Goal: Task Accomplishment & Management: Manage account settings

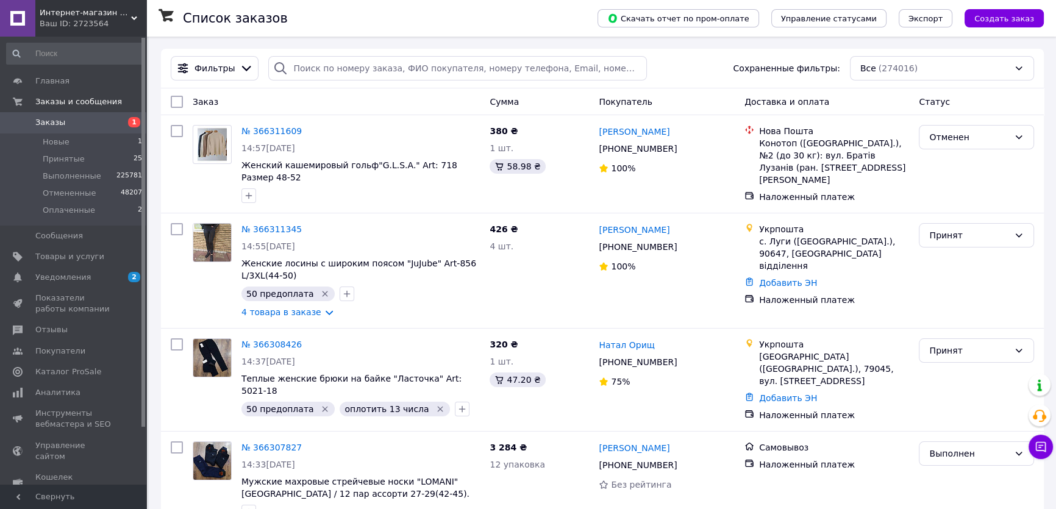
drag, startPoint x: 291, startPoint y: 54, endPoint x: 290, endPoint y: 60, distance: 6.1
click at [290, 55] on div "Фильтры Сохраненные фильтры: Все (274016)" at bounding box center [602, 69] width 883 height 40
click at [304, 68] on input "search" at bounding box center [457, 68] width 378 height 24
paste input "+380688443905"
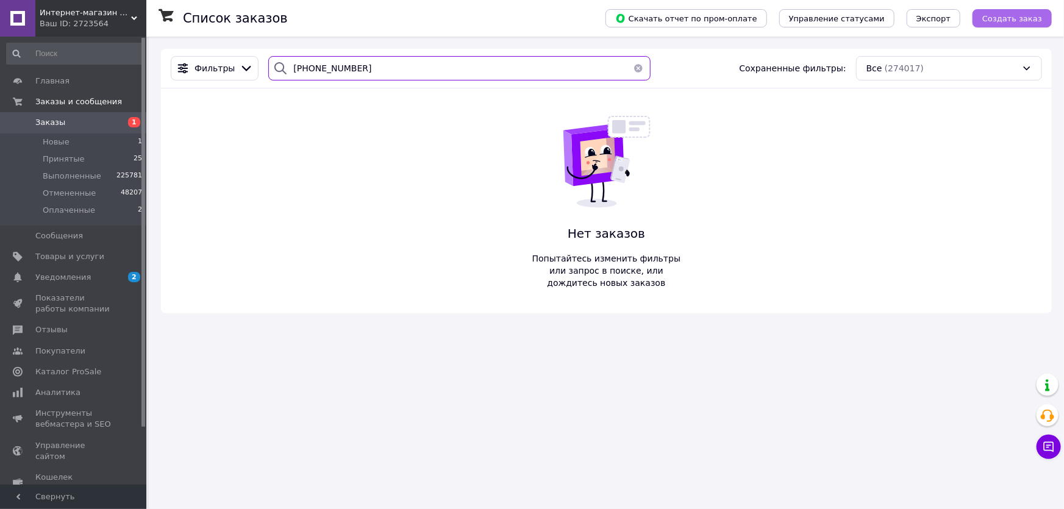
type input "+380688443905"
click at [1003, 14] on span "Создать заказ" at bounding box center [1013, 18] width 60 height 9
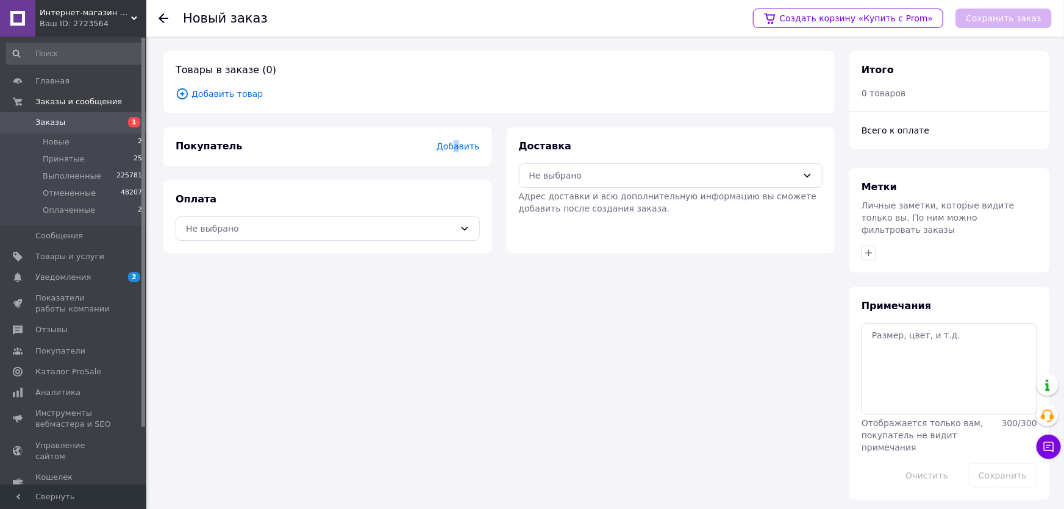
click at [459, 144] on span "Добавить" at bounding box center [458, 146] width 43 height 10
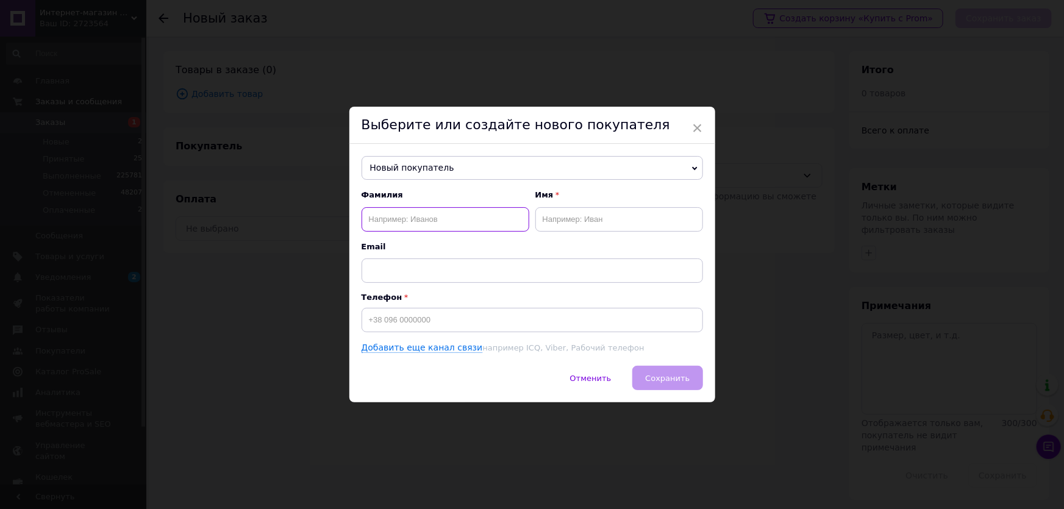
drag, startPoint x: 435, startPoint y: 230, endPoint x: 430, endPoint y: 226, distance: 7.0
click at [433, 227] on input "text" at bounding box center [446, 219] width 168 height 24
type input "Саврук"
click at [582, 220] on input "text" at bounding box center [619, 219] width 168 height 24
type input "Оксана"
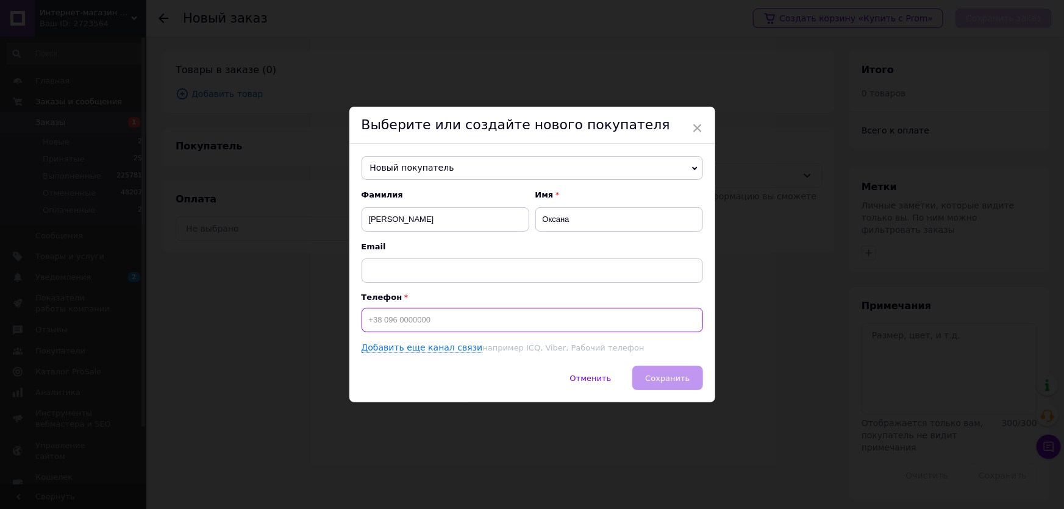
paste input "+380688443905"
type input "+380688443905"
click at [667, 374] on span "Сохранить" at bounding box center [667, 378] width 45 height 9
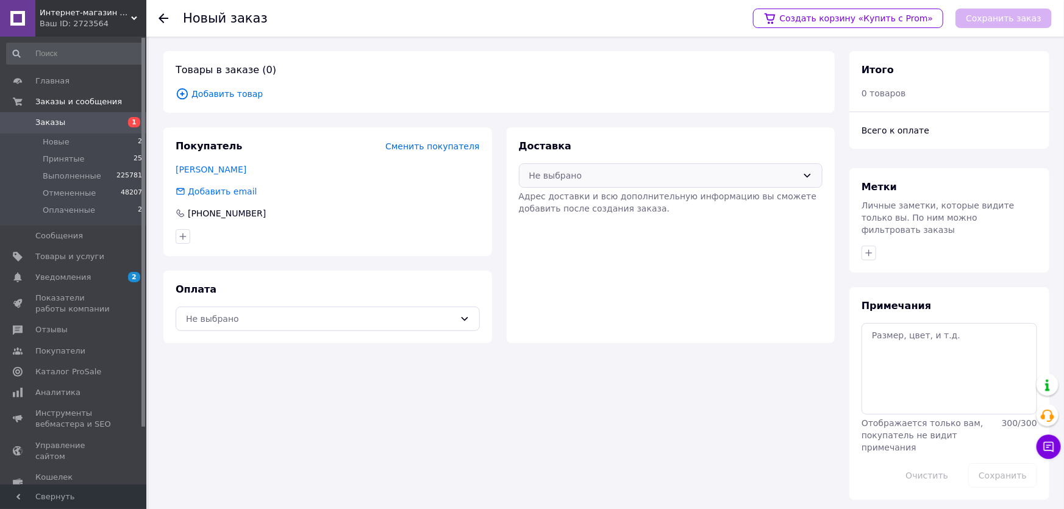
click at [549, 183] on div "Не выбрано" at bounding box center [671, 175] width 304 height 24
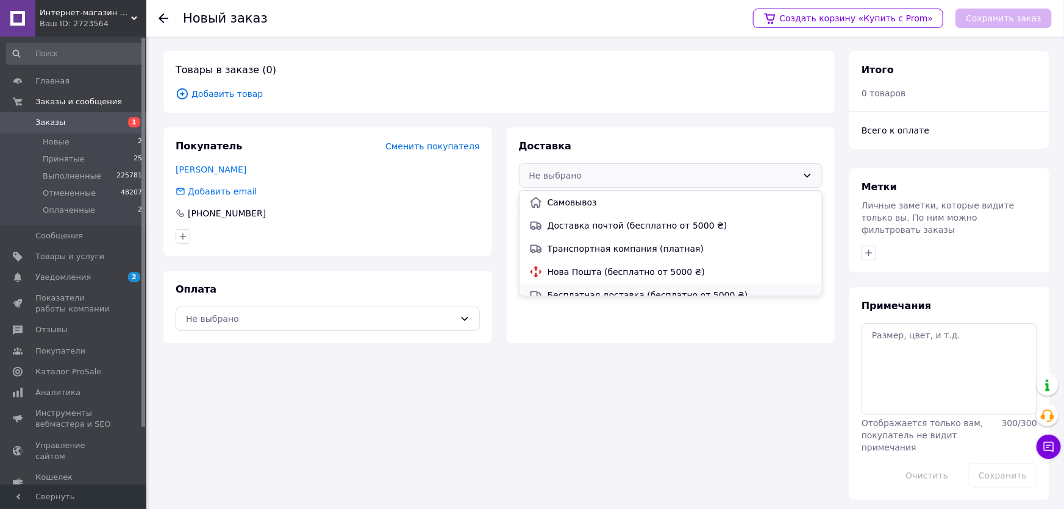
scroll to position [34, 0]
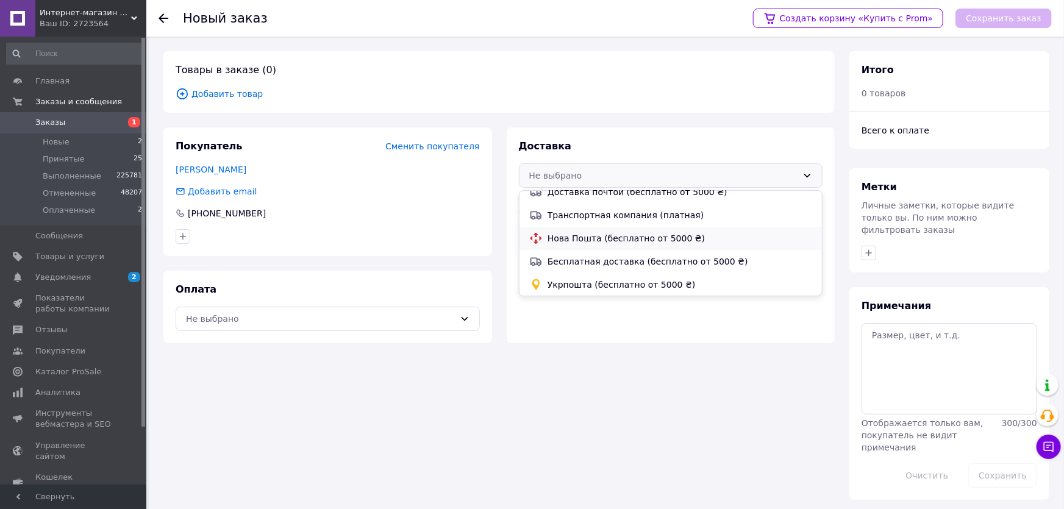
click at [548, 238] on span "Нова Пошта (бесплатно от 5000 ₴)" at bounding box center [680, 238] width 265 height 12
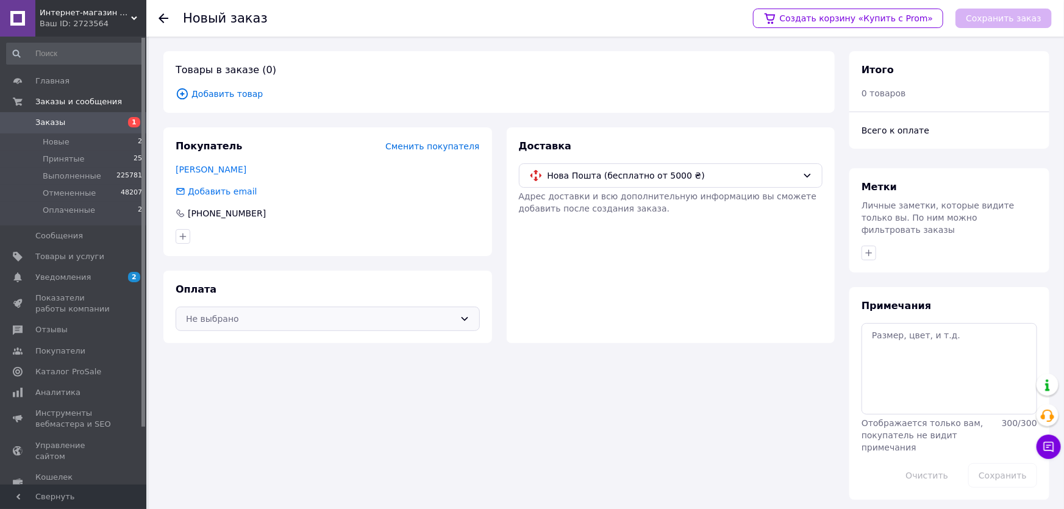
click at [209, 320] on div "Не выбрано" at bounding box center [320, 318] width 269 height 13
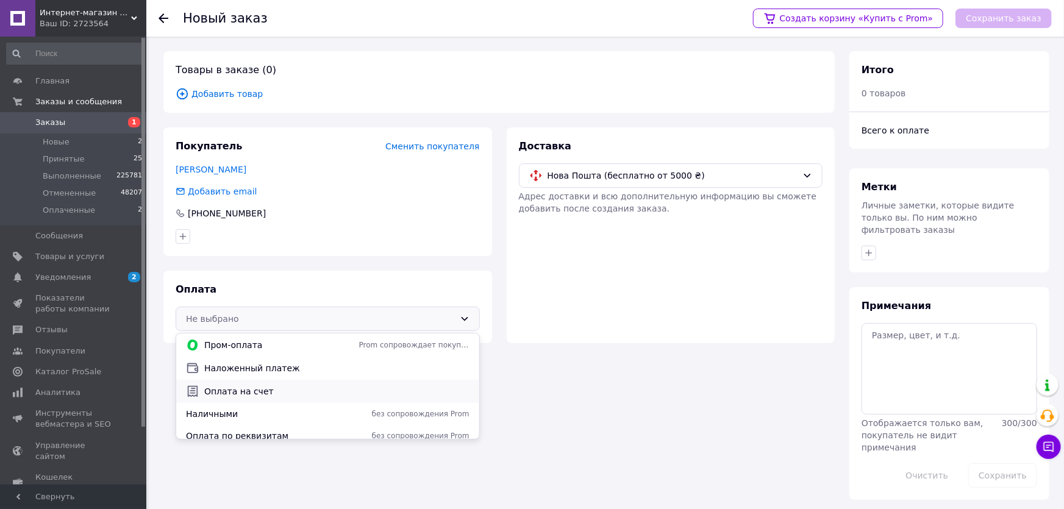
click at [224, 384] on div "Оплата на счет" at bounding box center [327, 391] width 303 height 23
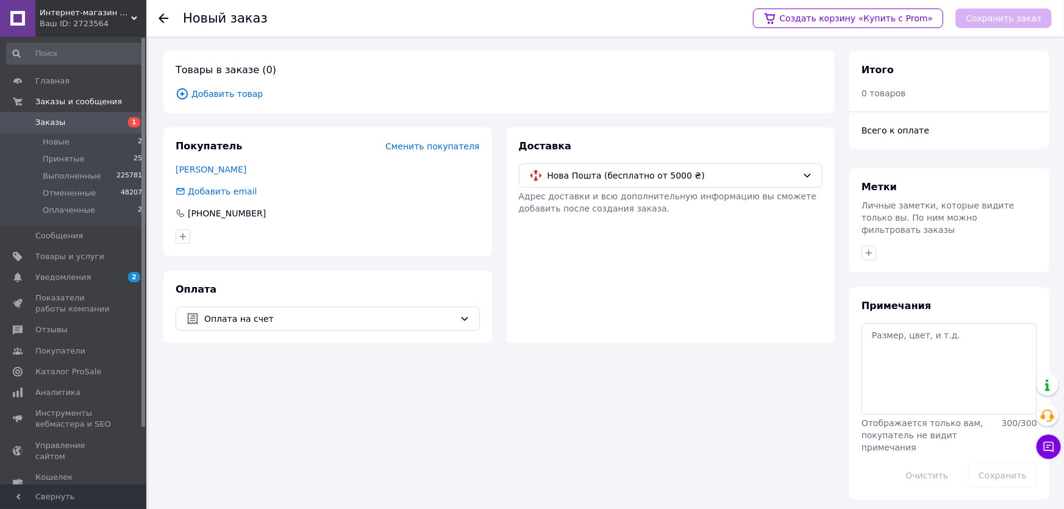
click at [232, 98] on span "Добавить товар" at bounding box center [499, 93] width 647 height 13
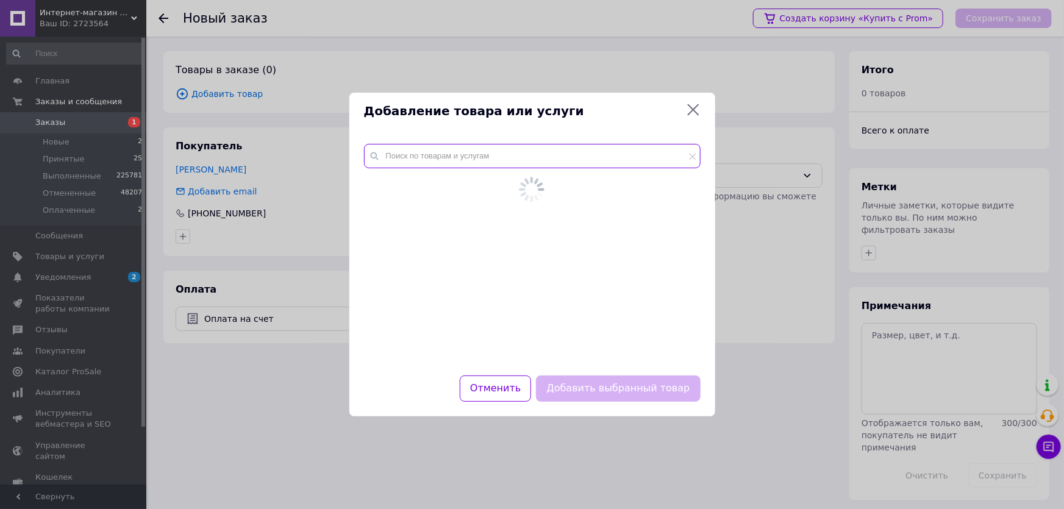
click at [432, 156] on input "text" at bounding box center [532, 156] width 337 height 24
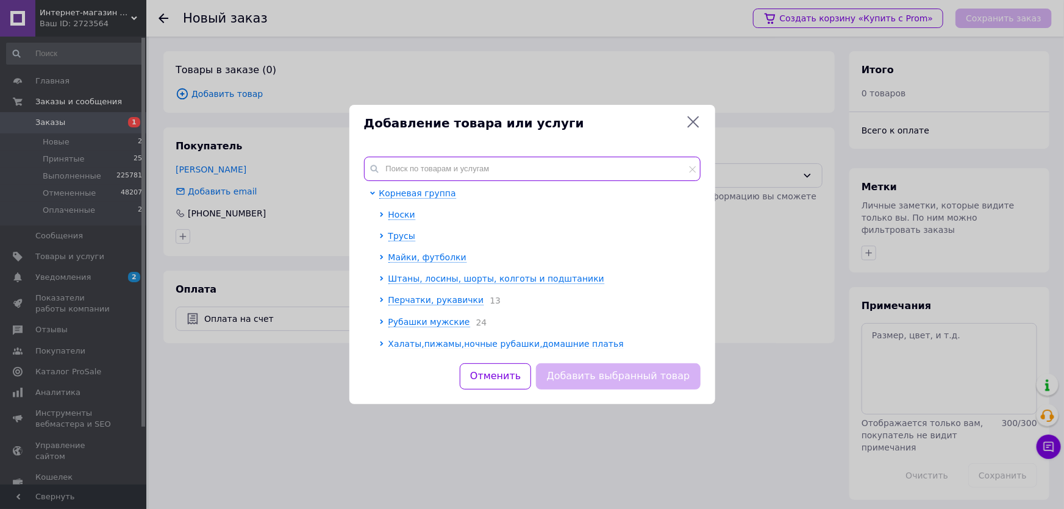
type input "9"
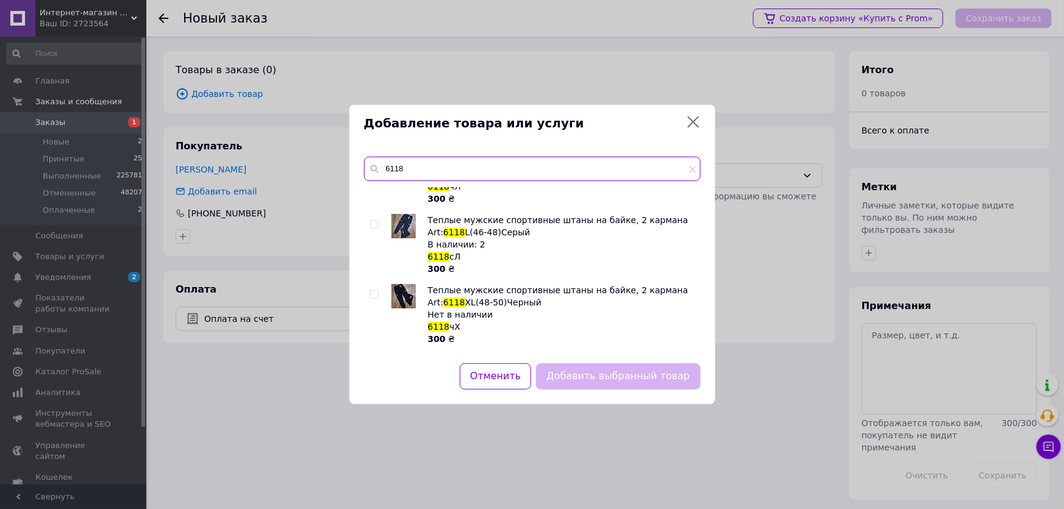
scroll to position [0, 0]
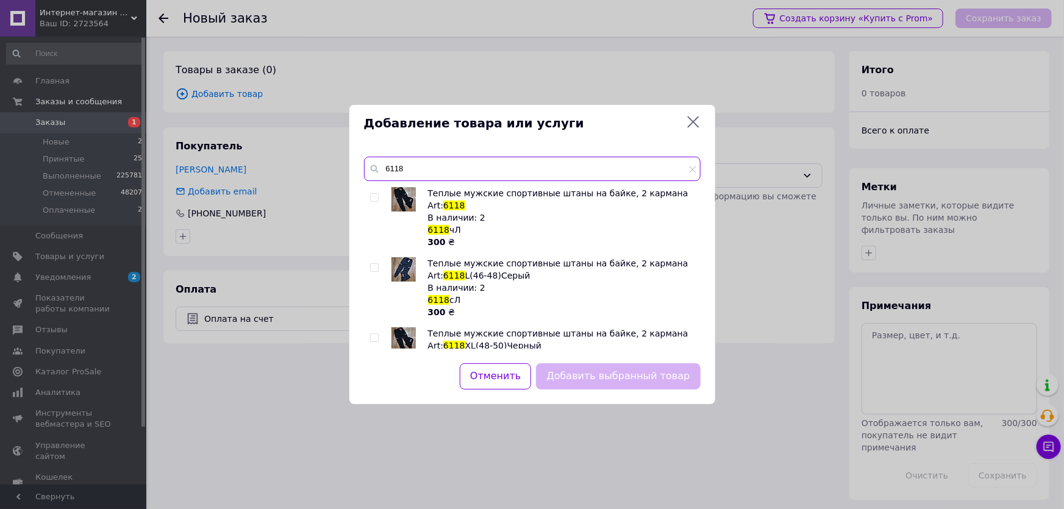
click at [395, 173] on input "6118" at bounding box center [532, 169] width 337 height 24
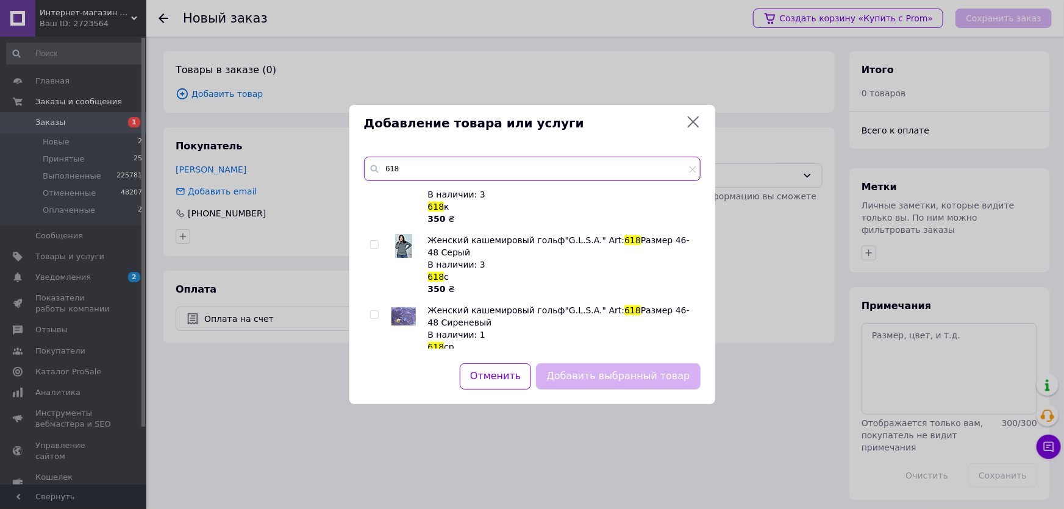
scroll to position [388, 0]
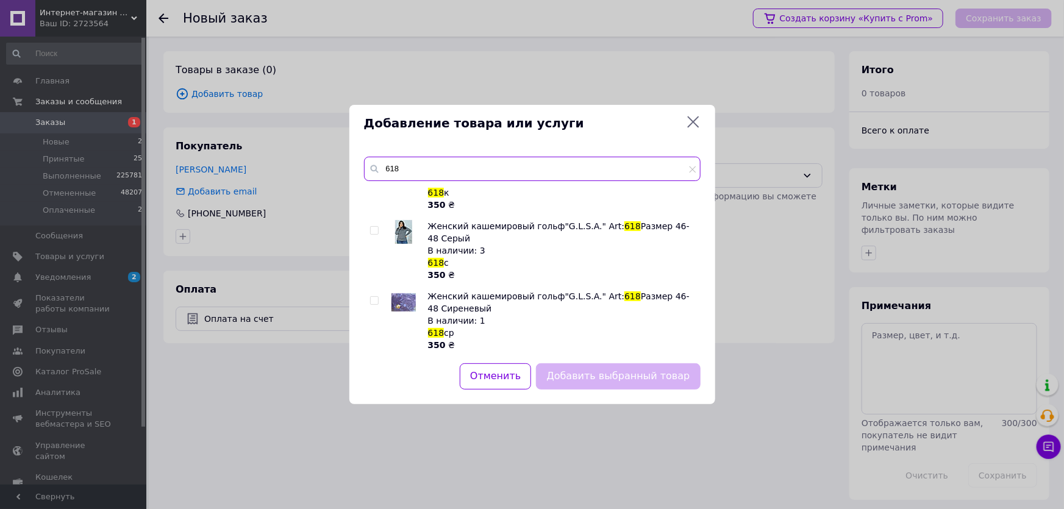
type input "618"
click at [373, 227] on input "checkbox" at bounding box center [374, 231] width 8 height 8
checkbox input "true"
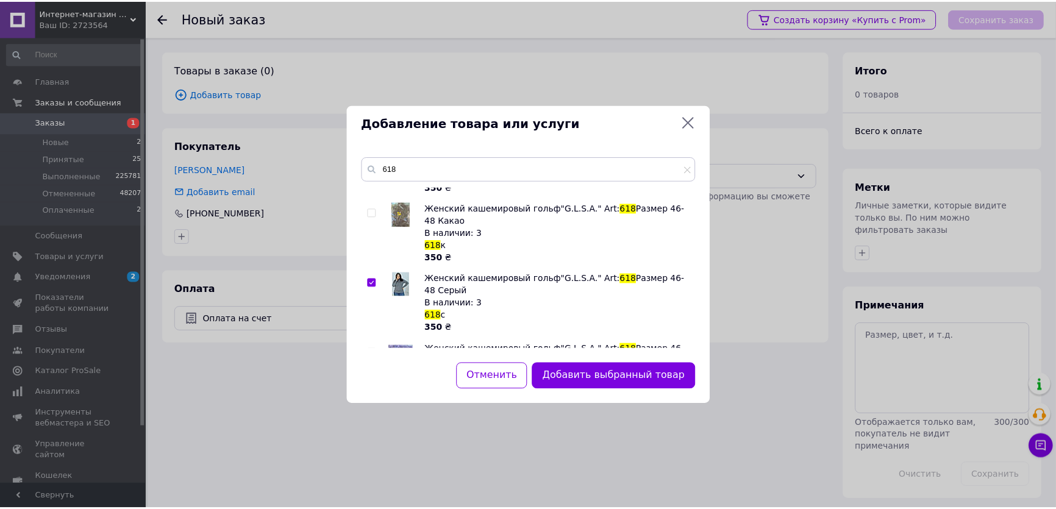
scroll to position [332, 0]
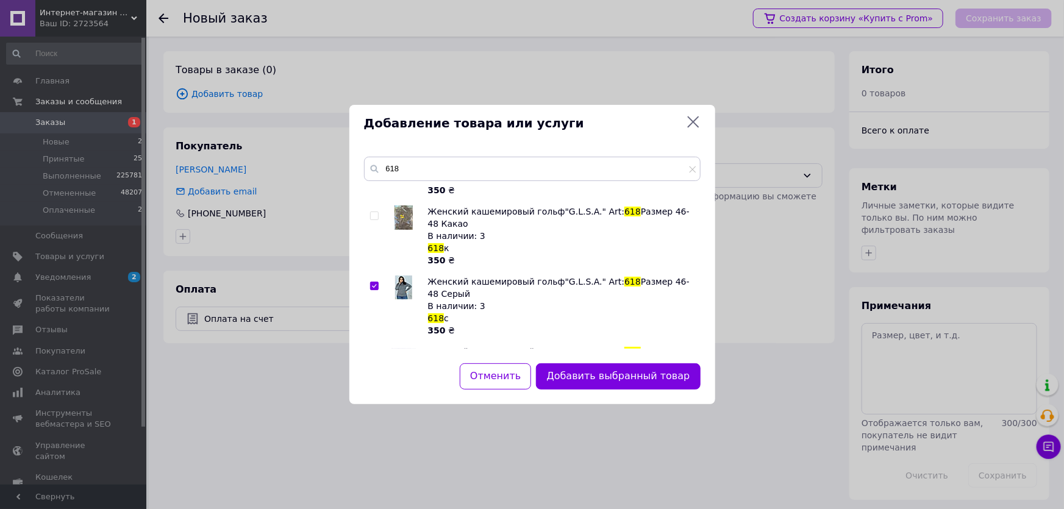
click at [374, 212] on input "checkbox" at bounding box center [374, 216] width 8 height 8
checkbox input "true"
click at [612, 384] on button "Добавить выбранные товары" at bounding box center [614, 376] width 171 height 26
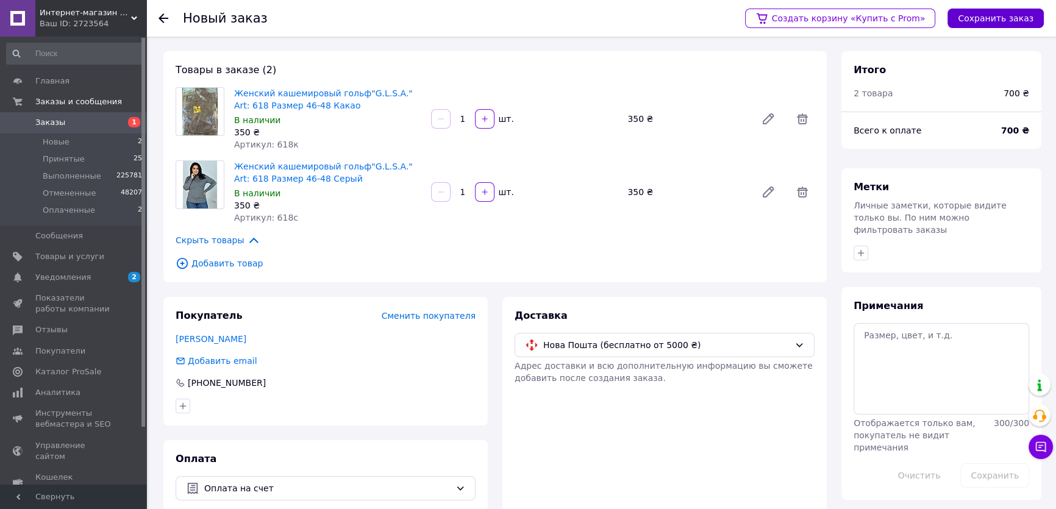
click at [997, 20] on button "Сохранить заказ" at bounding box center [996, 19] width 96 height 20
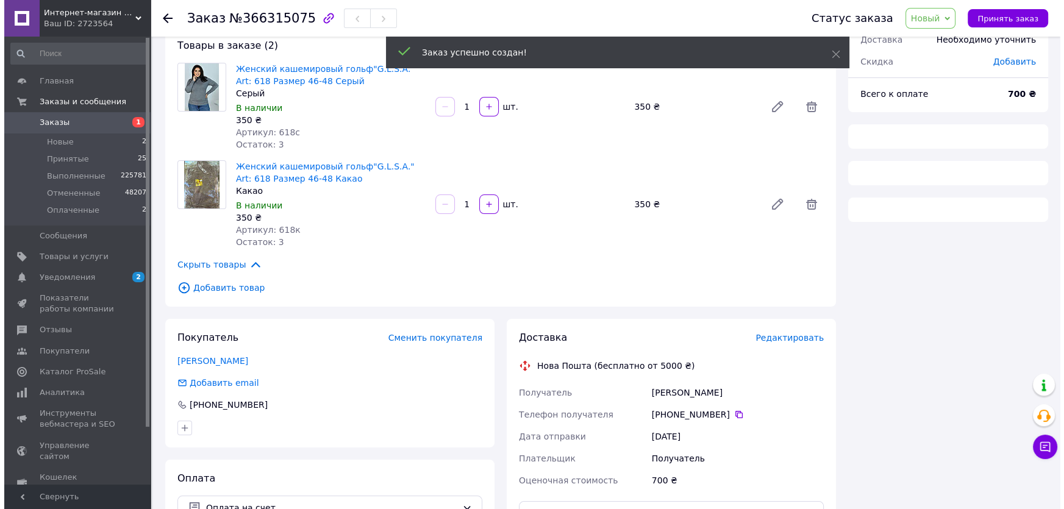
scroll to position [145, 0]
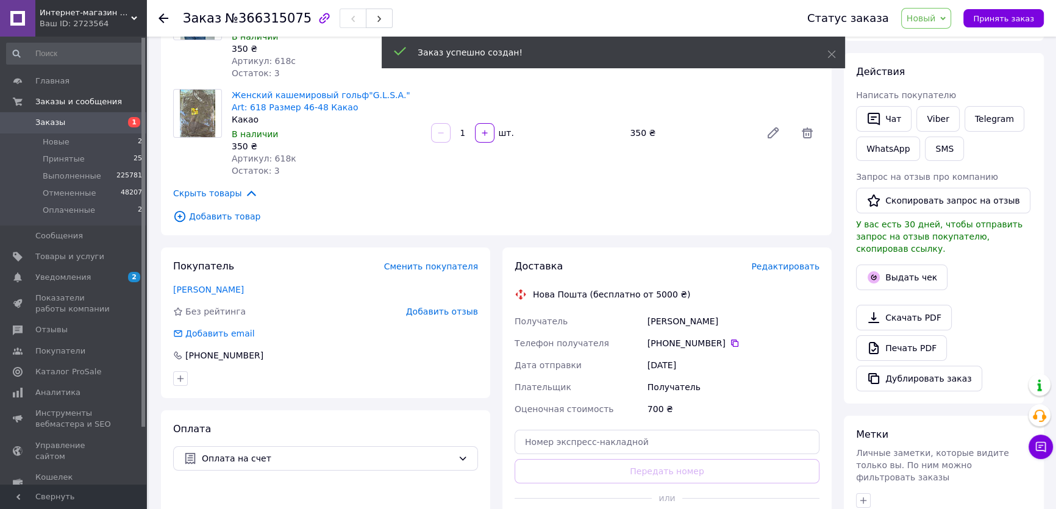
click at [779, 271] on span "Редактировать" at bounding box center [785, 267] width 68 height 10
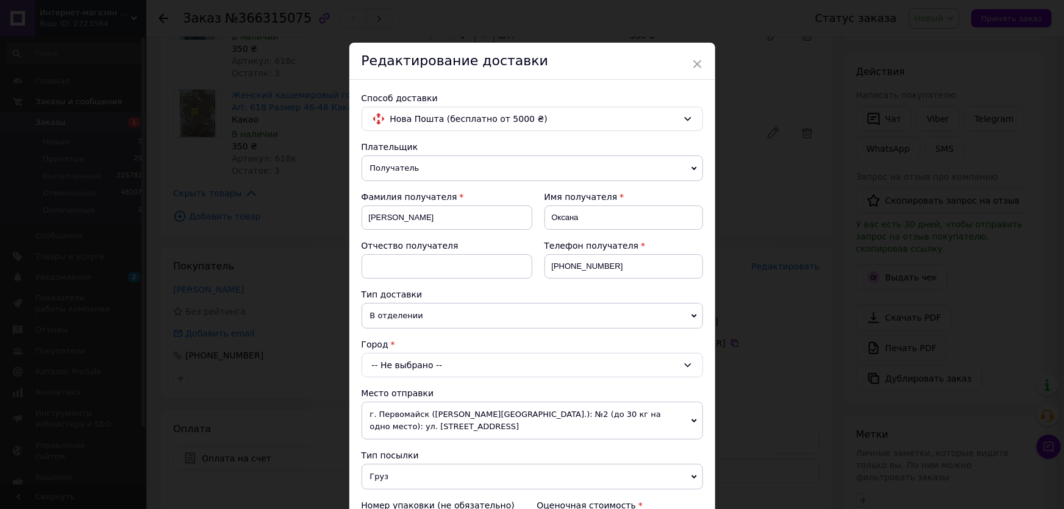
click at [407, 354] on div "-- Не выбрано --" at bounding box center [533, 365] width 342 height 24
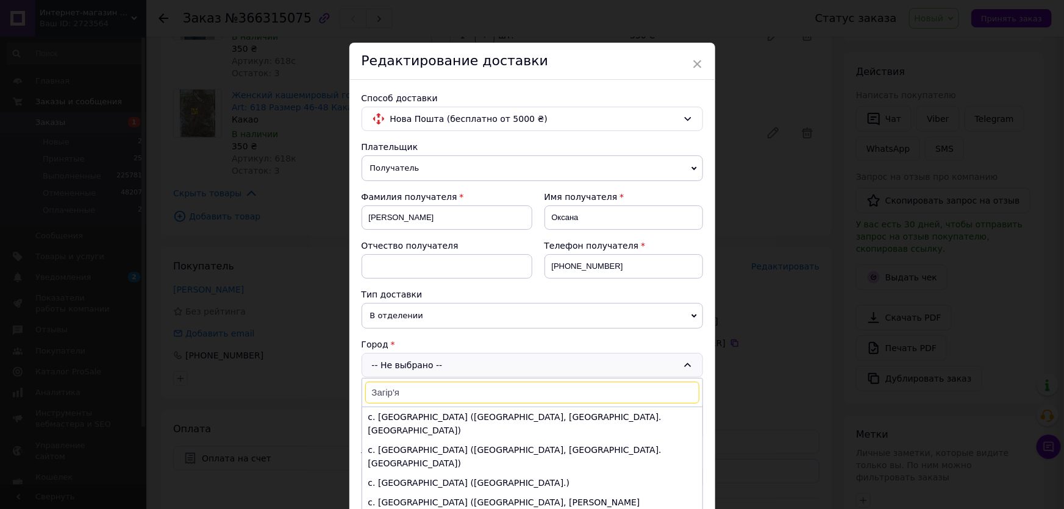
type input "Загір'я"
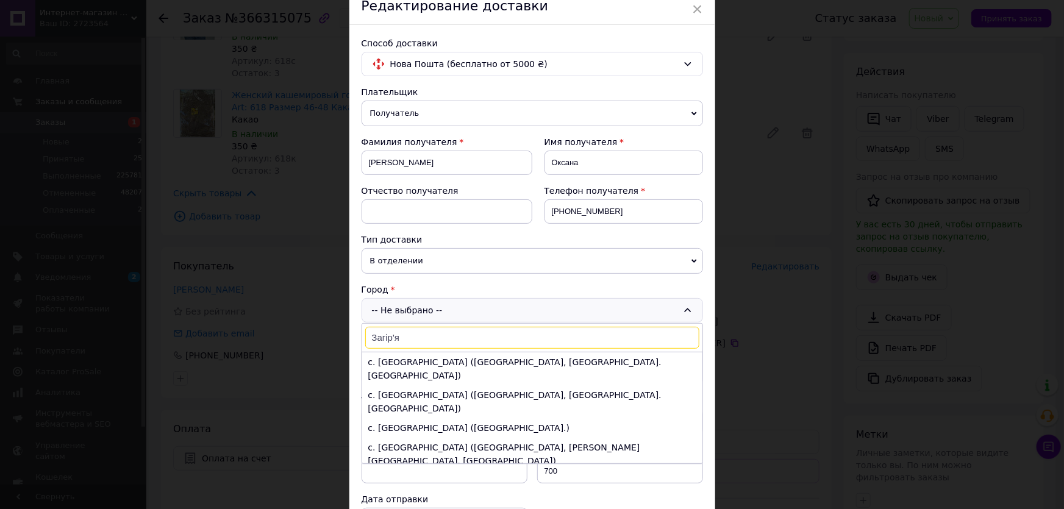
click at [438, 438] on li "с. Загорье (Львовская обл., Самборский р-н. Рудкивська сельсовет)" at bounding box center [532, 454] width 340 height 33
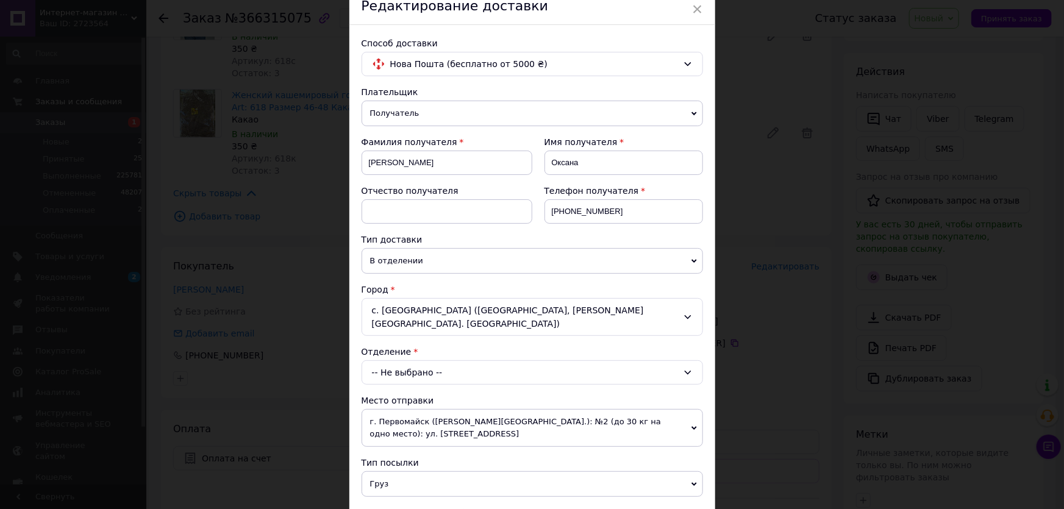
click at [398, 360] on div "-- Не выбрано --" at bounding box center [533, 372] width 342 height 24
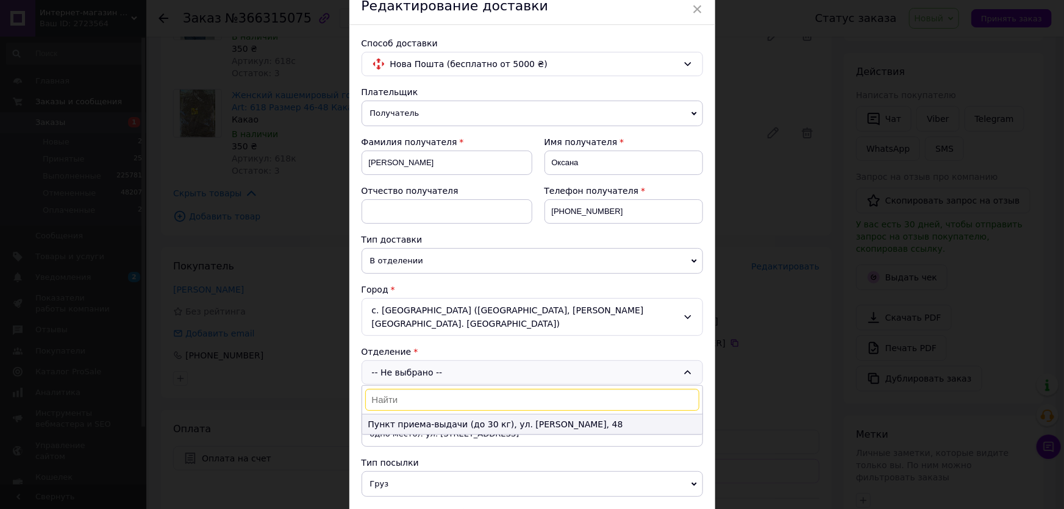
click at [400, 415] on li "Пункт приема-выдачи (до 30 кг), ул. Шевченко, 48" at bounding box center [532, 425] width 340 height 20
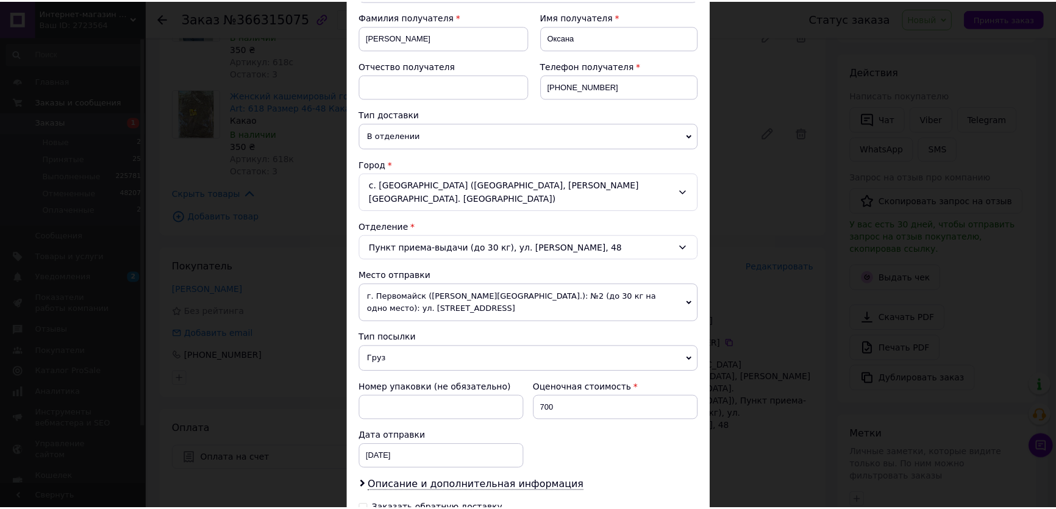
scroll to position [332, 0]
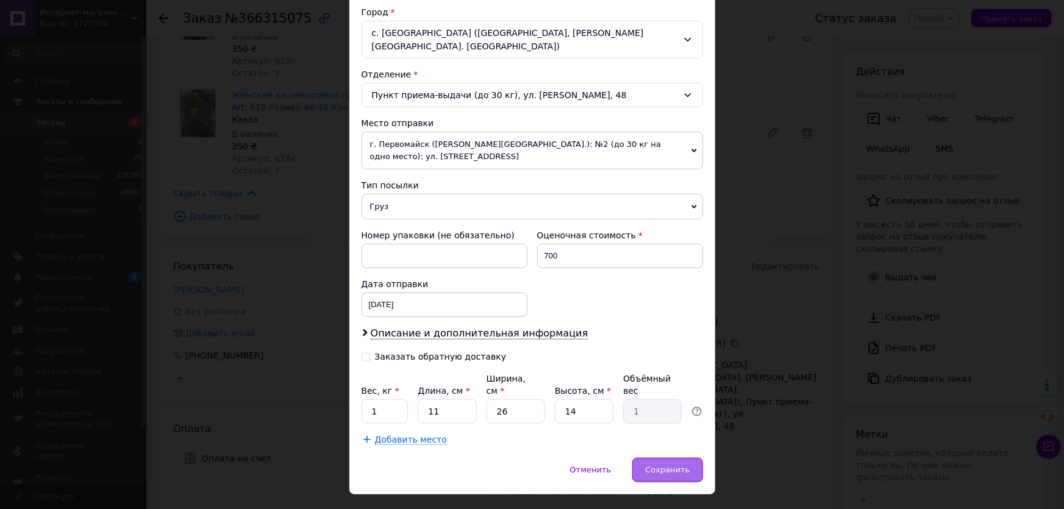
click at [665, 458] on div "Сохранить" at bounding box center [667, 470] width 70 height 24
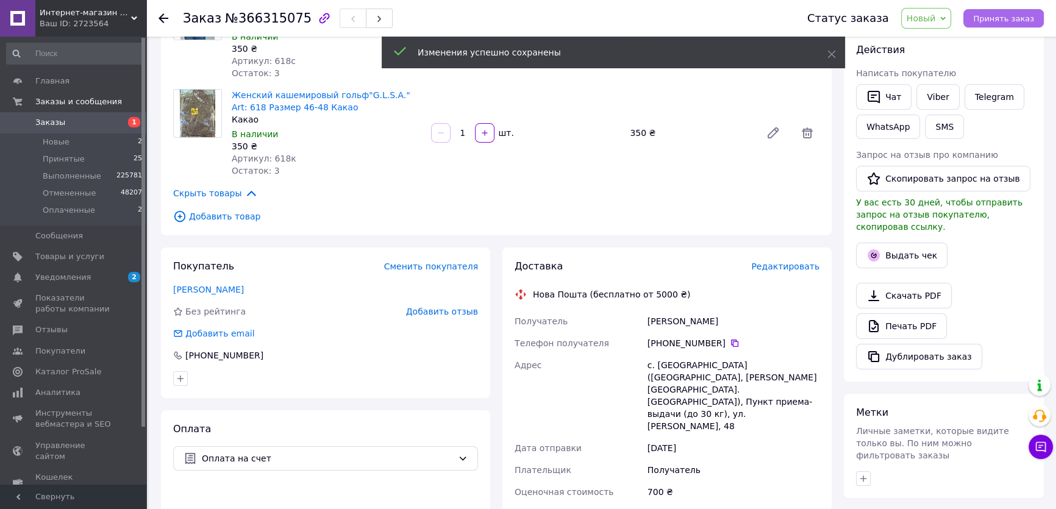
click at [999, 18] on span "Принять заказ" at bounding box center [1003, 18] width 61 height 9
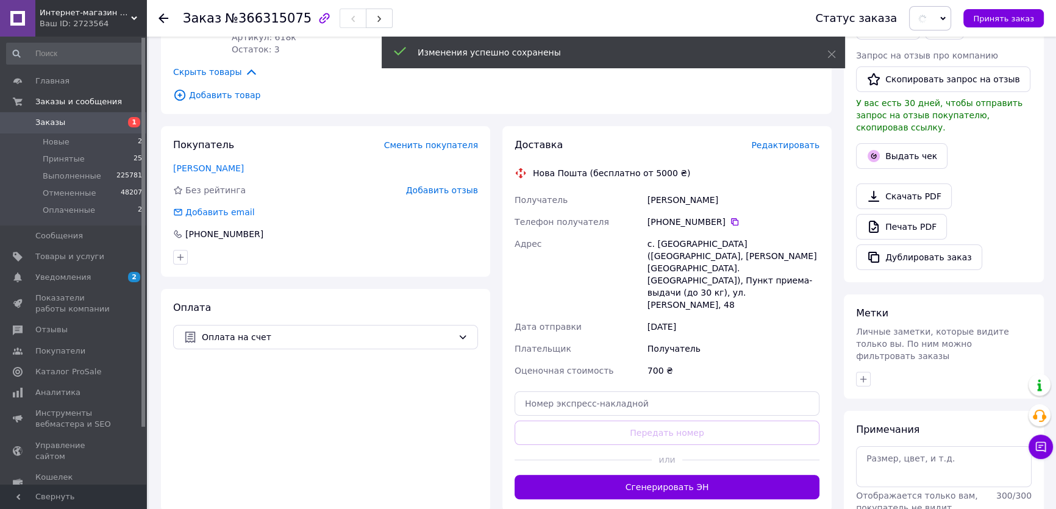
scroll to position [366, 0]
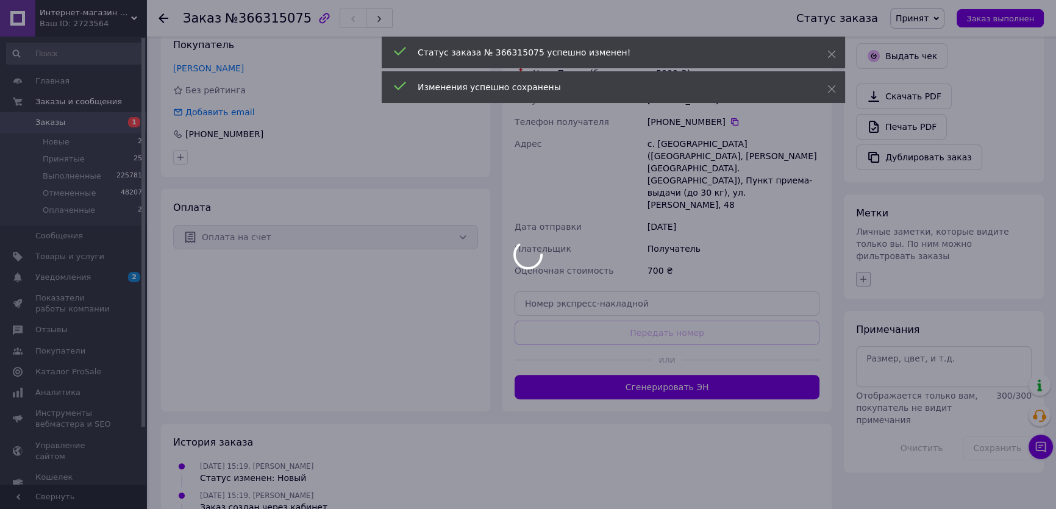
click at [864, 258] on div at bounding box center [528, 254] width 1056 height 509
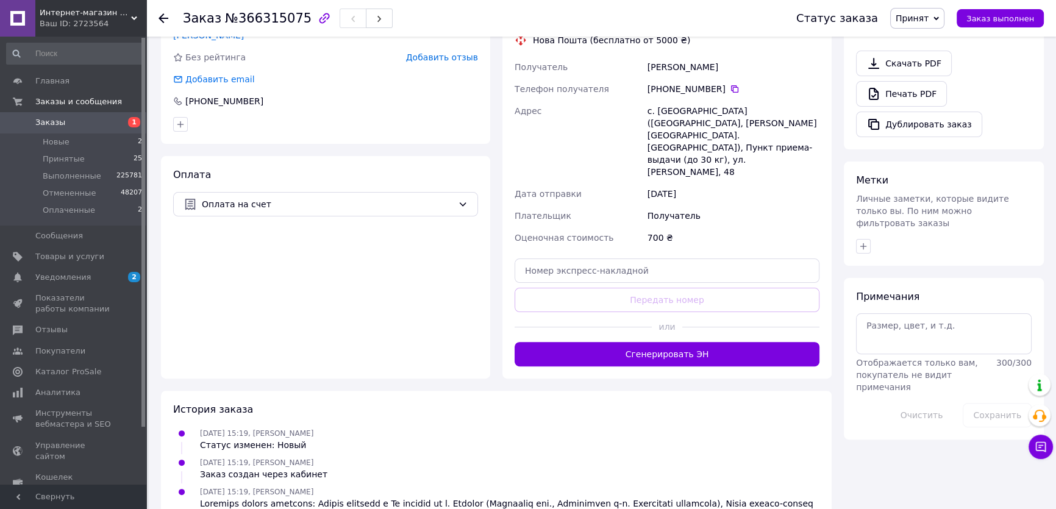
scroll to position [379, 0]
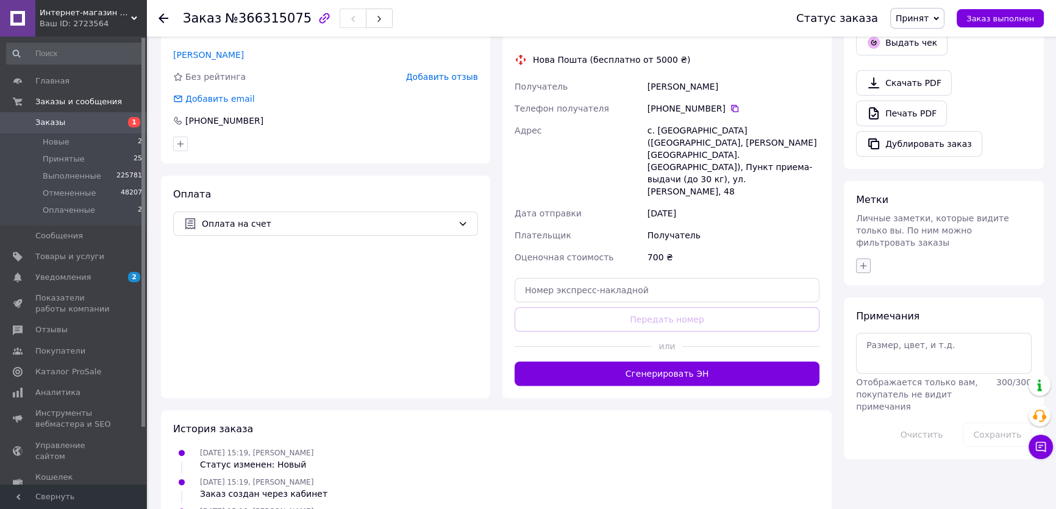
click at [868, 261] on icon "button" at bounding box center [864, 266] width 10 height 10
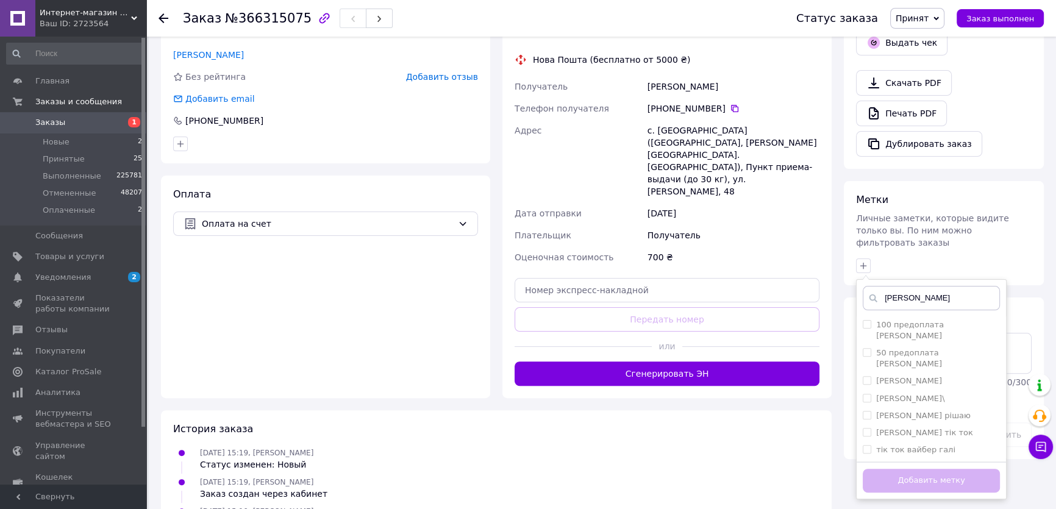
scroll to position [435, 0]
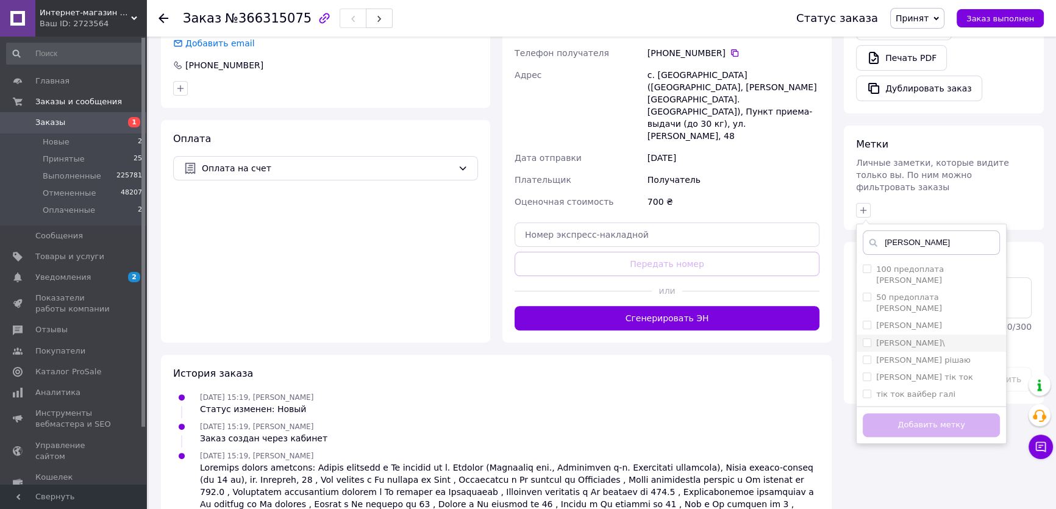
type input "[PERSON_NAME]"
click at [866, 338] on input "[PERSON_NAME]\" at bounding box center [867, 342] width 8 height 8
checkbox input "true"
click at [905, 414] on button "Добавить метку" at bounding box center [931, 426] width 137 height 24
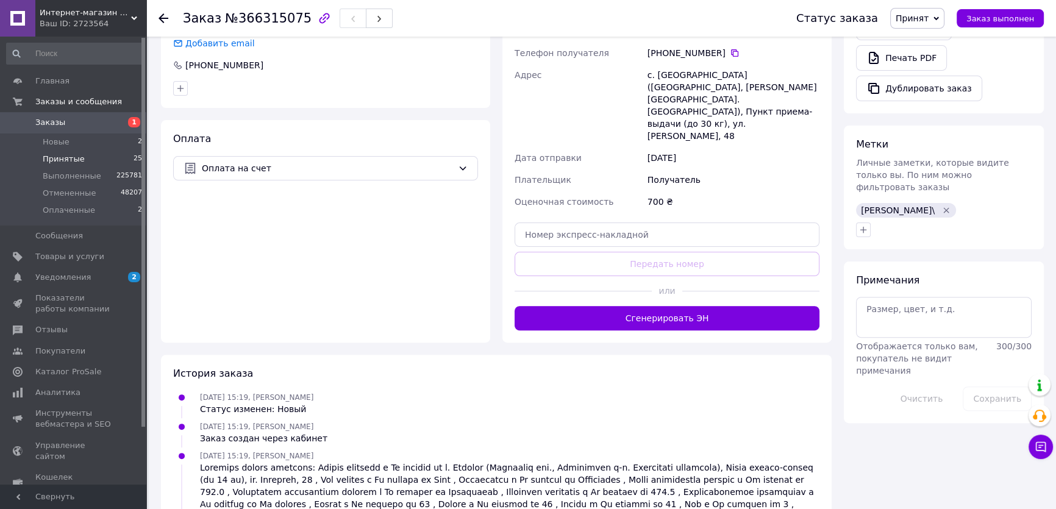
click at [52, 154] on span "Принятые" at bounding box center [64, 159] width 42 height 11
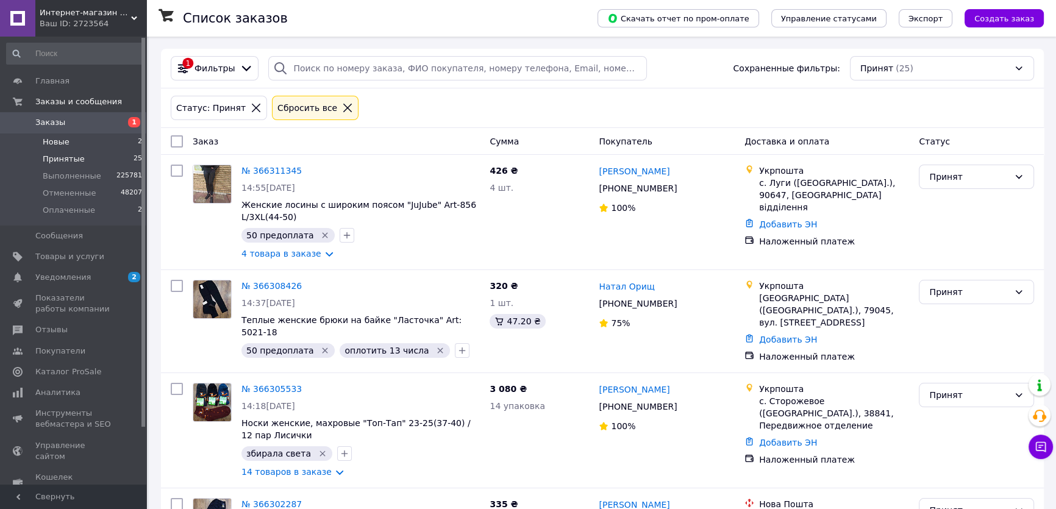
click at [73, 143] on li "Новые 2" at bounding box center [74, 142] width 149 height 17
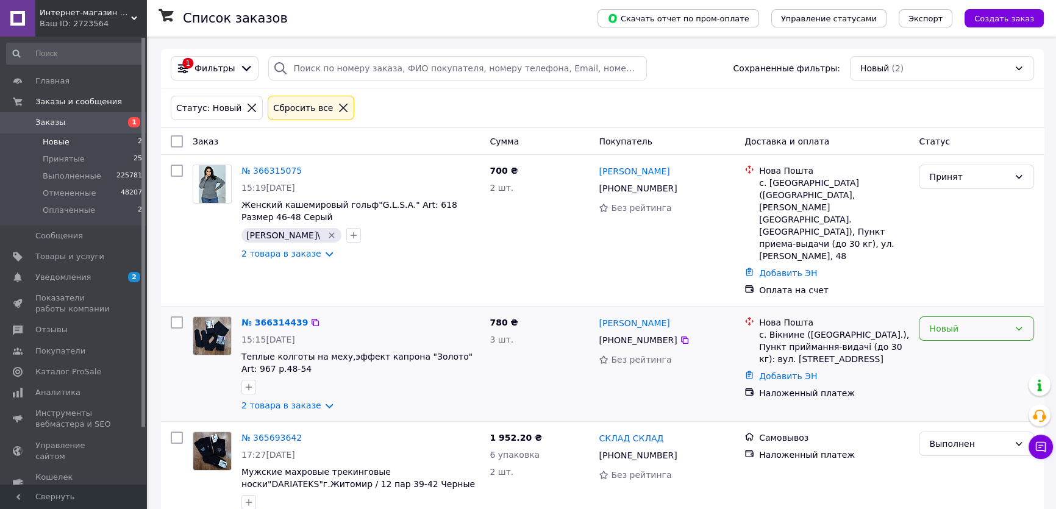
click at [976, 322] on div "Новый" at bounding box center [969, 328] width 80 height 13
click at [956, 321] on li "Принят" at bounding box center [977, 319] width 114 height 22
click at [242, 318] on link "№ 366314439" at bounding box center [275, 323] width 66 height 10
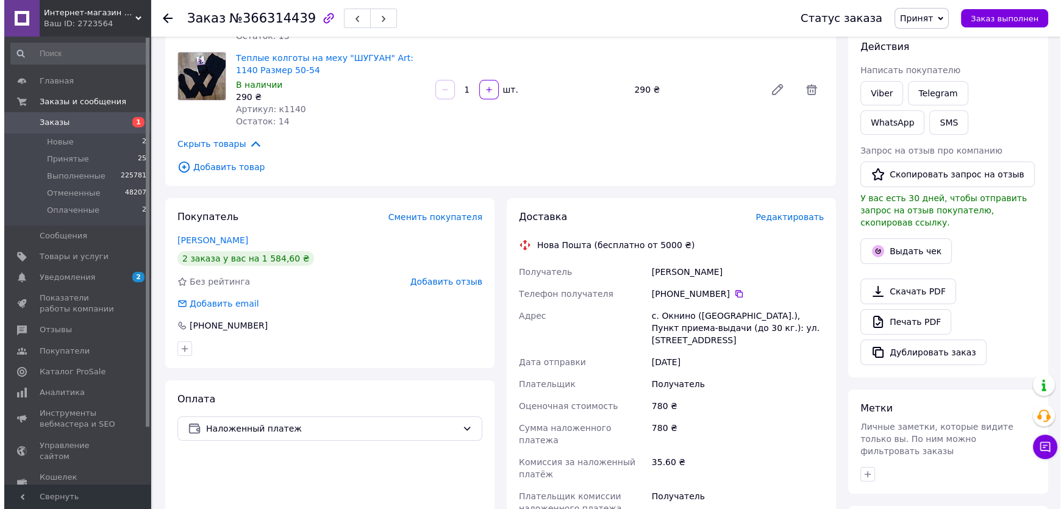
scroll to position [221, 0]
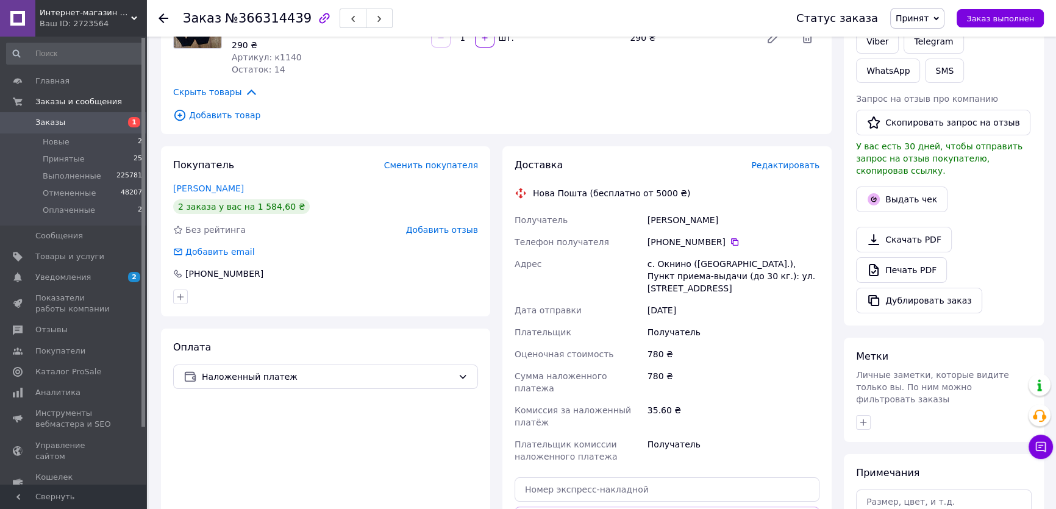
click at [665, 262] on div "с. Окнино (Черкасская обл.), Пункт приема-выдачи (до 30 кг.): ул. Центральная, …" at bounding box center [733, 276] width 177 height 46
copy div "Окнино"
click at [781, 165] on span "Редактировать" at bounding box center [785, 165] width 68 height 10
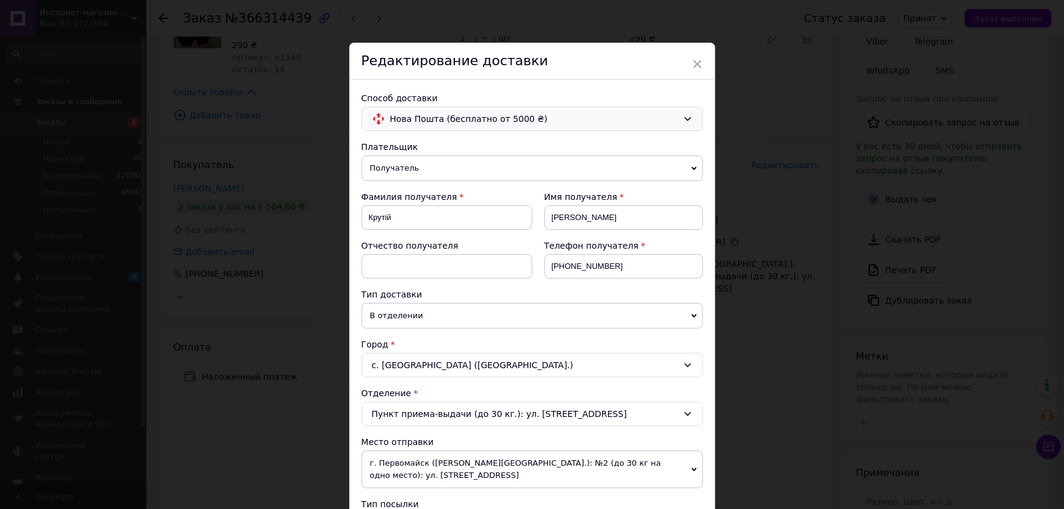
drag, startPoint x: 399, startPoint y: 119, endPoint x: 399, endPoint y: 128, distance: 9.2
click at [399, 120] on span "Нова Пошта (бесплатно от 5000 ₴)" at bounding box center [534, 118] width 288 height 13
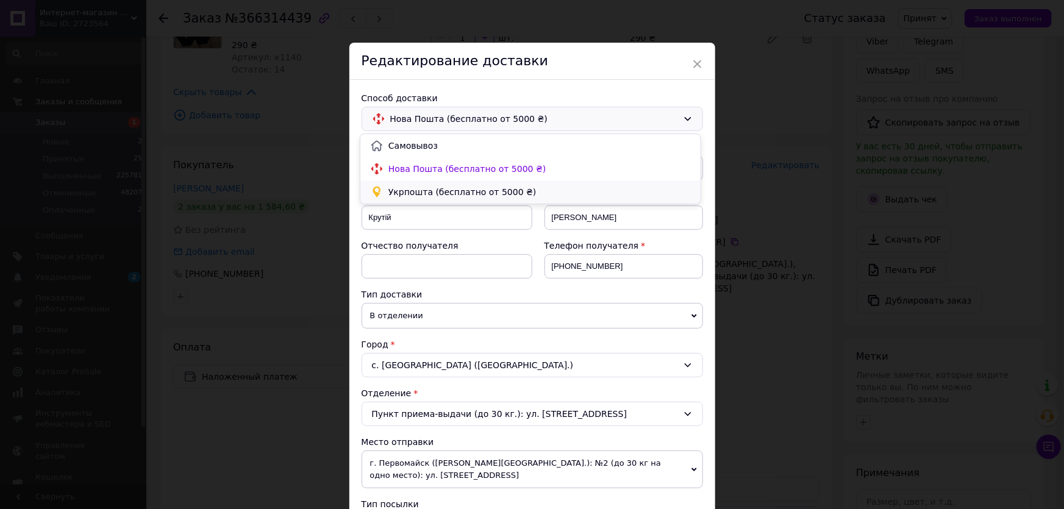
click at [392, 198] on span "Укрпошта (бесплатно от 5000 ₴)" at bounding box center [540, 192] width 303 height 12
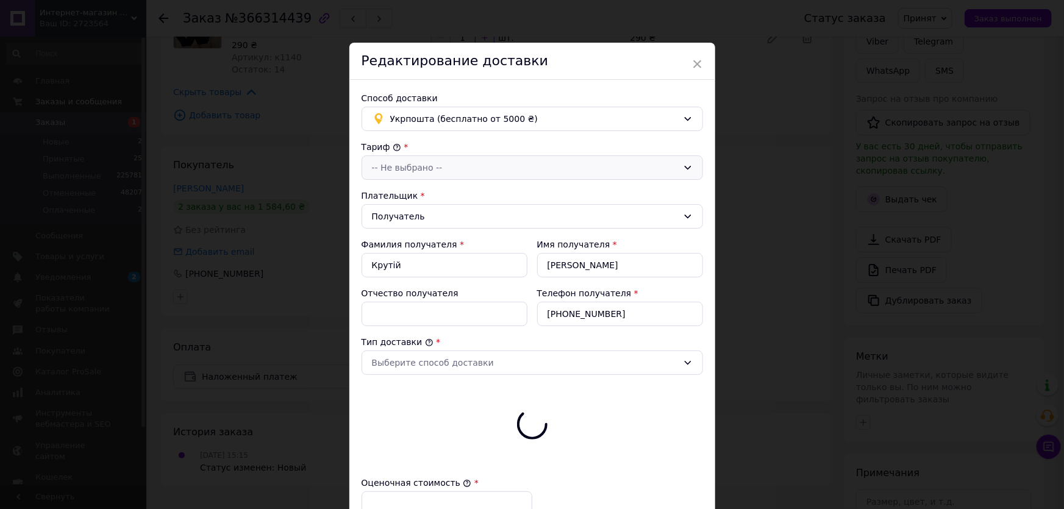
type input "780"
click at [383, 170] on div "-- Не выбрано --" at bounding box center [525, 167] width 306 height 13
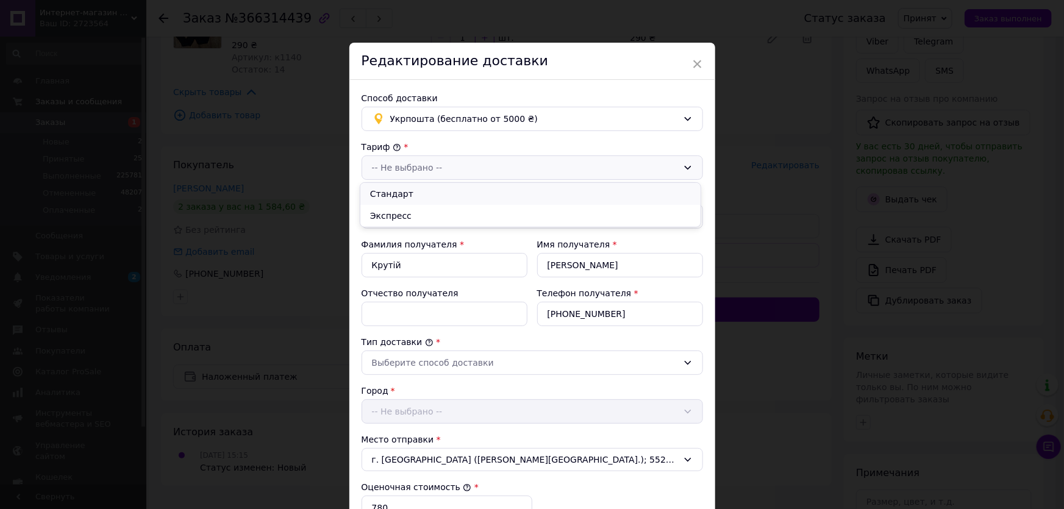
click at [387, 193] on li "Стандарт" at bounding box center [530, 194] width 340 height 22
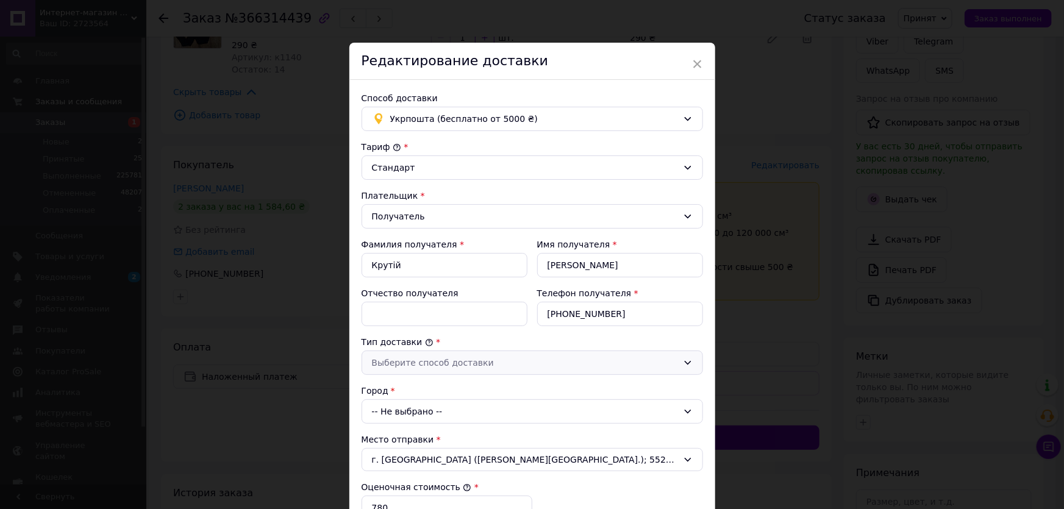
click at [405, 365] on div "Выберите способ доставки" at bounding box center [525, 362] width 306 height 13
click at [401, 385] on li "Склад - склад" at bounding box center [530, 389] width 340 height 22
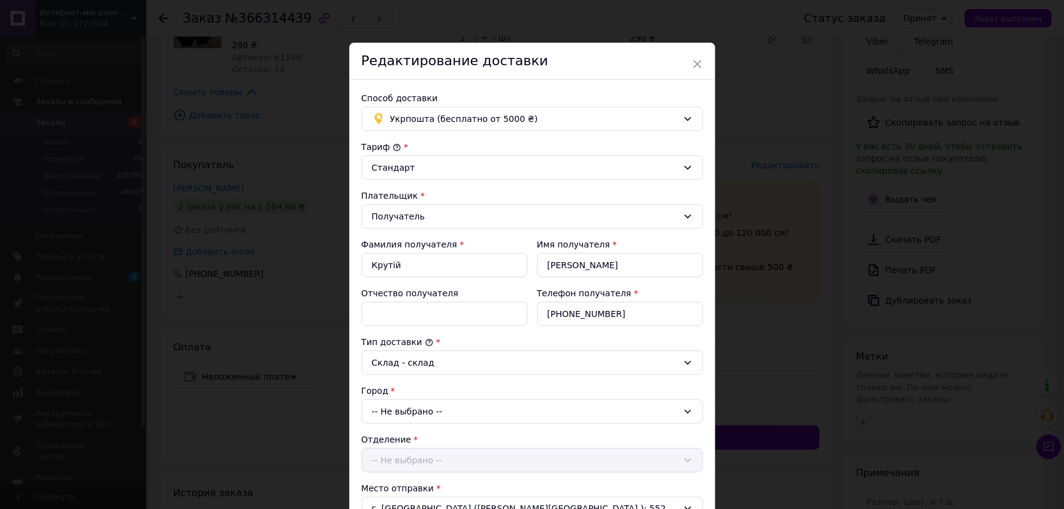
click at [398, 410] on div "-- Не выбрано --" at bounding box center [533, 411] width 342 height 24
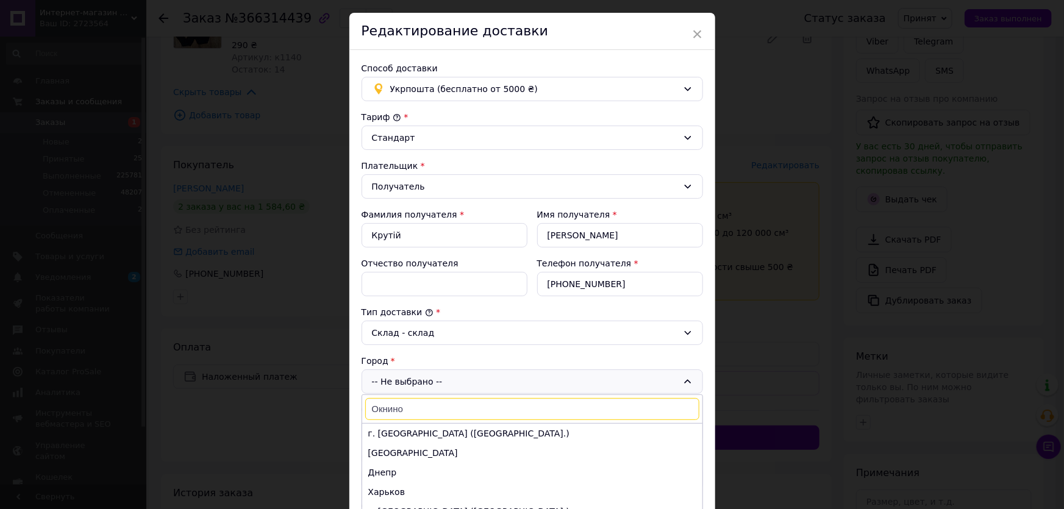
scroll to position [55, 0]
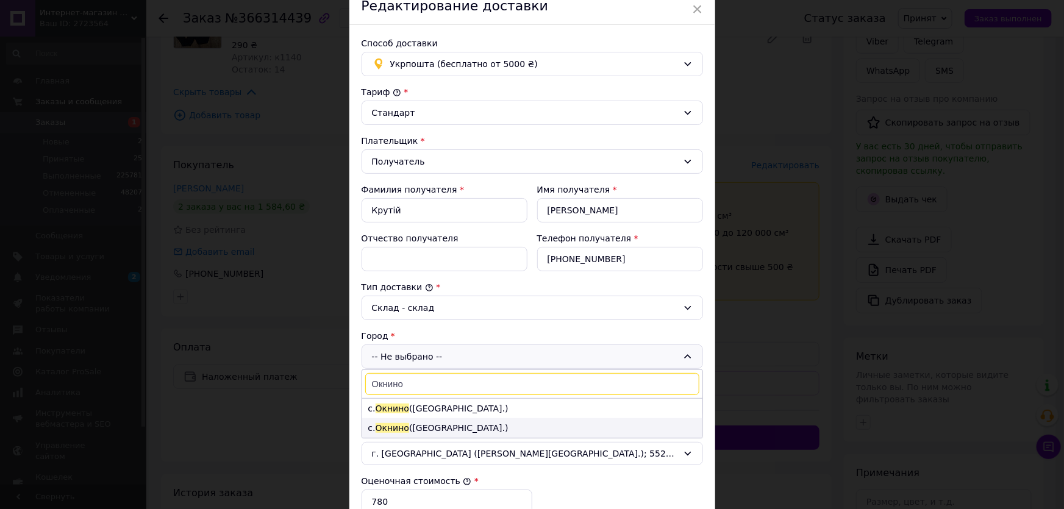
type input "Окнино"
click at [394, 426] on span "Окнино" at bounding box center [393, 428] width 34 height 10
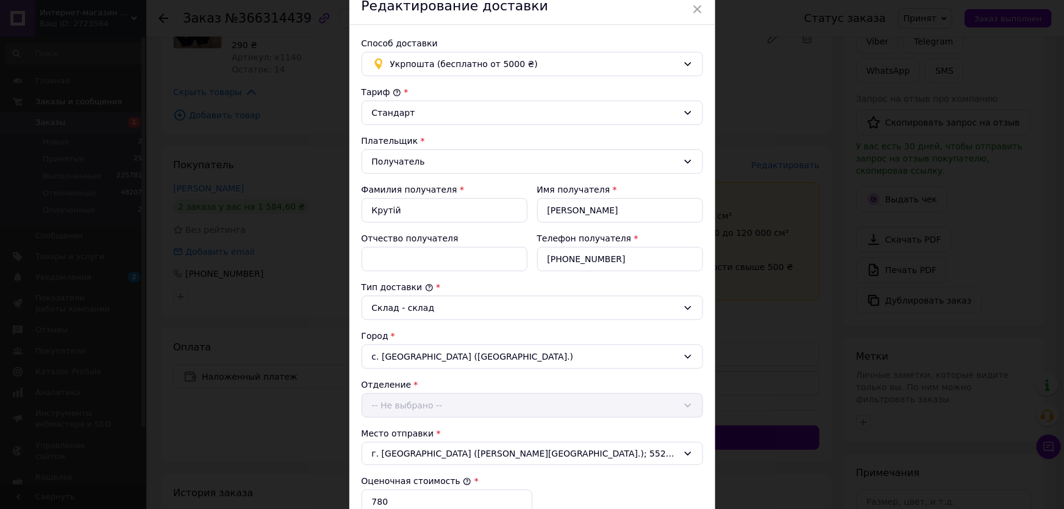
click at [389, 389] on div "Отделение" at bounding box center [533, 385] width 342 height 12
click at [390, 403] on div "-- Не выбрано --" at bounding box center [533, 405] width 342 height 24
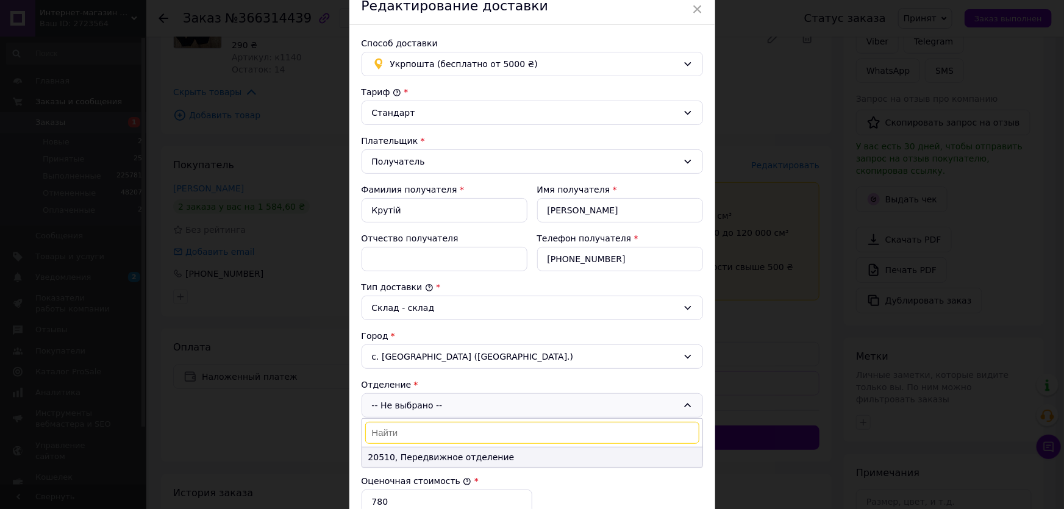
click at [439, 450] on li "20510, Передвижное отделение" at bounding box center [532, 458] width 340 height 20
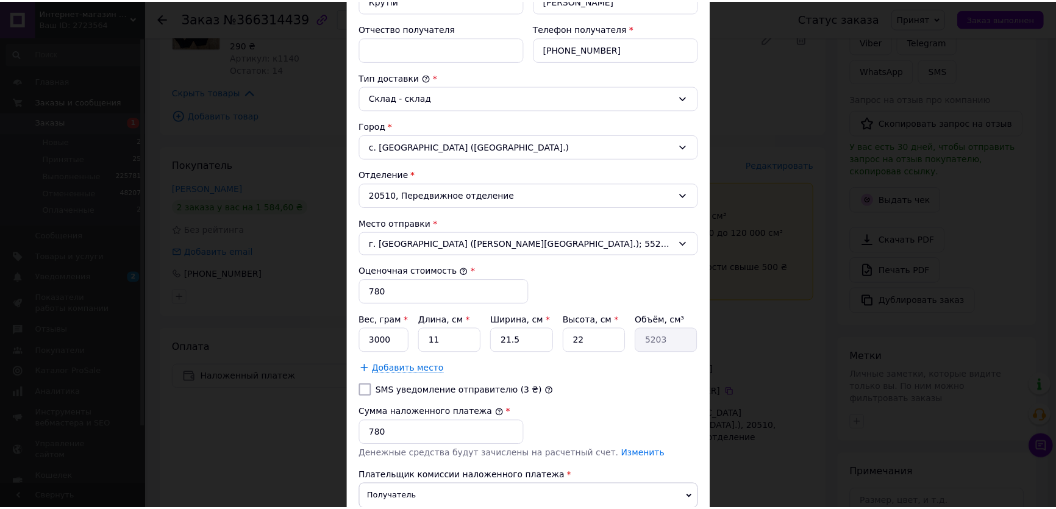
scroll to position [365, 0]
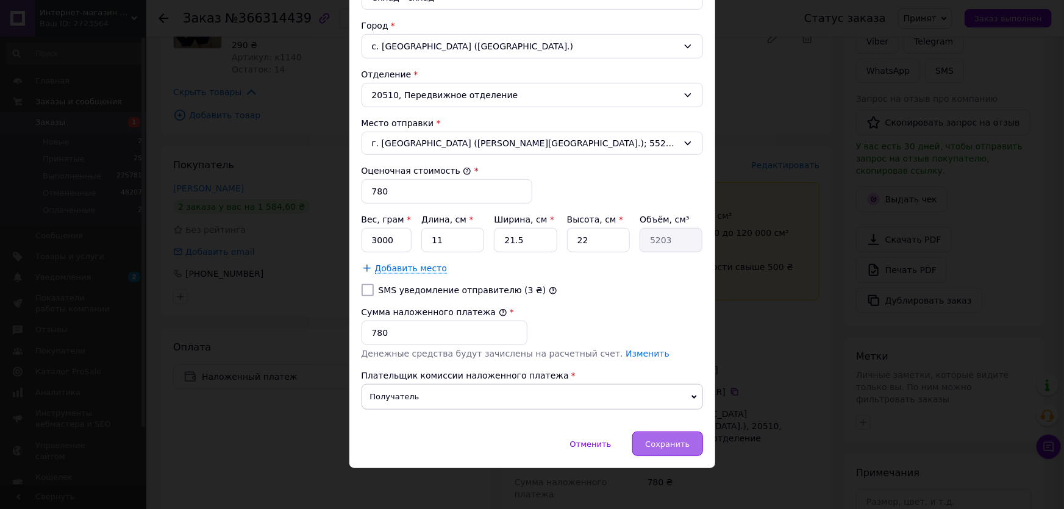
click at [691, 438] on div "Сохранить" at bounding box center [667, 444] width 70 height 24
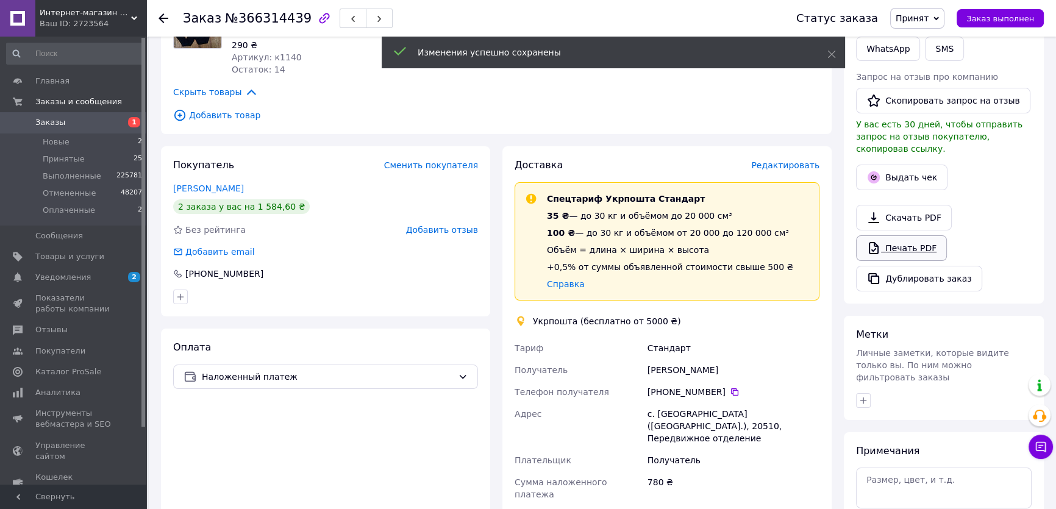
click at [903, 239] on link "Печать PDF" at bounding box center [901, 248] width 91 height 26
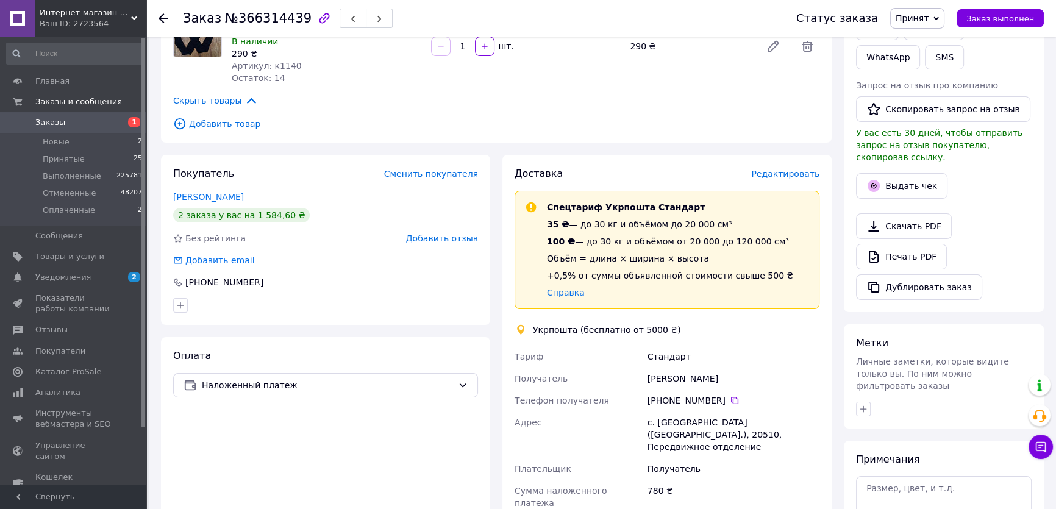
scroll to position [332, 0]
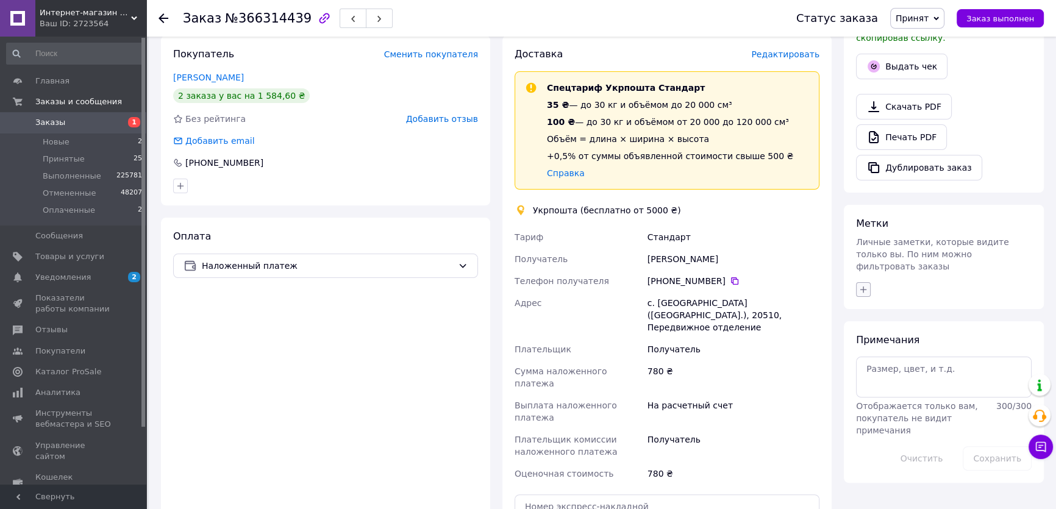
click at [861, 285] on icon "button" at bounding box center [864, 290] width 10 height 10
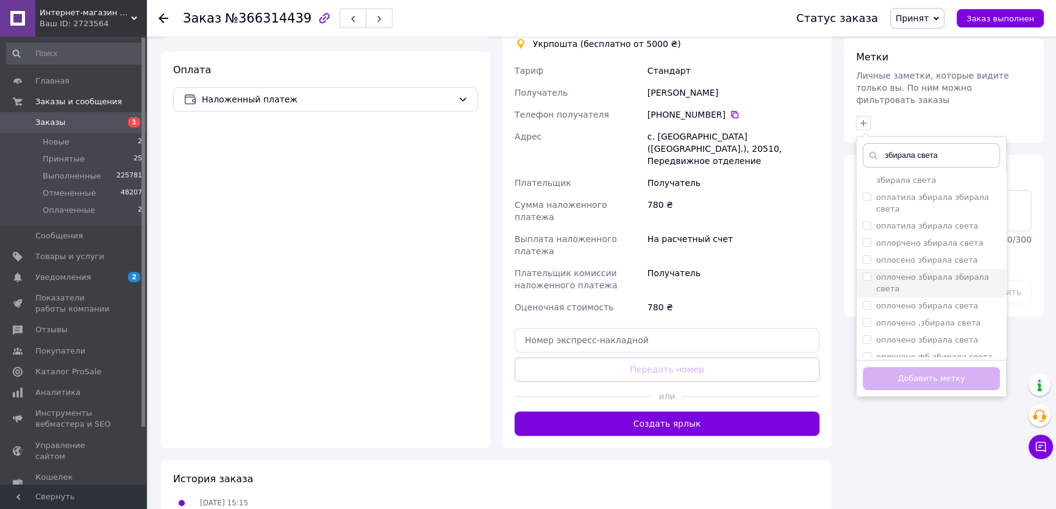
scroll to position [443, 0]
type input "збирала света"
click at [865, 203] on input "збирала света" at bounding box center [867, 207] width 8 height 8
checkbox input "true"
click at [897, 367] on button "Добавить метку" at bounding box center [931, 379] width 137 height 24
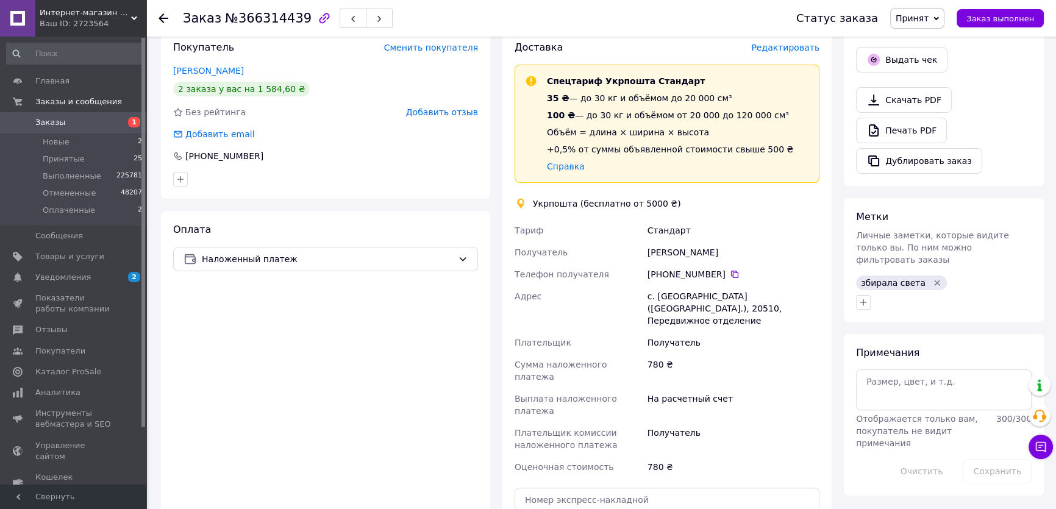
scroll to position [332, 0]
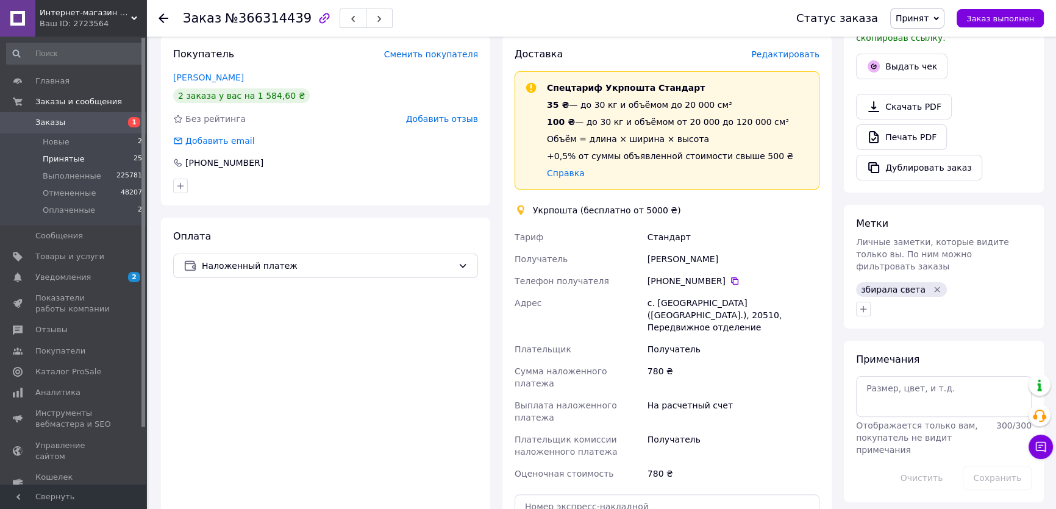
click at [82, 157] on li "Принятые 25" at bounding box center [74, 159] width 149 height 17
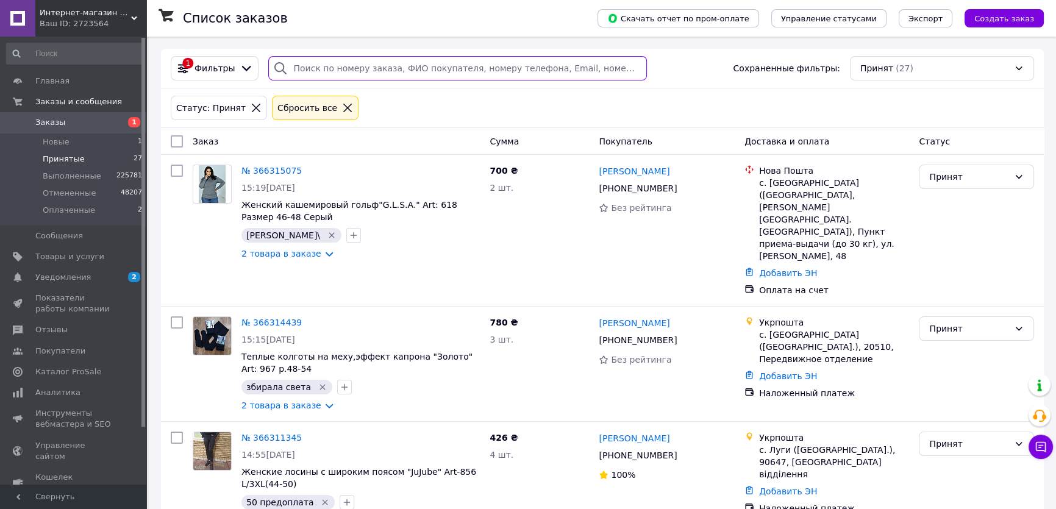
drag, startPoint x: 332, startPoint y: 71, endPoint x: 317, endPoint y: 69, distance: 15.4
click at [331, 71] on input "search" at bounding box center [457, 68] width 378 height 24
click at [310, 114] on div "Сбросить все" at bounding box center [307, 107] width 65 height 13
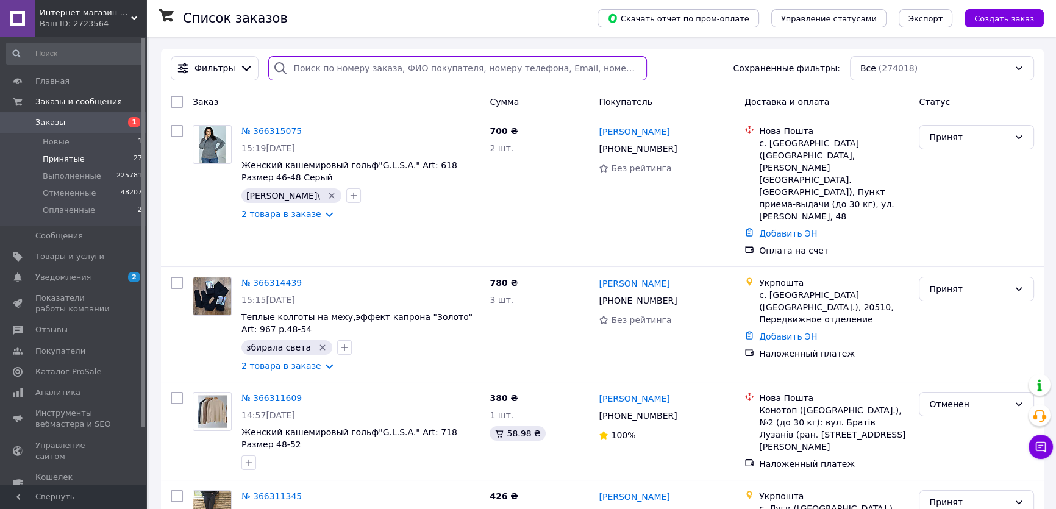
paste input "[PHONE_NUMBER]"
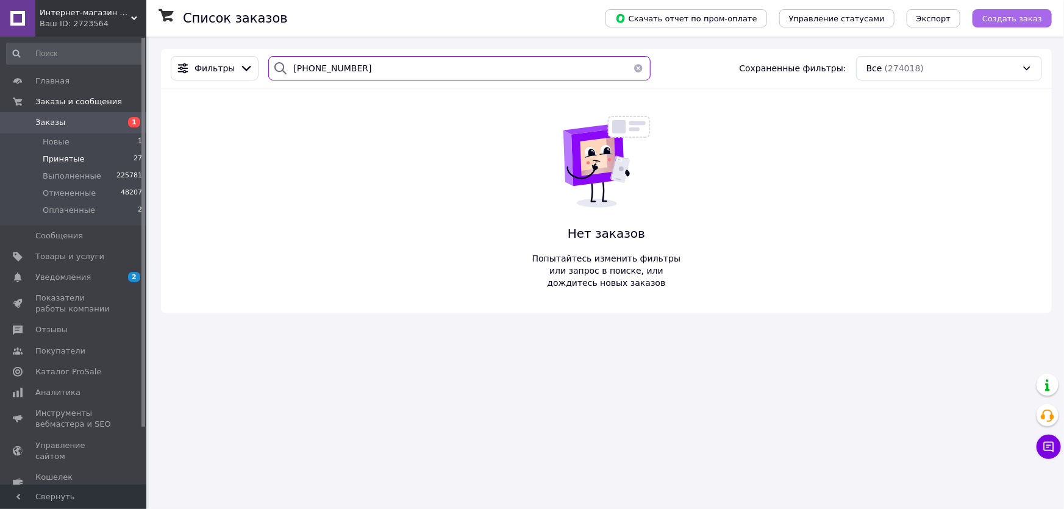
type input "[PHONE_NUMBER]"
click at [1019, 27] on div "Скачать отчет по пром-оплате Управление статусами Экспорт Создать заказ" at bounding box center [816, 18] width 471 height 37
click at [1006, 18] on span "Создать заказ" at bounding box center [1013, 18] width 60 height 9
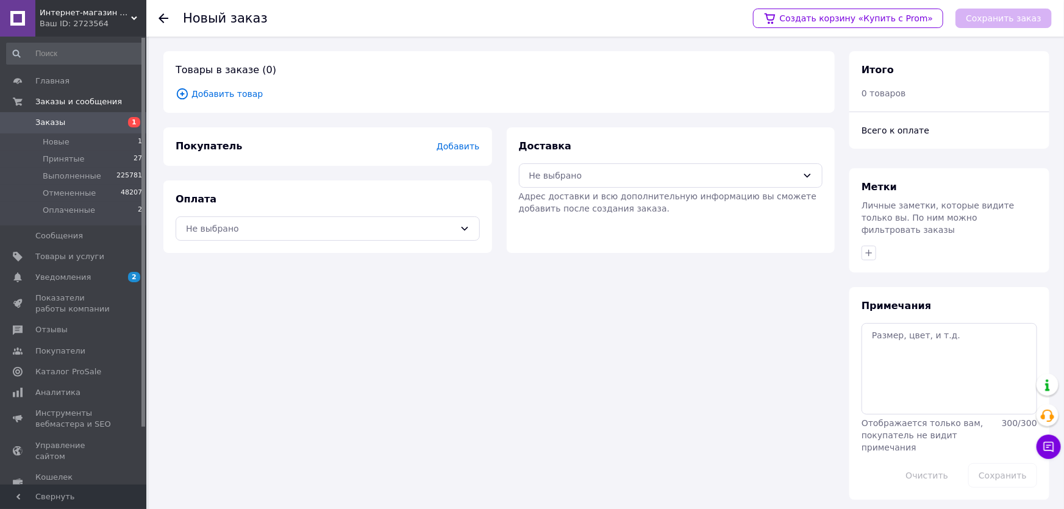
click at [832, 78] on div "Товары в заказе (0) Добавить товар" at bounding box center [498, 82] width 671 height 62
click at [460, 143] on span "Добавить" at bounding box center [458, 146] width 43 height 10
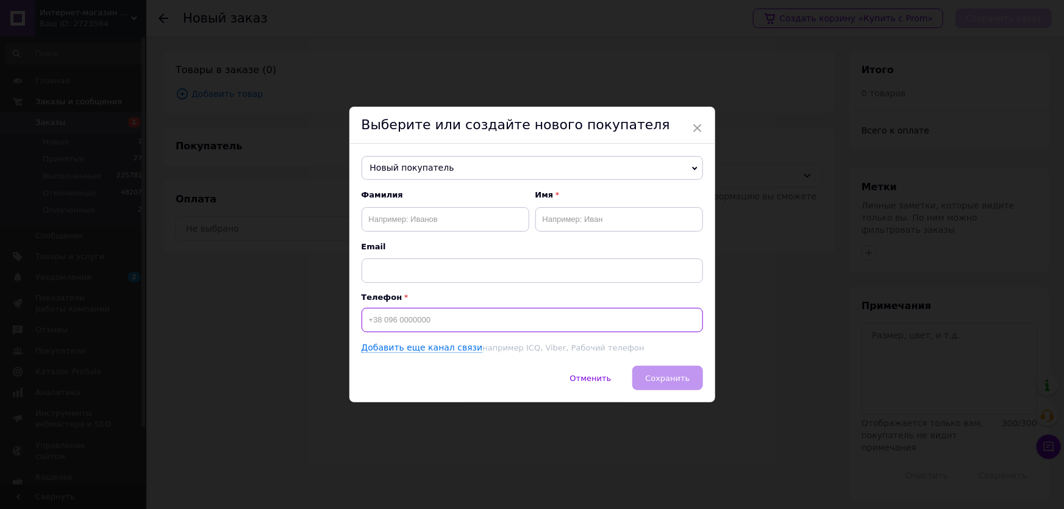
click at [404, 326] on input at bounding box center [533, 320] width 342 height 24
paste input "[PHONE_NUMBER]"
type input "[PHONE_NUMBER]"
click at [394, 226] on input "text" at bounding box center [446, 219] width 168 height 24
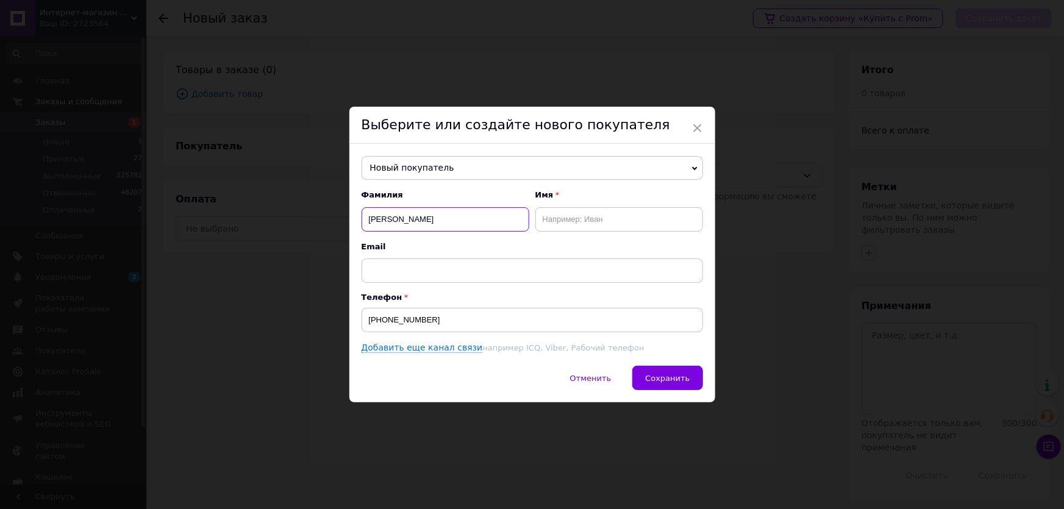
type input "Синько"
click at [574, 223] on input "text" at bounding box center [619, 219] width 168 height 24
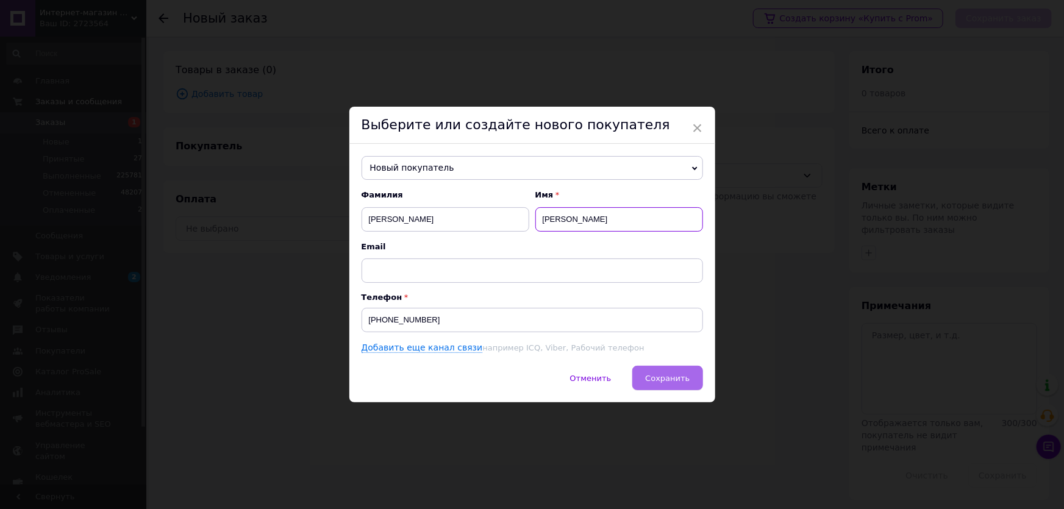
type input "Софія"
click at [672, 377] on span "Сохранить" at bounding box center [667, 378] width 45 height 9
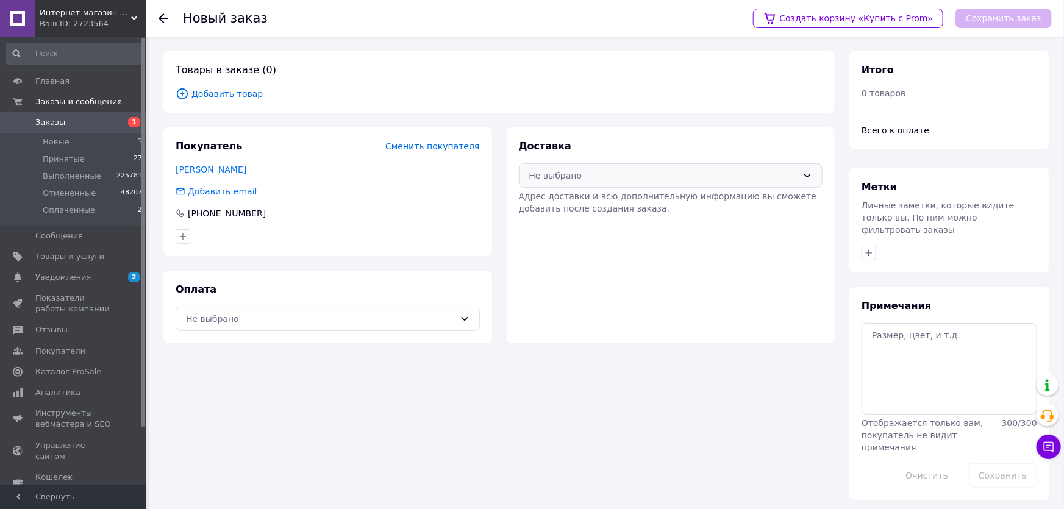
click at [567, 169] on div "Не выбрано" at bounding box center [663, 175] width 269 height 13
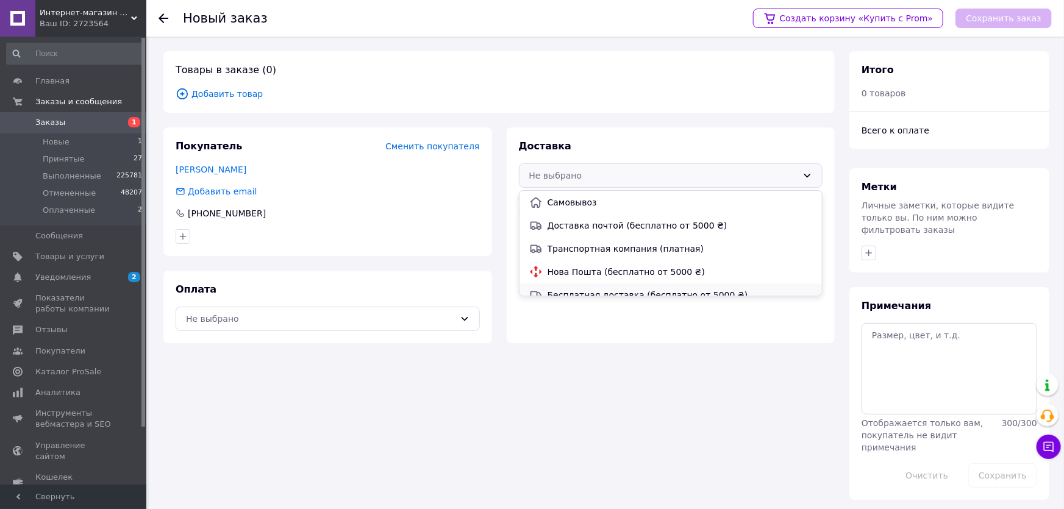
click at [553, 284] on div "Бесплатная доставка (бесплатно от 5000 ₴)" at bounding box center [671, 295] width 303 height 23
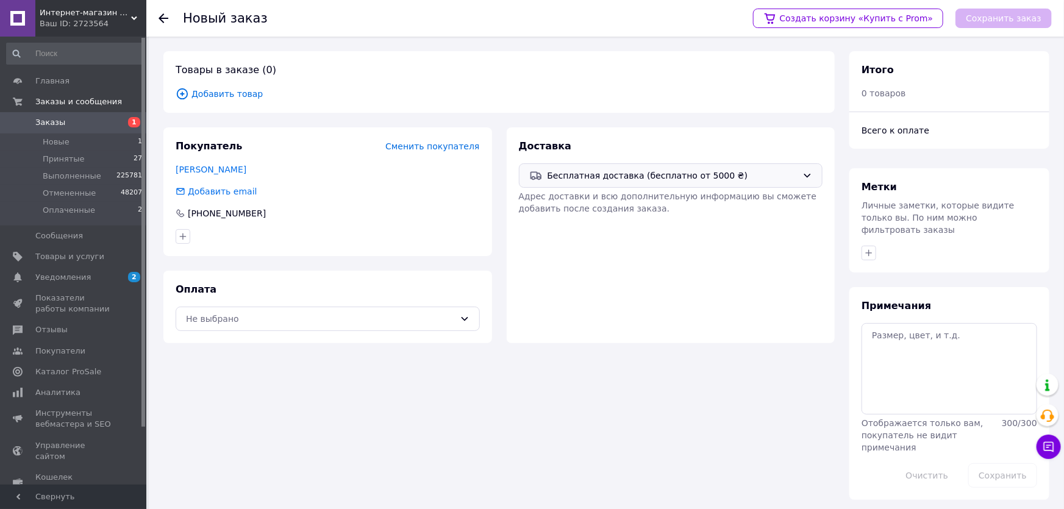
click at [570, 166] on div "Бесплатная доставка (бесплатно от 5000 ₴)" at bounding box center [671, 175] width 304 height 24
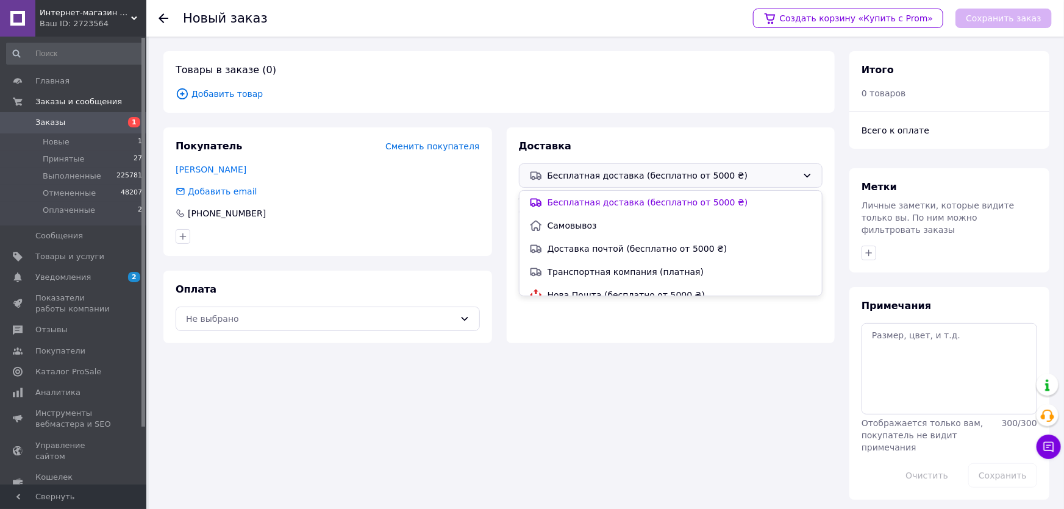
click at [562, 296] on div "Доставка Бесплатная доставка (бесплатно от 5000 ₴) Адрес доставки и всю дополни…" at bounding box center [671, 235] width 329 height 216
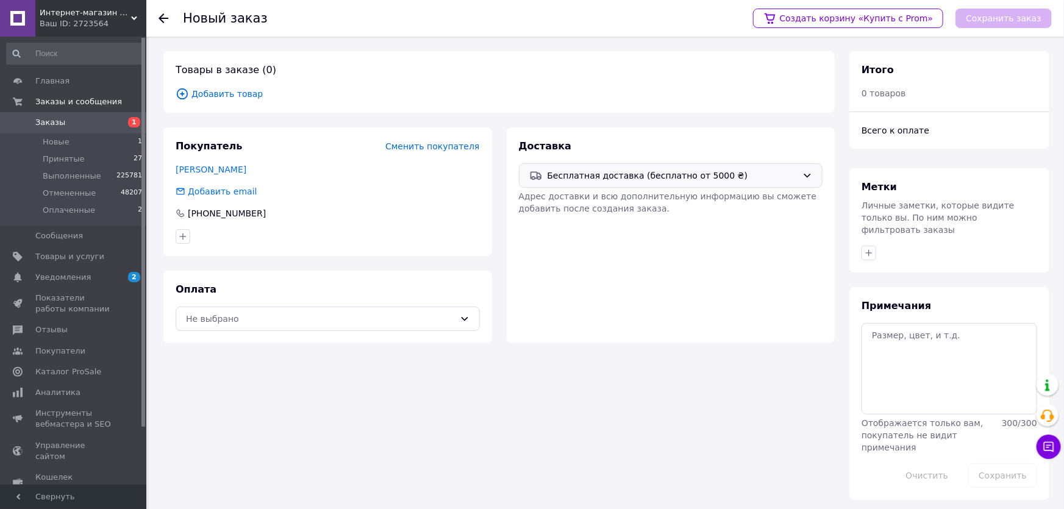
click at [554, 183] on div "Бесплатная доставка (бесплатно от 5000 ₴)" at bounding box center [671, 175] width 304 height 24
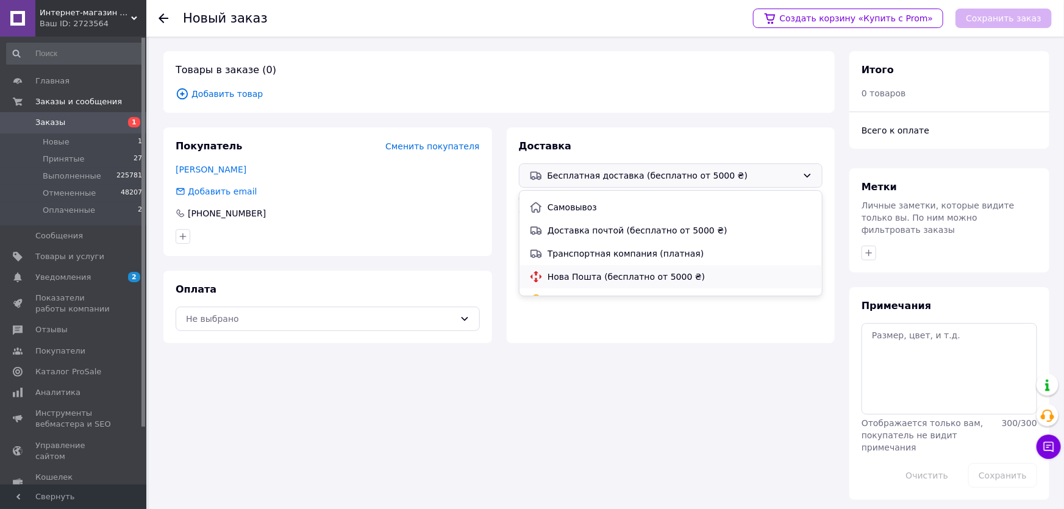
scroll to position [34, 0]
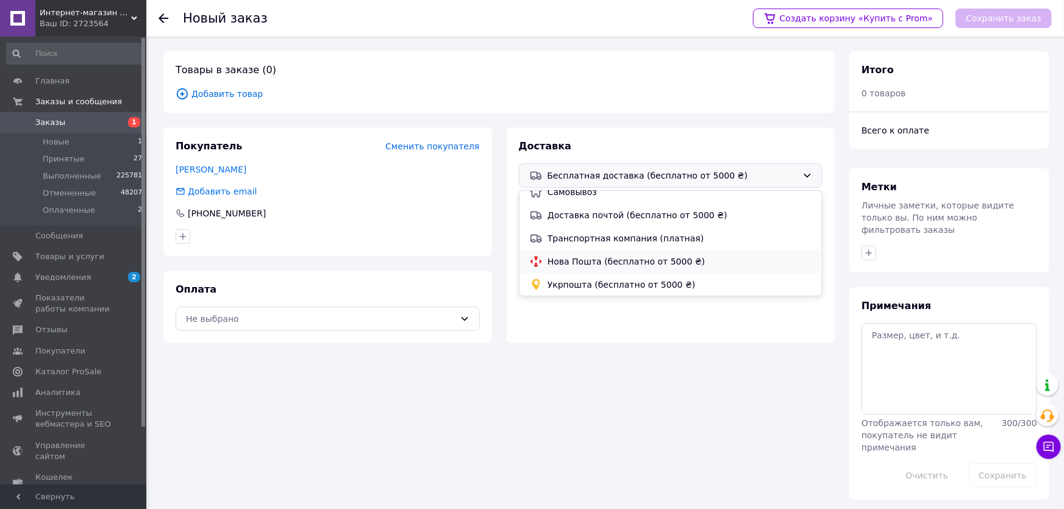
click at [554, 262] on span "Нова Пошта (бесплатно от 5000 ₴)" at bounding box center [680, 262] width 265 height 12
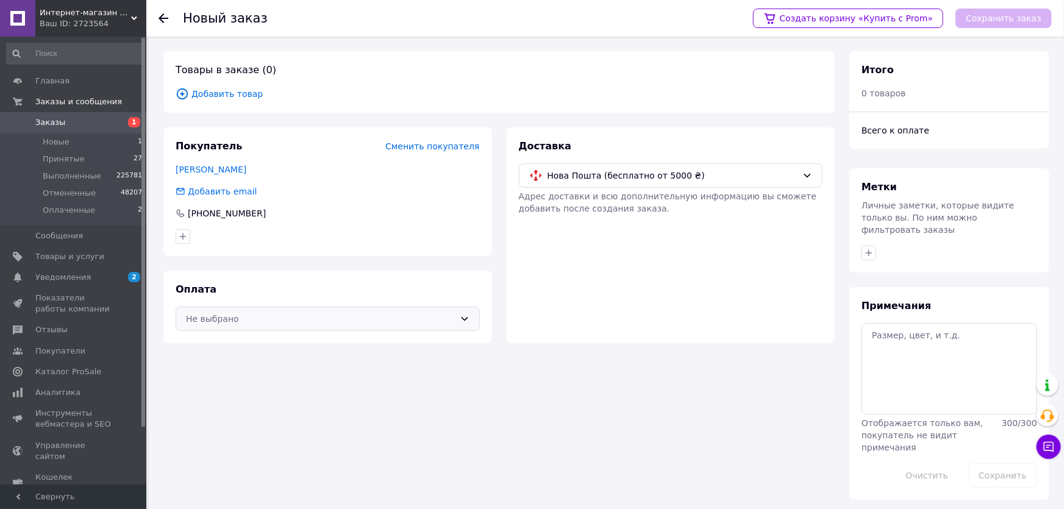
click at [244, 324] on div "Не выбрано" at bounding box center [320, 318] width 269 height 13
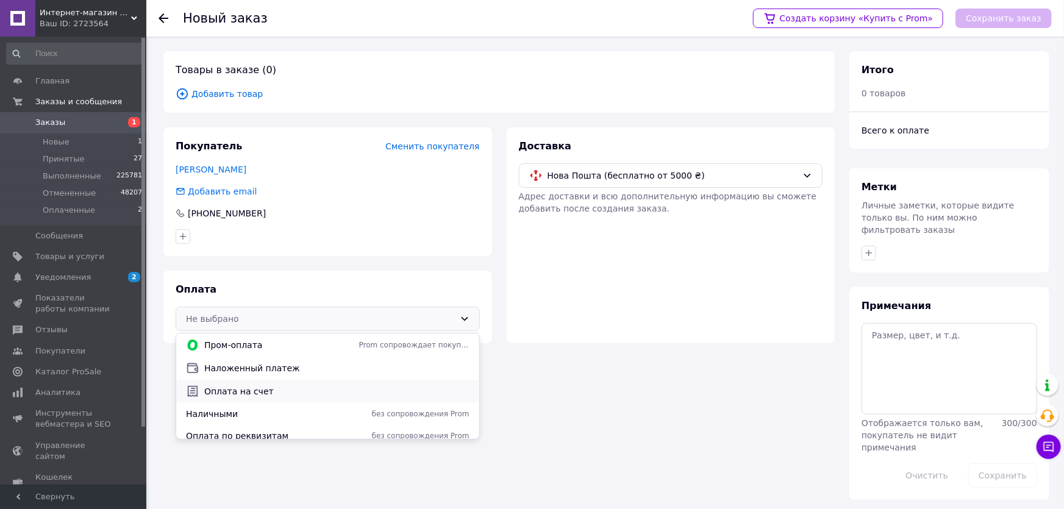
click at [234, 386] on span "Оплата на счет" at bounding box center [336, 391] width 265 height 12
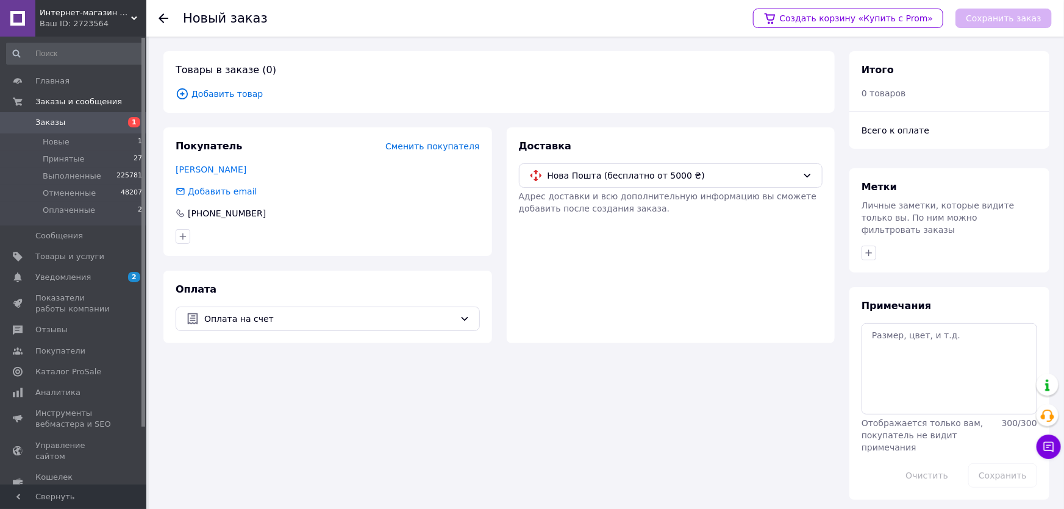
click at [207, 101] on div "Товары в заказе (0) Добавить товар" at bounding box center [498, 82] width 671 height 62
click at [209, 94] on span "Добавить товар" at bounding box center [499, 93] width 647 height 13
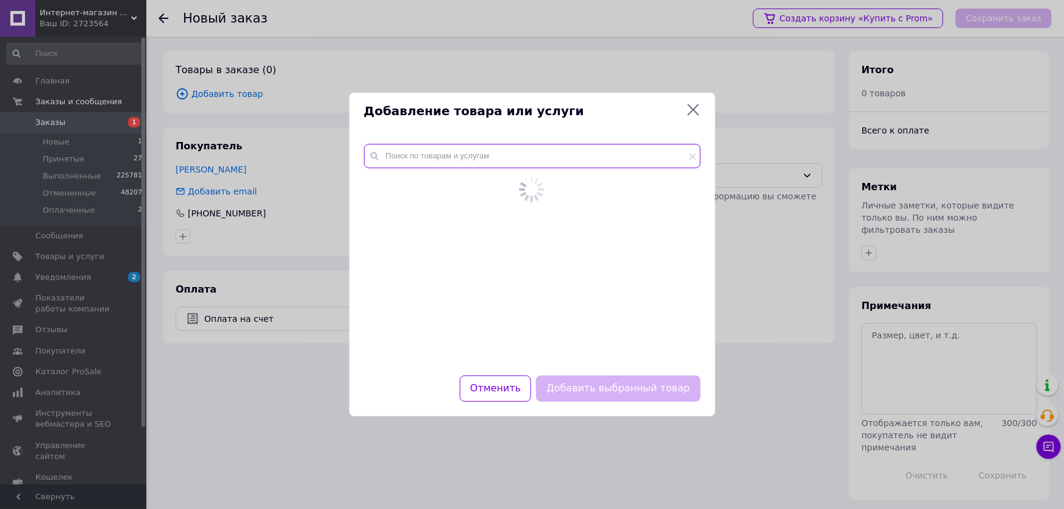
click at [477, 153] on div at bounding box center [532, 252] width 366 height 246
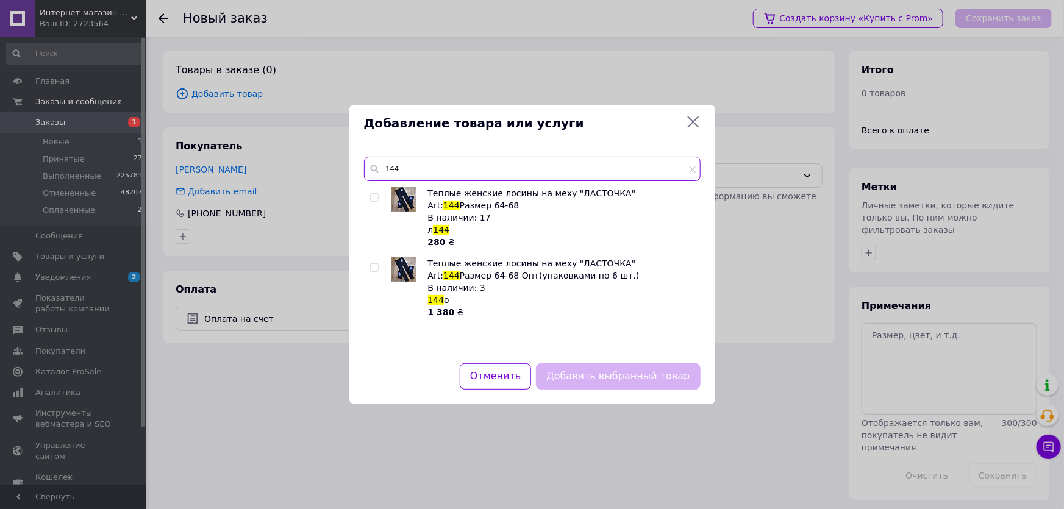
type input "144"
click at [374, 195] on input "checkbox" at bounding box center [374, 198] width 8 height 8
checkbox input "true"
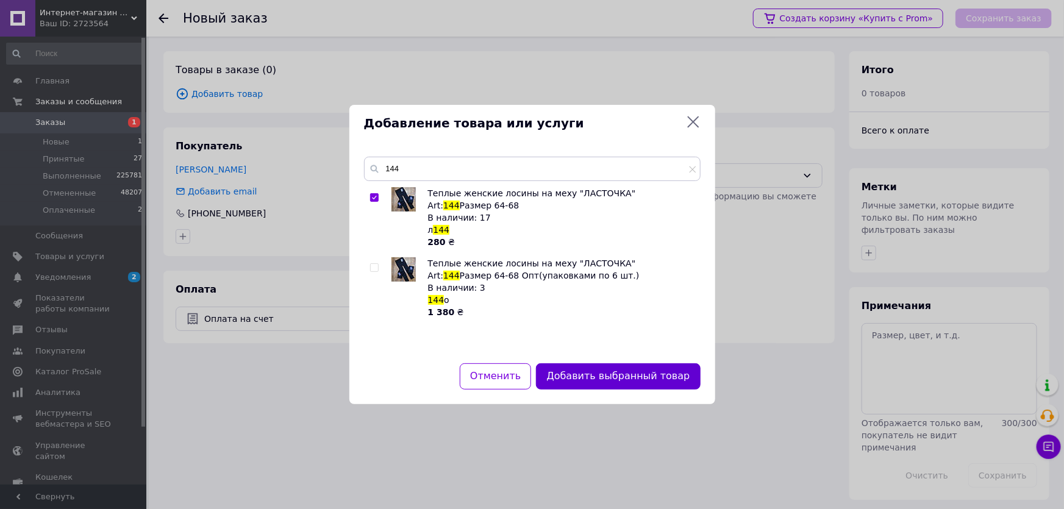
click at [606, 374] on button "Добавить выбранный товар" at bounding box center [618, 376] width 164 height 26
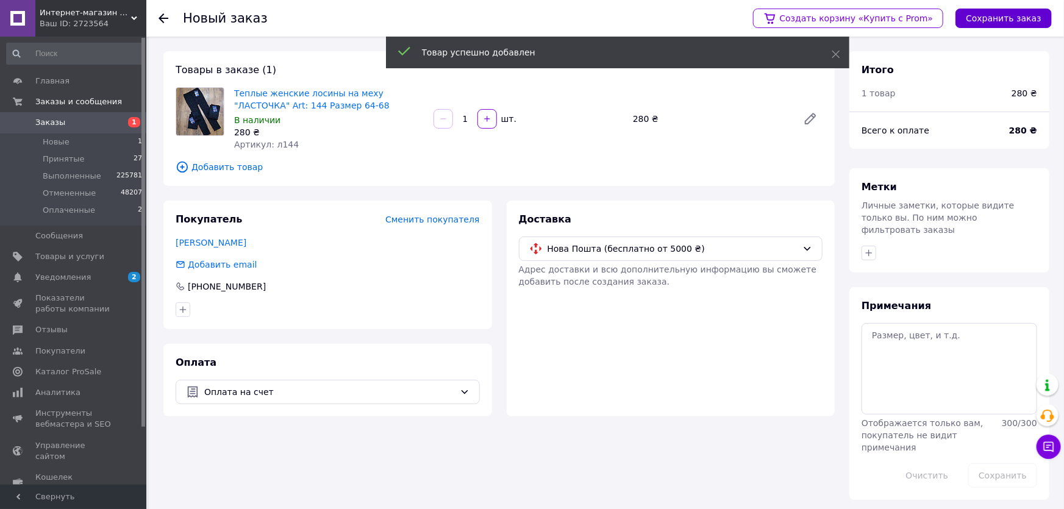
click at [1030, 21] on button "Сохранить заказ" at bounding box center [1004, 19] width 96 height 20
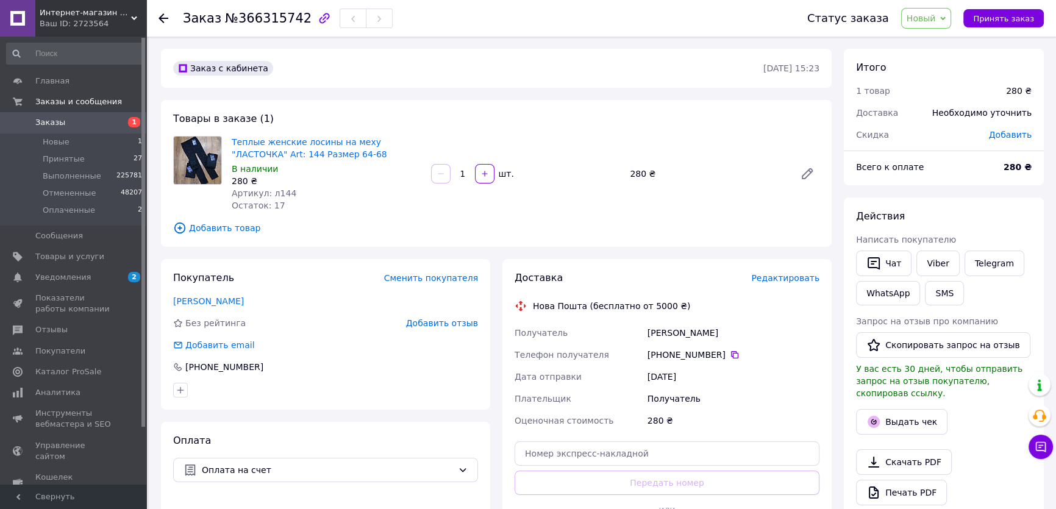
click at [800, 276] on span "Редактировать" at bounding box center [785, 278] width 68 height 10
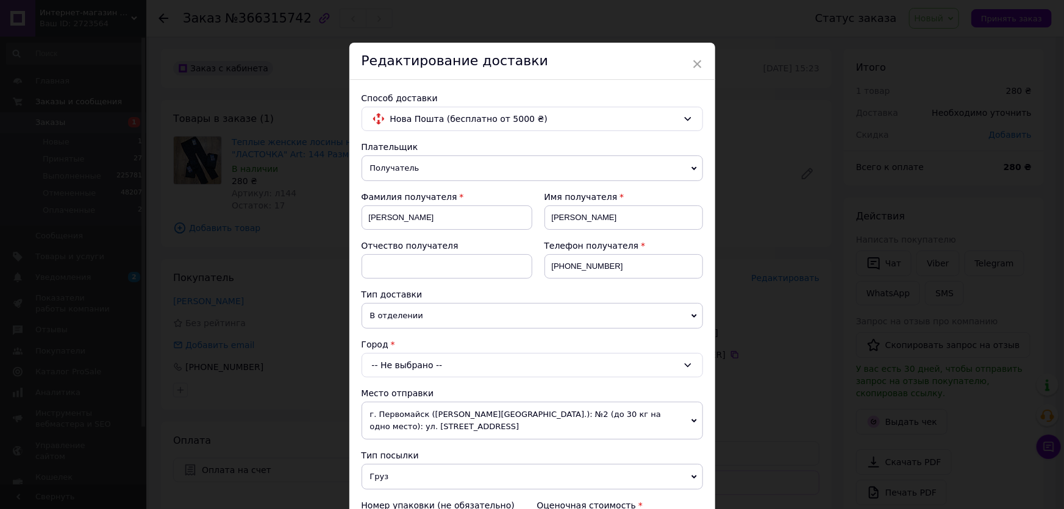
click at [397, 369] on div "-- Не выбрано --" at bounding box center [533, 365] width 342 height 24
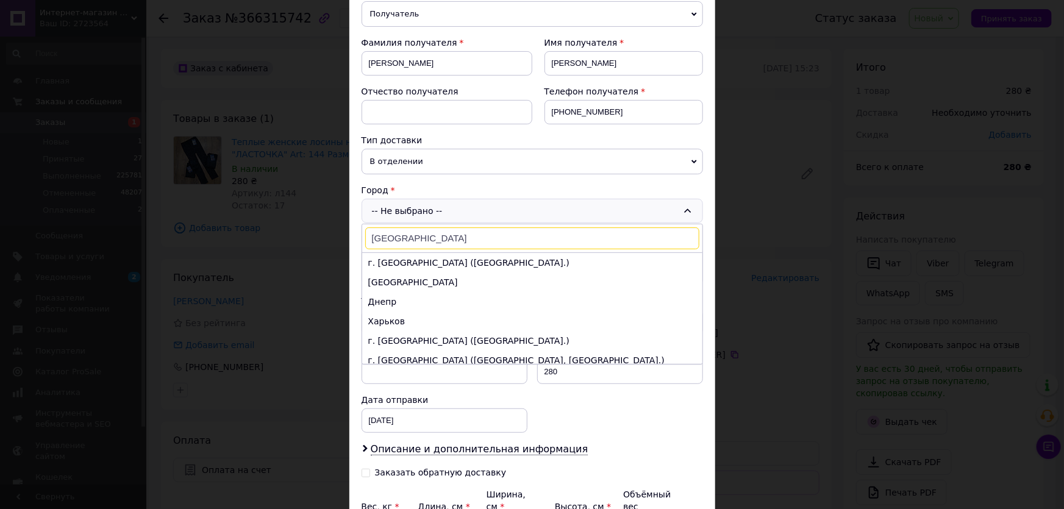
scroll to position [166, 0]
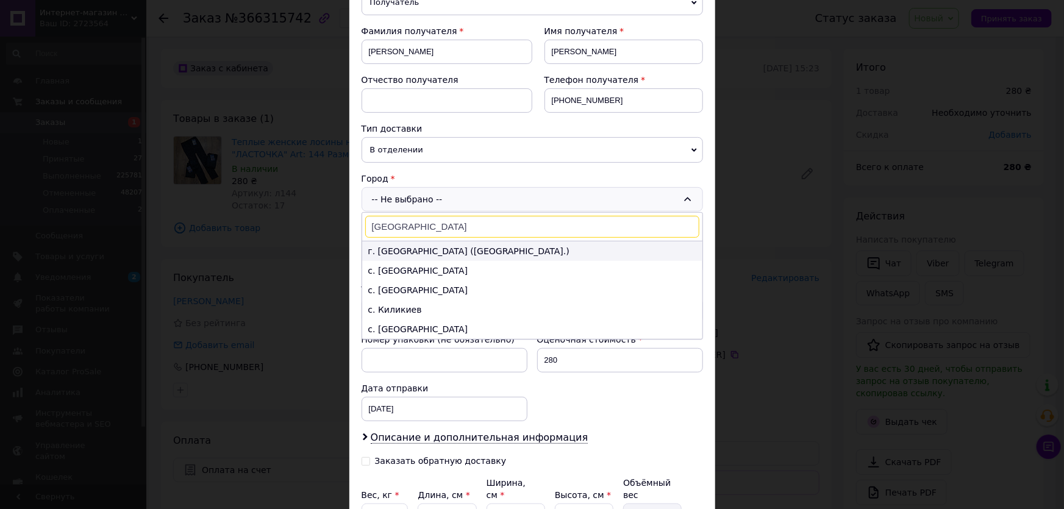
type input "Київ"
click at [394, 254] on li "г. [GEOGRAPHIC_DATA] ([GEOGRAPHIC_DATA].)" at bounding box center [532, 252] width 340 height 20
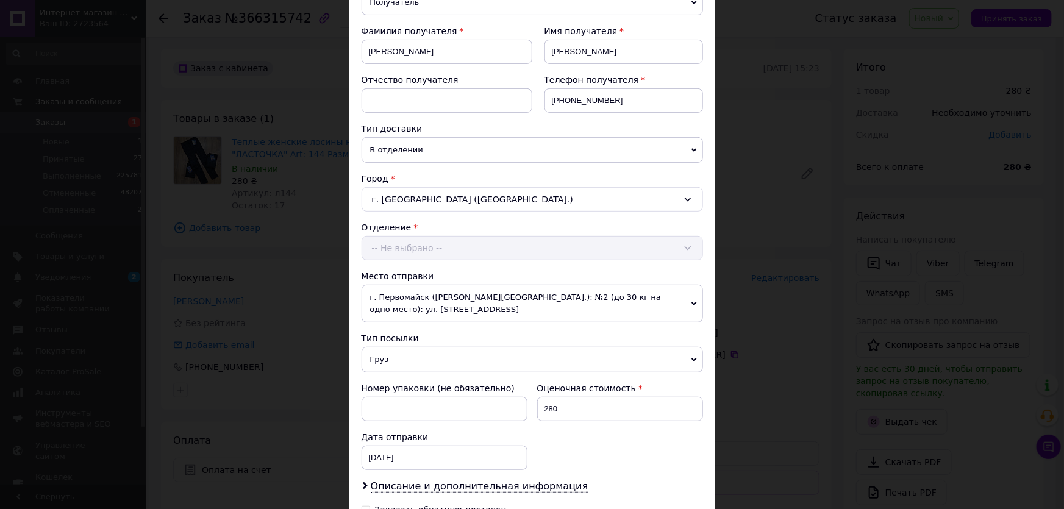
click at [410, 251] on div "Отделение -- Не выбрано --" at bounding box center [533, 240] width 342 height 39
click at [415, 248] on div "-- Не выбрано --" at bounding box center [533, 248] width 342 height 24
type input "284"
click at [400, 298] on li "№ 284 (до 30 кг): ул. Самойла Кошки, 9, пом. 83" at bounding box center [532, 300] width 340 height 20
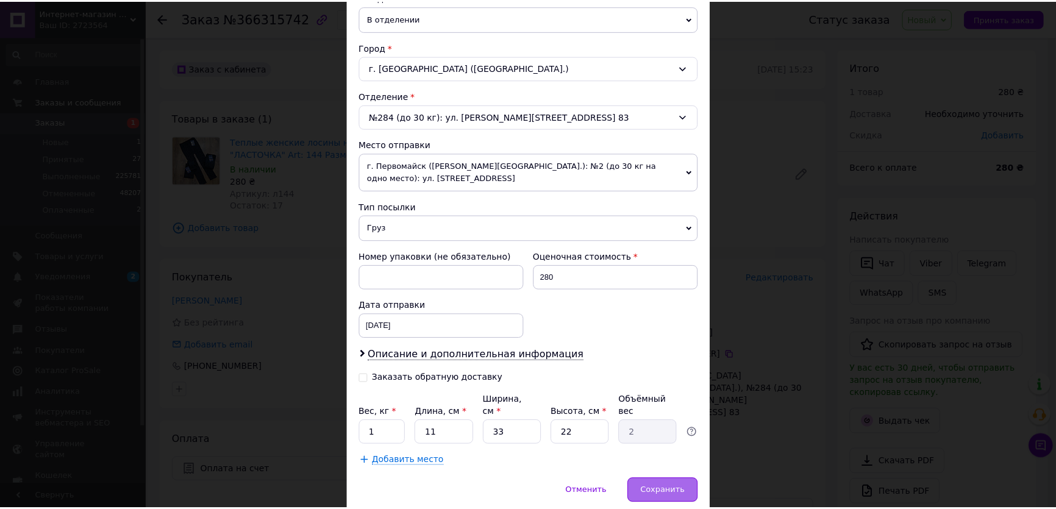
scroll to position [332, 0]
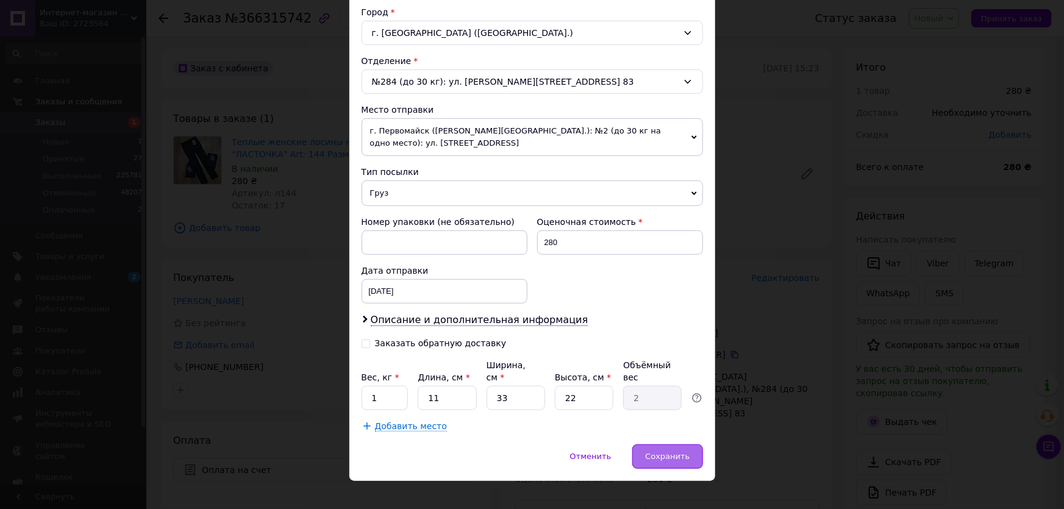
click at [680, 452] on span "Сохранить" at bounding box center [667, 456] width 45 height 9
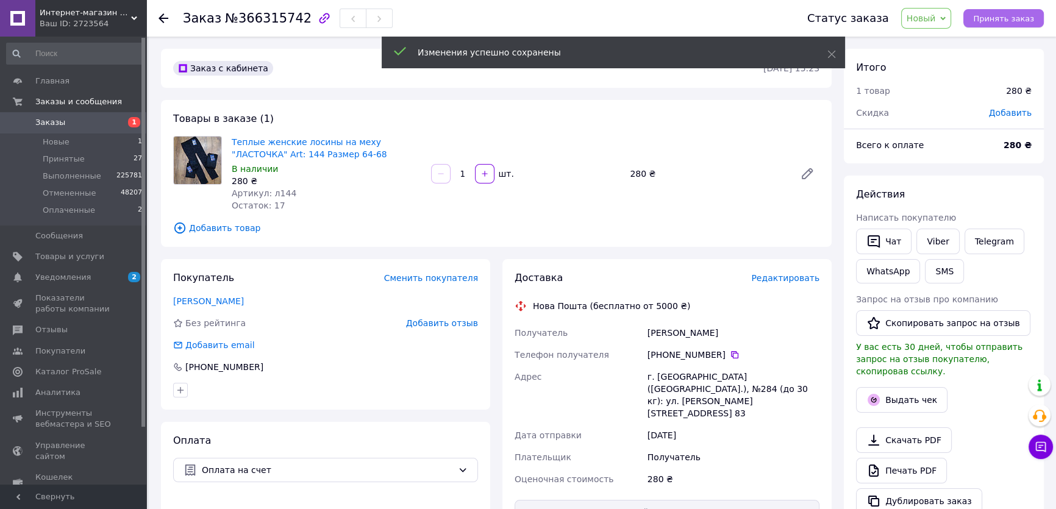
click at [997, 17] on span "Принять заказ" at bounding box center [1003, 18] width 61 height 9
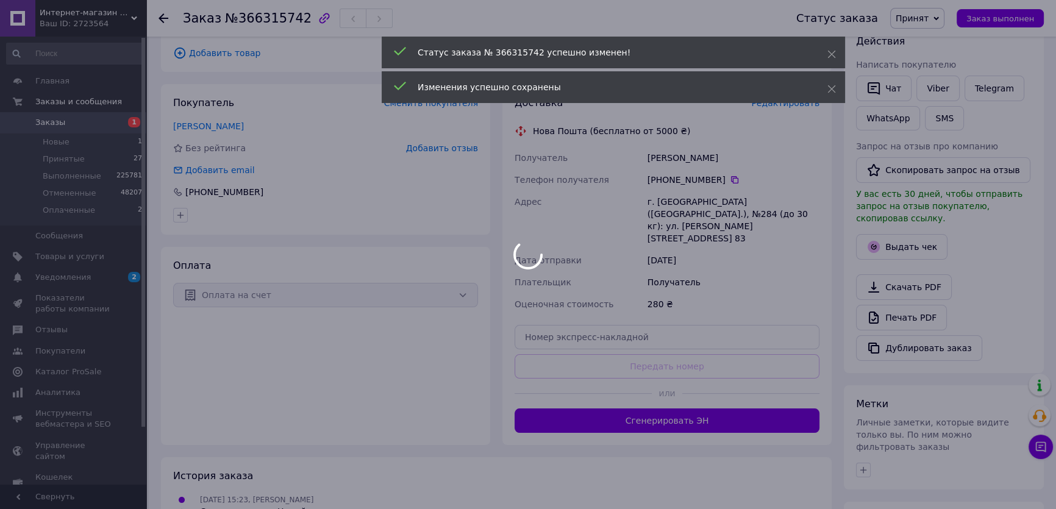
scroll to position [166, 0]
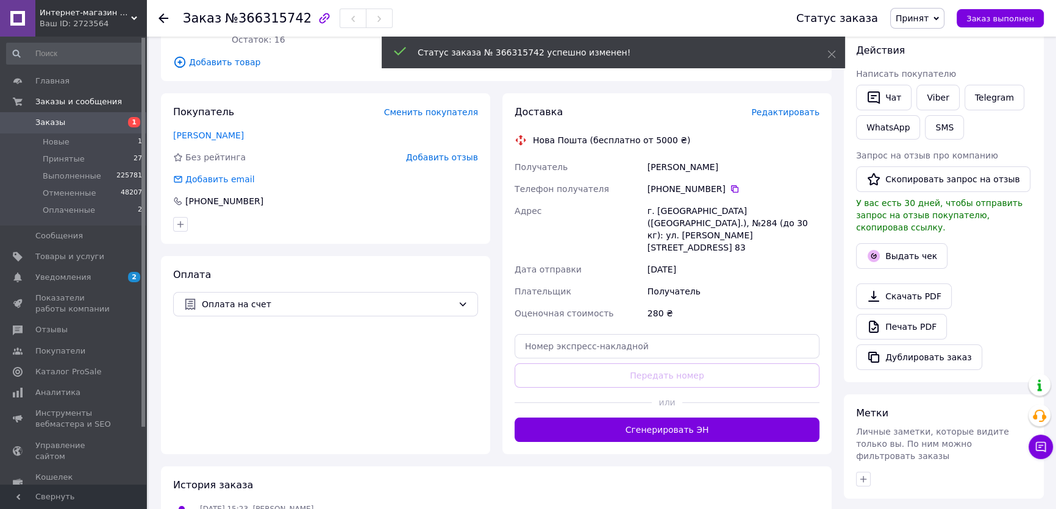
click at [944, 113] on div "SMS" at bounding box center [945, 127] width 44 height 29
click at [939, 131] on button "SMS" at bounding box center [944, 127] width 39 height 24
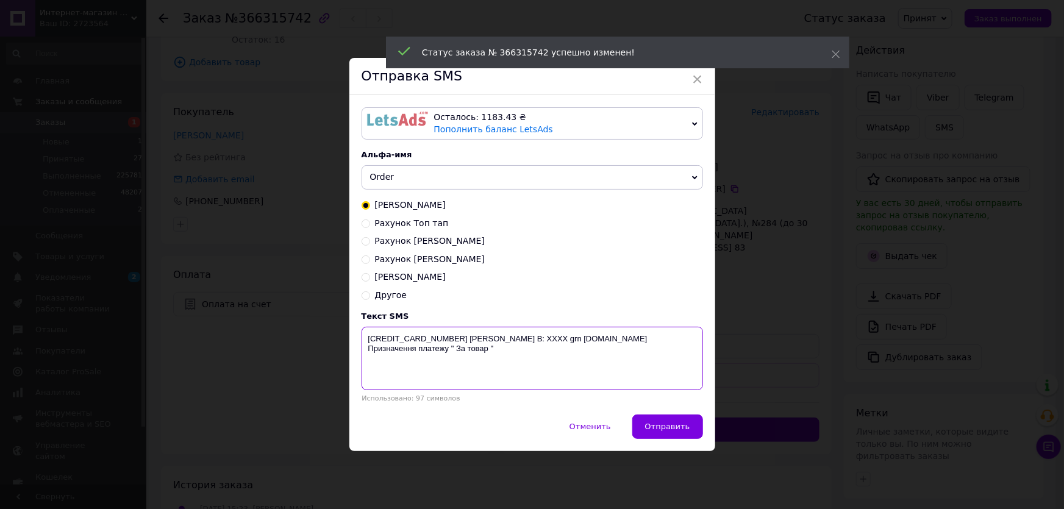
drag, startPoint x: 365, startPoint y: 338, endPoint x: 449, endPoint y: 358, distance: 86.5
click at [449, 358] on textarea "[CREDIT_CARD_NUMBER] [PERSON_NAME] В: ХХХХ grn [DOMAIN_NAME] Призначення платеж…" at bounding box center [533, 358] width 342 height 63
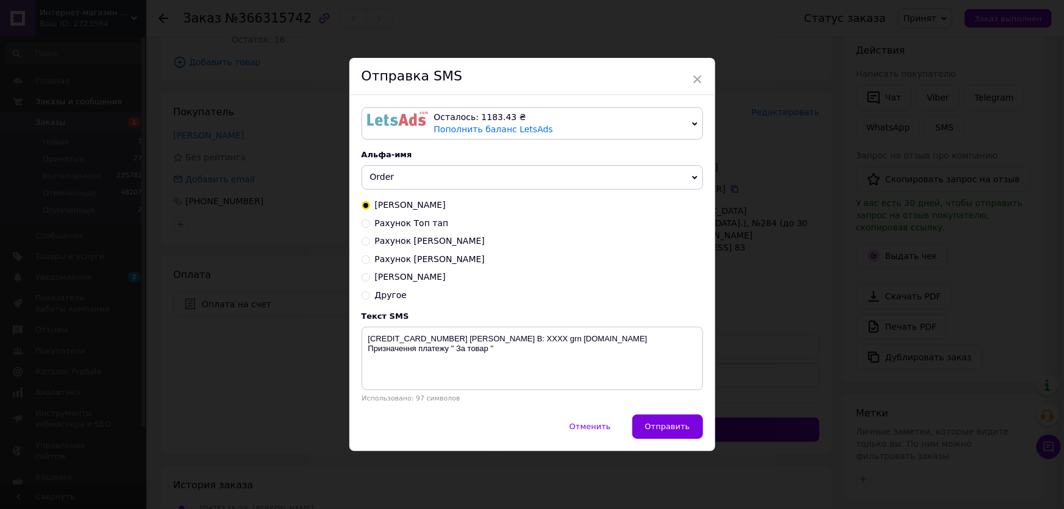
click at [800, 107] on div "× Отправка SMS Осталось: 1183.43 ₴ Пополнить баланс LetsAds Подключить SMSClub …" at bounding box center [532, 254] width 1064 height 509
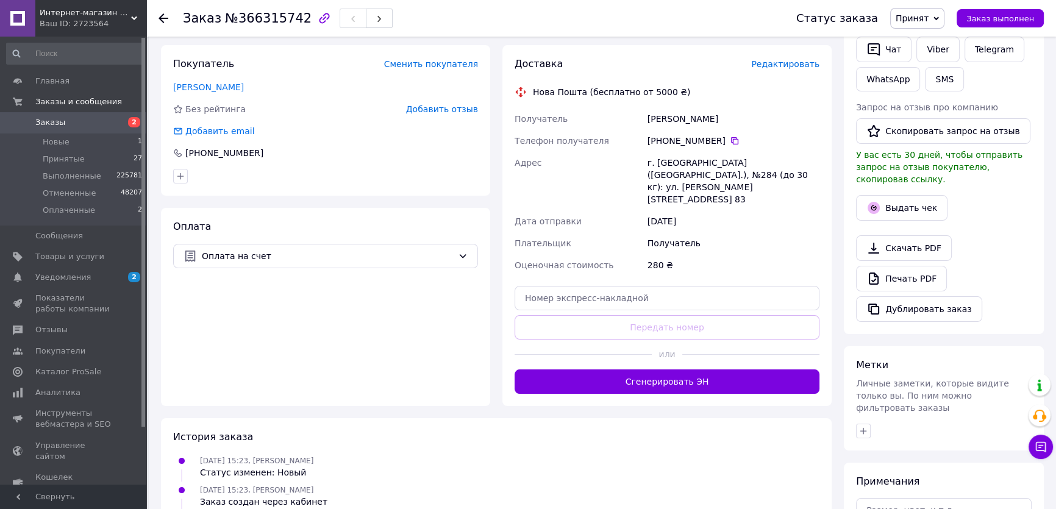
scroll to position [301, 0]
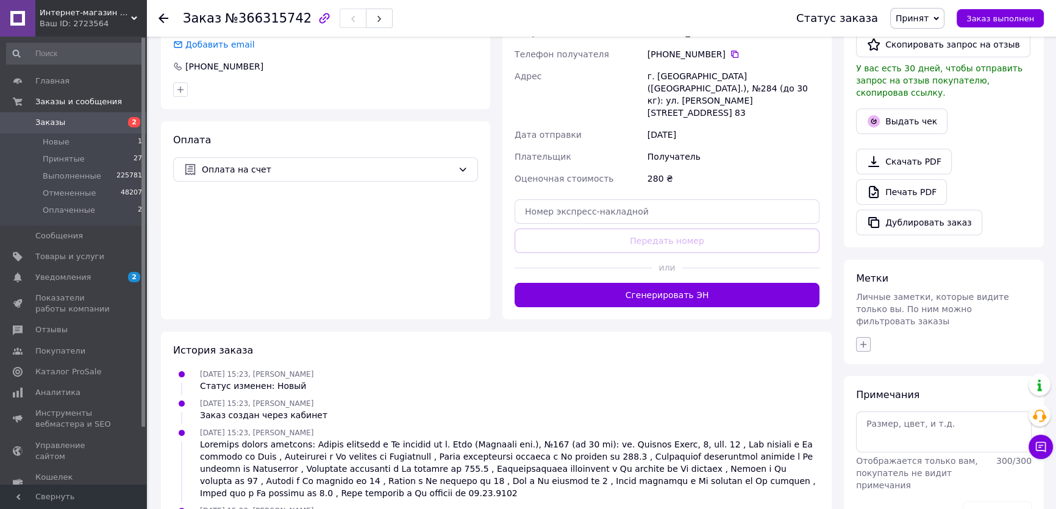
click at [859, 340] on icon "button" at bounding box center [864, 345] width 10 height 10
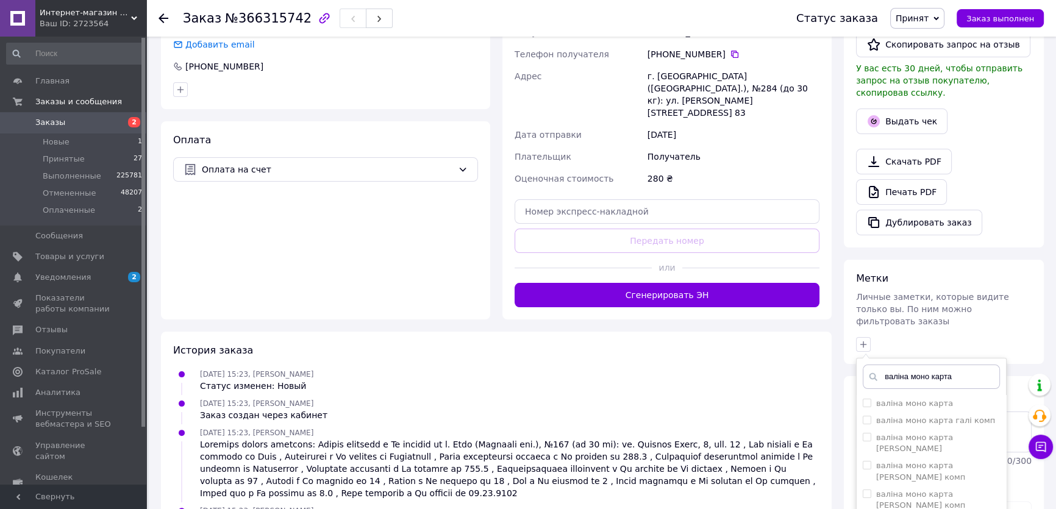
scroll to position [319, 0]
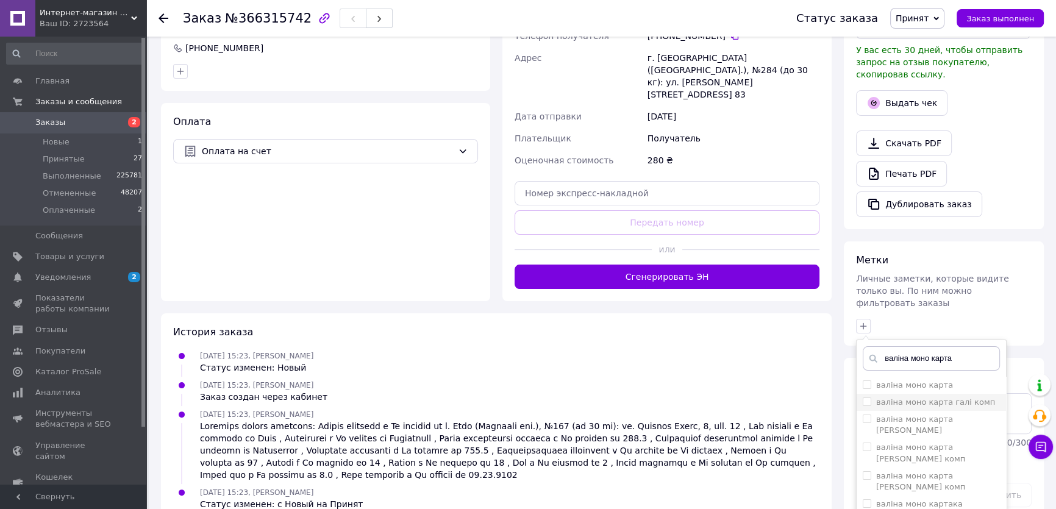
type input "валіна моно карта"
click at [864, 398] on input "валіна моно карта галі комп" at bounding box center [867, 402] width 8 height 8
checkbox input "true"
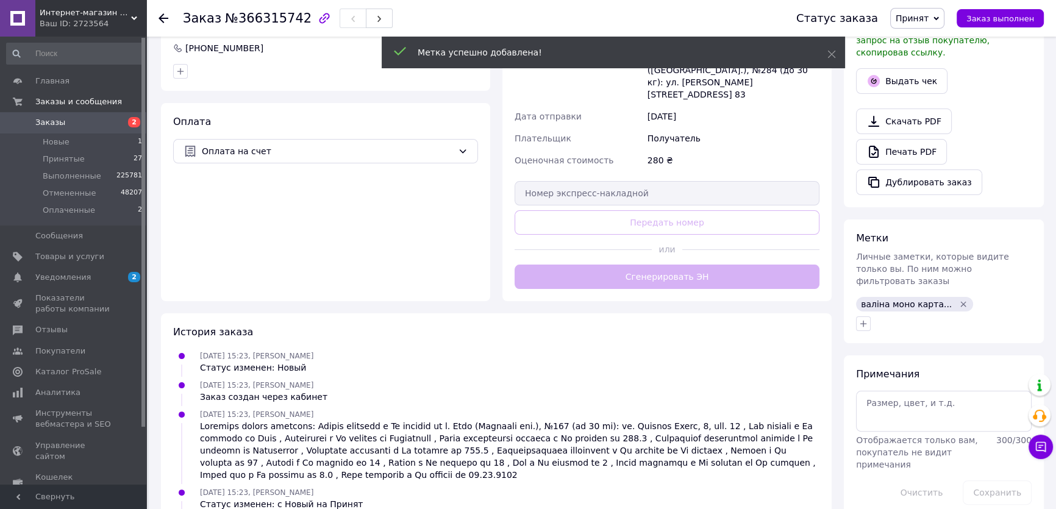
scroll to position [348, 0]
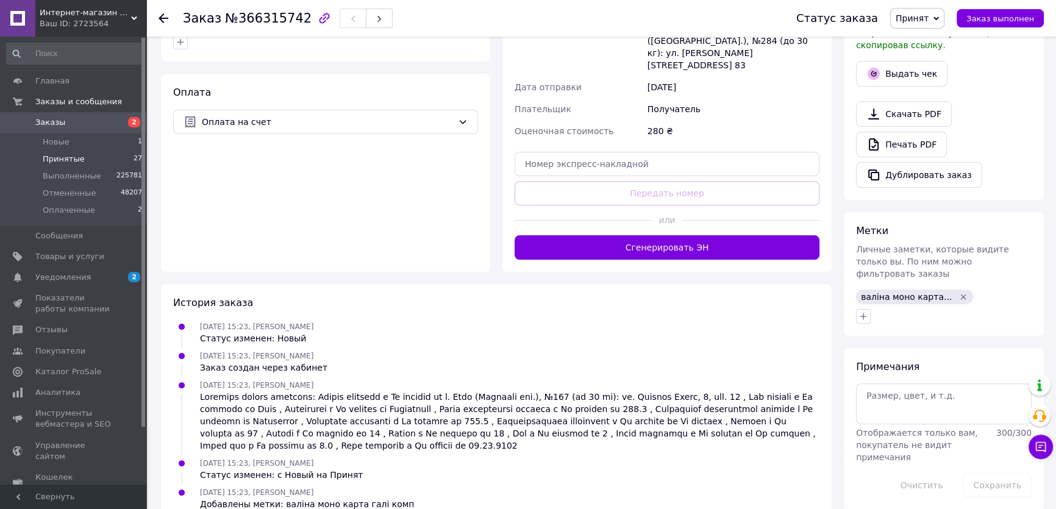
click at [59, 160] on span "Принятые" at bounding box center [64, 159] width 42 height 11
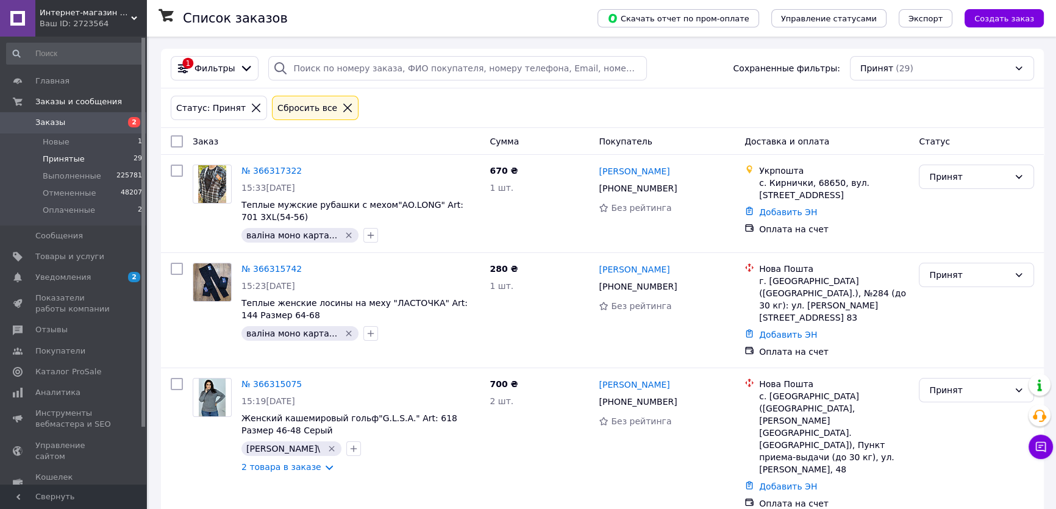
click at [301, 59] on input "search" at bounding box center [457, 68] width 378 height 24
paste input "[PHONE_NUMBER]"
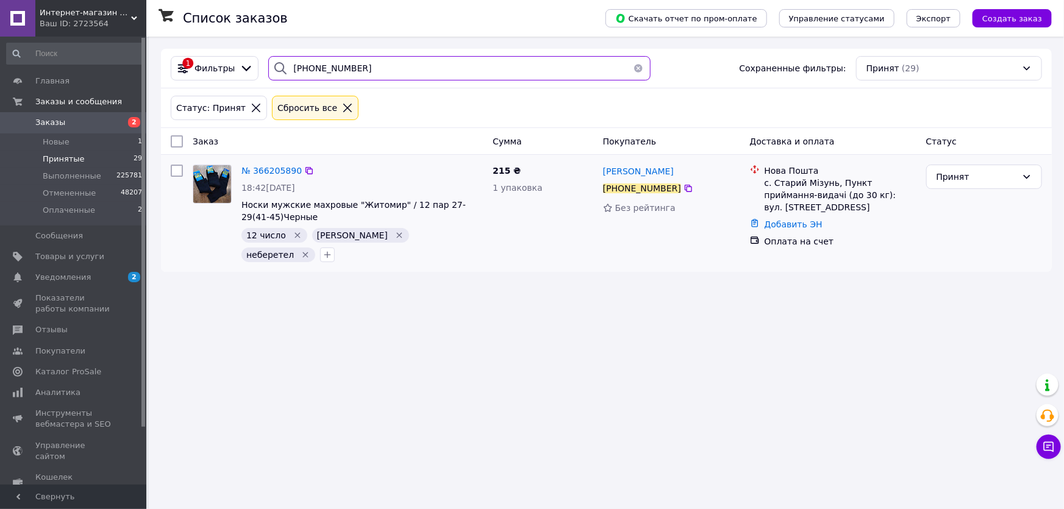
type input "[PHONE_NUMBER]"
click at [264, 177] on div "№ 366205890" at bounding box center [271, 170] width 63 height 15
click at [250, 173] on span "№ 366205890" at bounding box center [272, 171] width 60 height 10
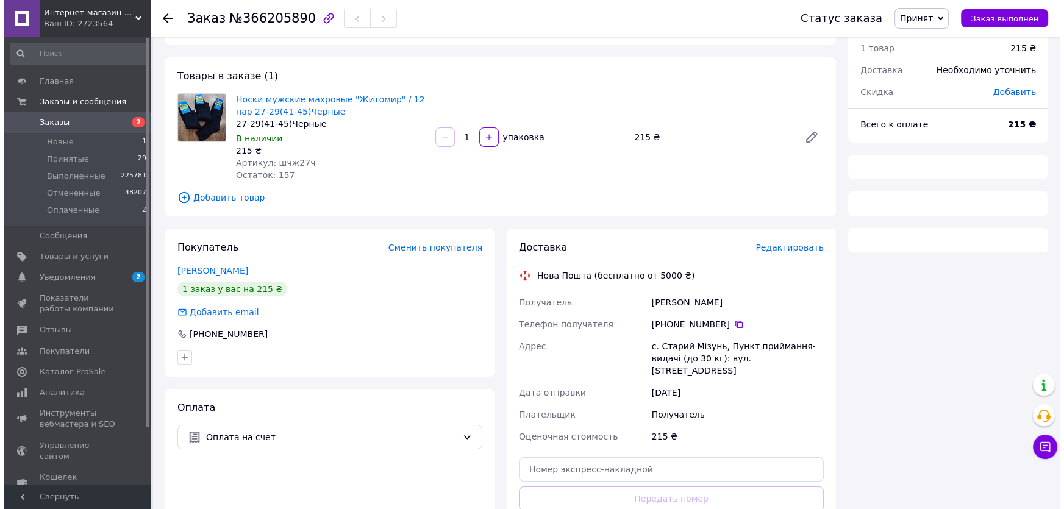
scroll to position [48, 0]
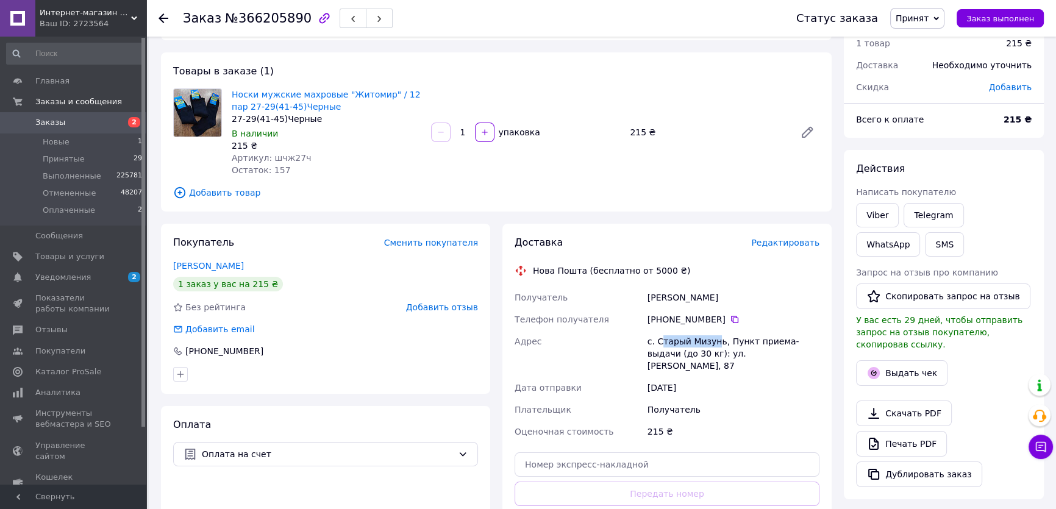
drag, startPoint x: 714, startPoint y: 340, endPoint x: 661, endPoint y: 341, distance: 53.1
click at [661, 341] on div "с. Старый Мизунь, Пункт приема-выдачи (до 30 кг): ул. Сечевых Стрельцов, 87" at bounding box center [733, 354] width 177 height 46
click at [715, 340] on div "с. Старый Мизунь, Пункт приема-выдачи (до 30 кг): ул. Сечевых Стрельцов, 87" at bounding box center [733, 354] width 177 height 46
drag, startPoint x: 715, startPoint y: 340, endPoint x: 659, endPoint y: 338, distance: 56.8
click at [659, 338] on div "с. Старый Мизунь, Пункт приема-выдачи (до 30 кг): ул. Сечевых Стрельцов, 87" at bounding box center [733, 354] width 177 height 46
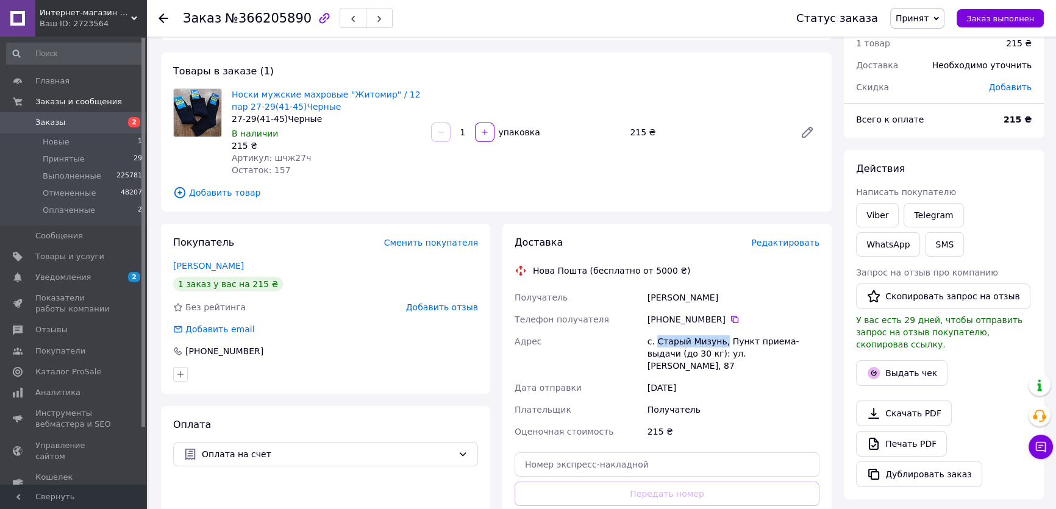
copy div "Старый Мизунь,"
click at [779, 237] on div "Доставка Редактировать" at bounding box center [667, 243] width 305 height 14
click at [777, 243] on span "Редактировать" at bounding box center [785, 243] width 68 height 10
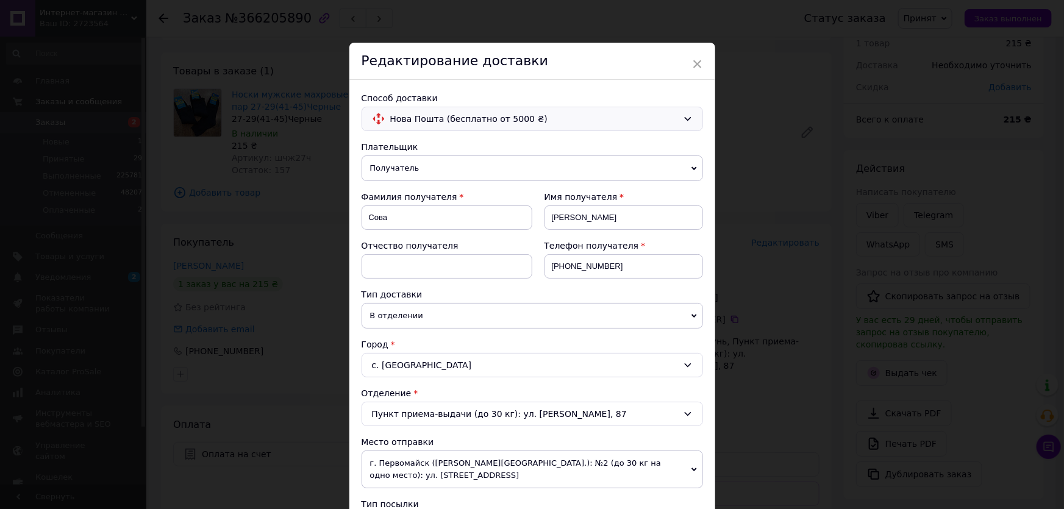
click at [449, 122] on span "Нова Пошта (бесплатно от 5000 ₴)" at bounding box center [534, 118] width 288 height 13
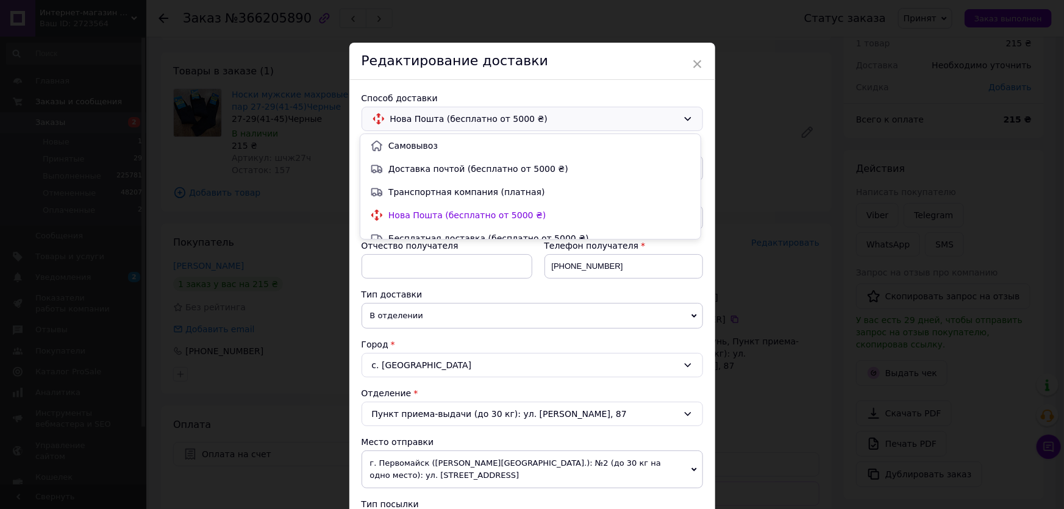
scroll to position [34, 0]
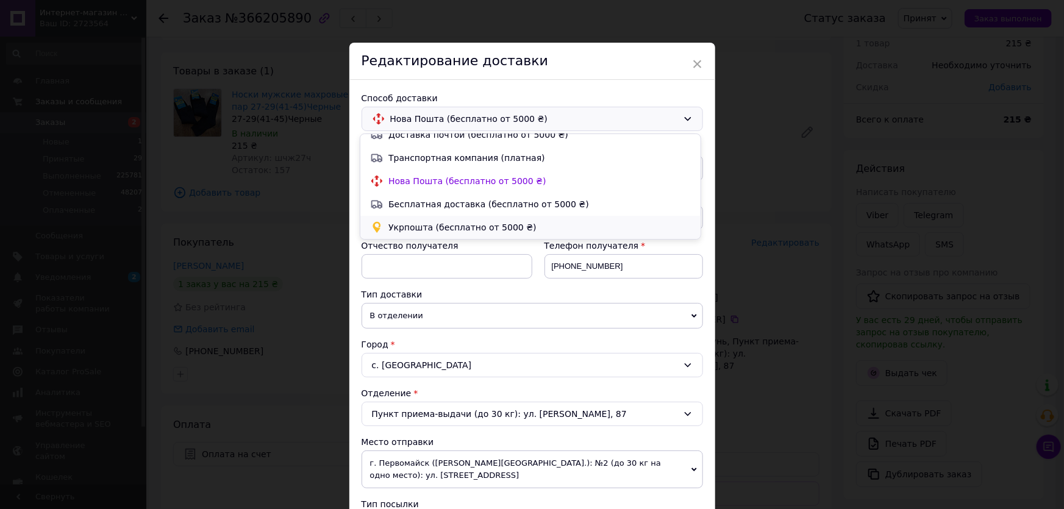
click at [406, 222] on span "Укрпошта (бесплатно от 5000 ₴)" at bounding box center [540, 227] width 303 height 12
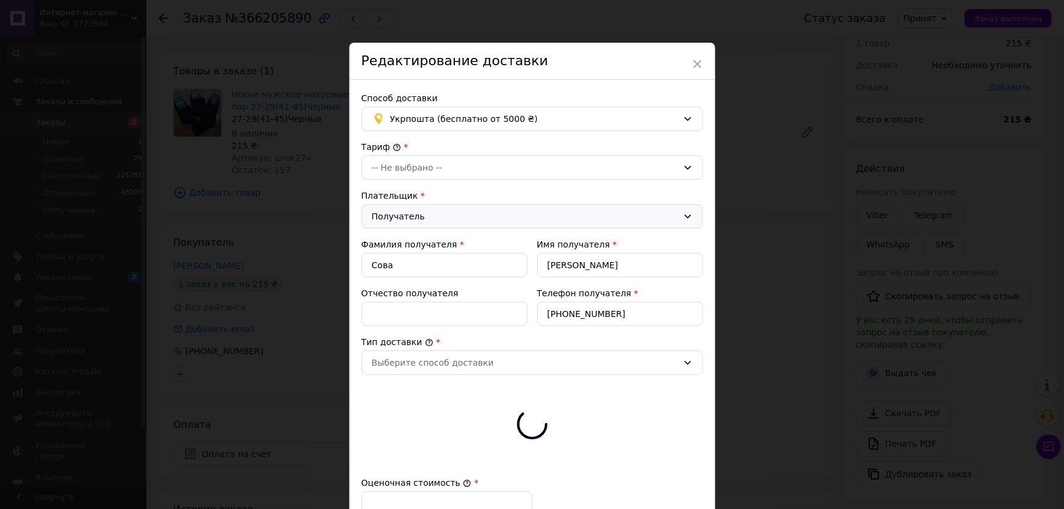
type input "215"
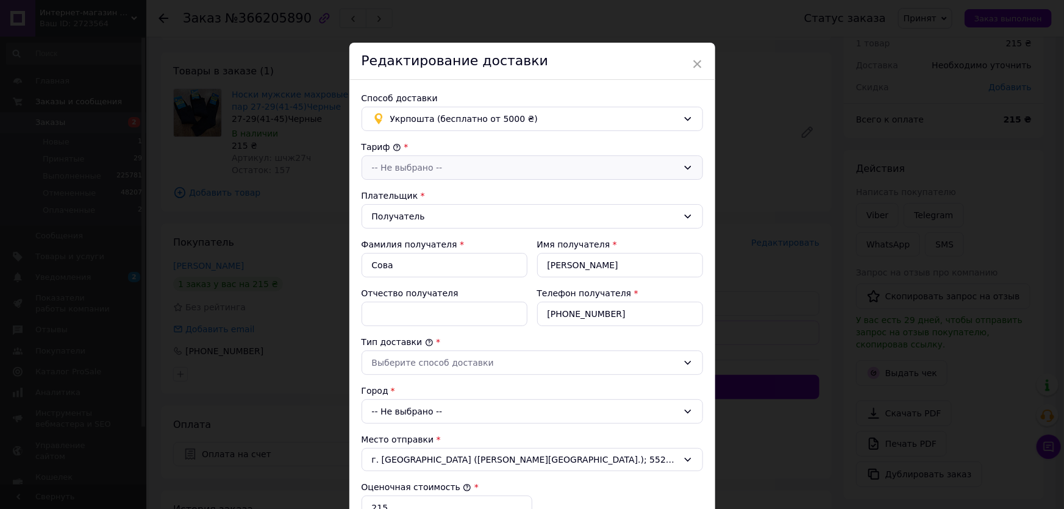
click at [412, 173] on div "-- Не выбрано --" at bounding box center [525, 167] width 306 height 13
click at [409, 188] on li "Стандарт" at bounding box center [530, 194] width 340 height 22
click at [397, 364] on div "Выберите способ доставки" at bounding box center [525, 362] width 306 height 13
click at [404, 390] on li "Склад - склад" at bounding box center [530, 389] width 340 height 22
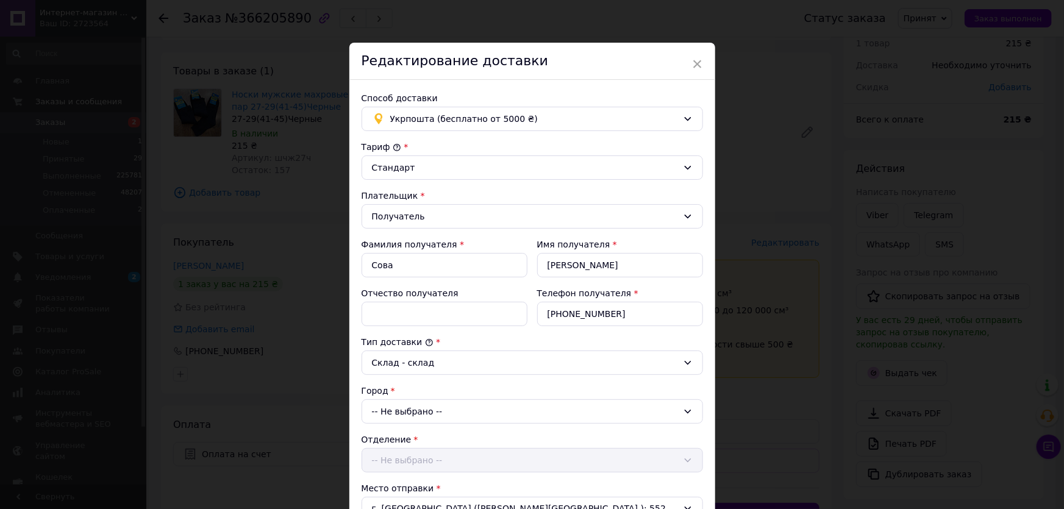
click at [400, 410] on div "-- Не выбрано --" at bounding box center [533, 411] width 342 height 24
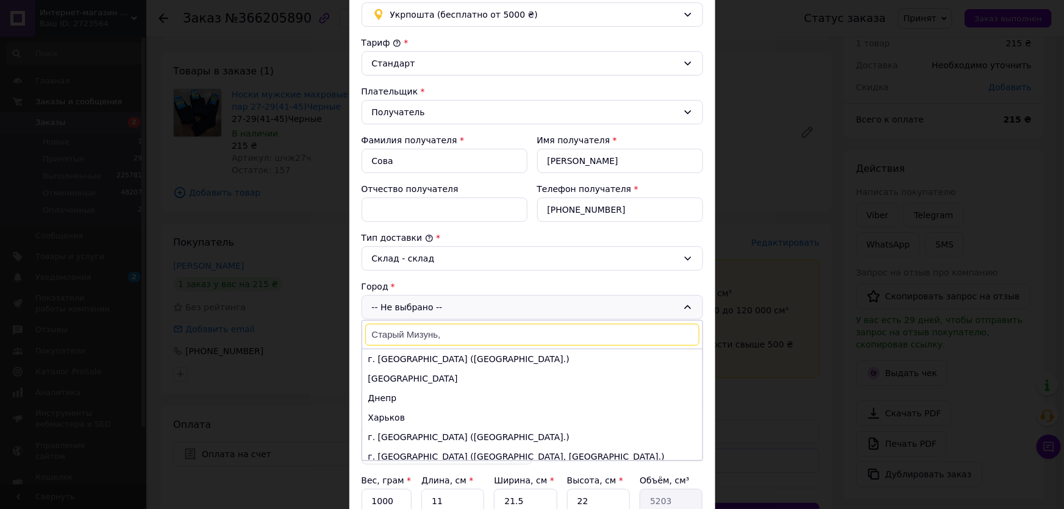
scroll to position [110, 0]
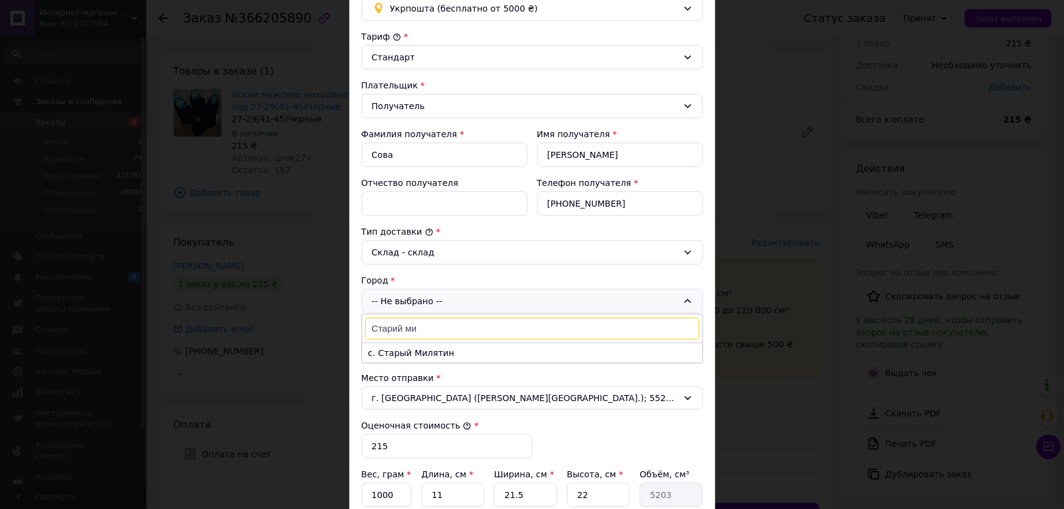
type input "Старий ми"
click at [447, 357] on li "с. Старый Милятин" at bounding box center [532, 353] width 340 height 20
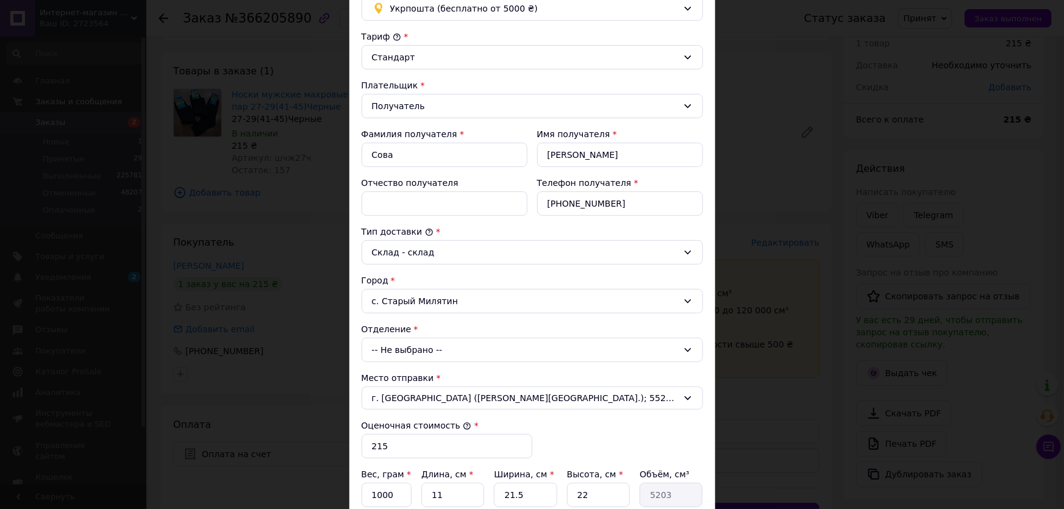
click at [412, 347] on div "-- Не выбрано --" at bounding box center [533, 350] width 342 height 24
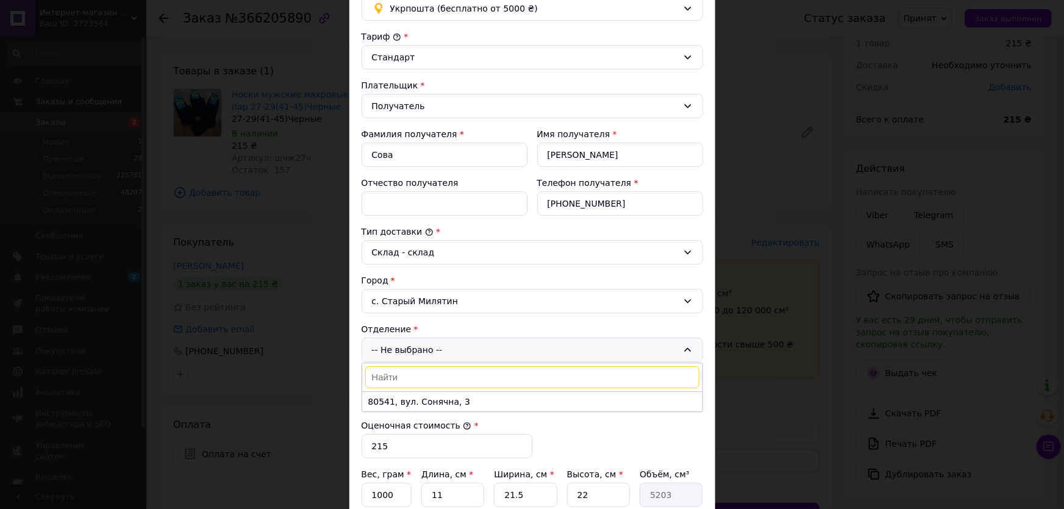
drag, startPoint x: 420, startPoint y: 287, endPoint x: 414, endPoint y: 298, distance: 12.3
click at [417, 290] on div "Город с. Старый Милятин" at bounding box center [533, 293] width 342 height 39
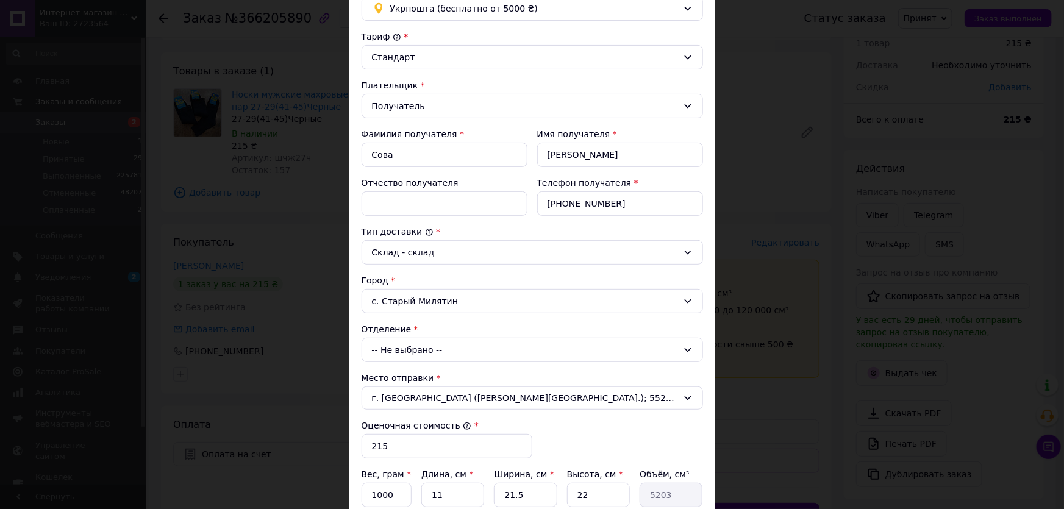
click at [414, 298] on div "с. Старый Милятин" at bounding box center [533, 301] width 342 height 24
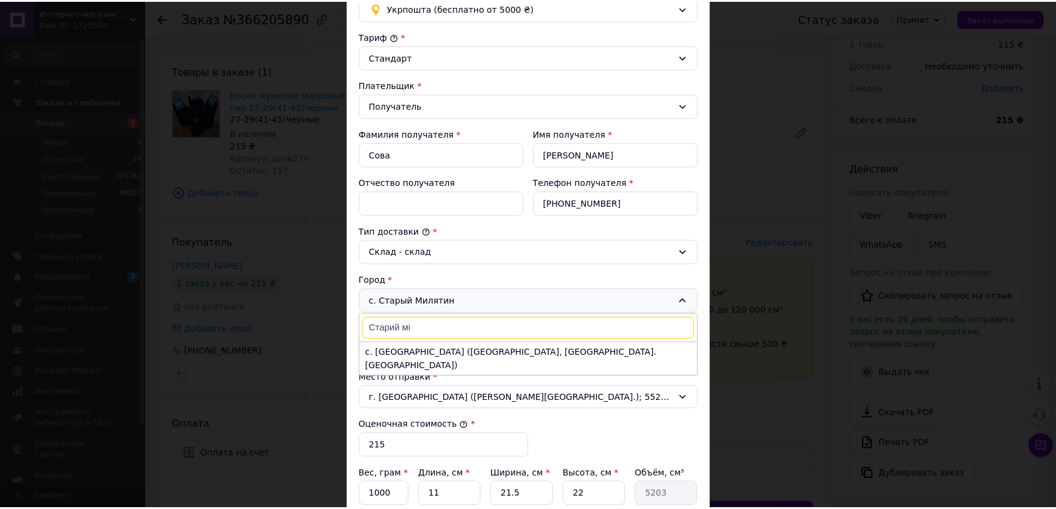
scroll to position [0, 0]
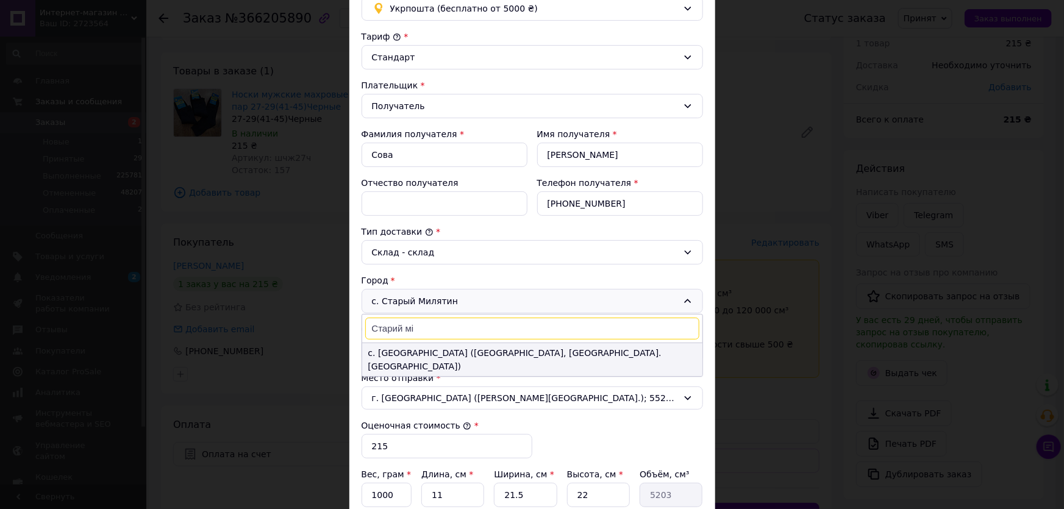
type input "Старий мі"
click at [437, 353] on li "с. Петровское (Киевская обл., Вышгородский р-н. Иванкивська сельсовет)" at bounding box center [532, 359] width 340 height 33
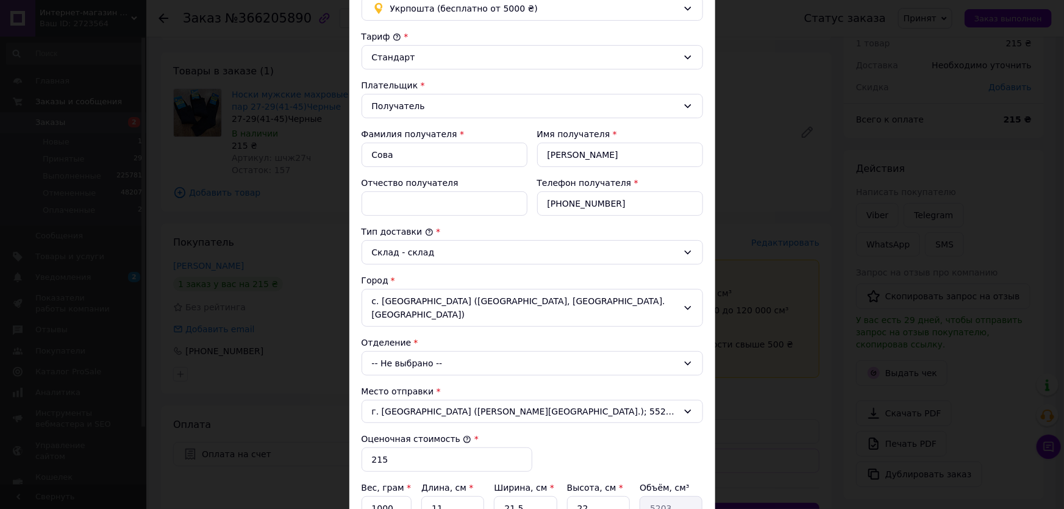
click at [415, 351] on div "-- Не выбрано --" at bounding box center [533, 363] width 342 height 24
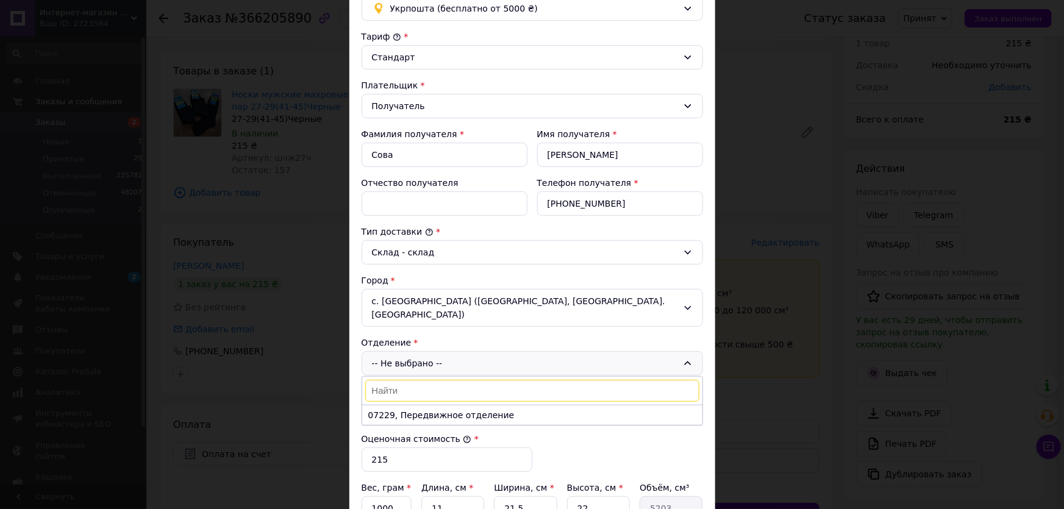
click at [793, 418] on div "× Редактирование доставки Способ доставки Укрпошта (бесплатно от 5000 ₴) Тариф …" at bounding box center [532, 254] width 1064 height 509
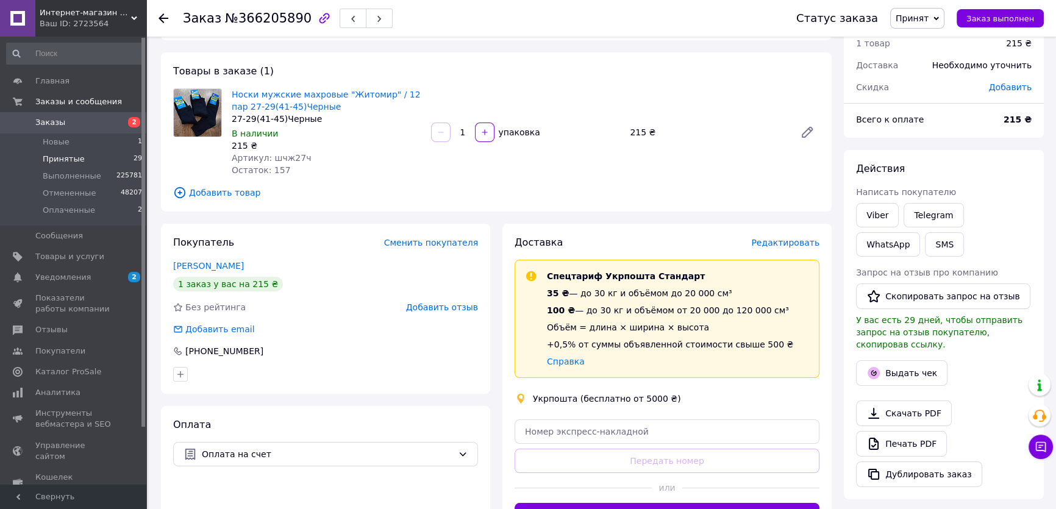
click at [87, 161] on li "Принятые 29" at bounding box center [74, 159] width 149 height 17
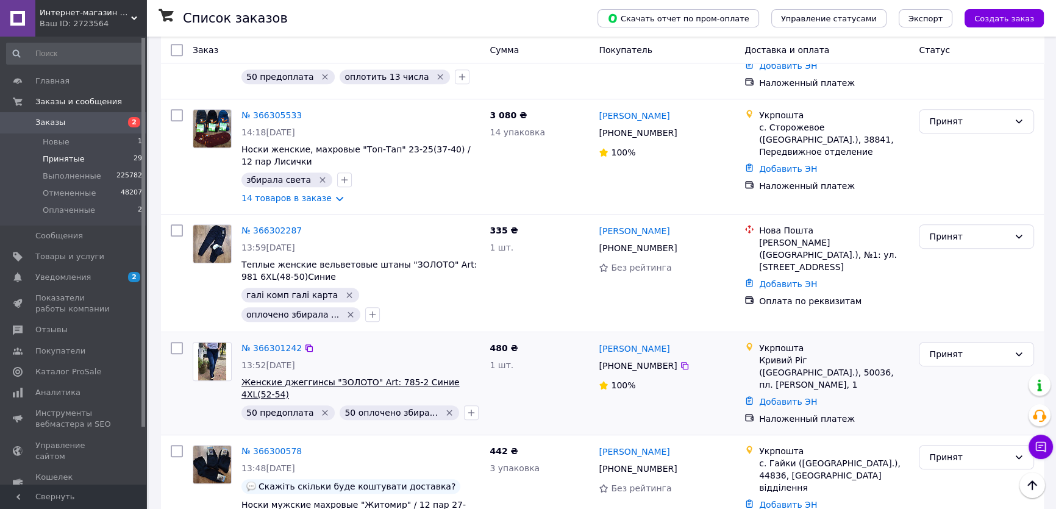
scroll to position [887, 0]
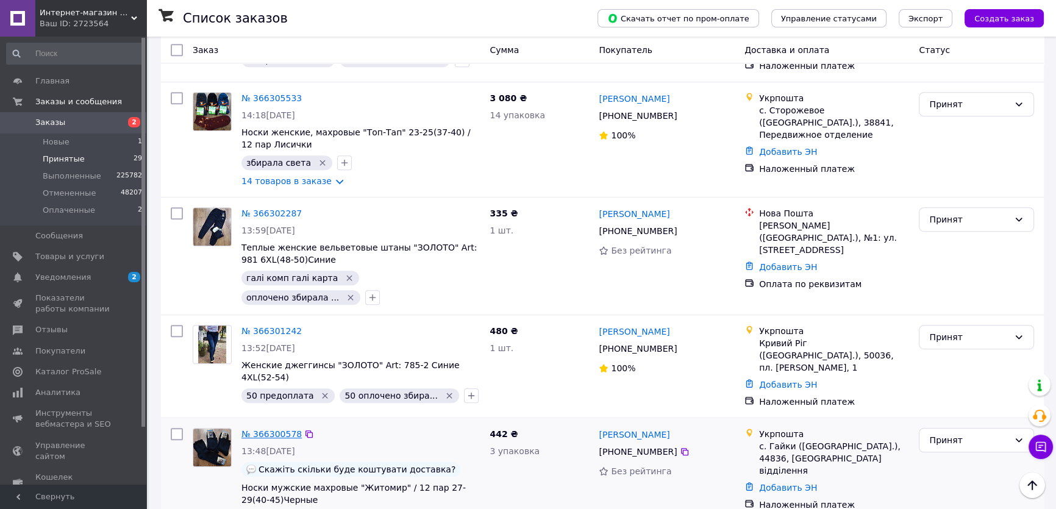
click at [260, 429] on link "№ 366300578" at bounding box center [272, 434] width 60 height 10
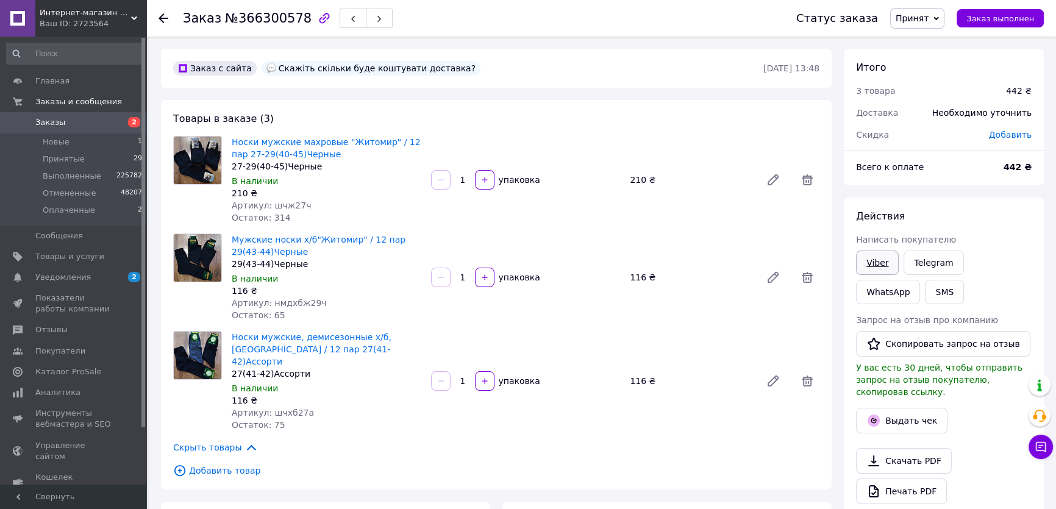
click at [876, 251] on link "Viber" at bounding box center [877, 263] width 43 height 24
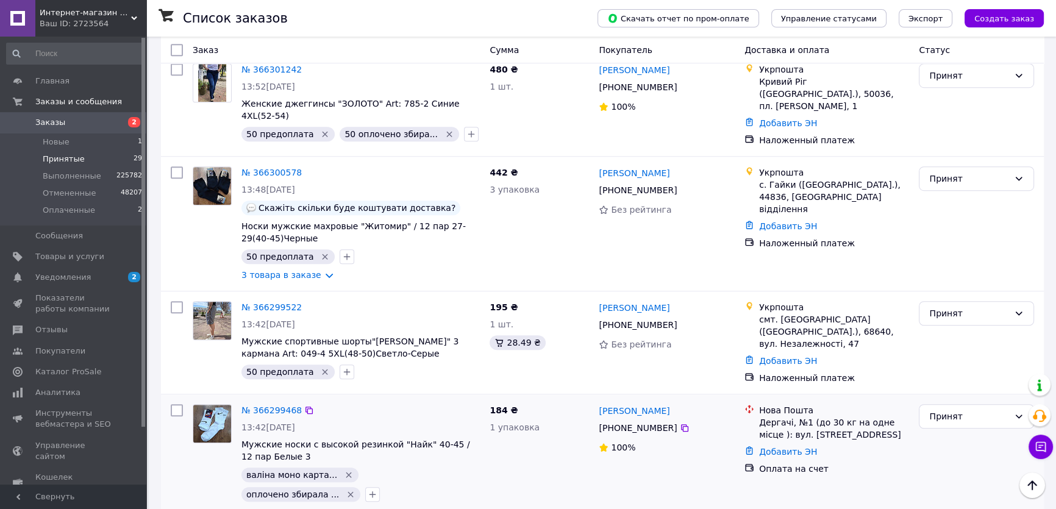
scroll to position [1053, 0]
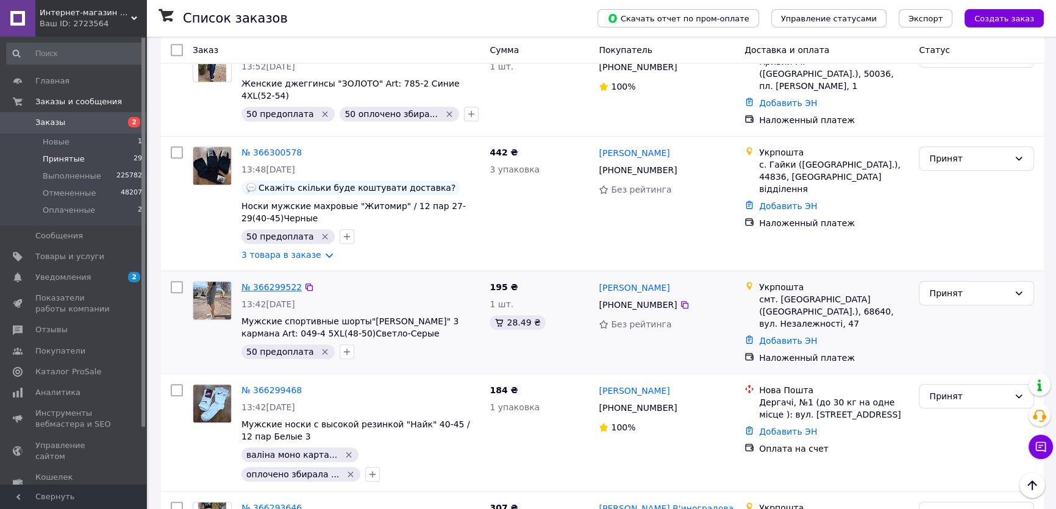
click at [262, 282] on link "№ 366299522" at bounding box center [272, 287] width 60 height 10
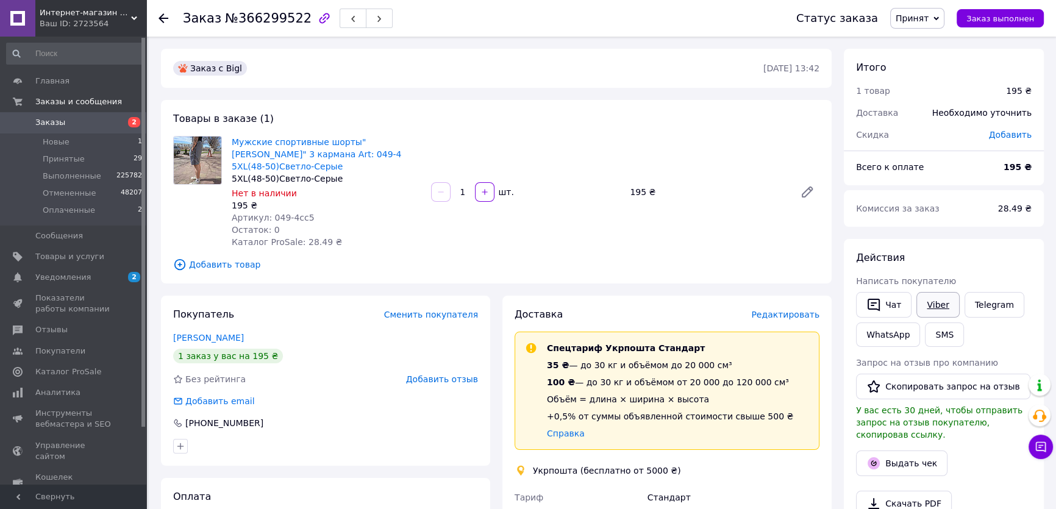
click at [936, 306] on link "Viber" at bounding box center [938, 305] width 43 height 26
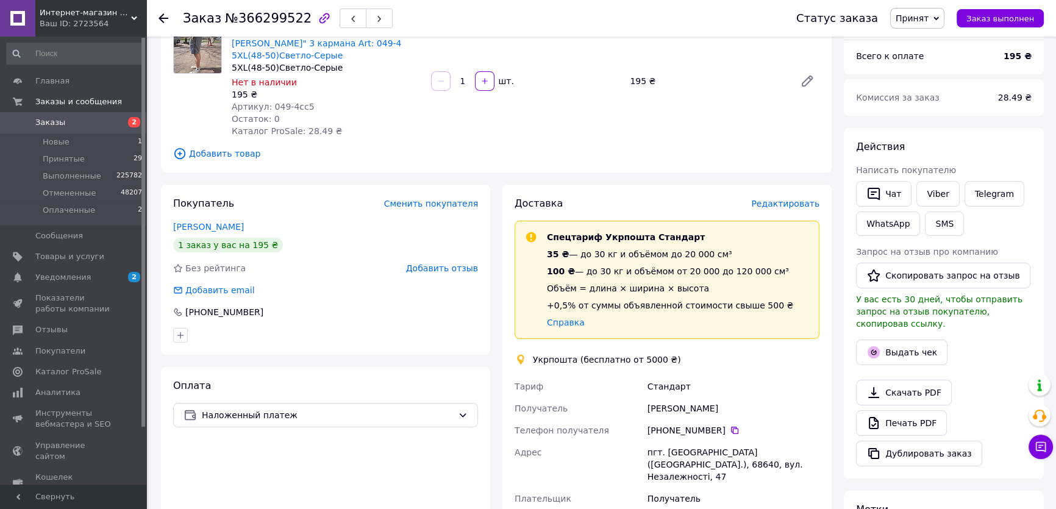
scroll to position [221, 0]
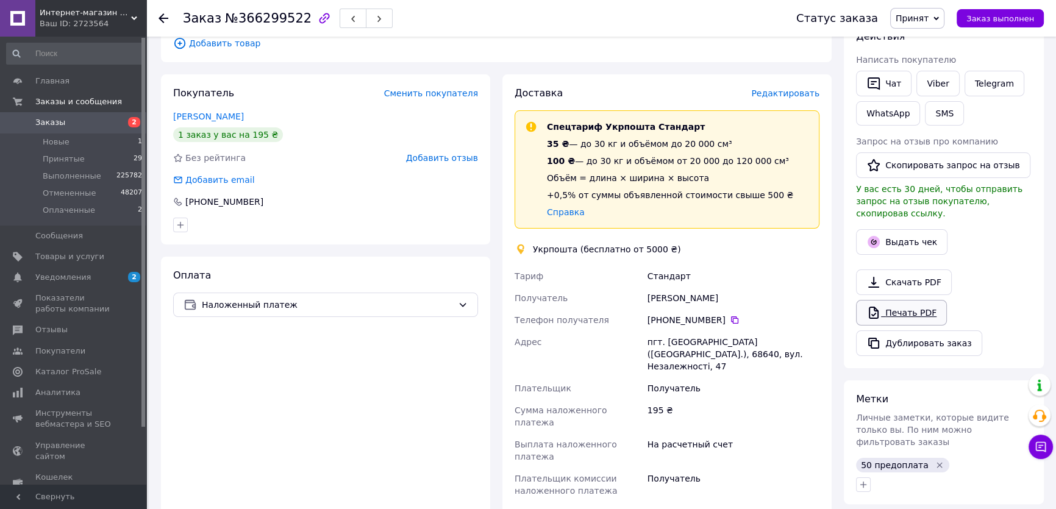
click at [884, 300] on link "Печать PDF" at bounding box center [901, 313] width 91 height 26
click at [924, 362] on div "Итого 1 товар 195 ₴ Доставка Необходимо уточнить Скидка Добавить Всего к оплате…" at bounding box center [944, 252] width 200 height 851
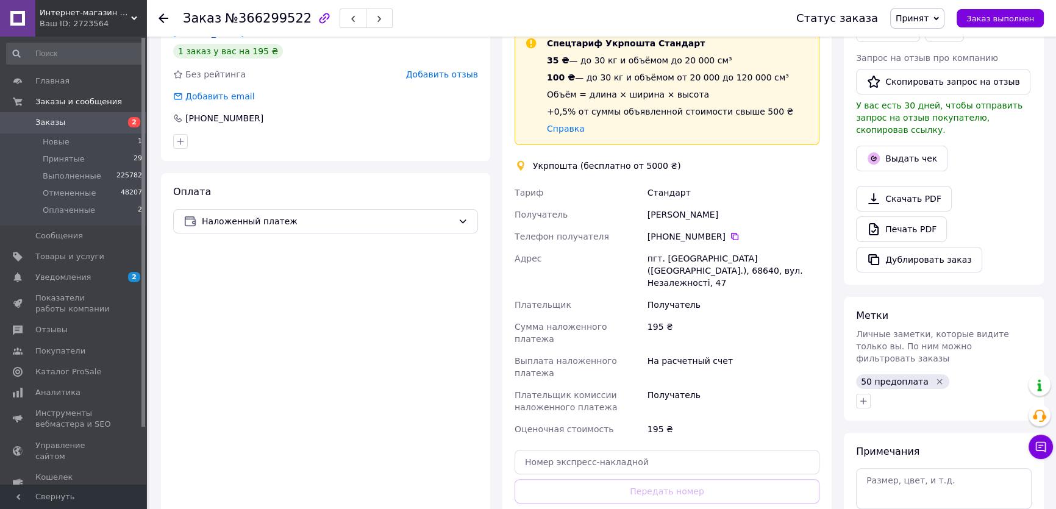
scroll to position [388, 0]
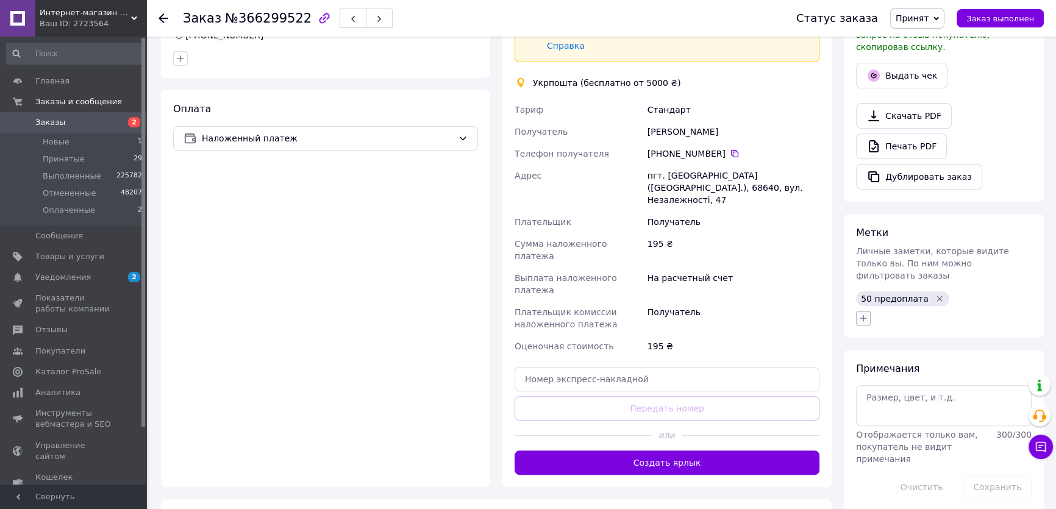
click at [859, 313] on icon "button" at bounding box center [864, 318] width 10 height 10
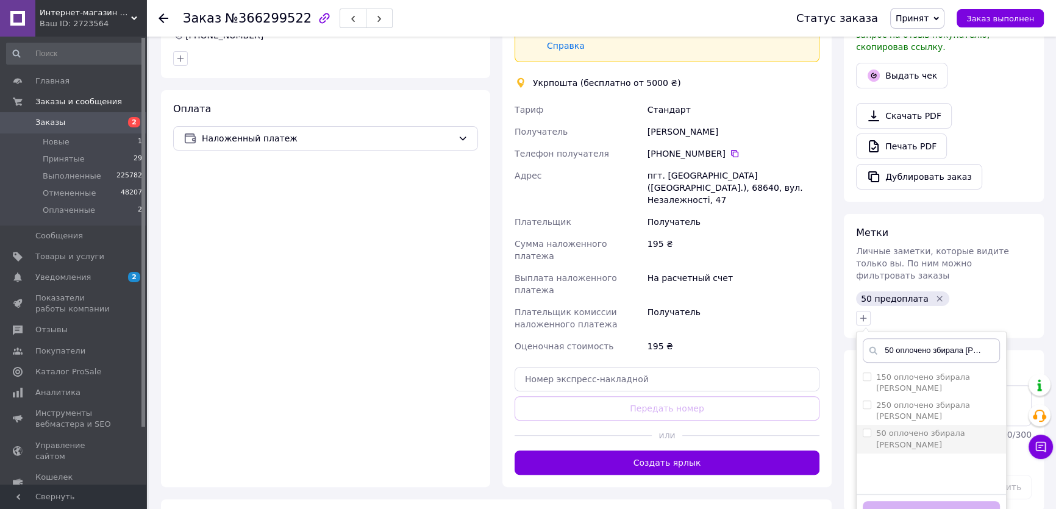
type input "50 оплочено збирала [PERSON_NAME]"
click at [864, 429] on input "50 оплочено збирала [PERSON_NAME]" at bounding box center [867, 433] width 8 height 8
checkbox input "true"
click at [895, 501] on button "Добавить метку" at bounding box center [931, 513] width 137 height 24
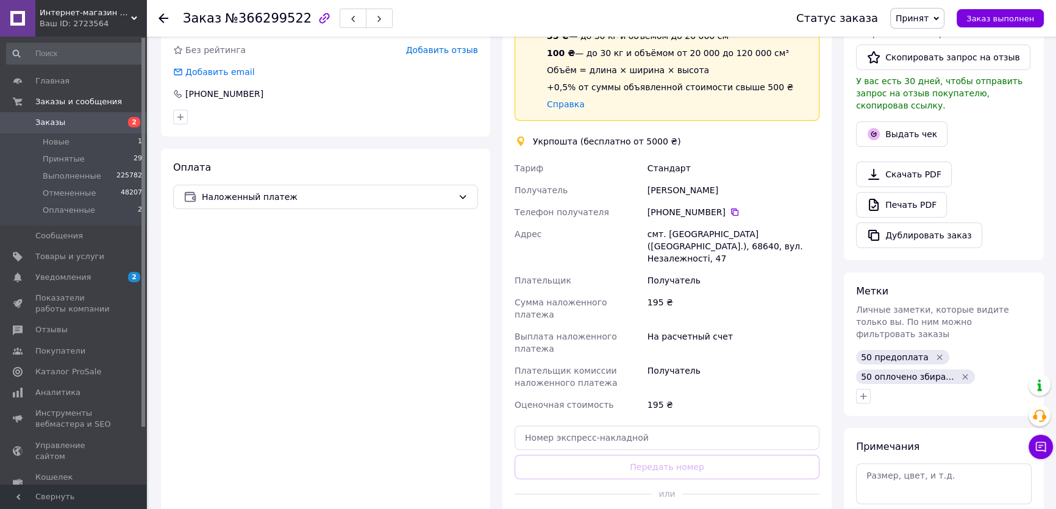
scroll to position [443, 0]
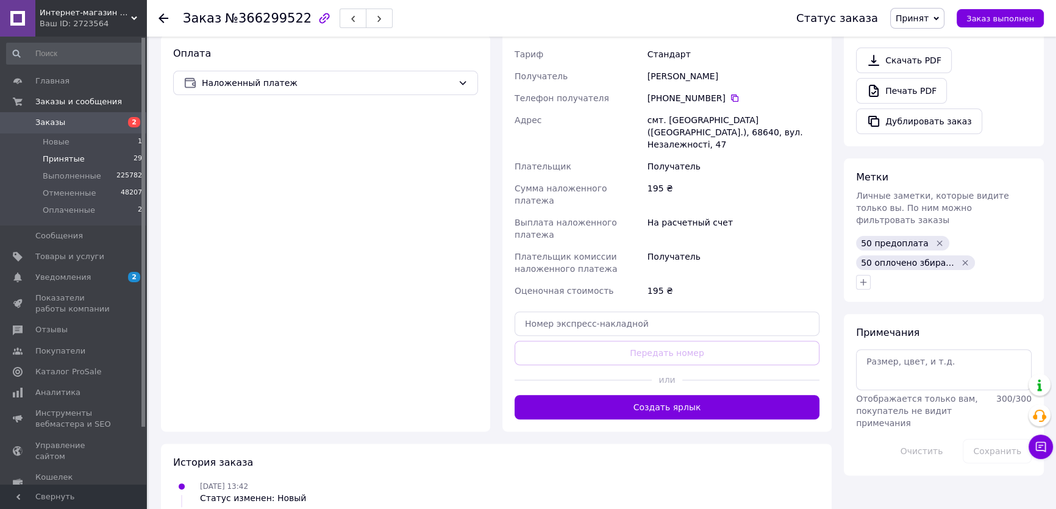
click at [63, 159] on span "Принятые" at bounding box center [64, 159] width 42 height 11
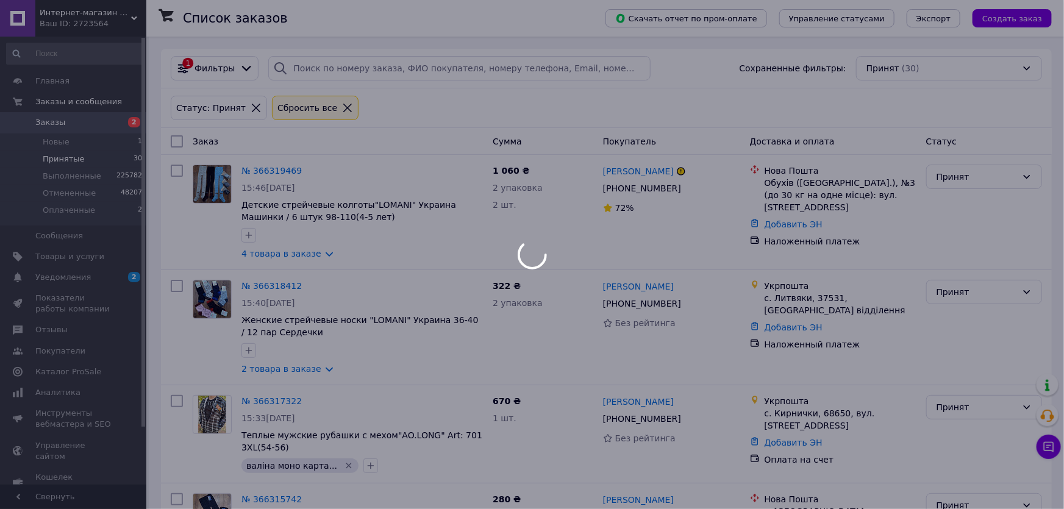
click at [67, 157] on span "Принятые" at bounding box center [64, 159] width 42 height 11
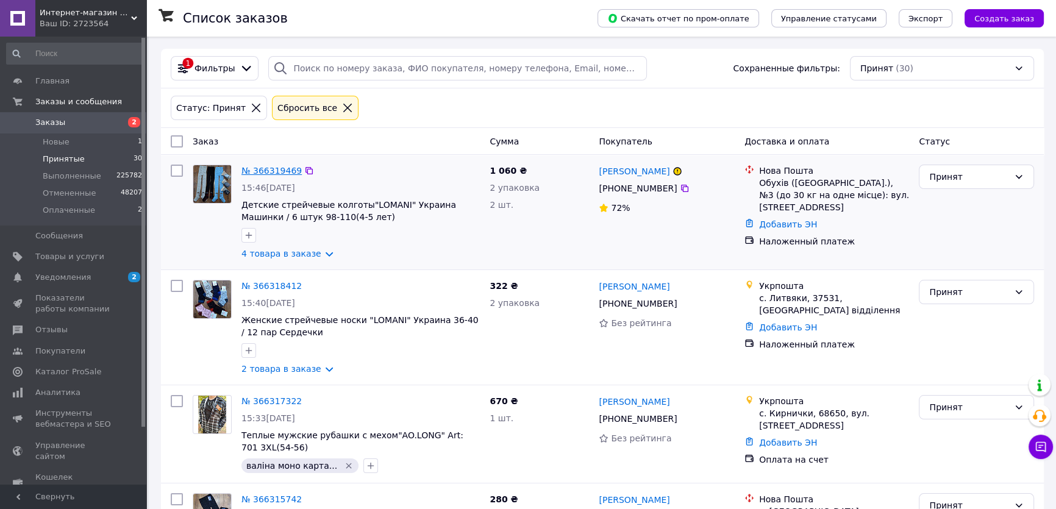
click at [248, 170] on link "№ 366319469" at bounding box center [272, 171] width 60 height 10
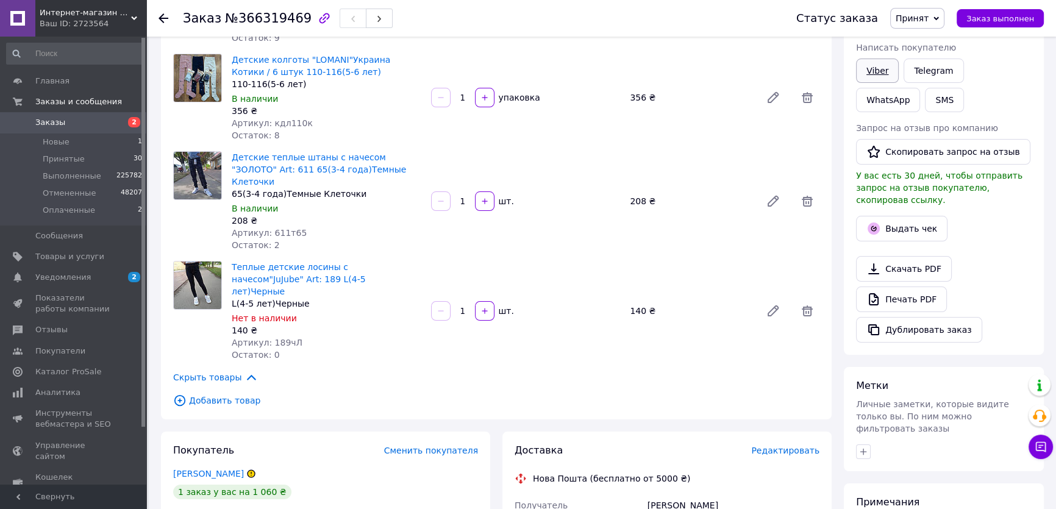
scroll to position [166, 0]
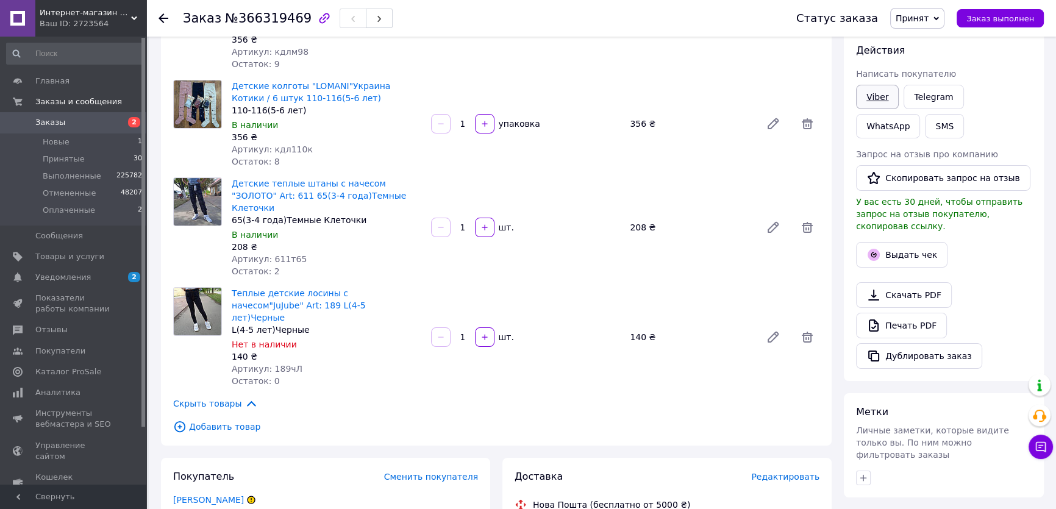
click at [879, 95] on link "Viber" at bounding box center [877, 97] width 43 height 24
click at [977, 313] on div "Печать PDF" at bounding box center [944, 326] width 176 height 26
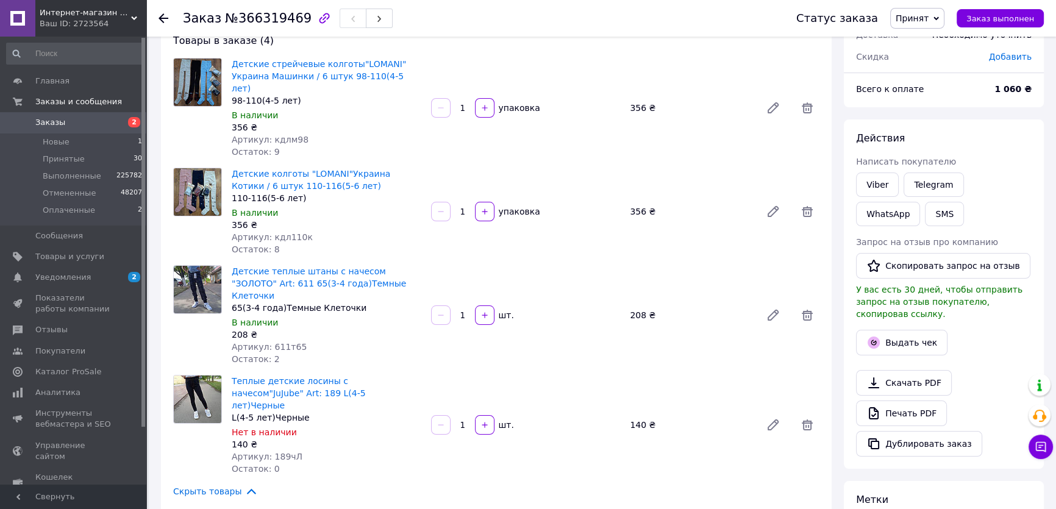
scroll to position [0, 0]
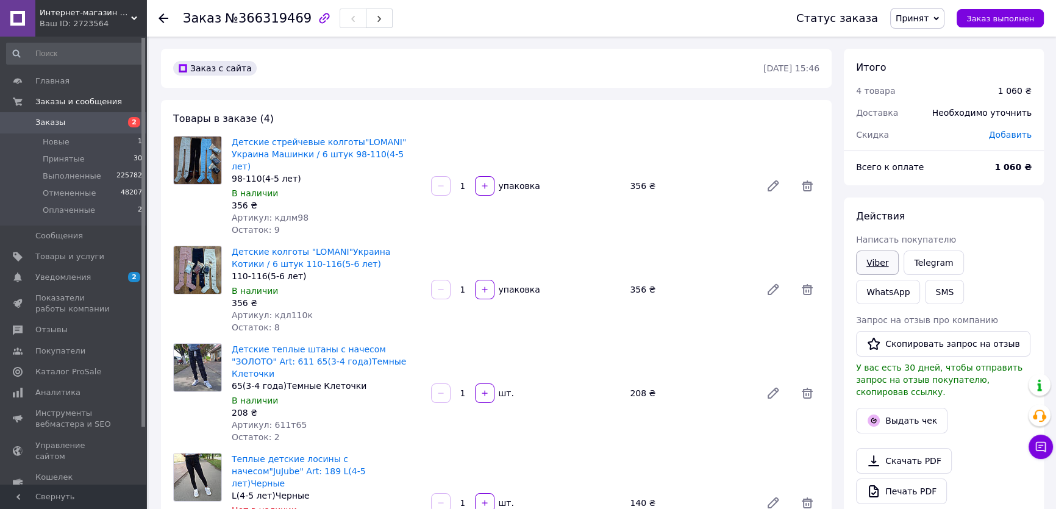
click at [874, 257] on link "Viber" at bounding box center [877, 263] width 43 height 24
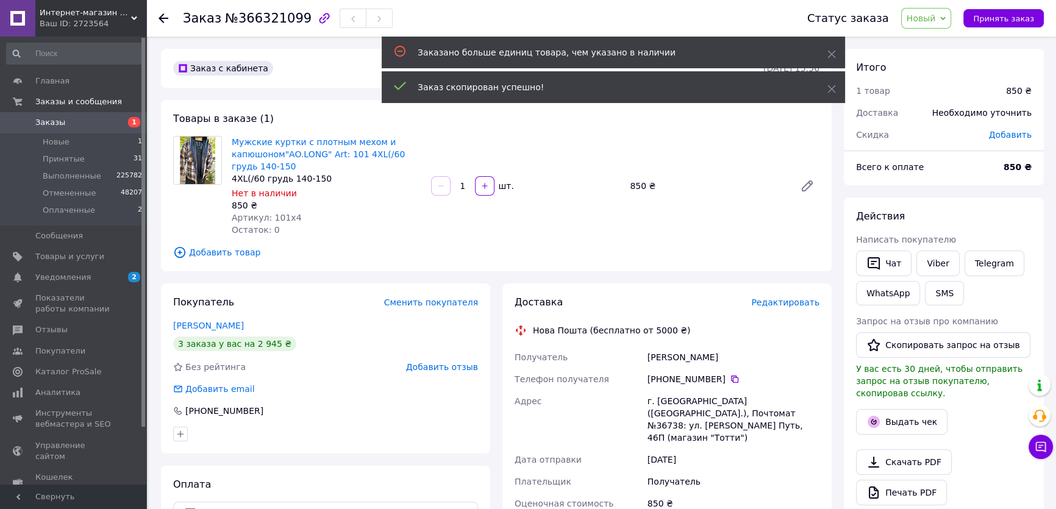
click at [207, 254] on span "Добавить товар" at bounding box center [496, 252] width 646 height 13
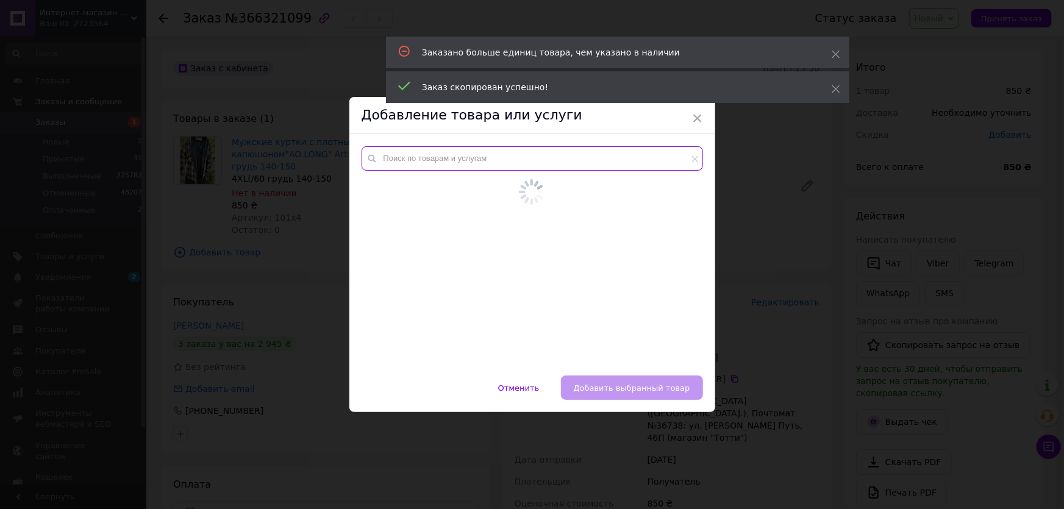
click at [435, 164] on input "text" at bounding box center [533, 158] width 342 height 24
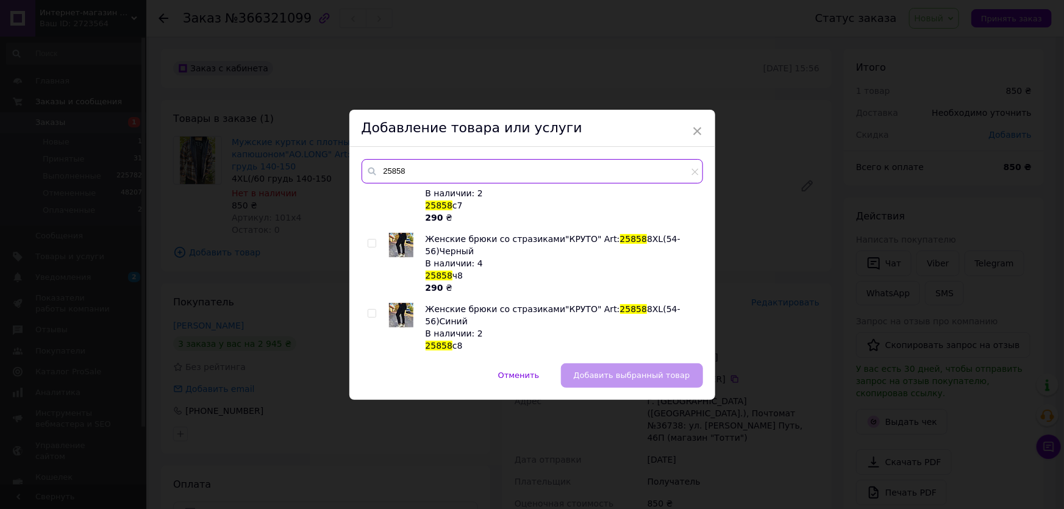
scroll to position [110, 0]
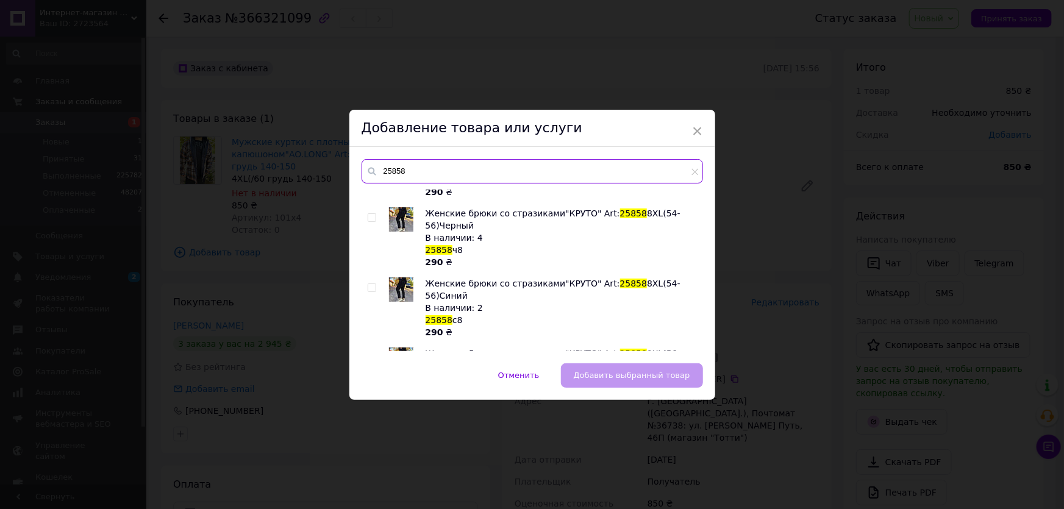
type input "25858"
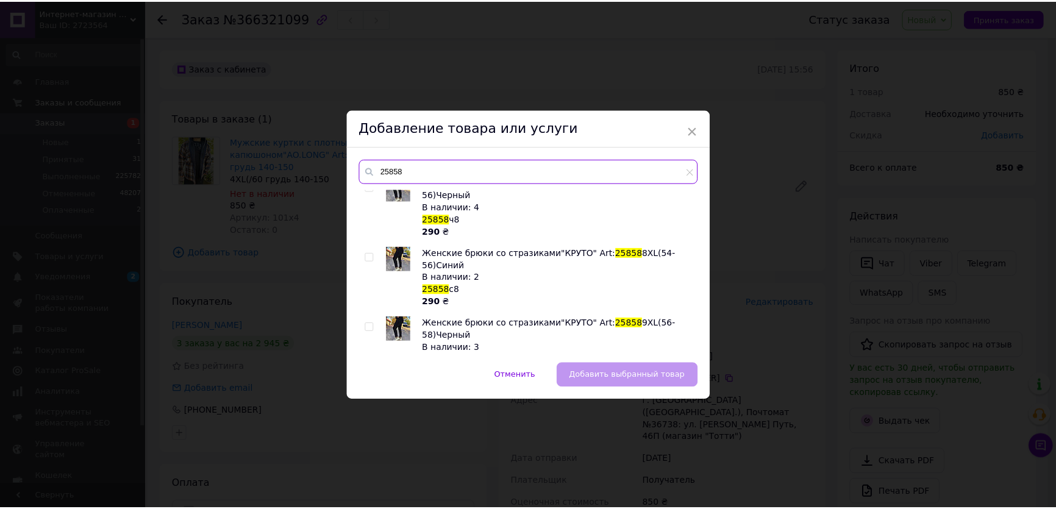
scroll to position [166, 0]
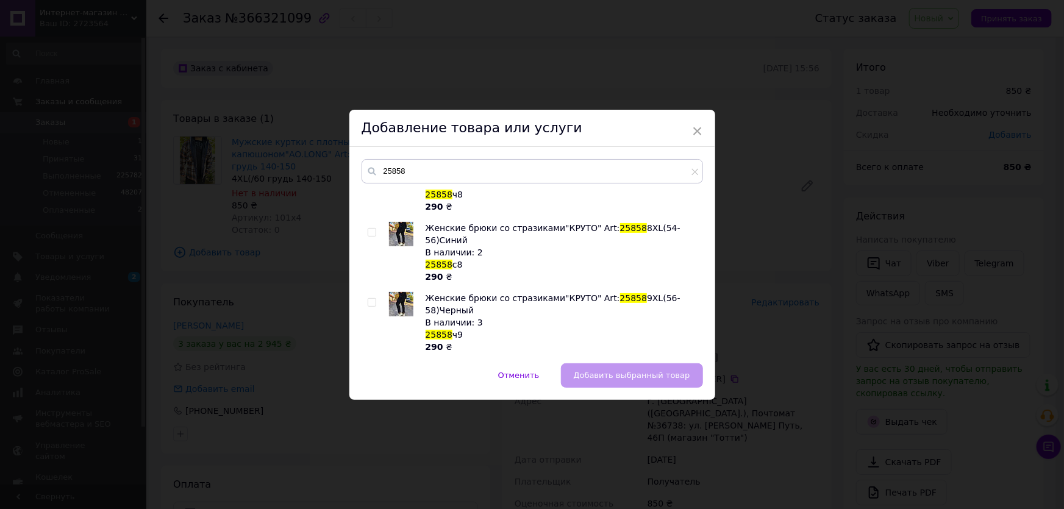
click at [372, 299] on input "checkbox" at bounding box center [372, 303] width 8 height 8
checkbox input "true"
click at [631, 376] on span "Добавить выбранный товар" at bounding box center [632, 375] width 116 height 9
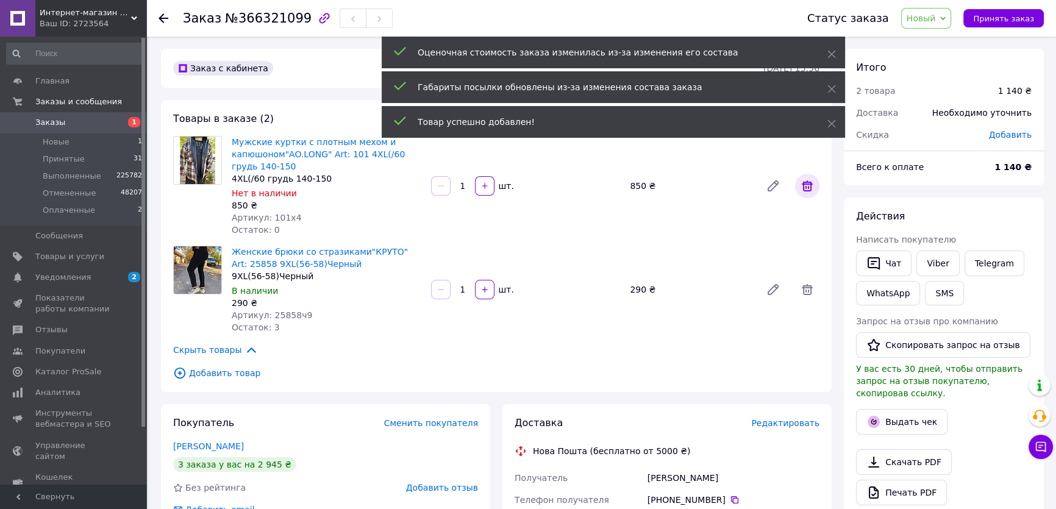
click at [807, 183] on icon at bounding box center [807, 186] width 15 height 15
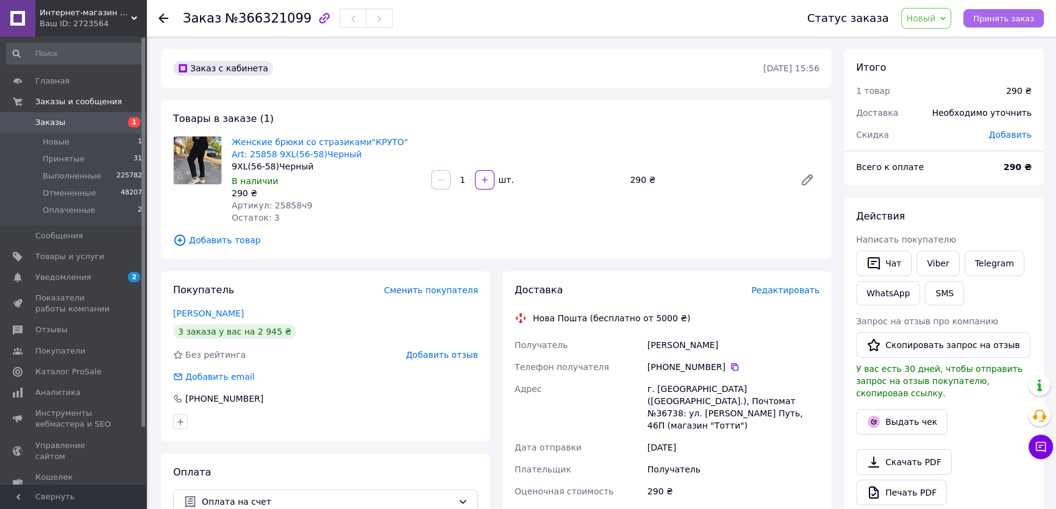
click at [1013, 24] on button "Принять заказ" at bounding box center [1004, 18] width 81 height 18
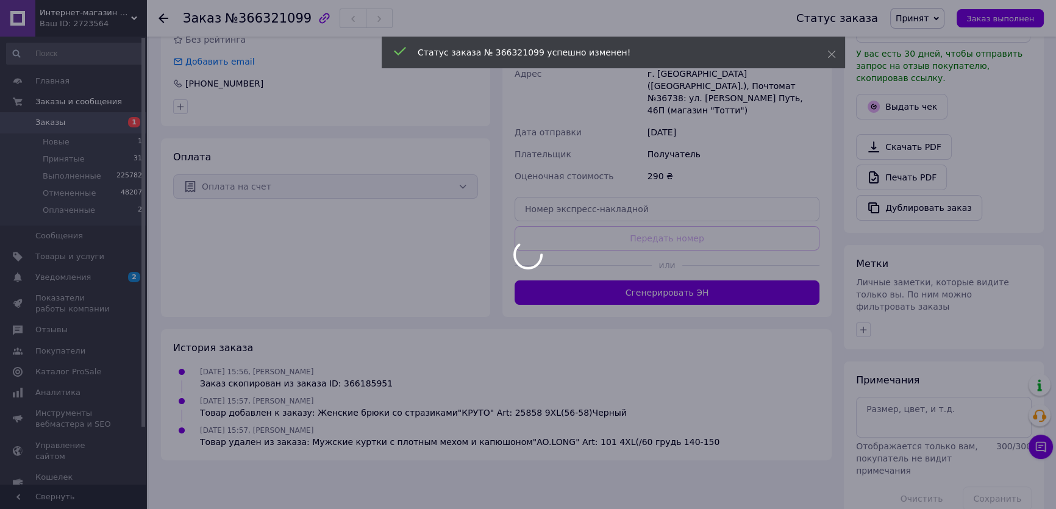
scroll to position [293, 0]
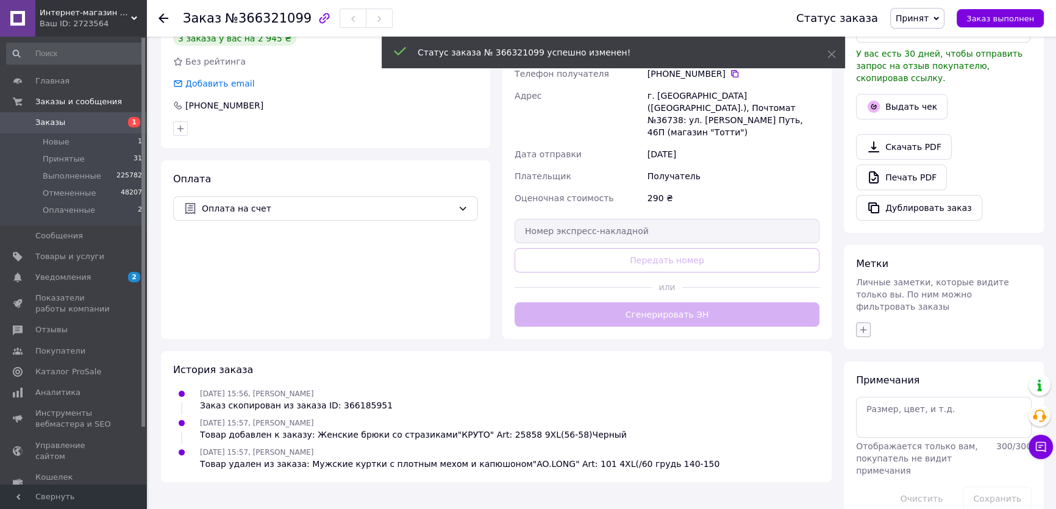
click at [863, 326] on icon "button" at bounding box center [864, 329] width 7 height 7
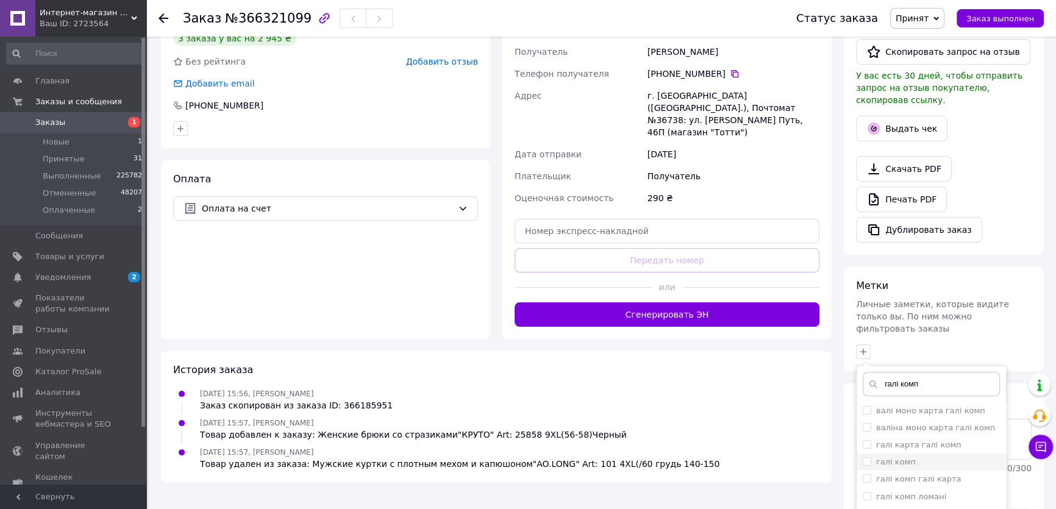
type input "галі комп"
click at [867, 457] on input "галі комп" at bounding box center [867, 461] width 8 height 8
checkbox input "true"
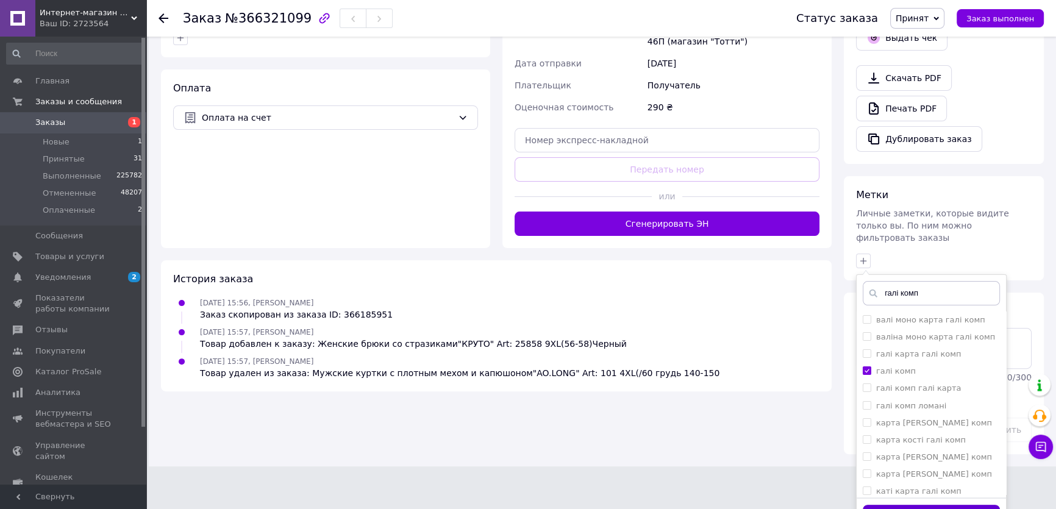
click at [886, 505] on button "Добавить метку" at bounding box center [931, 517] width 137 height 24
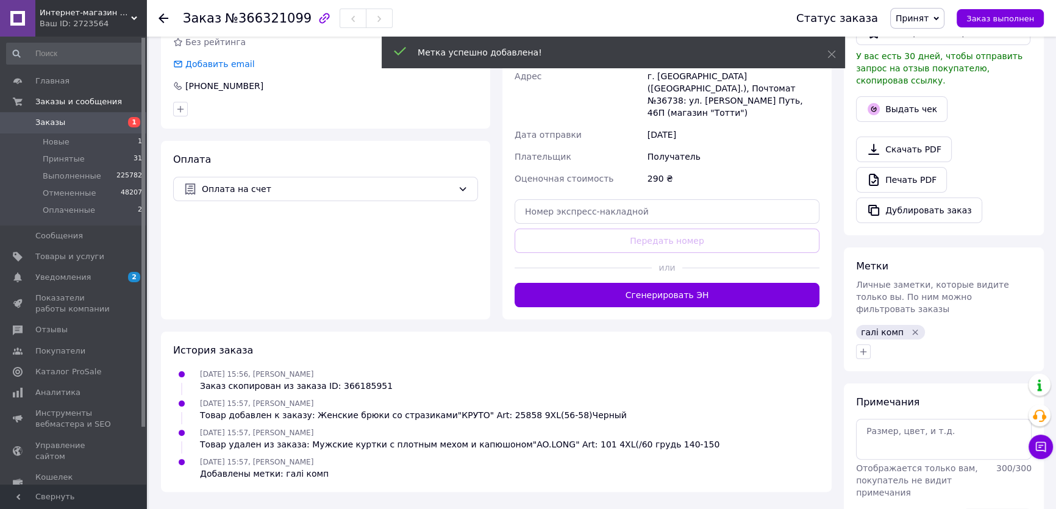
scroll to position [335, 0]
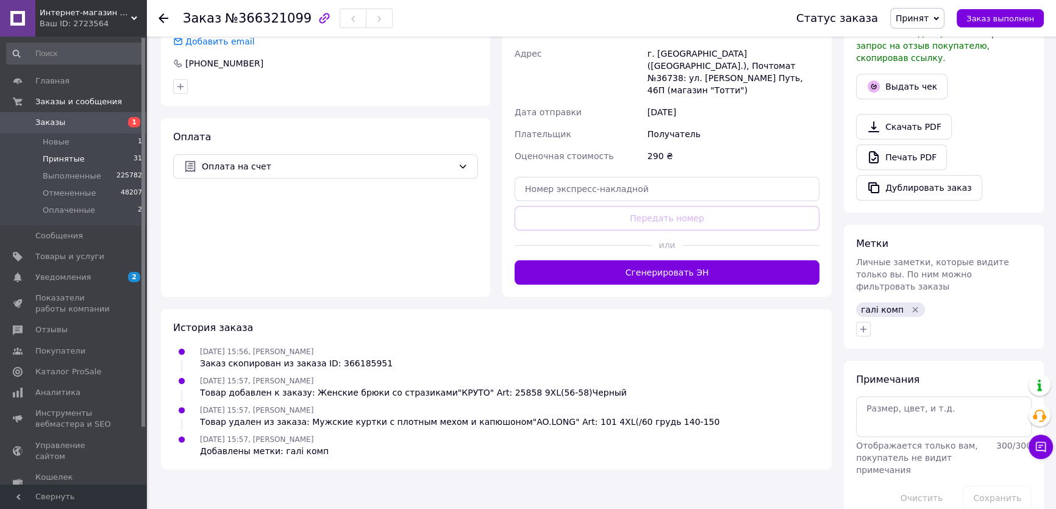
click at [68, 163] on span "Принятые" at bounding box center [64, 159] width 42 height 11
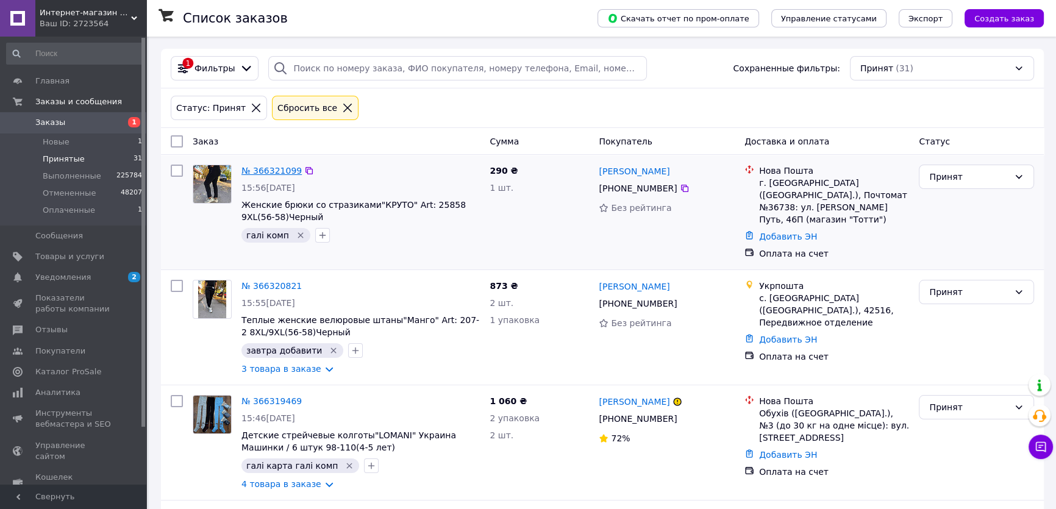
click at [275, 167] on link "№ 366321099" at bounding box center [272, 171] width 60 height 10
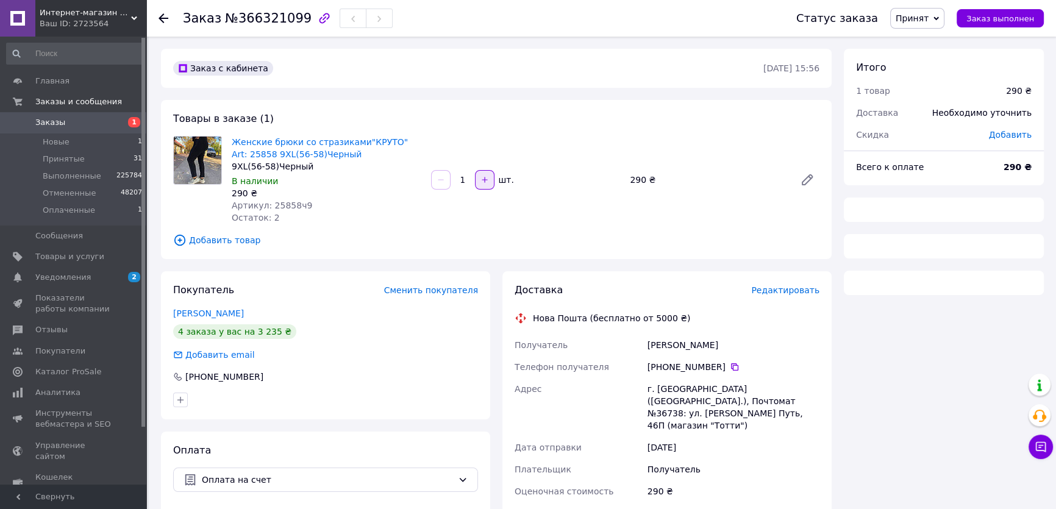
click at [482, 183] on icon "button" at bounding box center [485, 180] width 9 height 9
type input "2"
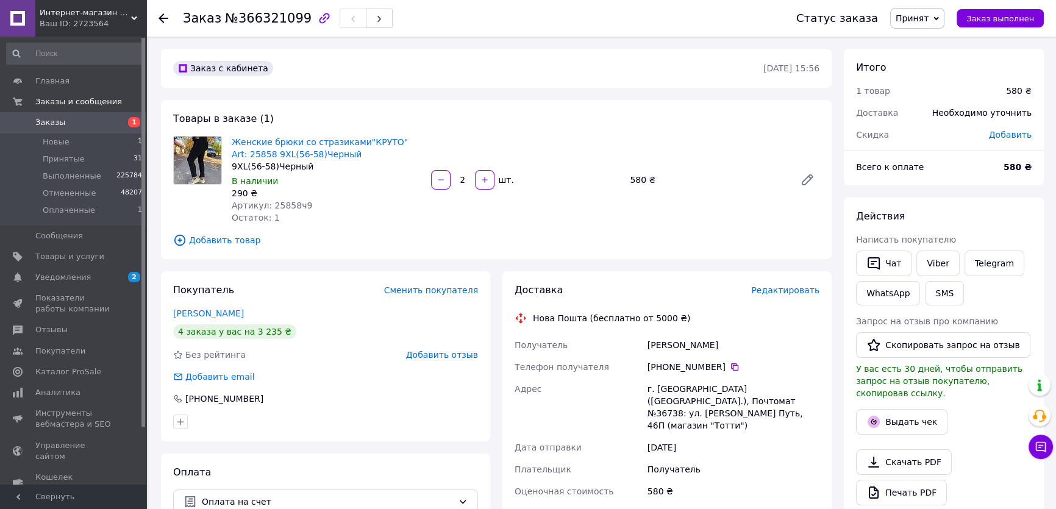
click at [232, 242] on span "Добавить товар" at bounding box center [496, 240] width 646 height 13
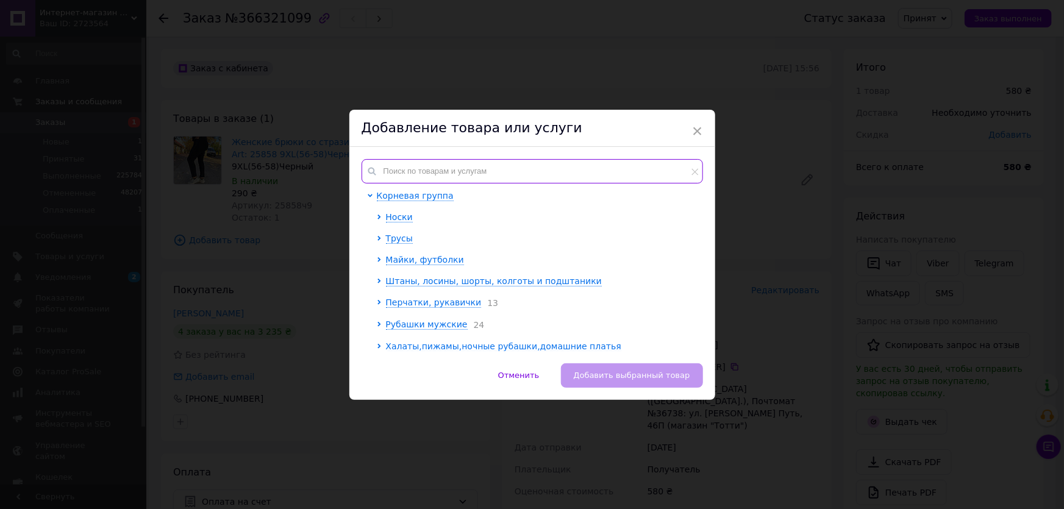
click at [406, 176] on input "text" at bounding box center [533, 171] width 342 height 24
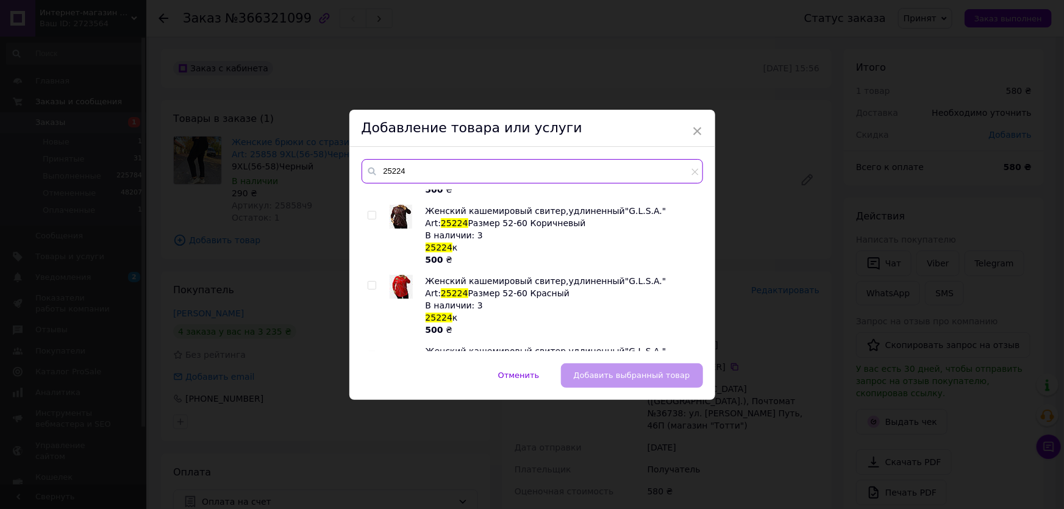
type input "25224"
click at [372, 285] on input "checkbox" at bounding box center [372, 286] width 8 height 8
checkbox input "true"
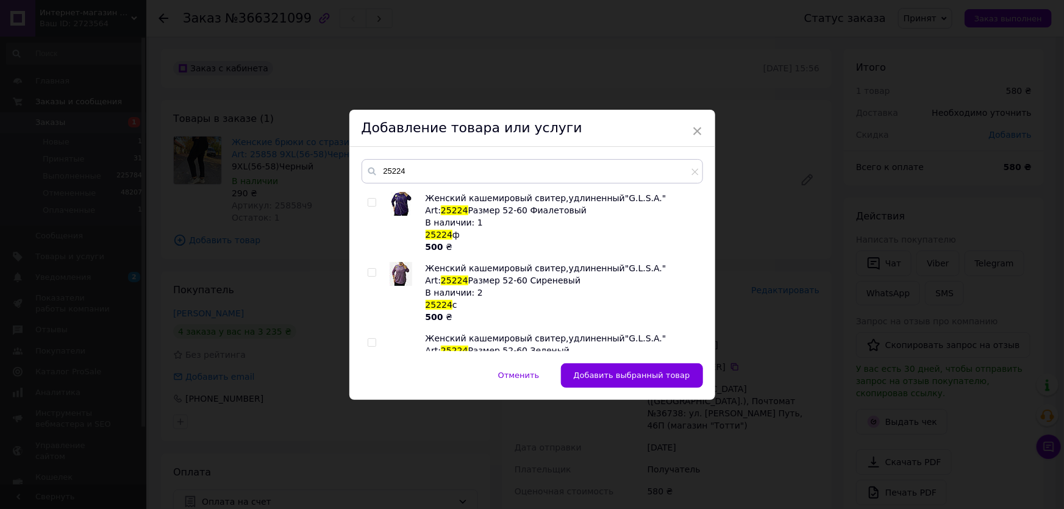
scroll to position [443, 0]
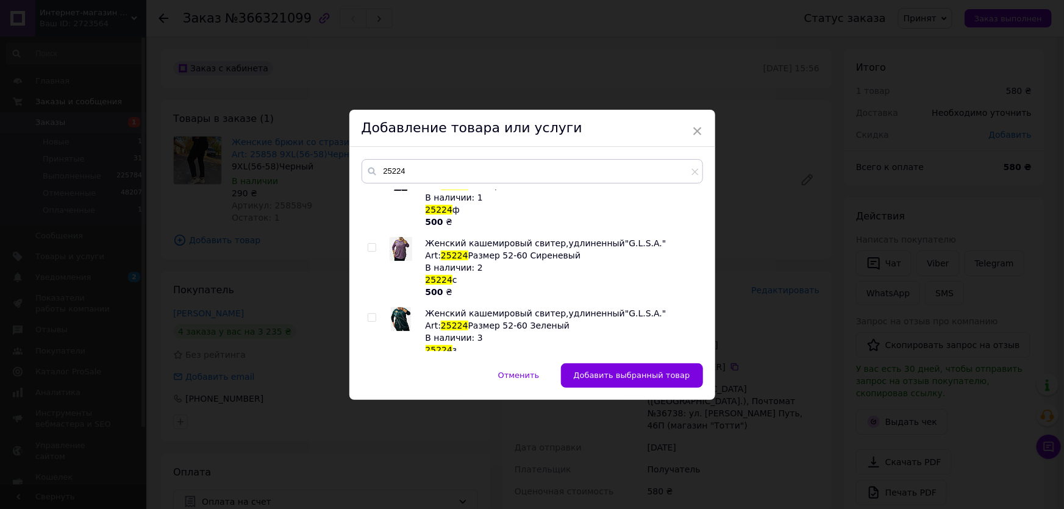
click at [368, 246] on input "checkbox" at bounding box center [372, 248] width 8 height 8
checkbox input "true"
click at [651, 383] on button "Добавить выбранные товары" at bounding box center [629, 375] width 148 height 24
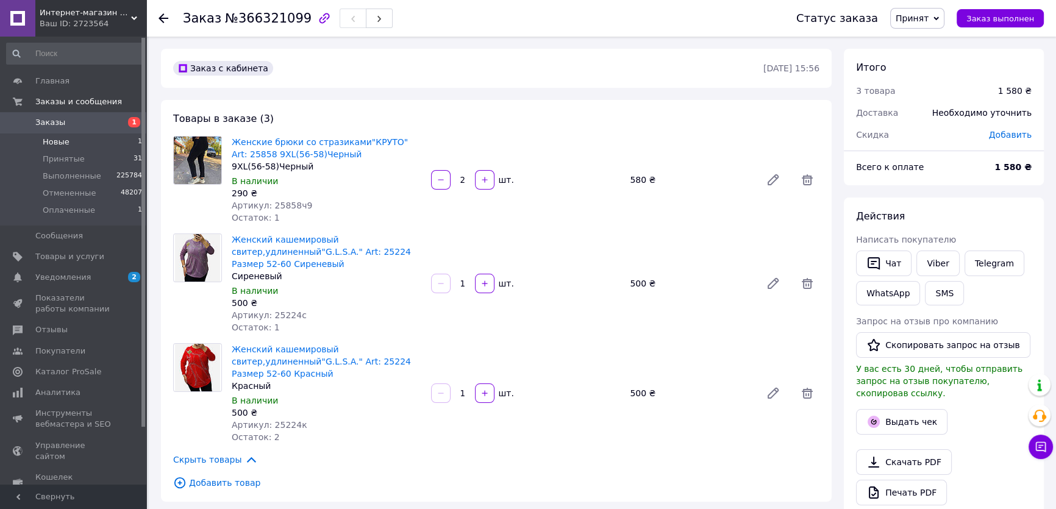
click at [82, 148] on li "Новые 1" at bounding box center [74, 142] width 149 height 17
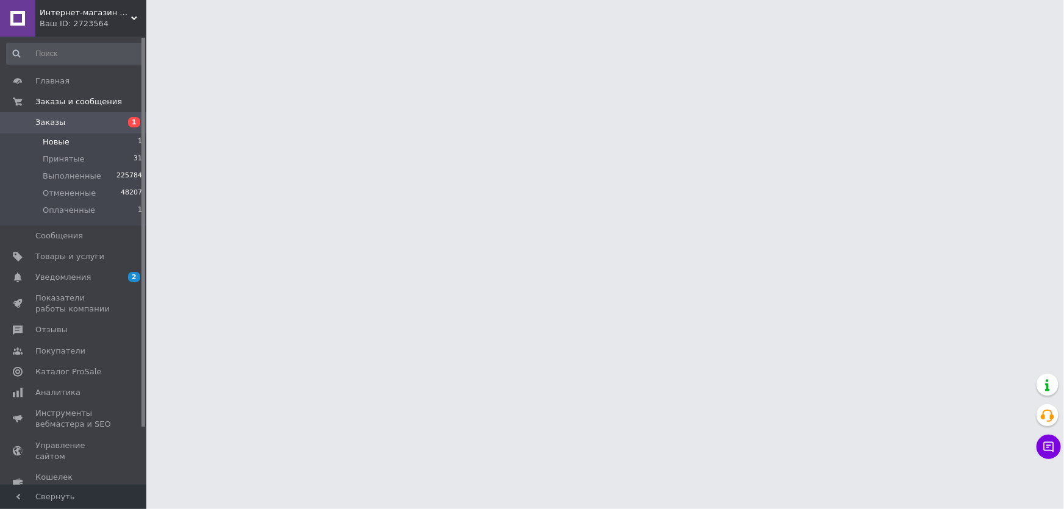
click at [91, 141] on li "Новые 1" at bounding box center [74, 142] width 149 height 17
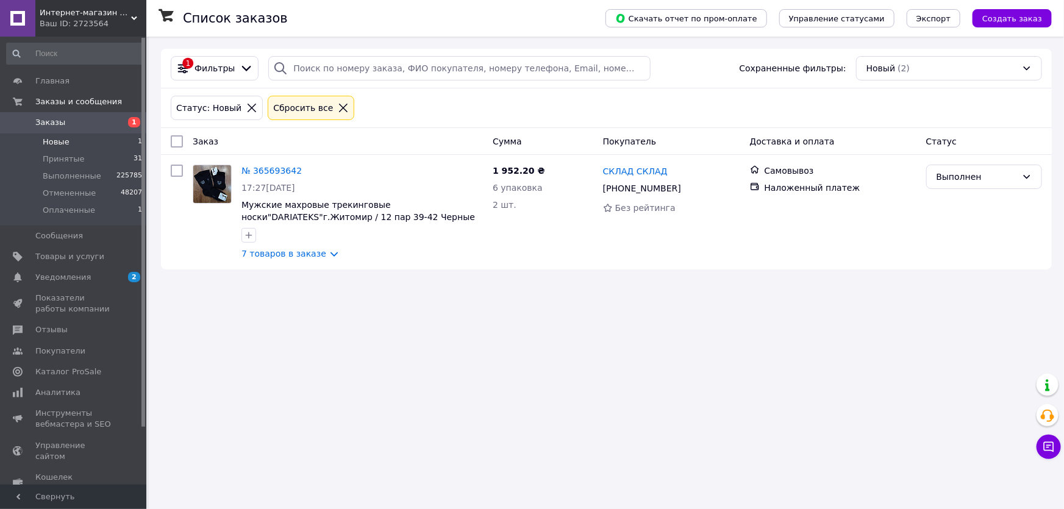
click at [315, 108] on div "Сбросить все" at bounding box center [303, 107] width 65 height 13
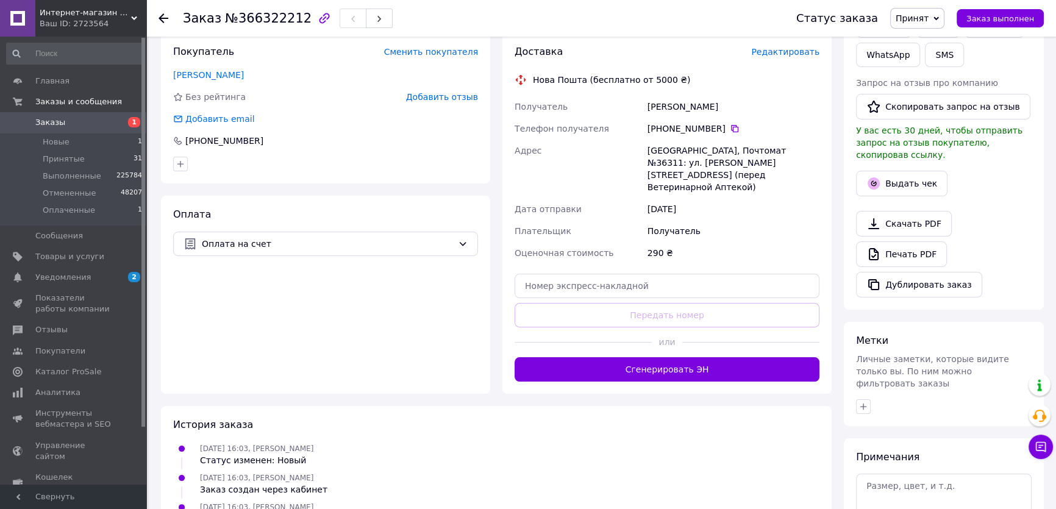
scroll to position [325, 0]
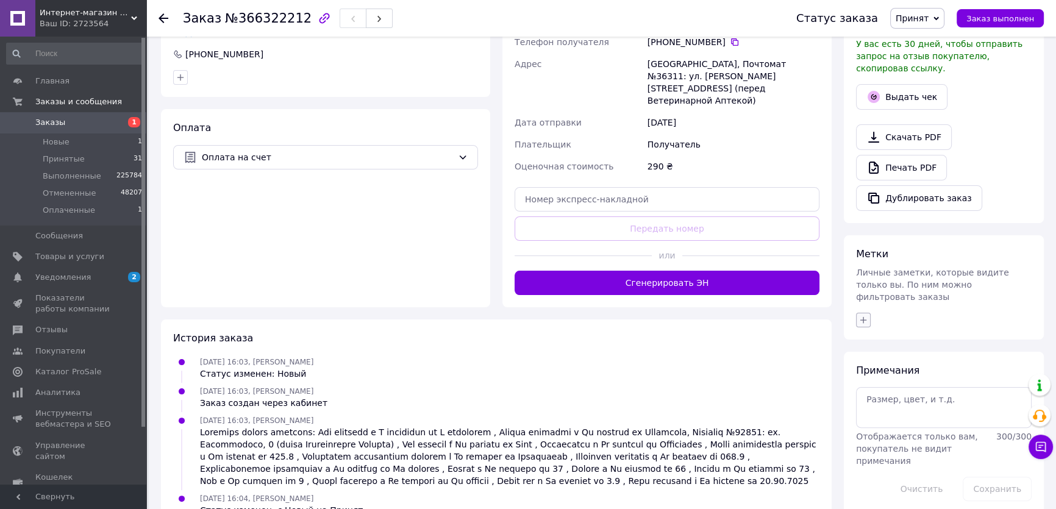
click at [864, 317] on icon "button" at bounding box center [864, 320] width 7 height 7
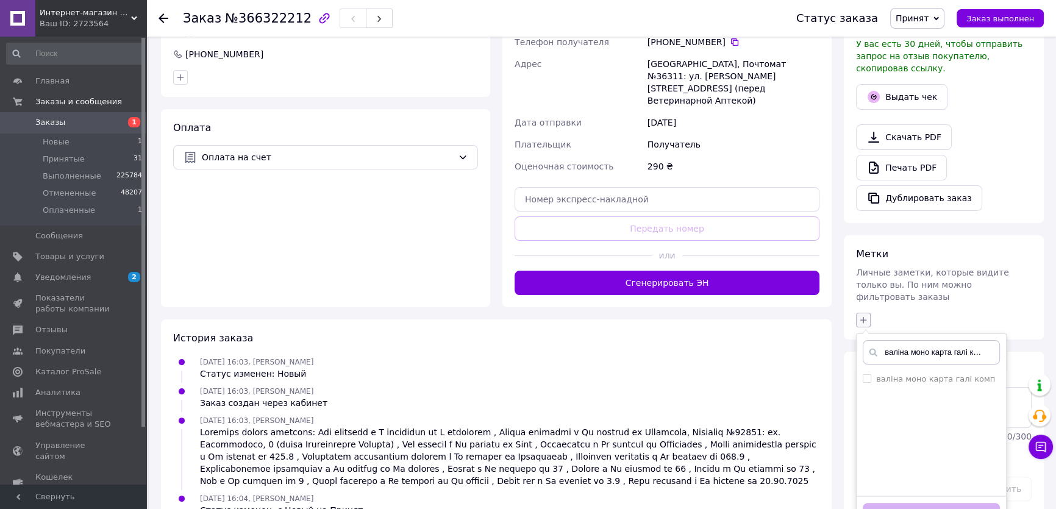
scroll to position [0, 2]
type input "валіна моно карта галі комп"
click at [868, 374] on input "валіна моно карта галі комп" at bounding box center [867, 378] width 8 height 8
checkbox input "true"
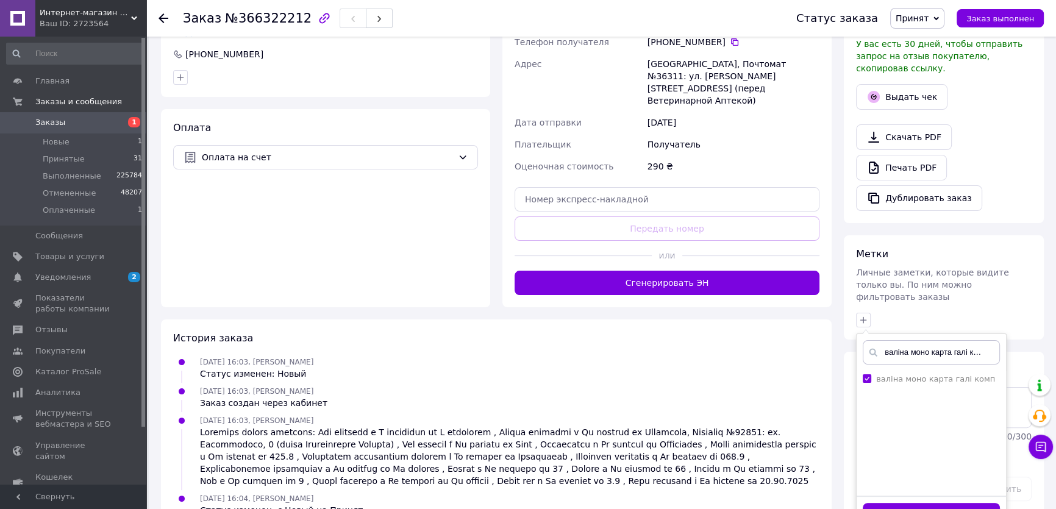
click at [901, 503] on button "Добавить метку" at bounding box center [931, 515] width 137 height 24
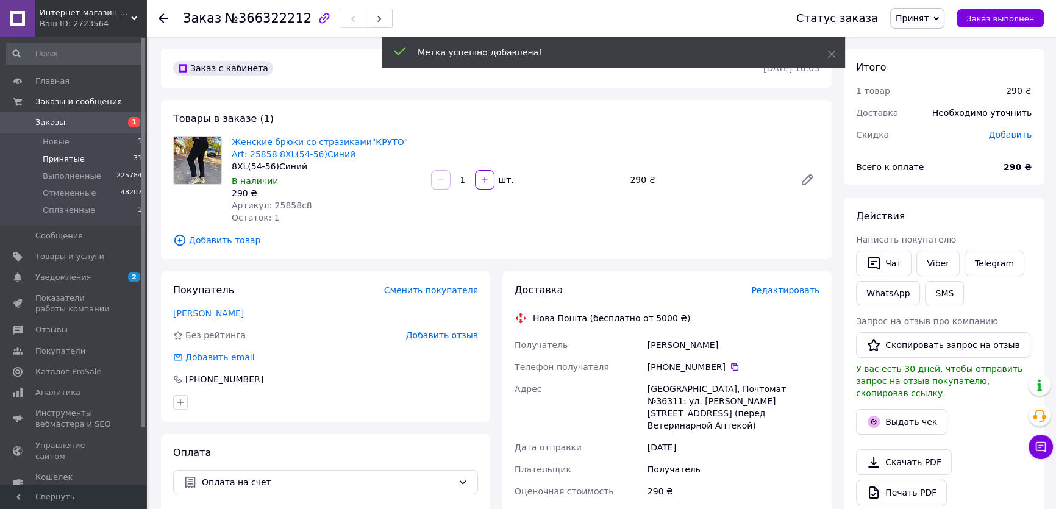
click at [77, 163] on span "Принятые" at bounding box center [64, 159] width 42 height 11
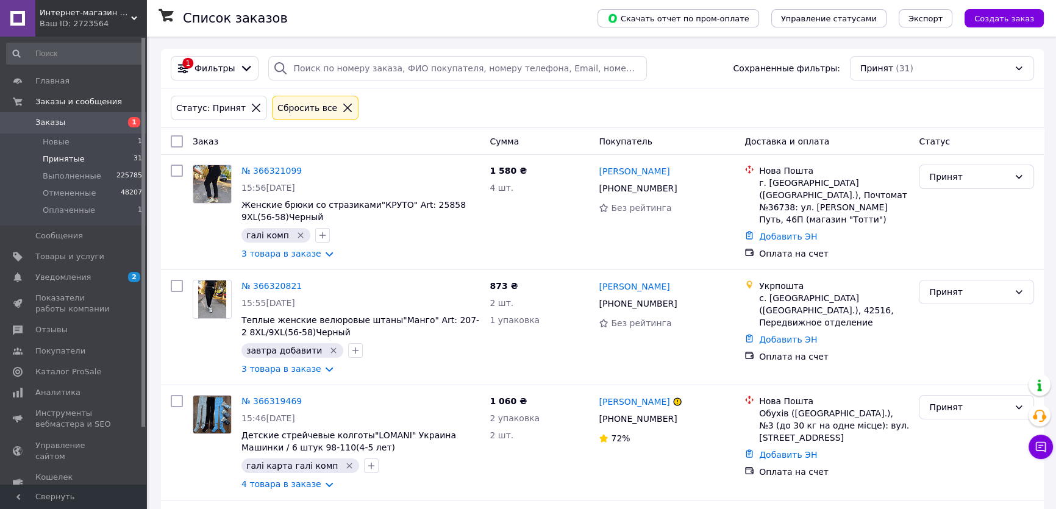
click at [315, 108] on div "Сбросить все" at bounding box center [307, 107] width 65 height 13
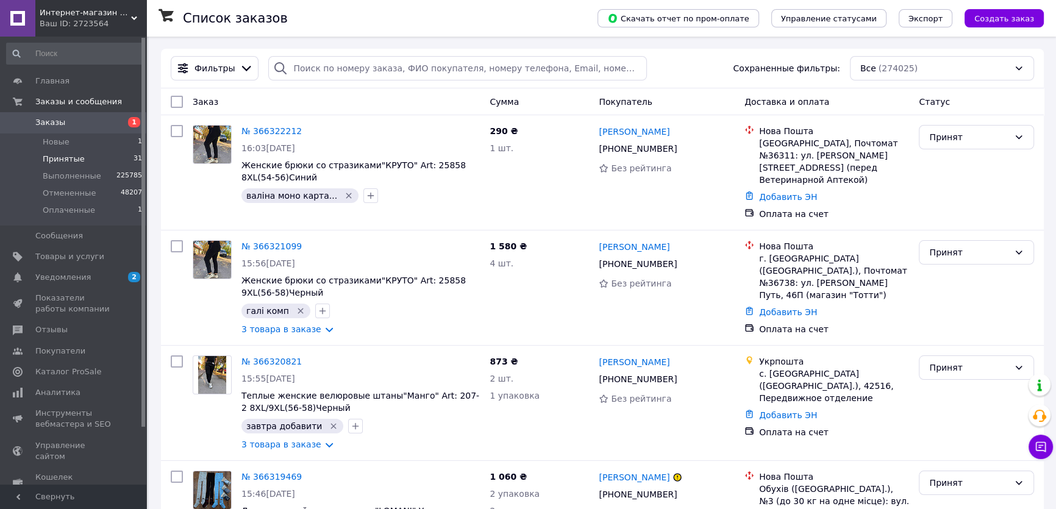
click at [77, 158] on span "Принятые" at bounding box center [64, 159] width 42 height 11
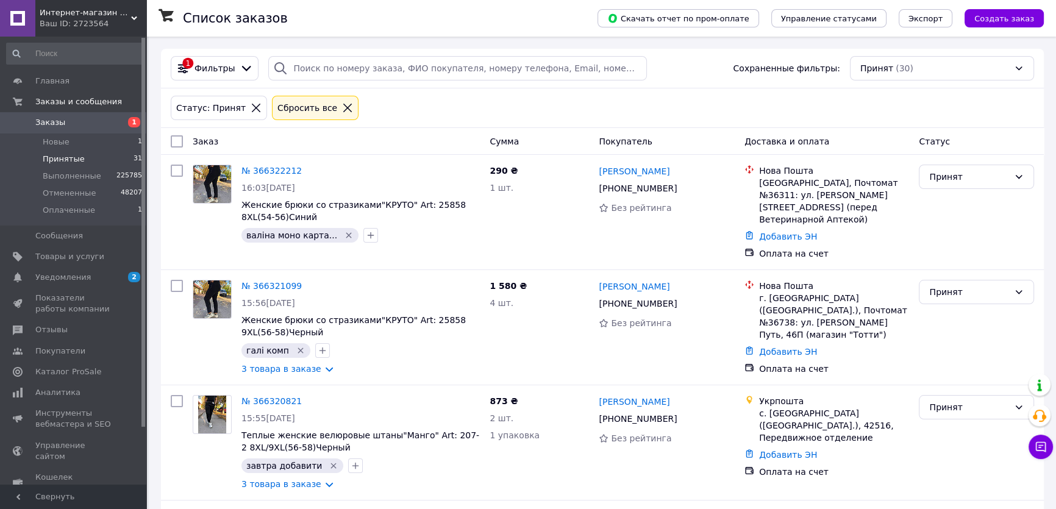
click at [342, 110] on icon at bounding box center [347, 107] width 11 height 11
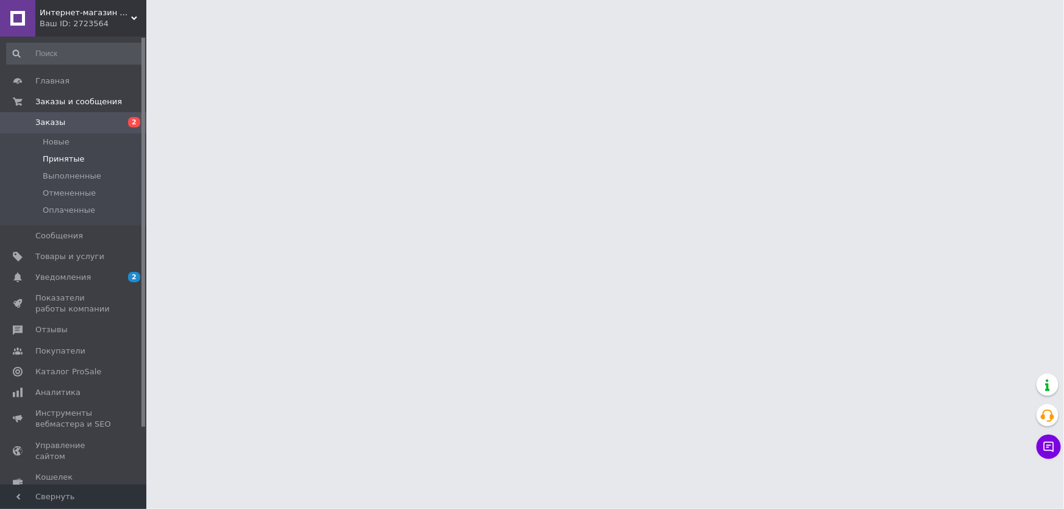
click at [59, 160] on span "Принятые" at bounding box center [64, 159] width 42 height 11
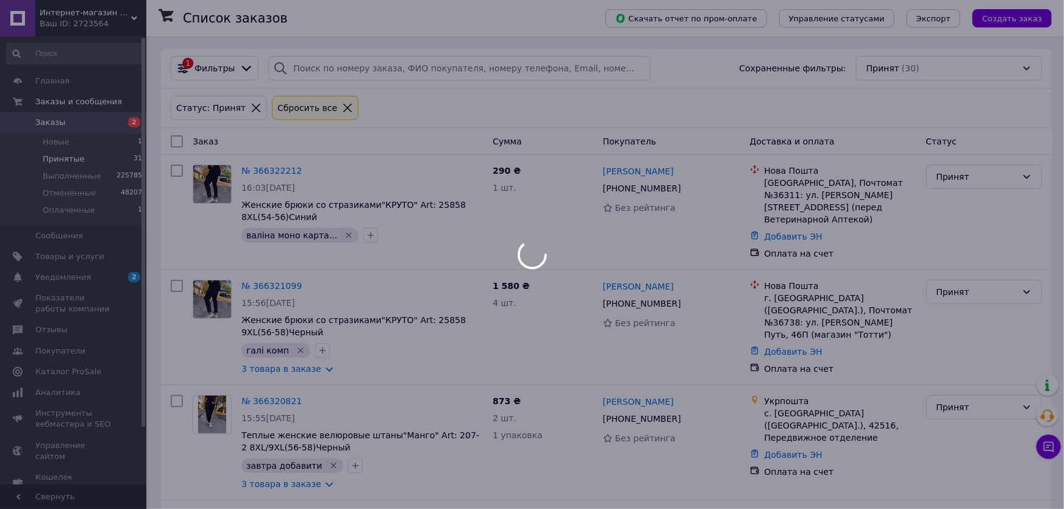
click at [61, 159] on span "Принятые" at bounding box center [64, 159] width 42 height 11
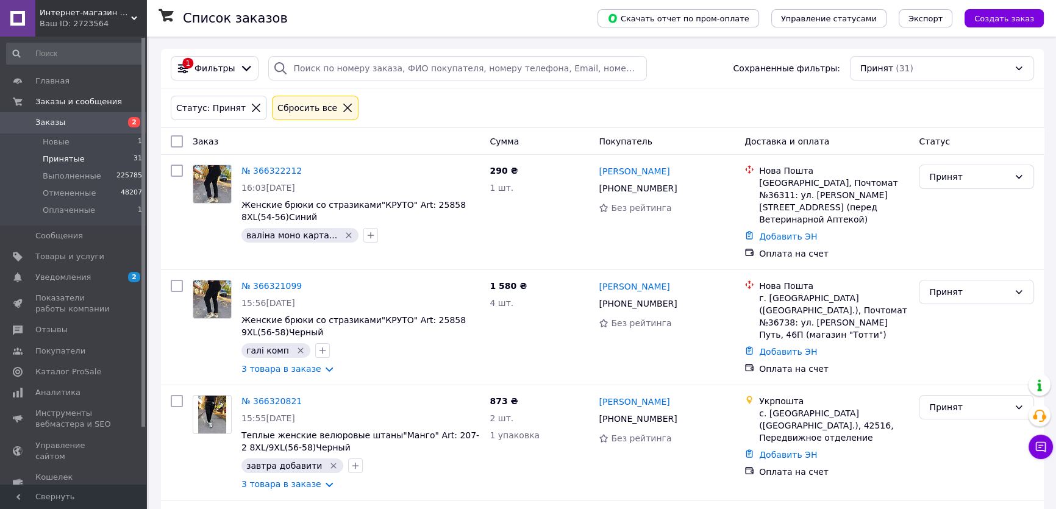
click at [341, 107] on div "Сбросить все" at bounding box center [315, 107] width 91 height 29
click at [336, 106] on div "Сбросить все" at bounding box center [315, 108] width 87 height 24
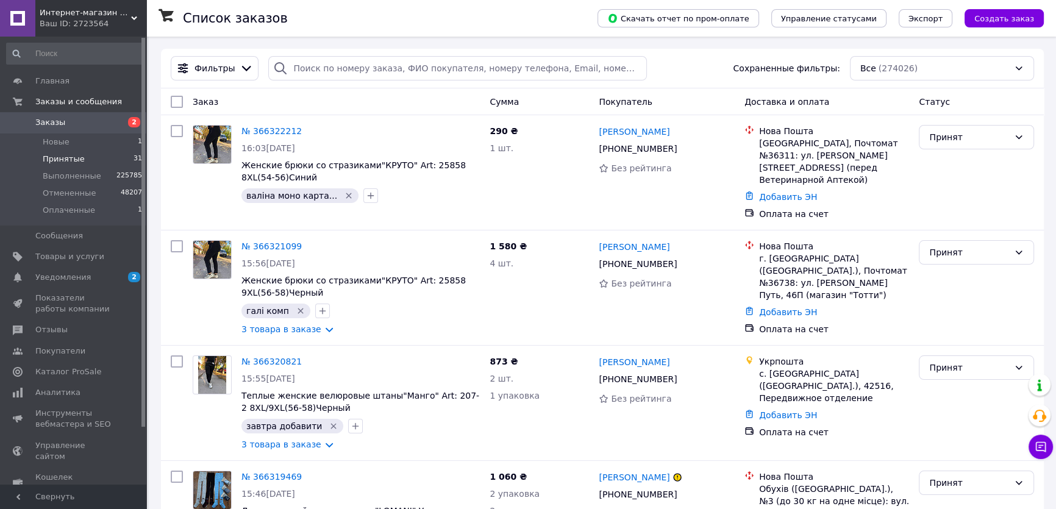
click at [83, 159] on li "Принятые 31" at bounding box center [74, 159] width 149 height 17
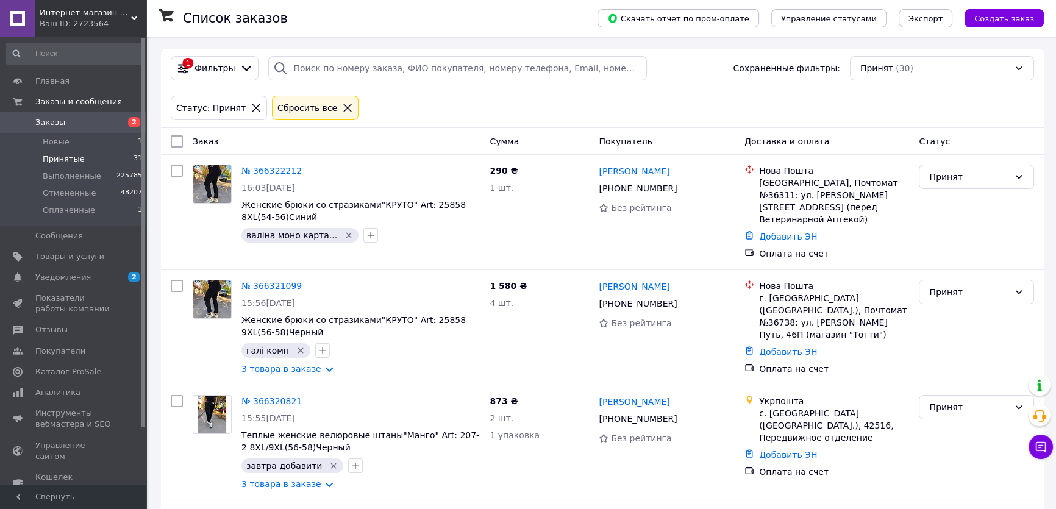
click at [309, 104] on div "Сбросить все" at bounding box center [307, 107] width 65 height 13
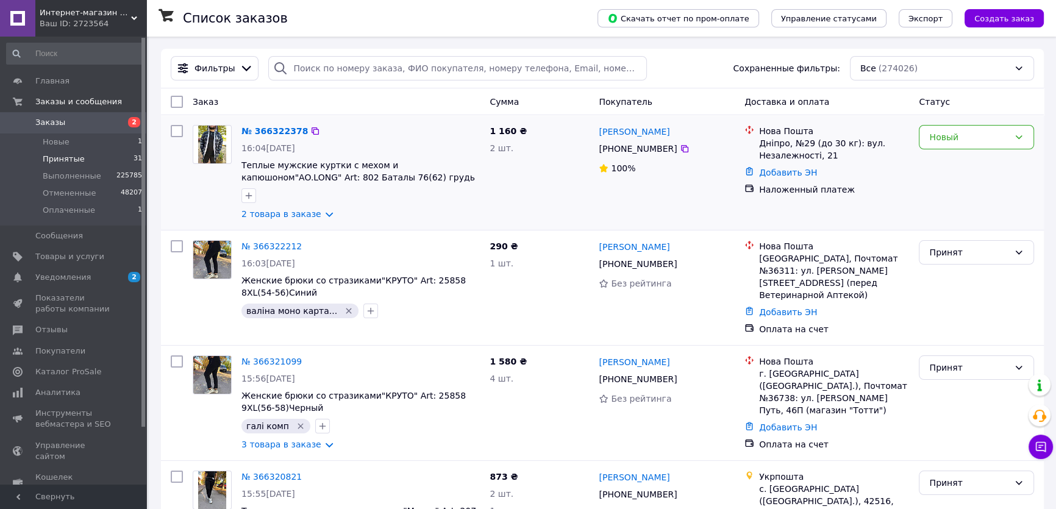
click at [1008, 118] on div "№ 366322378 16:04, 12.10.2025 Теплые мужские куртки с мехом и капюшоном"AO.LONG…" at bounding box center [602, 172] width 883 height 115
click at [972, 136] on div "Новый" at bounding box center [969, 137] width 80 height 13
click at [957, 166] on li "Принят" at bounding box center [977, 163] width 114 height 22
click at [279, 129] on link "№ 366322378" at bounding box center [275, 131] width 66 height 10
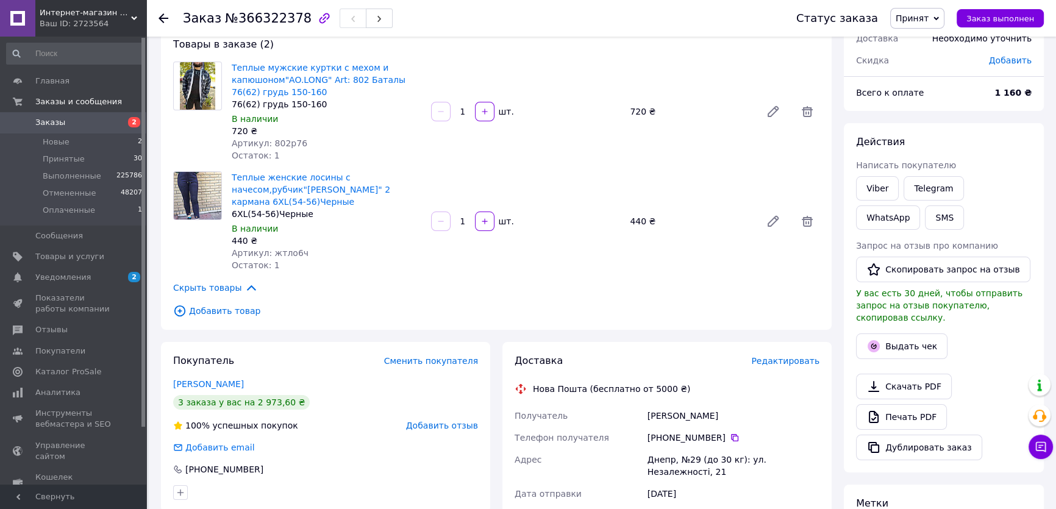
scroll to position [221, 0]
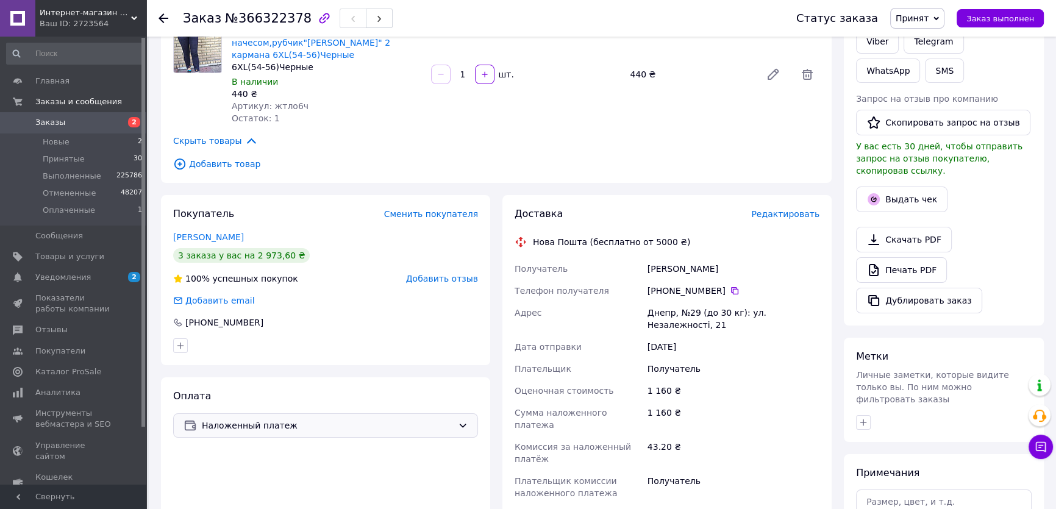
click at [275, 414] on div "Наложенный платеж" at bounding box center [325, 426] width 305 height 24
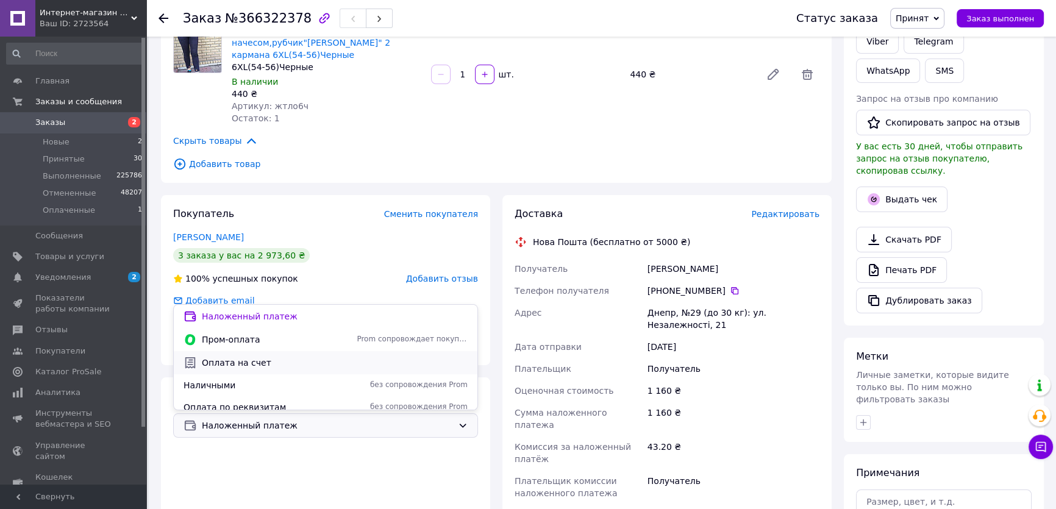
click at [259, 362] on span "Оплата на счет" at bounding box center [335, 363] width 266 height 12
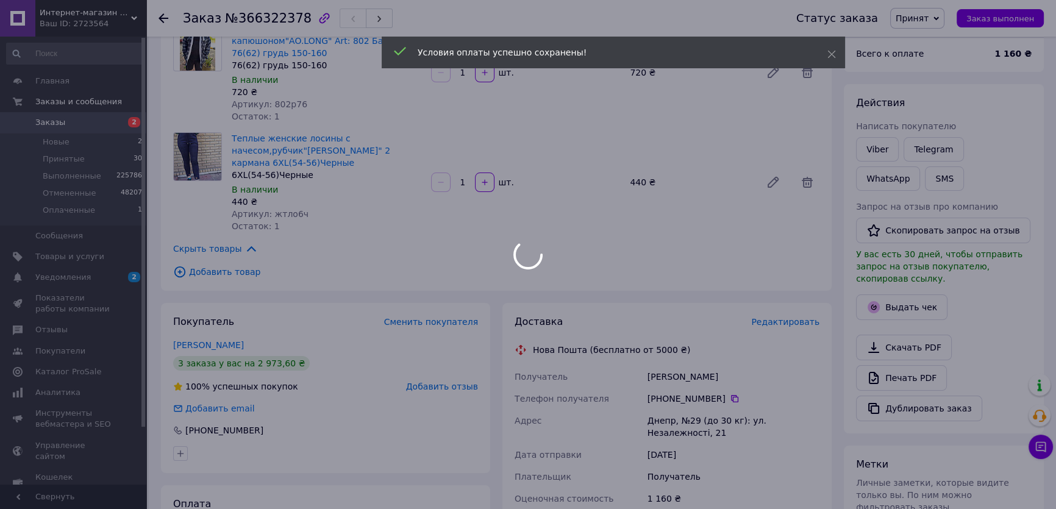
scroll to position [0, 0]
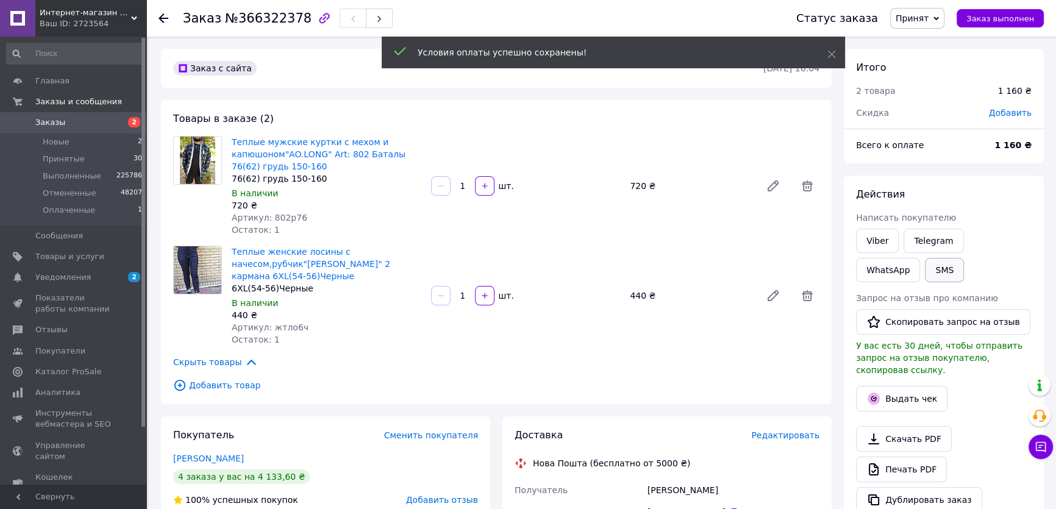
click at [878, 275] on div "Viber Telegram WhatsApp SMS" at bounding box center [944, 255] width 181 height 59
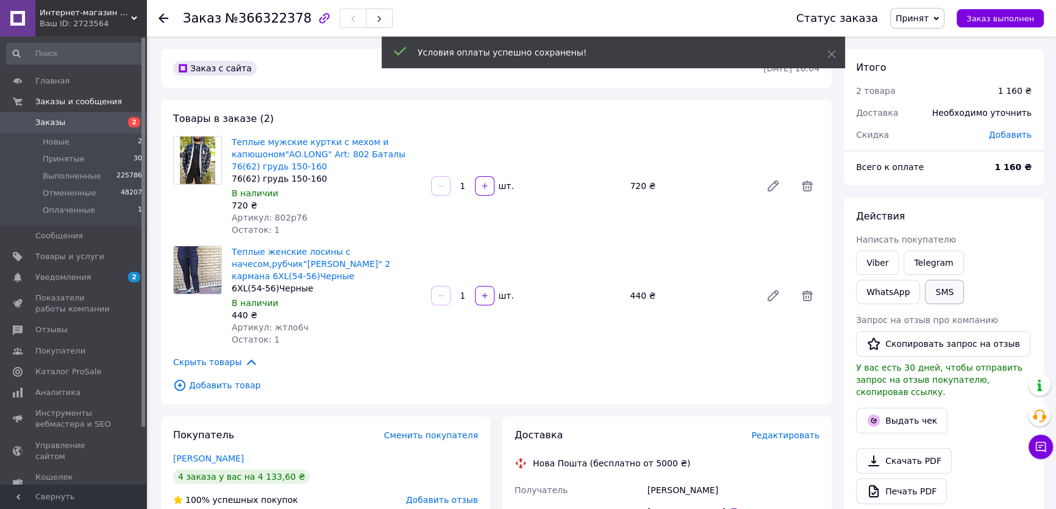
click at [925, 295] on button "SMS" at bounding box center [944, 292] width 39 height 24
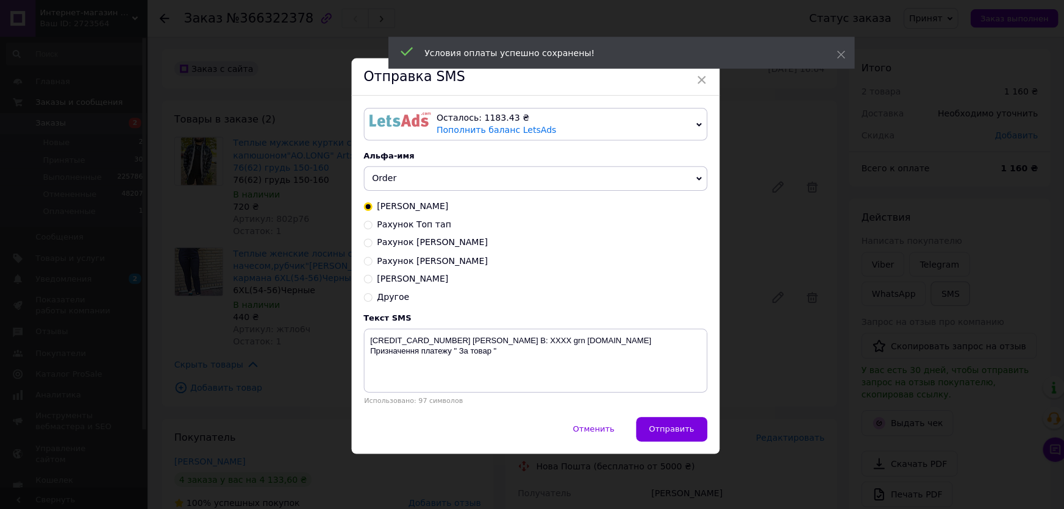
click at [873, 295] on div "× Отправка SMS Осталось: 1183.43 ₴ Пополнить баланс LetsAds Подключить SMSClub …" at bounding box center [532, 254] width 1064 height 509
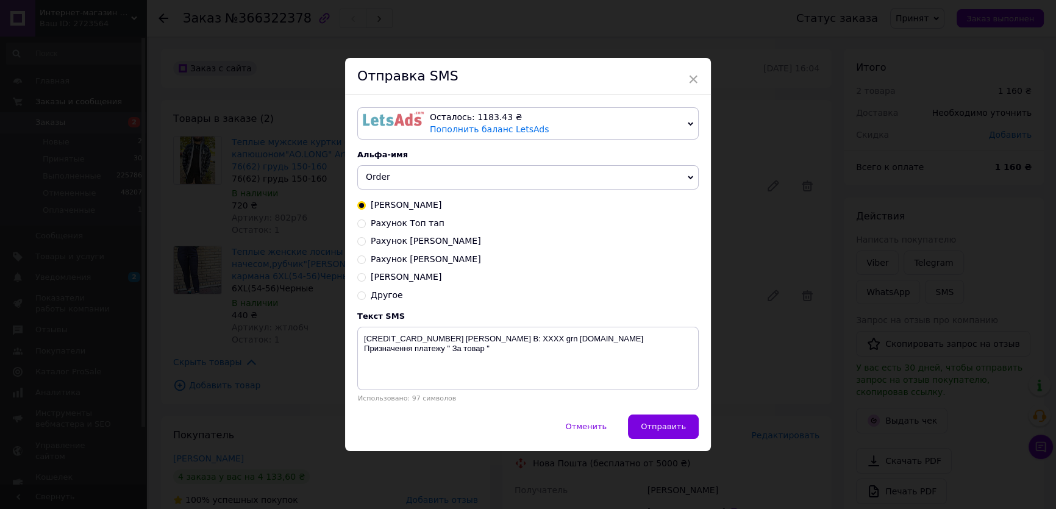
click at [362, 242] on input "Рахунок [PERSON_NAME]" at bounding box center [361, 240] width 9 height 9
radio input "true"
radio input "false"
type textarea "Клієнт Мохаммад Хассан Фатiма ФОП, РНОКПП 3293920260 Поточний рахунок №UA783052…"
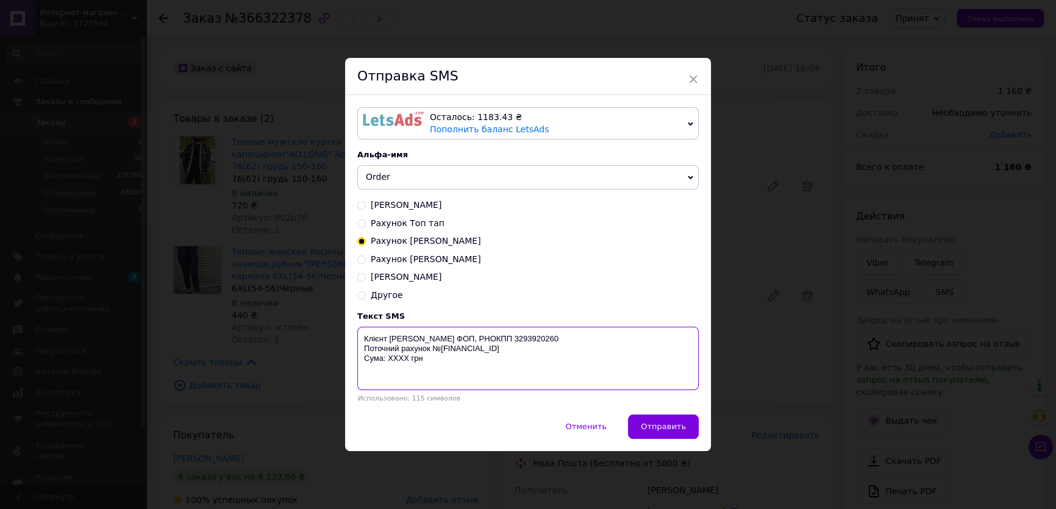
drag, startPoint x: 356, startPoint y: 334, endPoint x: 447, endPoint y: 367, distance: 96.7
click at [451, 370] on textarea "Клієнт Мохаммад Хассан Фатiма ФОП, РНОКПП 3293920260 Поточний рахунок №UA783052…" at bounding box center [528, 358] width 342 height 63
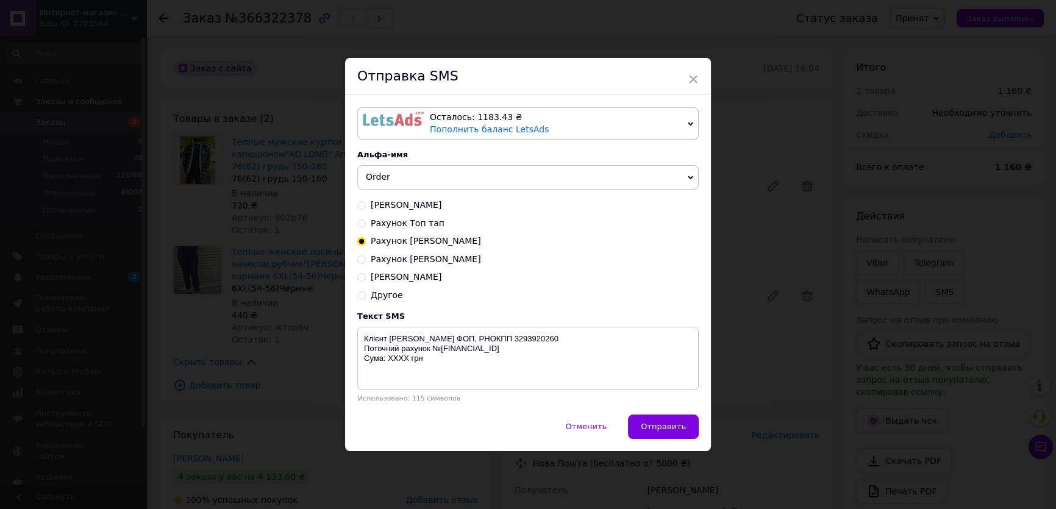
click at [799, 267] on div "× Отправка SMS Осталось: 1183.43 ₴ Пополнить баланс LetsAds Подключить SMSClub …" at bounding box center [528, 254] width 1056 height 509
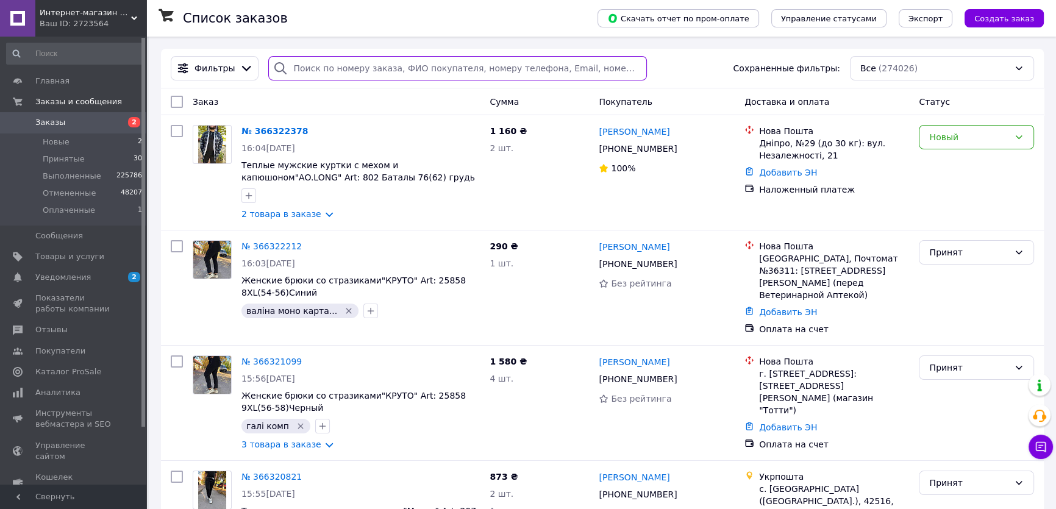
click at [312, 65] on input "search" at bounding box center [457, 68] width 378 height 24
paste input "[PHONE_NUMBER]"
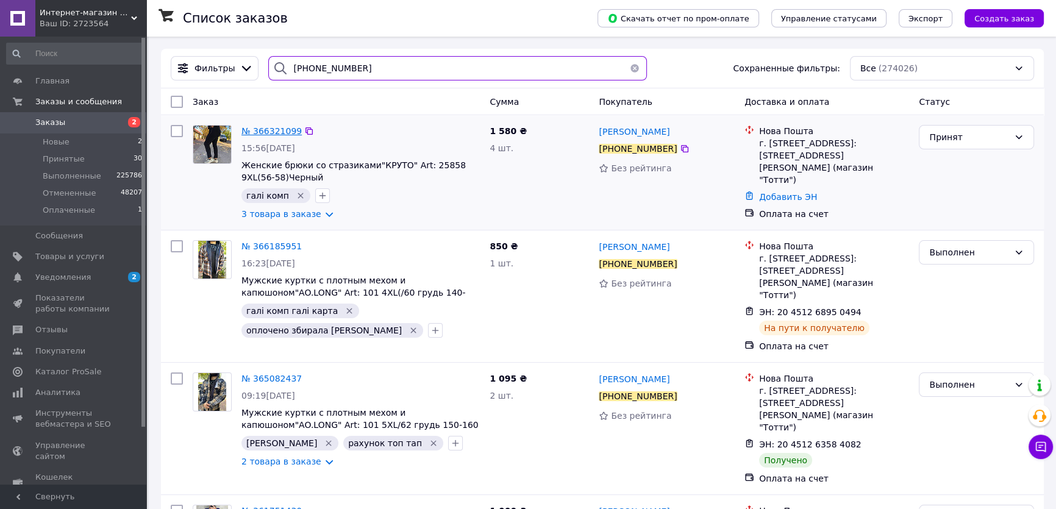
type input "[PHONE_NUMBER]"
click at [259, 131] on span "№ 366321099" at bounding box center [272, 131] width 60 height 10
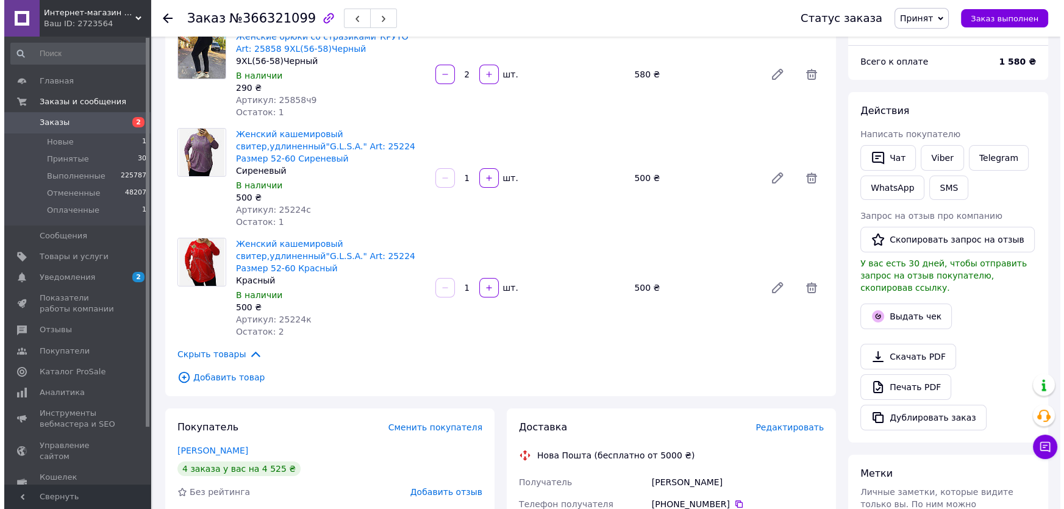
scroll to position [110, 0]
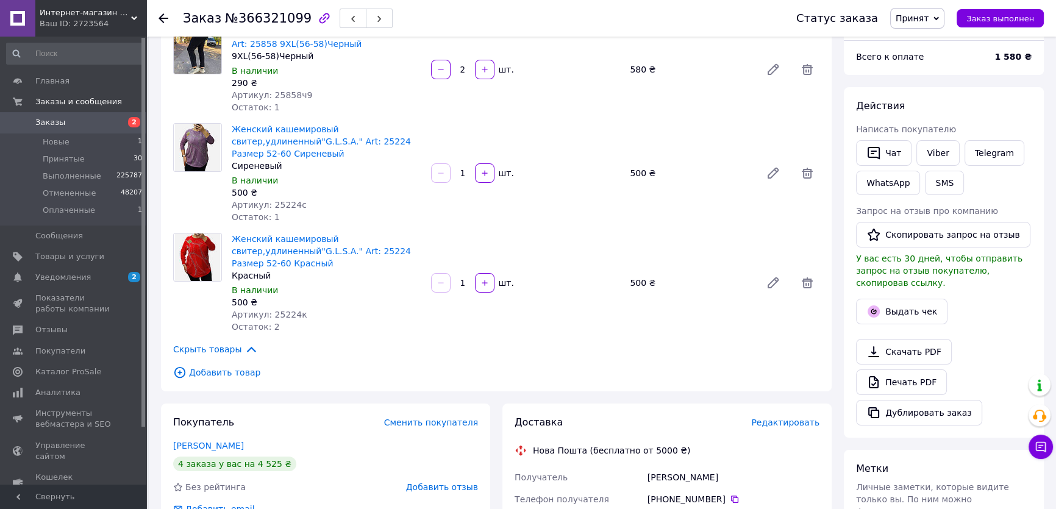
click at [221, 379] on div "Товары в заказе (3) Женские брюки со стразиками"КРУТО" Art: 25858 9XL(56-58)Чер…" at bounding box center [496, 191] width 671 height 402
click at [223, 377] on span "Добавить товар" at bounding box center [496, 372] width 646 height 13
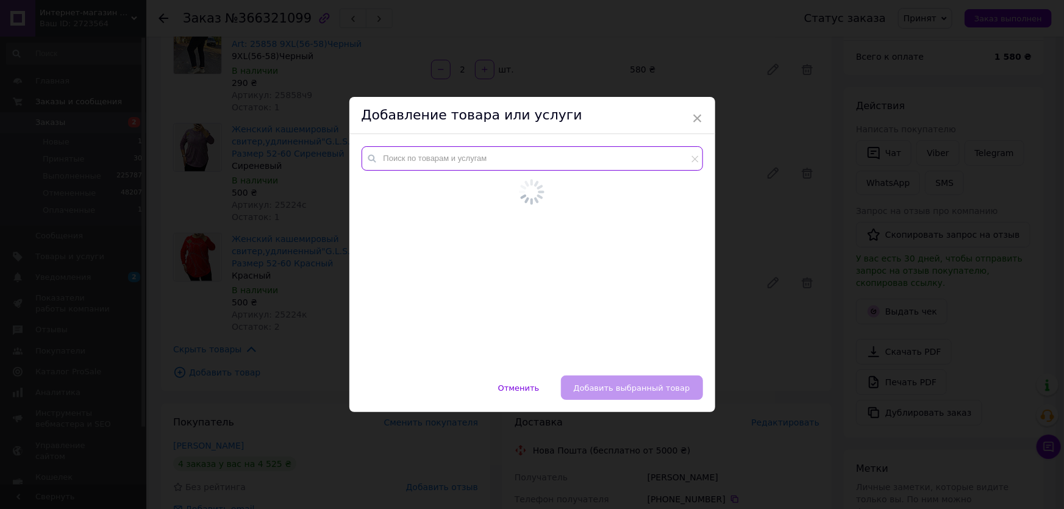
click at [396, 168] on input "text" at bounding box center [533, 158] width 342 height 24
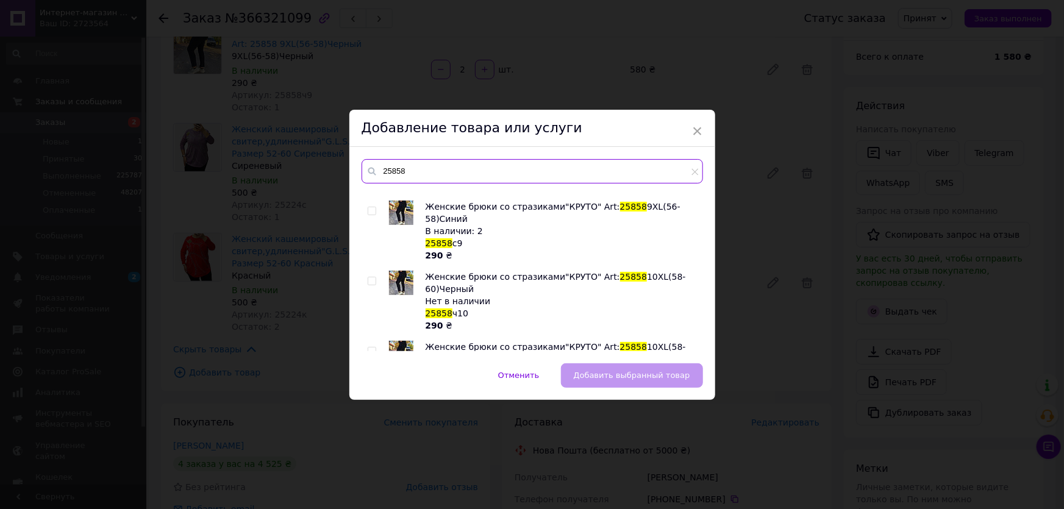
scroll to position [259, 0]
type input "25858"
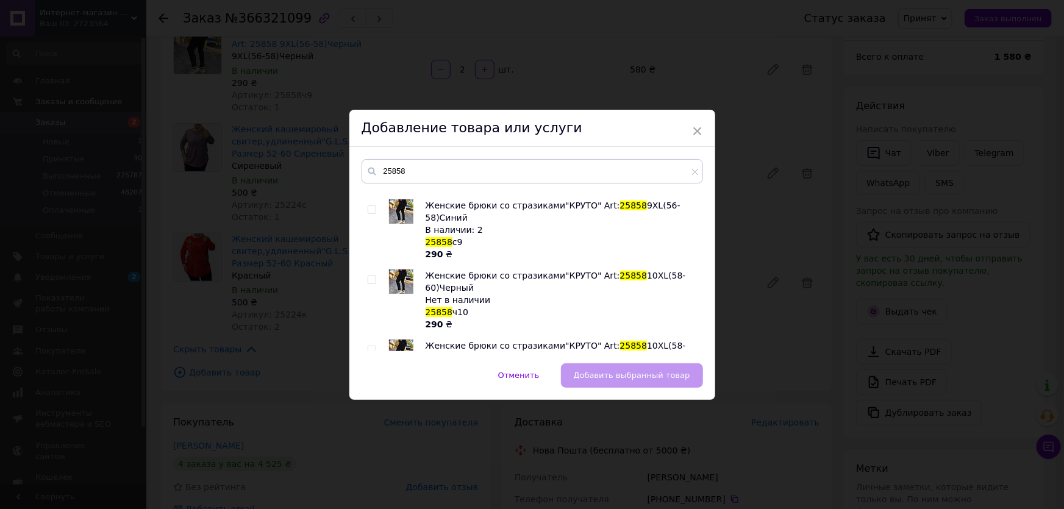
click at [702, 129] on div "Добавление товара или услуги" at bounding box center [532, 128] width 366 height 37
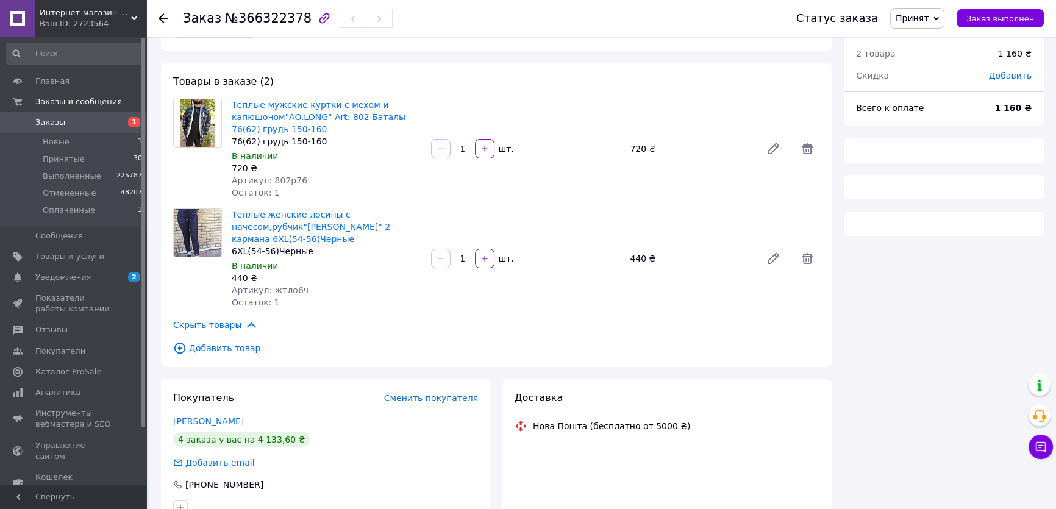
scroll to position [110, 0]
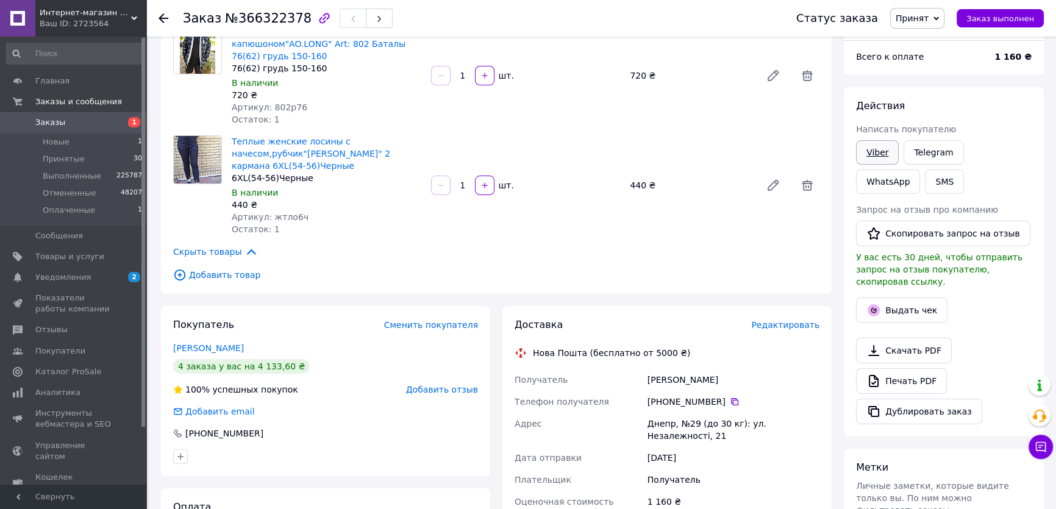
click at [869, 156] on link "Viber" at bounding box center [877, 152] width 43 height 24
click at [1002, 317] on div "Действия Написать покупателю Viber Telegram WhatsApp SMS Запрос на отзыв про ко…" at bounding box center [944, 261] width 176 height 325
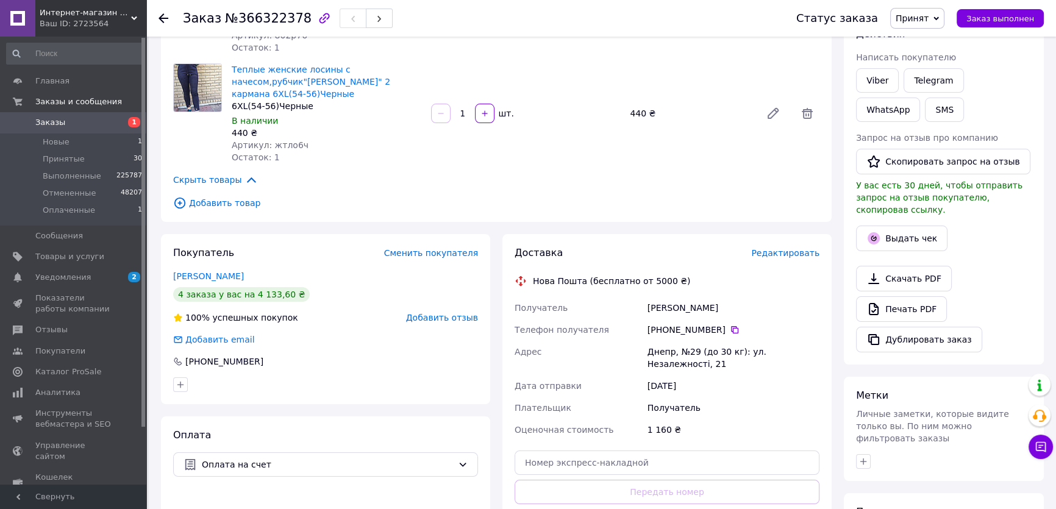
scroll to position [221, 0]
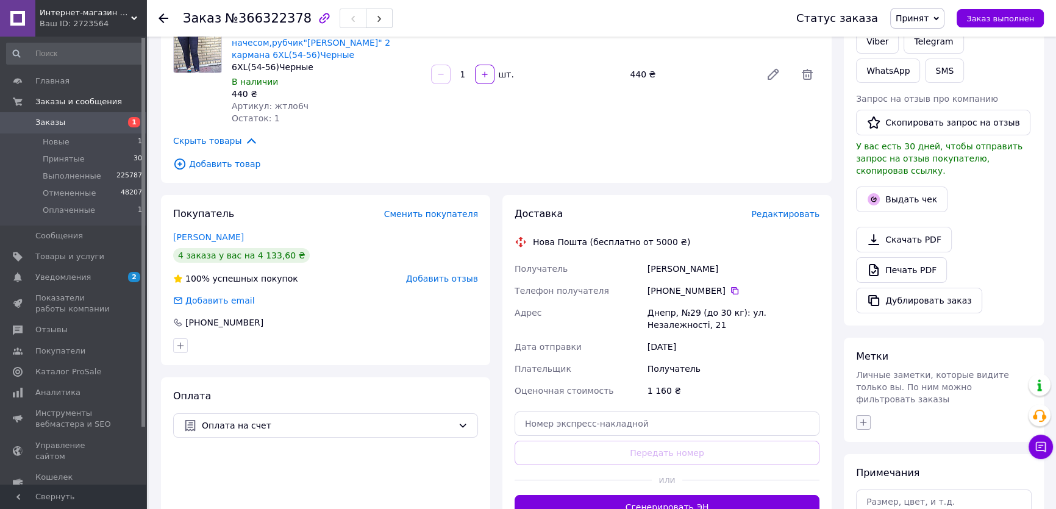
drag, startPoint x: 863, startPoint y: 401, endPoint x: 861, endPoint y: 381, distance: 20.8
click at [862, 418] on icon "button" at bounding box center [864, 423] width 10 height 10
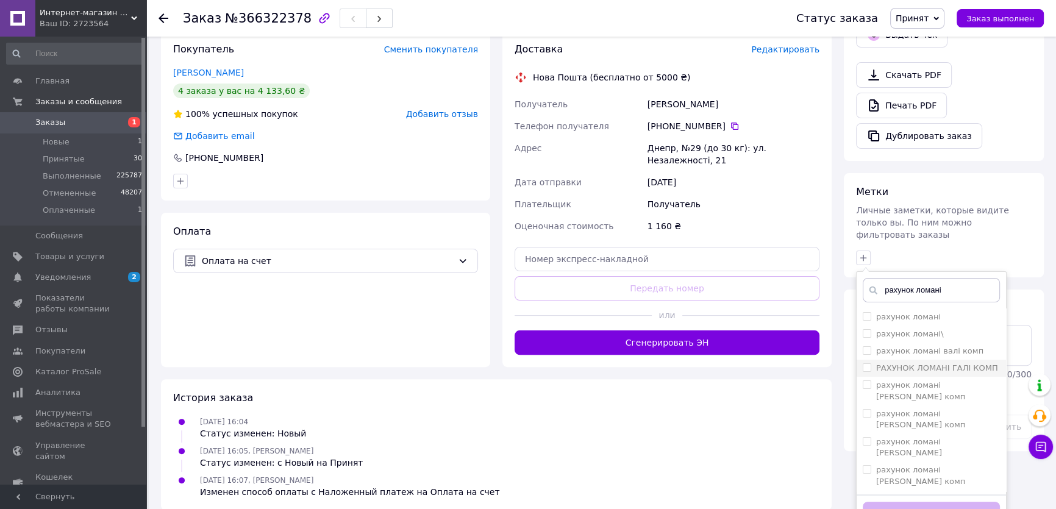
type input "рахунок ломані"
click at [866, 363] on input "РАХУНОК ЛОМАНІ ГАЛІ КОМП" at bounding box center [867, 367] width 8 height 8
checkbox input "true"
click at [898, 500] on div "Добавить метку" at bounding box center [931, 513] width 149 height 37
click at [897, 502] on button "Добавить метку" at bounding box center [931, 514] width 137 height 24
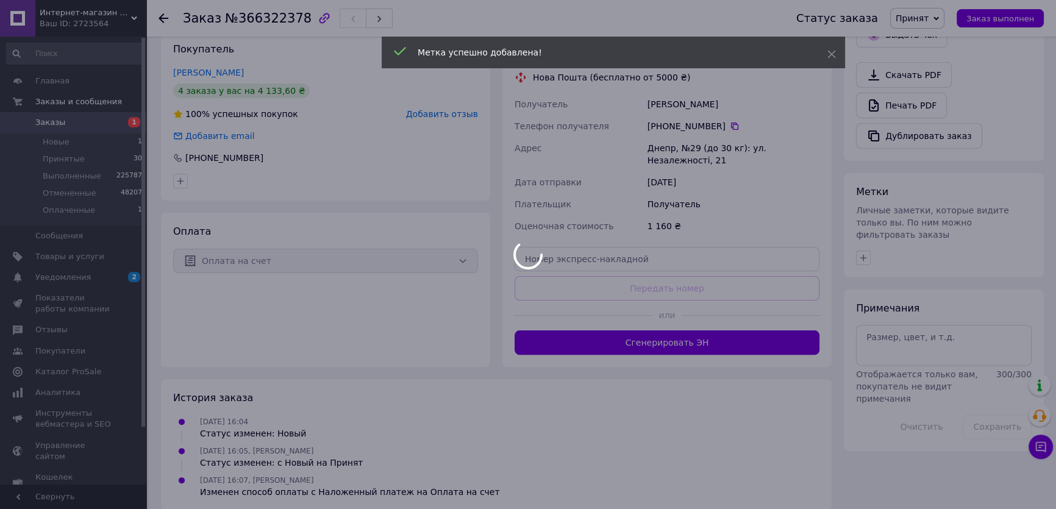
click at [56, 163] on div at bounding box center [528, 254] width 1056 height 509
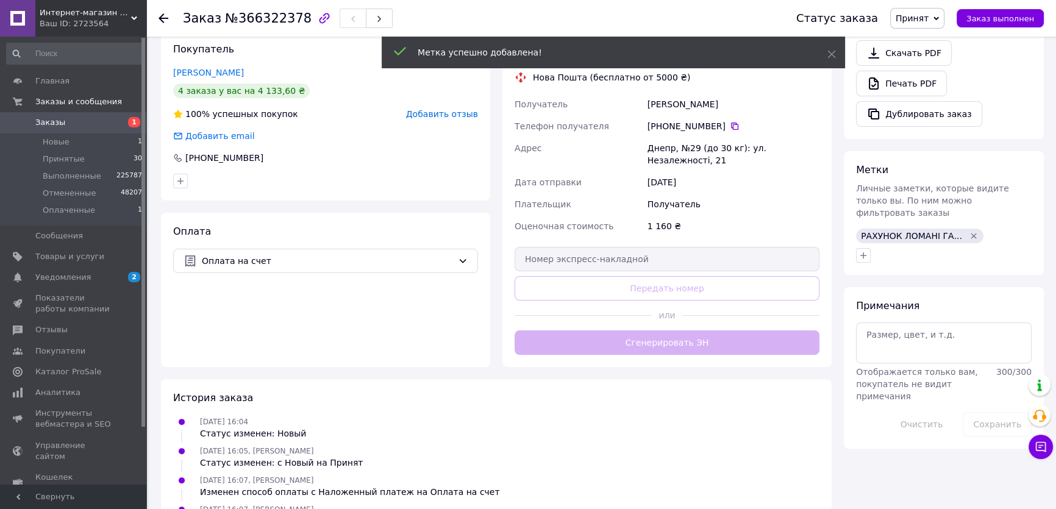
click at [56, 163] on span "Принятые" at bounding box center [64, 159] width 42 height 11
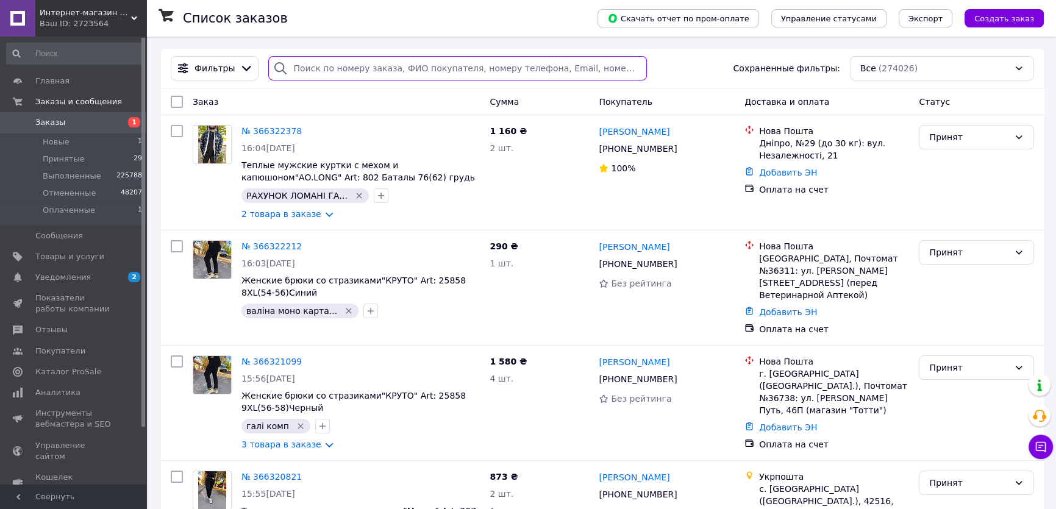
click at [317, 73] on input "search" at bounding box center [457, 68] width 378 height 24
paste input "[PHONE_NUMBER]"
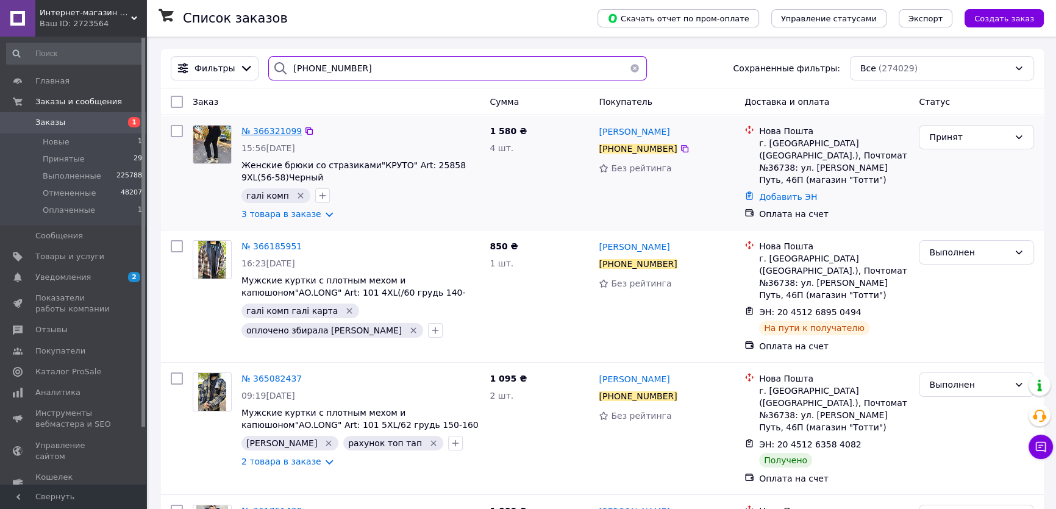
type input "[PHONE_NUMBER]"
click at [270, 134] on span "№ 366321099" at bounding box center [272, 131] width 60 height 10
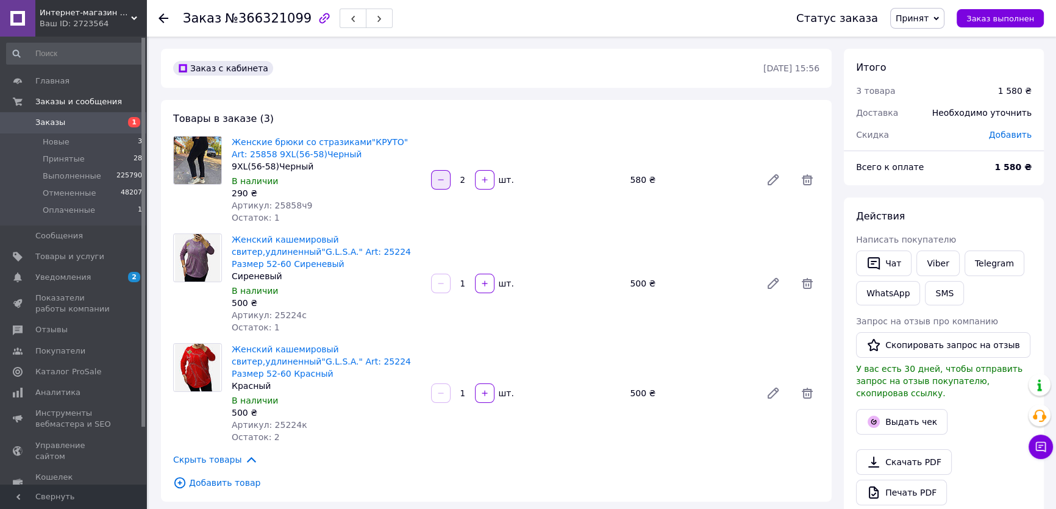
click at [434, 183] on button "button" at bounding box center [441, 180] width 20 height 20
type input "1"
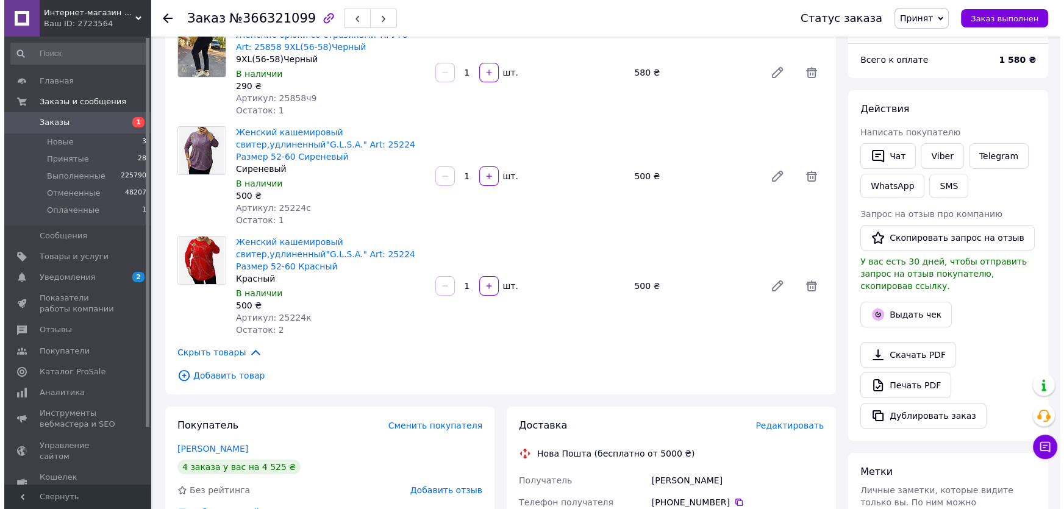
scroll to position [166, 0]
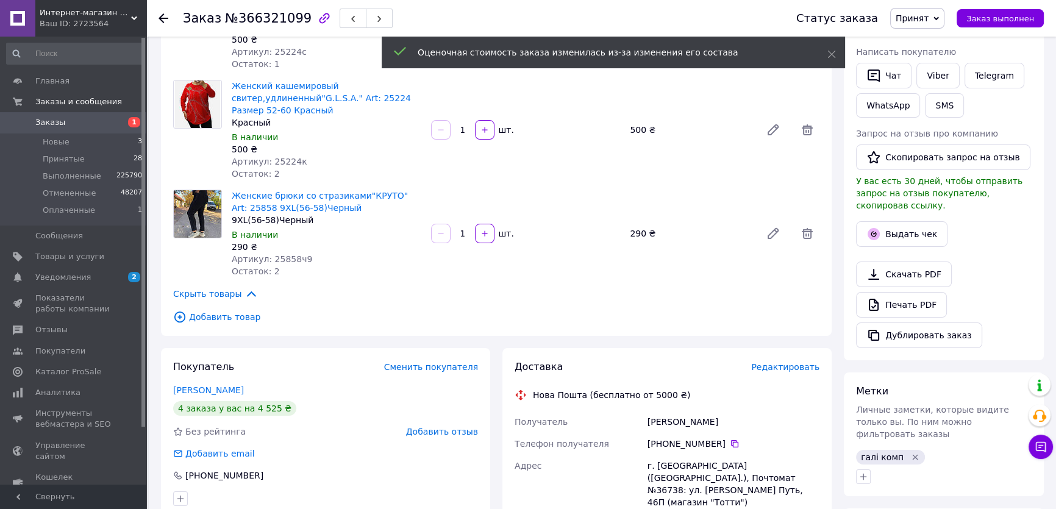
click at [223, 317] on span "Добавить товар" at bounding box center [496, 316] width 646 height 13
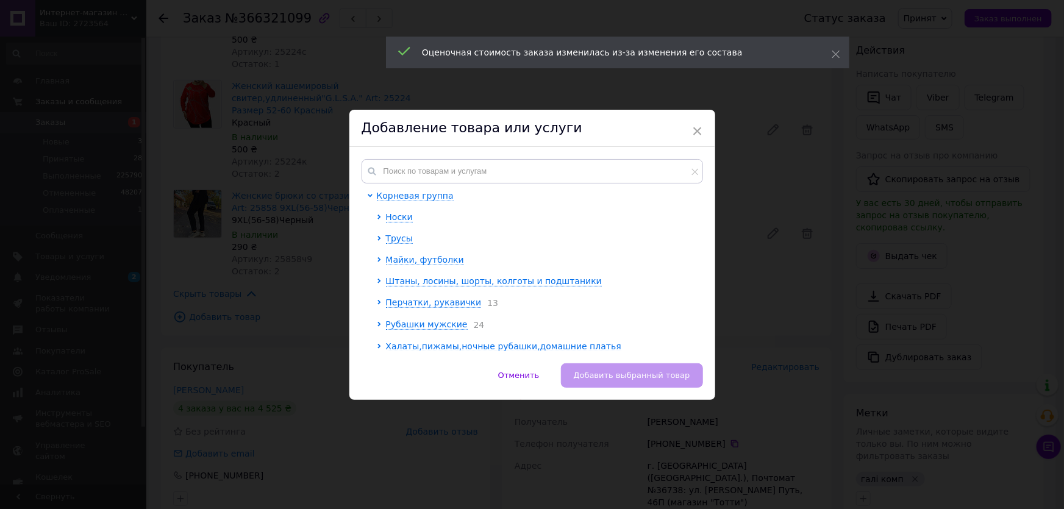
click at [429, 151] on div "Корневая группа Носки Трусы Майки, футболки Штаны, лосины, шорты, колготы и под…" at bounding box center [532, 255] width 366 height 217
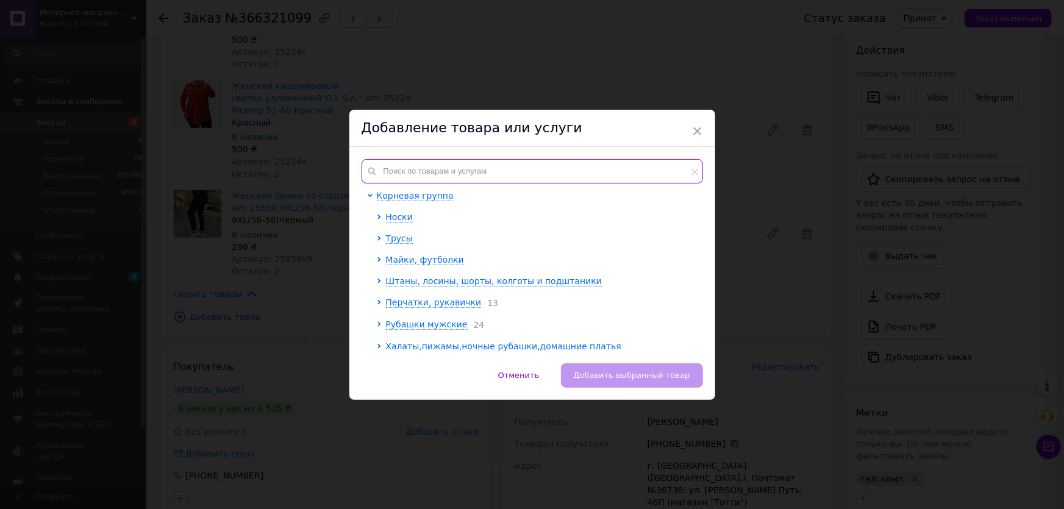
click at [432, 171] on input "text" at bounding box center [533, 171] width 342 height 24
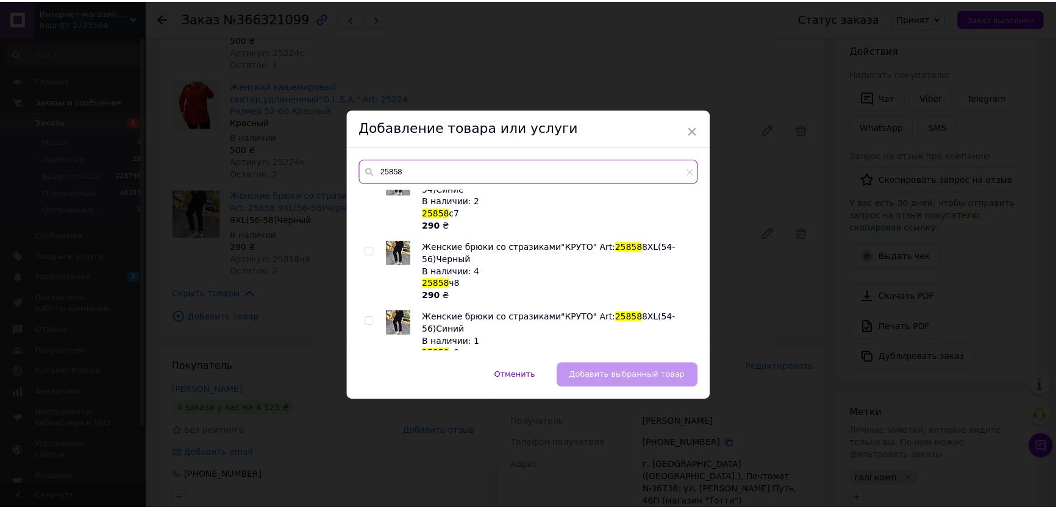
scroll to position [259, 0]
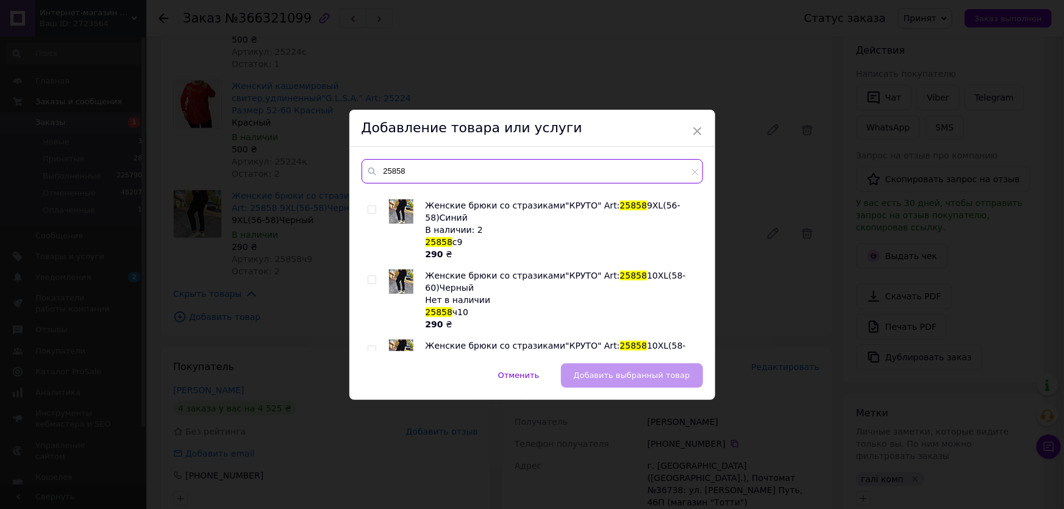
type input "25858"
click at [370, 346] on input "checkbox" at bounding box center [372, 350] width 8 height 8
checkbox input "true"
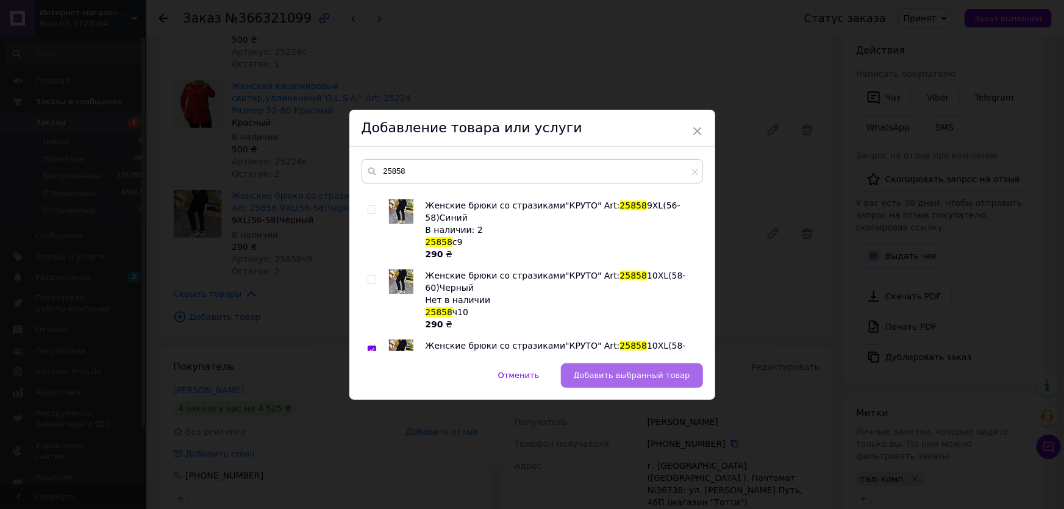
click at [609, 373] on span "Добавить выбранный товар" at bounding box center [632, 375] width 116 height 9
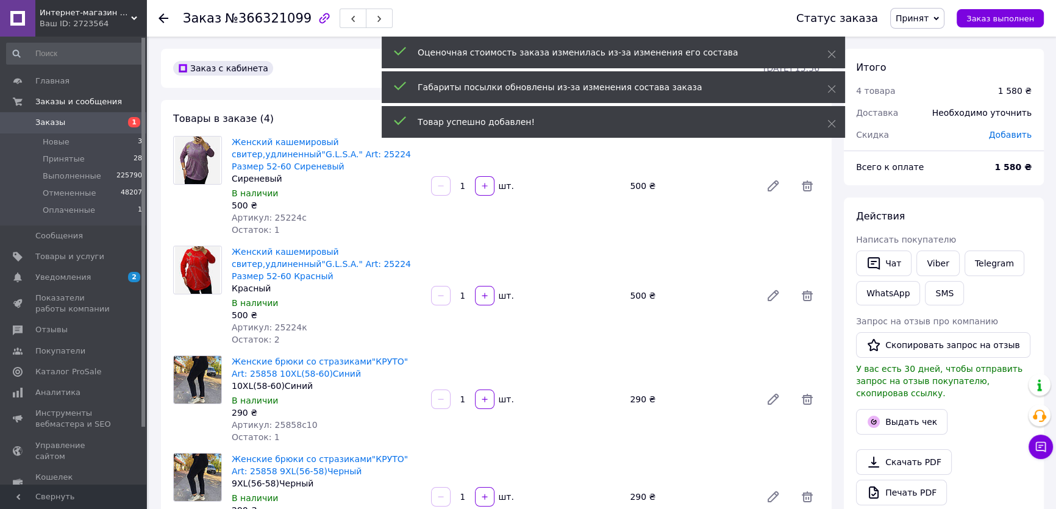
scroll to position [55, 0]
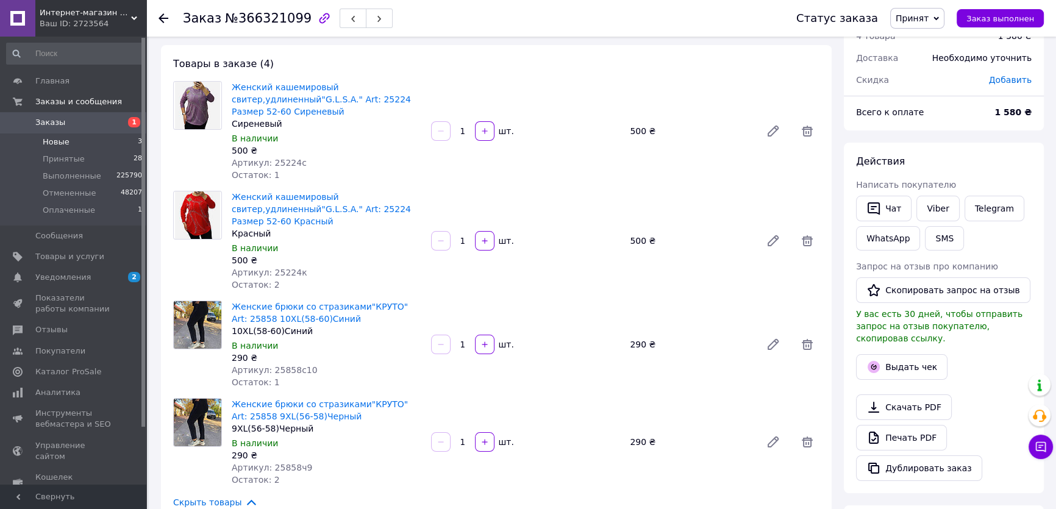
click at [88, 140] on li "Новые 3" at bounding box center [74, 142] width 149 height 17
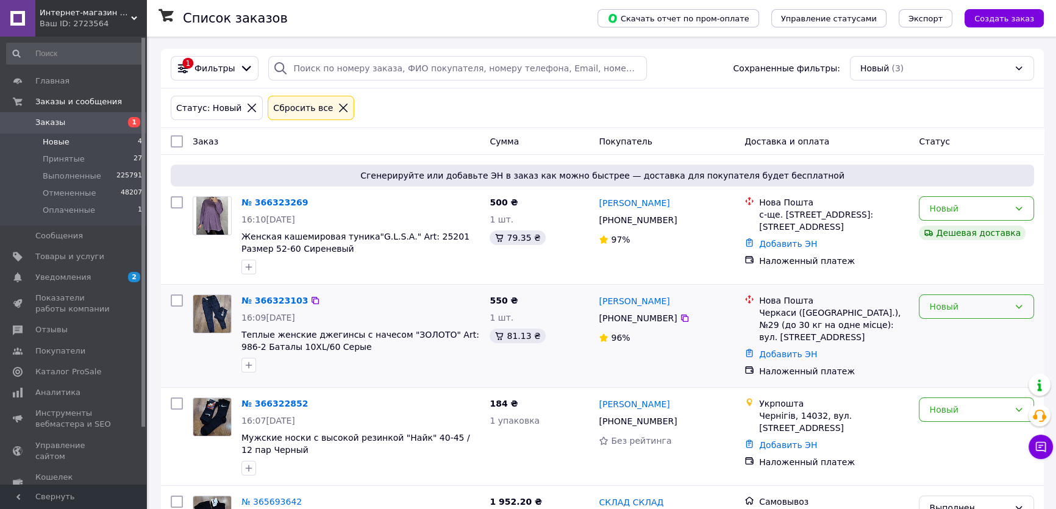
click at [991, 308] on div "Новый" at bounding box center [969, 306] width 80 height 13
click at [964, 333] on li "Принят" at bounding box center [977, 333] width 114 height 22
click at [939, 412] on div "Новый" at bounding box center [969, 409] width 80 height 13
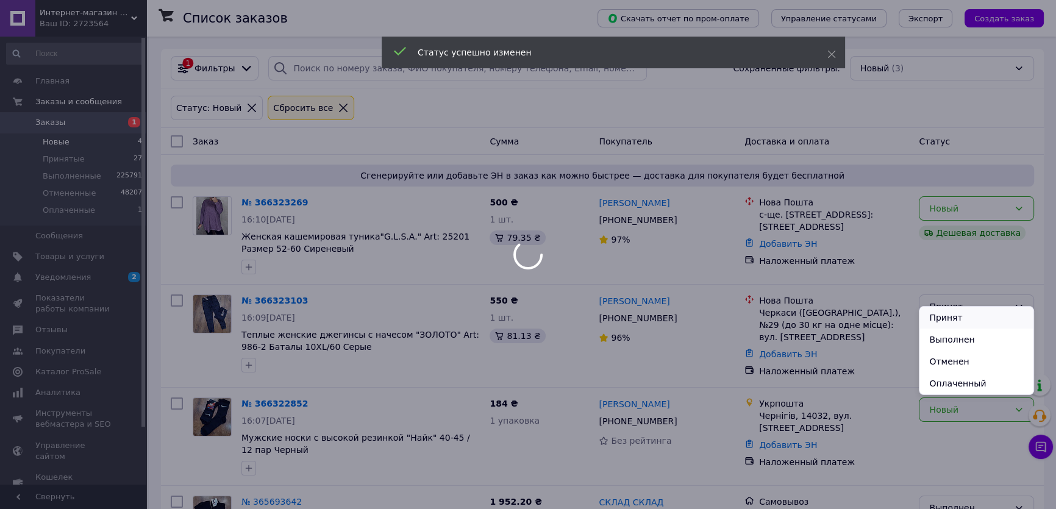
click at [947, 320] on li "Принят" at bounding box center [977, 318] width 114 height 22
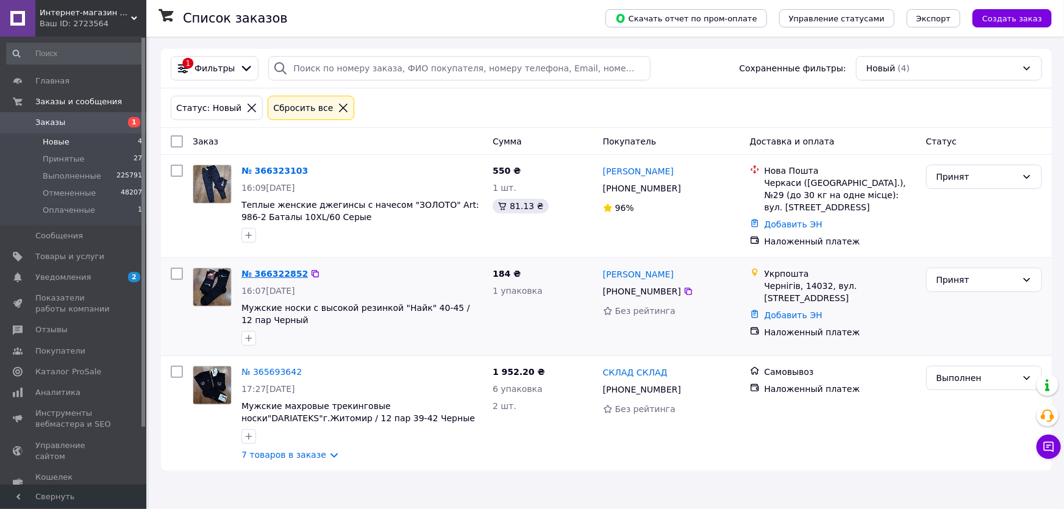
click at [280, 271] on link "№ 366322852" at bounding box center [275, 274] width 66 height 10
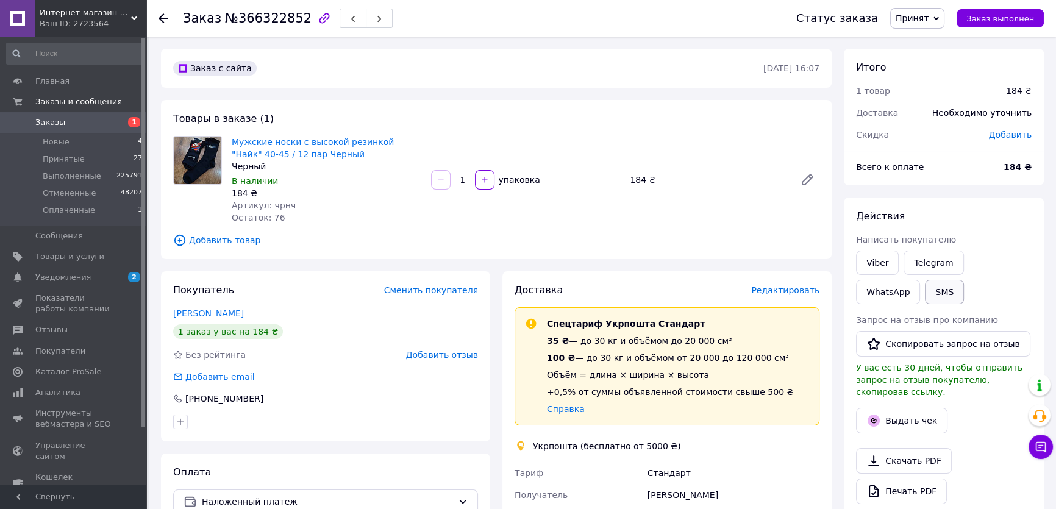
click at [925, 292] on button "SMS" at bounding box center [944, 292] width 39 height 24
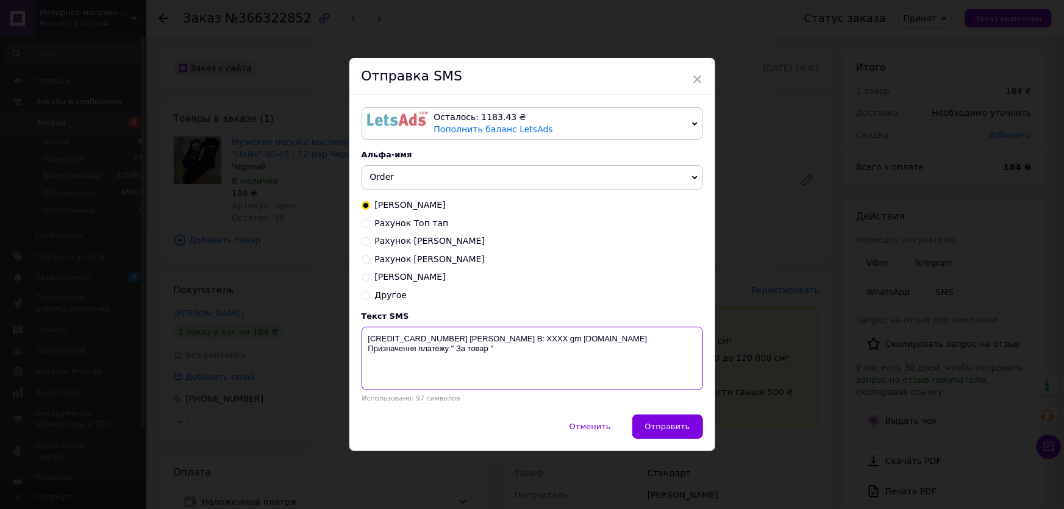
drag, startPoint x: 363, startPoint y: 339, endPoint x: 468, endPoint y: 353, distance: 105.2
click at [493, 369] on textarea "[CREDIT_CARD_NUMBER] [PERSON_NAME] В: ХХХХ grn [DOMAIN_NAME] Призначення платеж…" at bounding box center [533, 358] width 342 height 63
click at [997, 360] on div "× Отправка SMS Осталось: 1183.43 ₴ Пополнить баланс LetsAds Подключить SMSClub …" at bounding box center [532, 254] width 1064 height 509
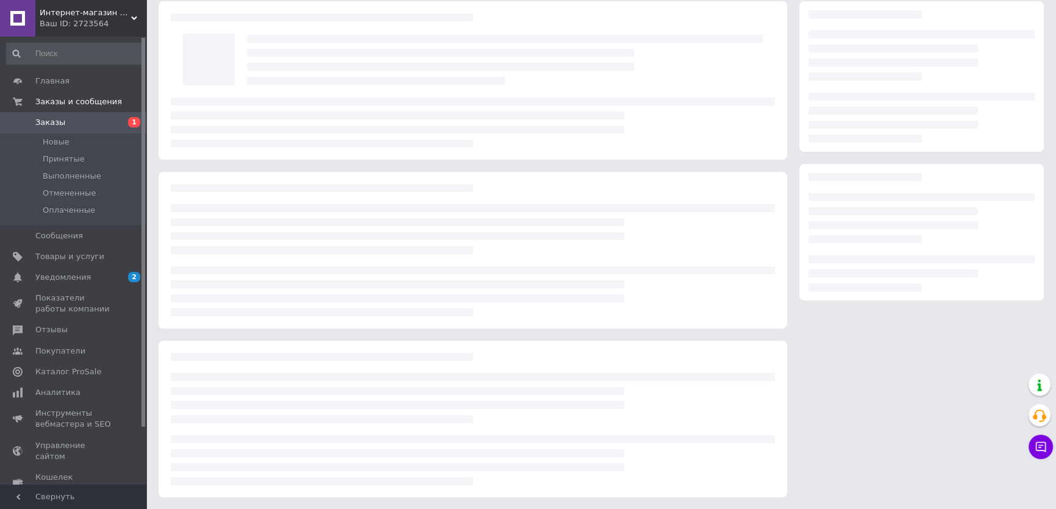
scroll to position [48, 0]
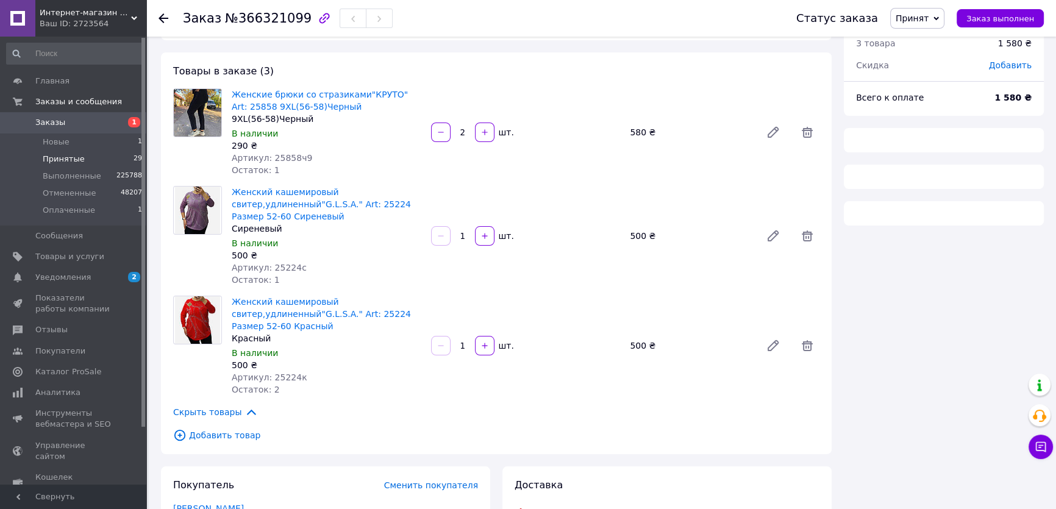
click at [65, 161] on span "Принятые" at bounding box center [64, 159] width 42 height 11
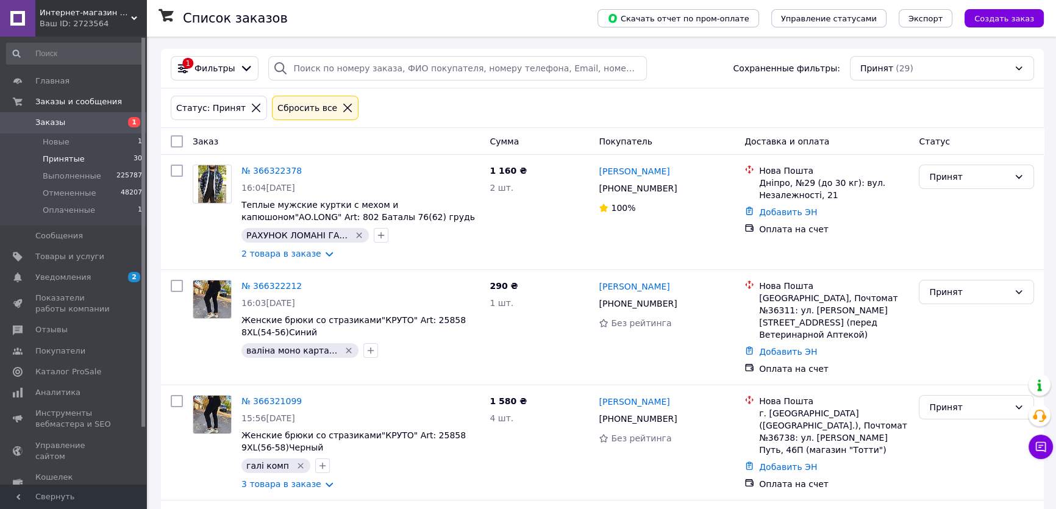
drag, startPoint x: 306, startPoint y: 108, endPoint x: 288, endPoint y: 61, distance: 50.4
click at [306, 109] on div "Сбросить все" at bounding box center [307, 107] width 65 height 13
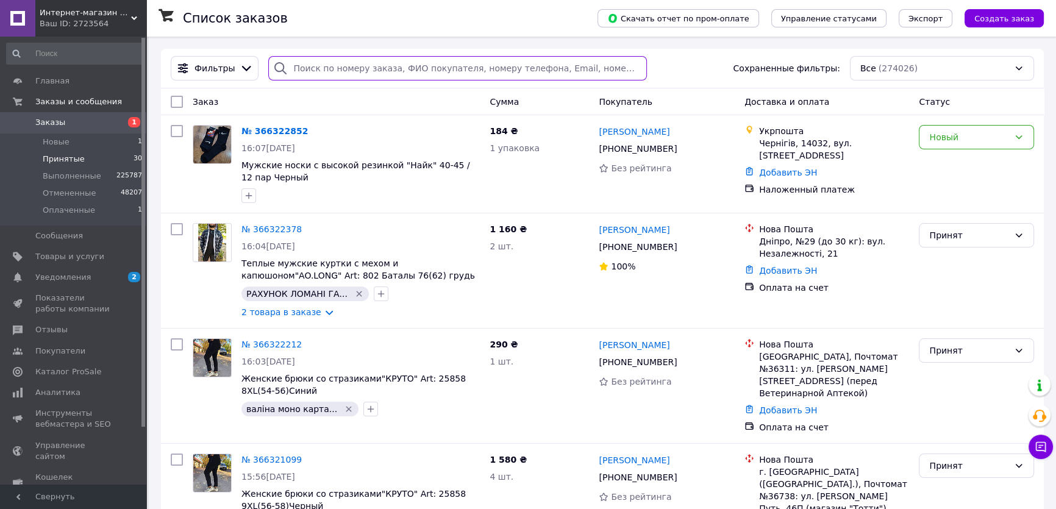
paste input "[PHONE_NUMBER]"
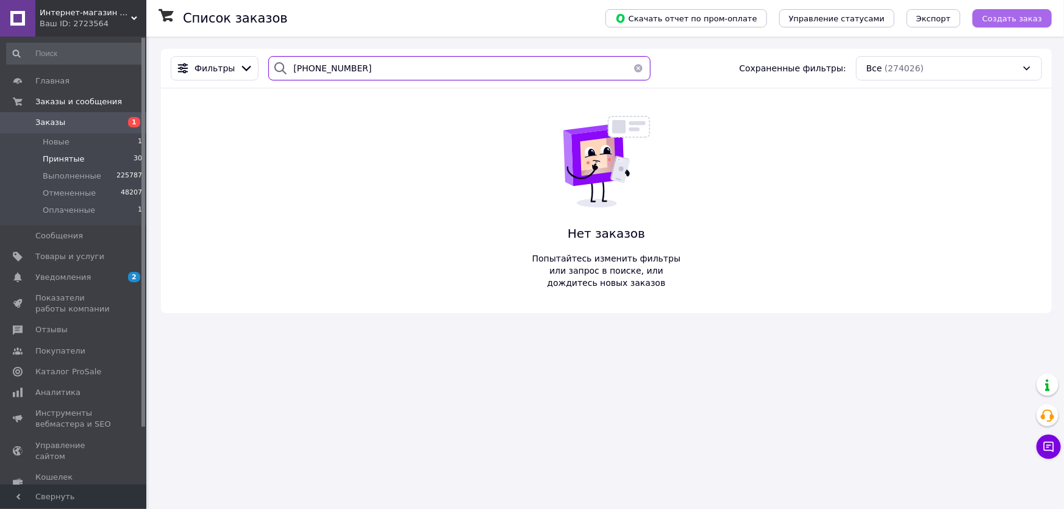
type input "[PHONE_NUMBER]"
click at [992, 19] on span "Создать заказ" at bounding box center [1013, 18] width 60 height 9
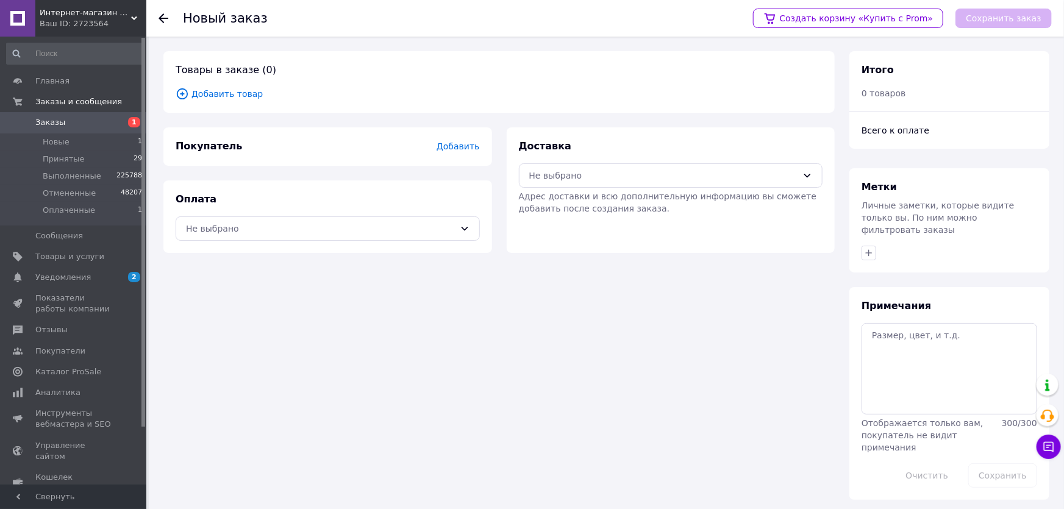
drag, startPoint x: 470, startPoint y: 154, endPoint x: 464, endPoint y: 171, distance: 18.3
click at [470, 152] on div "Покупатель Добавить" at bounding box center [327, 146] width 329 height 38
click at [451, 135] on div "Покупатель Добавить" at bounding box center [327, 146] width 329 height 38
click at [455, 143] on span "Добавить" at bounding box center [458, 146] width 43 height 10
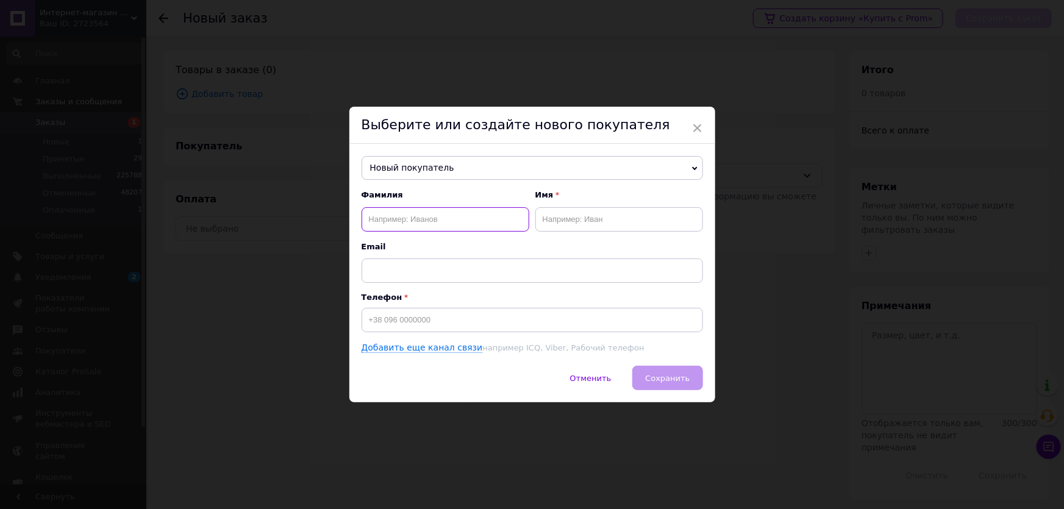
click at [460, 220] on input "text" at bounding box center [446, 219] width 168 height 24
type input "Будненко"
click at [582, 224] on input "text" at bounding box center [619, 219] width 168 height 24
type input "О"
type input "Людмила"
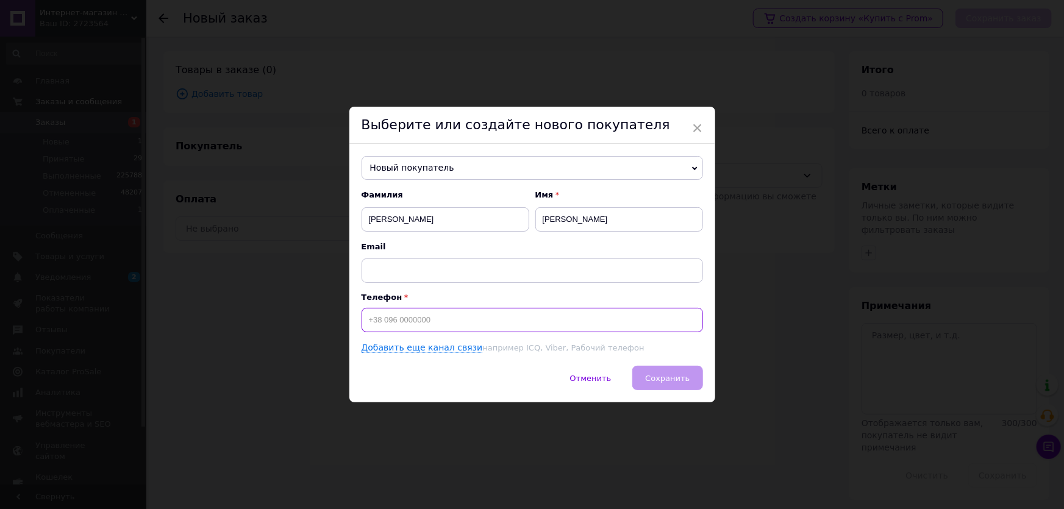
click at [434, 315] on input at bounding box center [533, 320] width 342 height 24
paste input "[PHONE_NUMBER]"
type input "[PHONE_NUMBER]"
click at [687, 390] on button "Сохранить" at bounding box center [667, 378] width 70 height 24
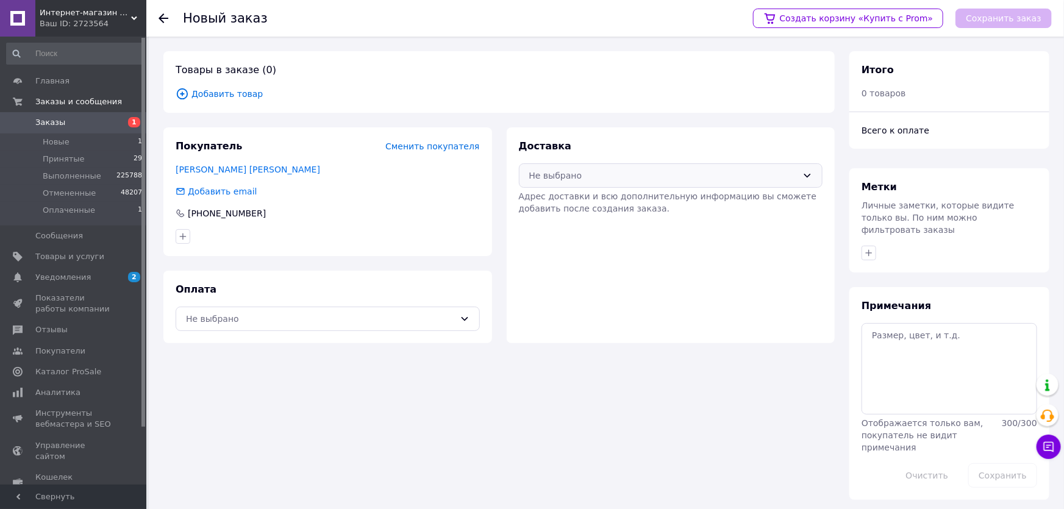
click at [579, 171] on div "Не выбрано" at bounding box center [663, 175] width 269 height 13
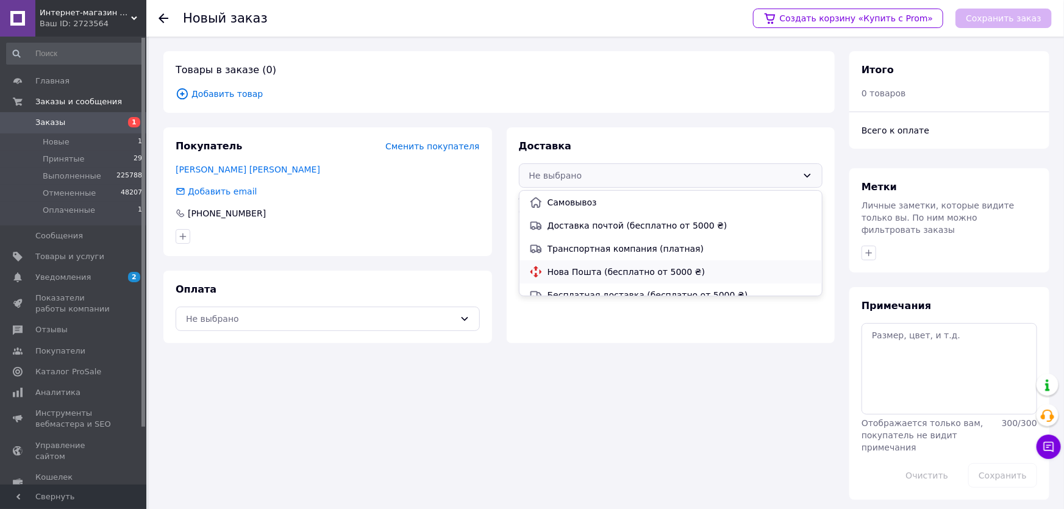
click at [575, 268] on span "Нова Пошта (бесплатно от 5000 ₴)" at bounding box center [680, 272] width 265 height 12
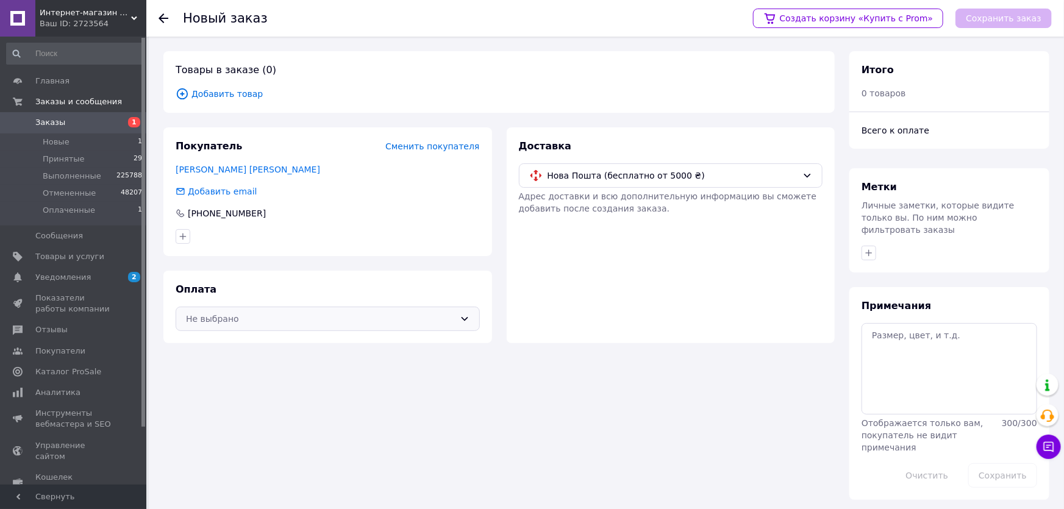
click at [220, 318] on div "Не выбрано" at bounding box center [320, 318] width 269 height 13
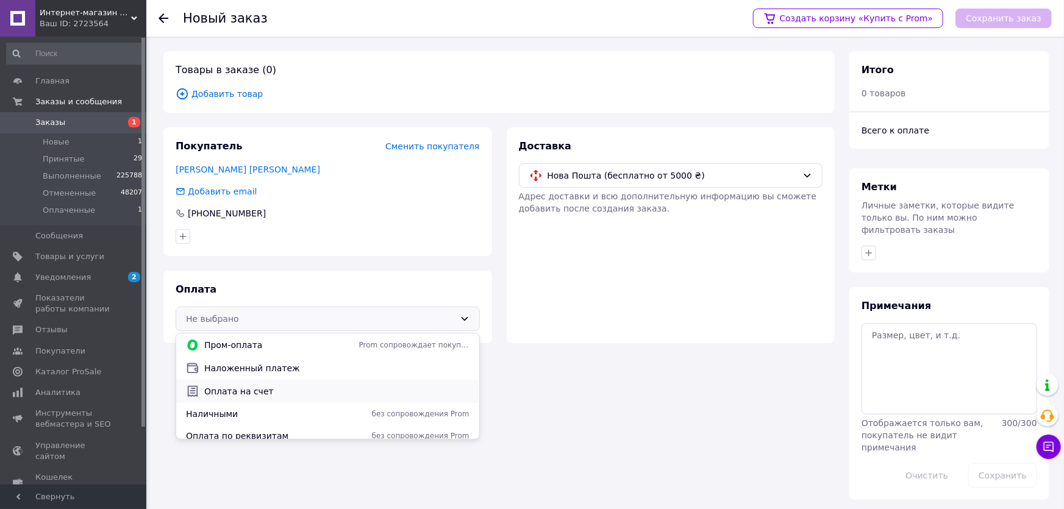
click at [221, 398] on div "Оплата на счет" at bounding box center [327, 391] width 303 height 23
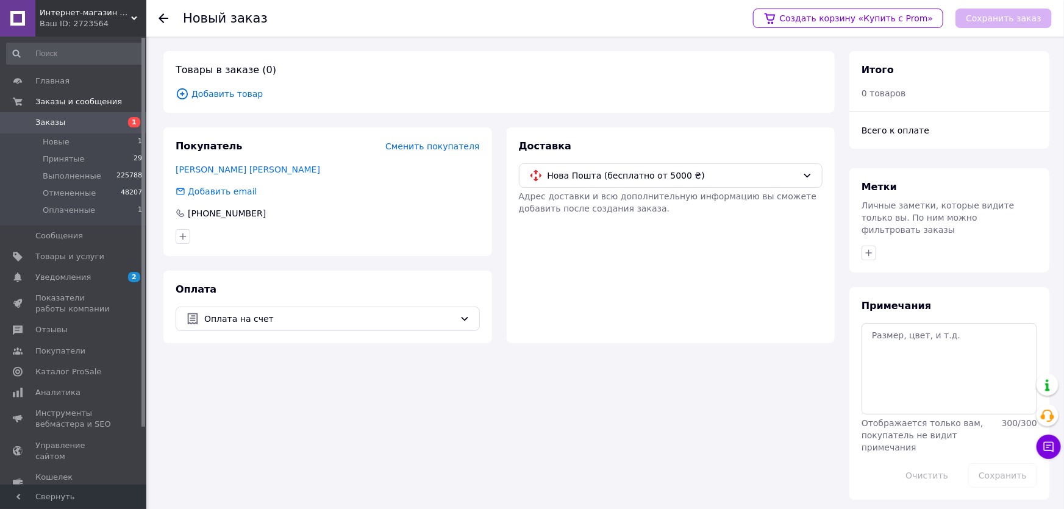
click at [213, 99] on span "Добавить товар" at bounding box center [499, 93] width 647 height 13
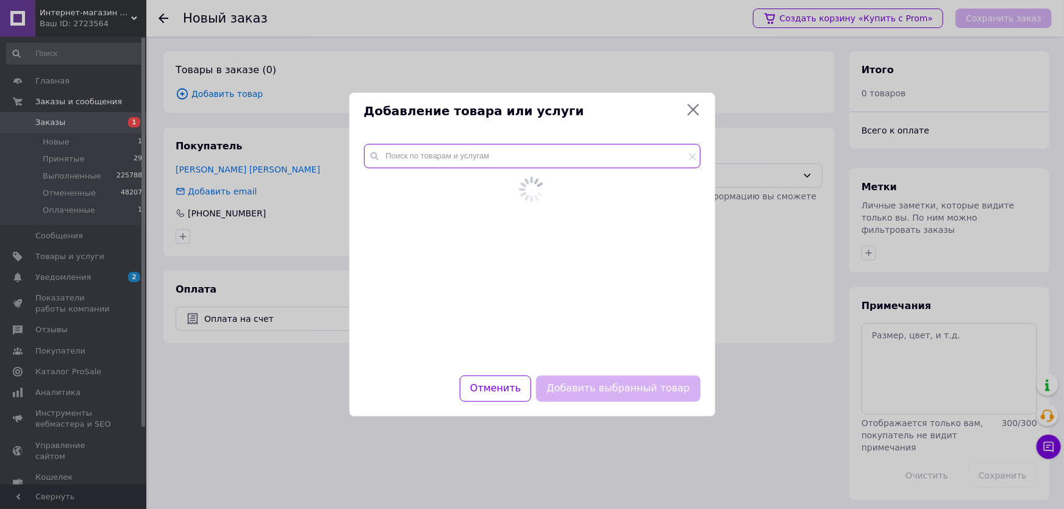
click at [414, 165] on input "text" at bounding box center [532, 156] width 337 height 24
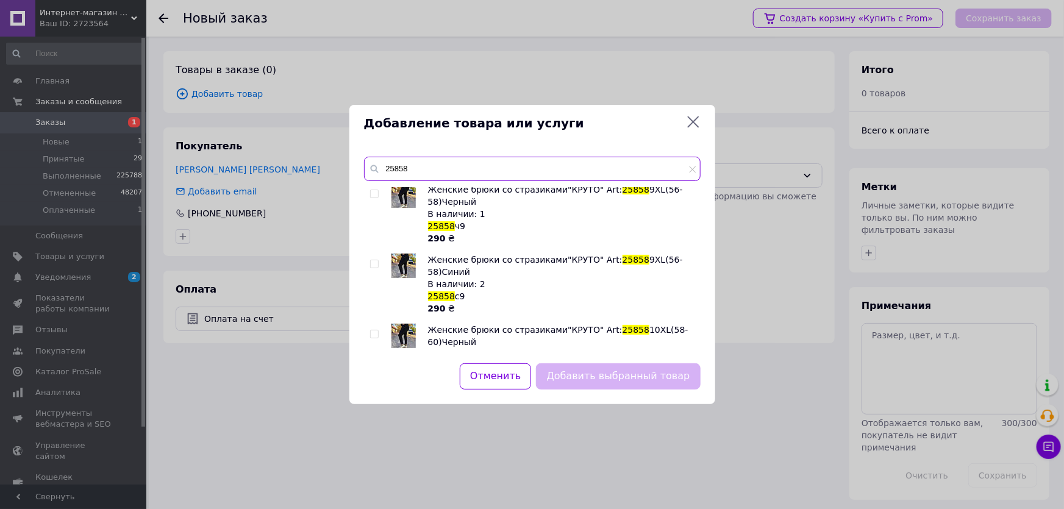
scroll to position [255, 0]
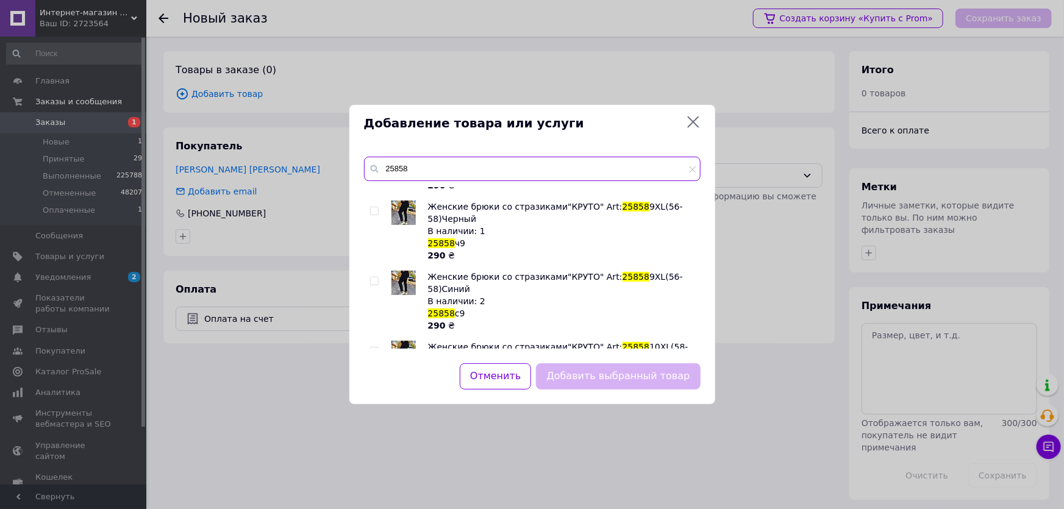
type input "25858"
click at [374, 207] on input "checkbox" at bounding box center [374, 211] width 8 height 8
checkbox input "true"
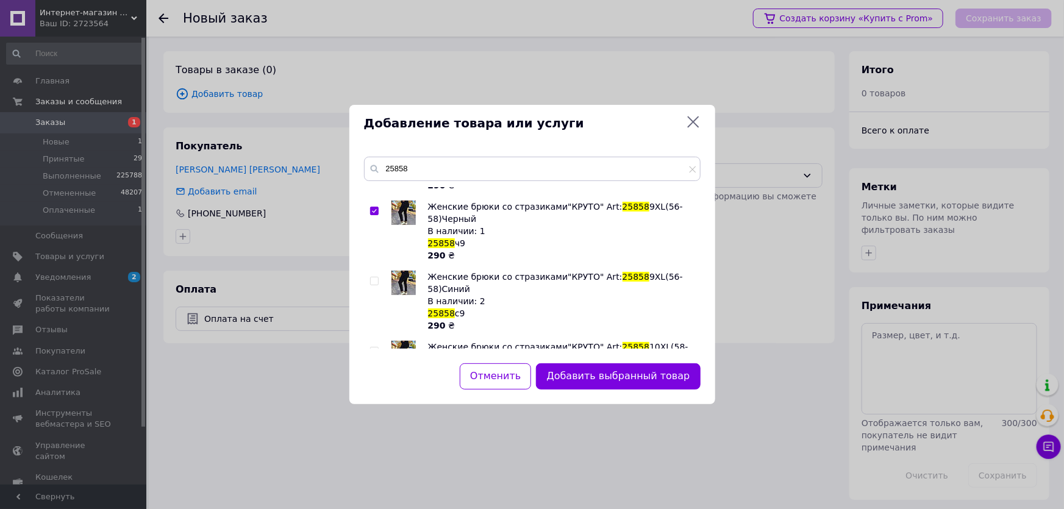
drag, startPoint x: 586, startPoint y: 378, endPoint x: 591, endPoint y: 371, distance: 8.3
click at [587, 377] on button "Добавить выбранный товар" at bounding box center [618, 376] width 164 height 26
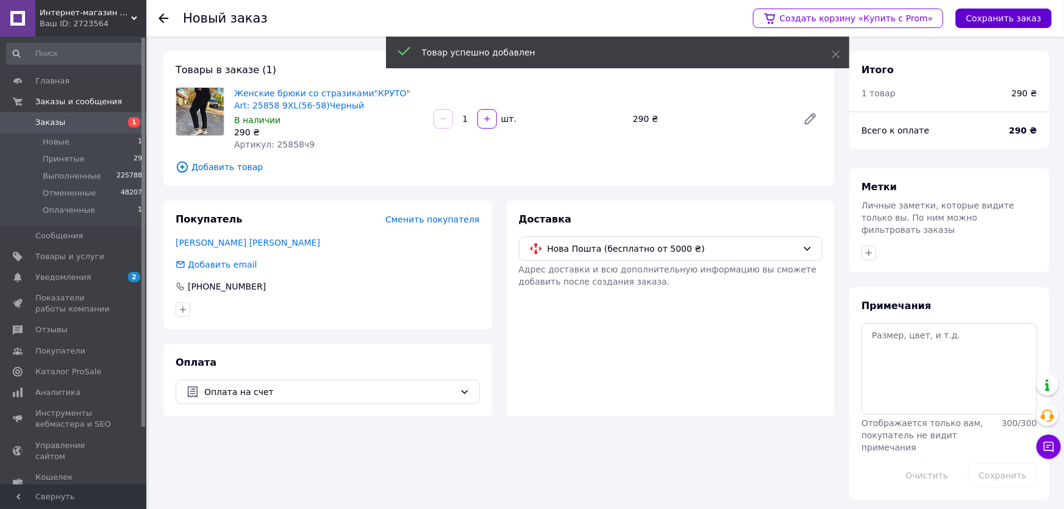
click at [983, 24] on button "Сохранить заказ" at bounding box center [1004, 19] width 96 height 20
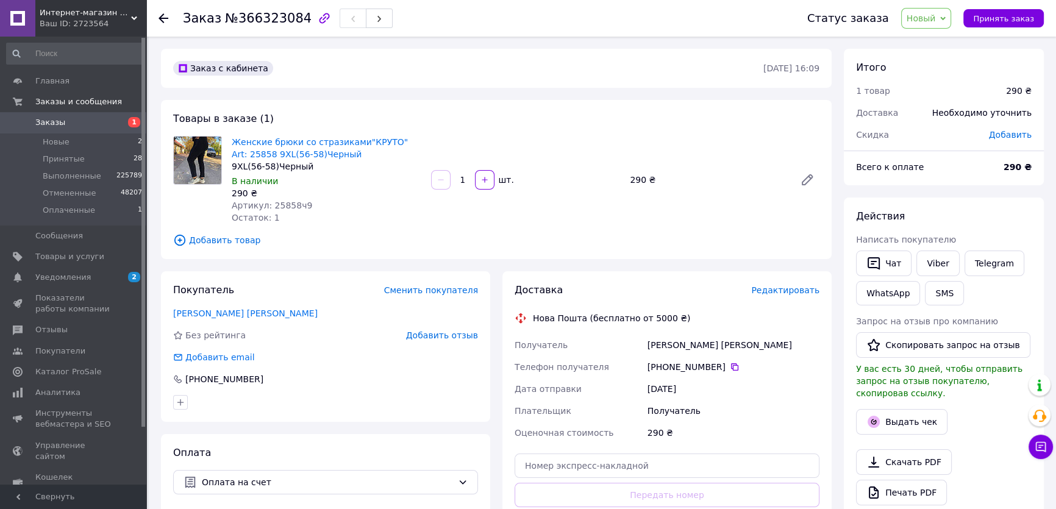
click at [232, 238] on span "Добавить товар" at bounding box center [496, 240] width 646 height 13
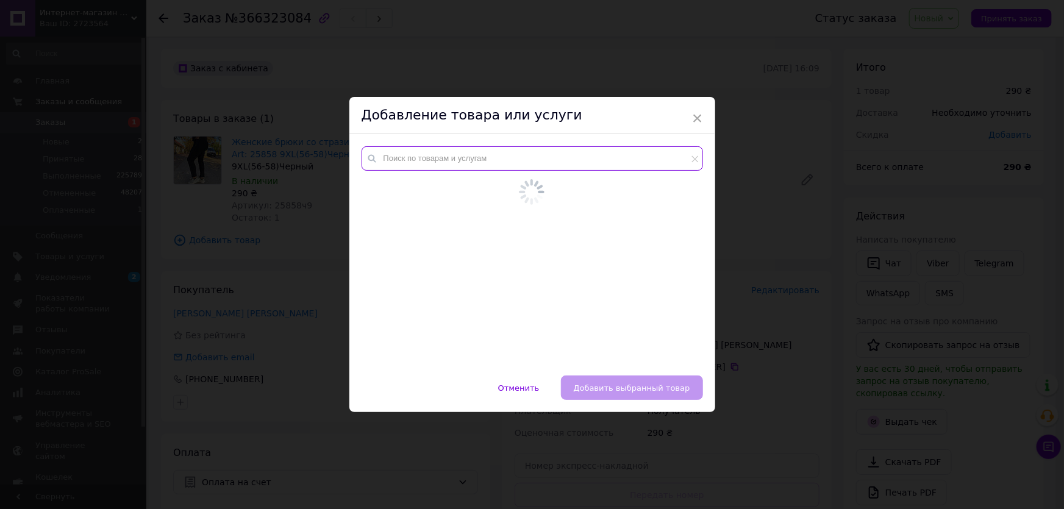
click at [473, 159] on input "text" at bounding box center [533, 158] width 342 height 24
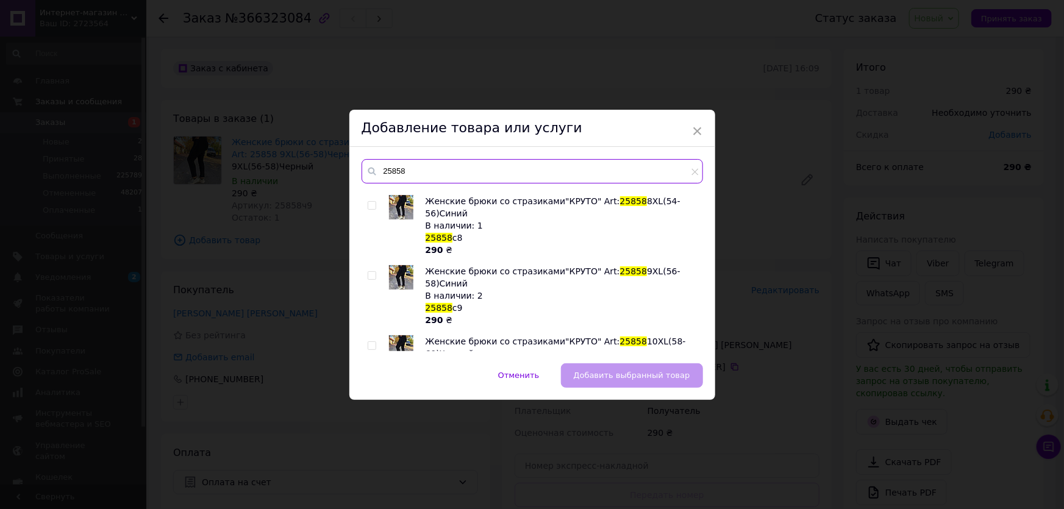
scroll to position [259, 0]
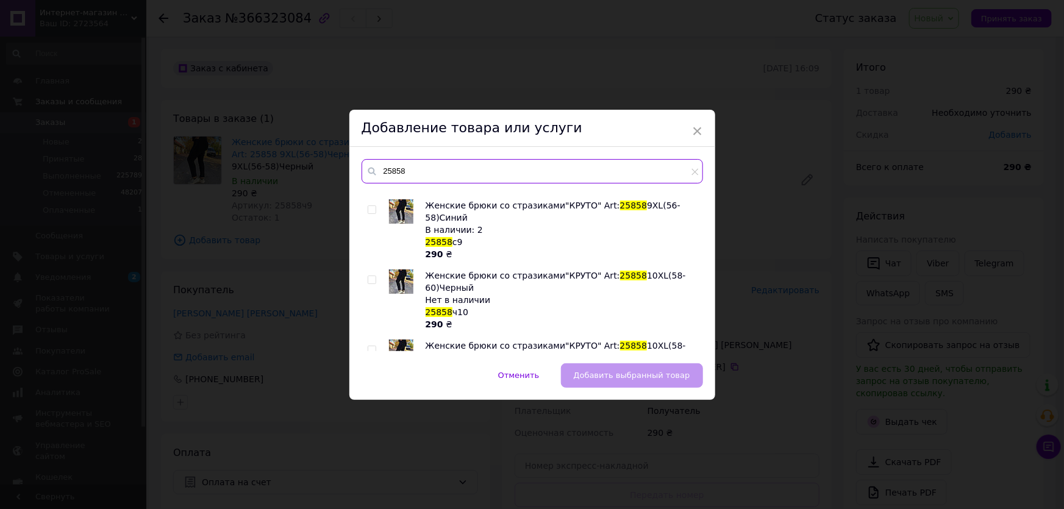
type input "25858"
click at [368, 346] on input "checkbox" at bounding box center [372, 350] width 8 height 8
checkbox input "true"
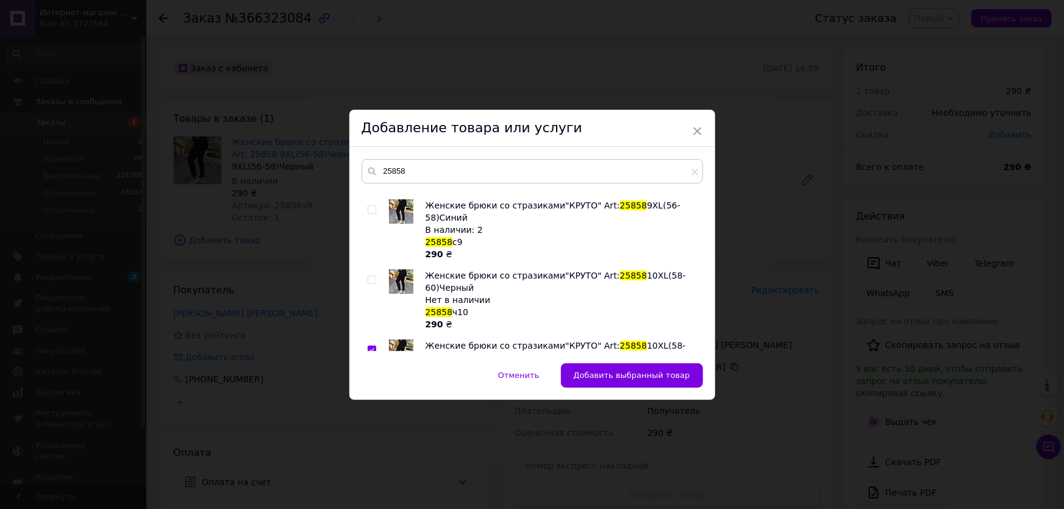
click at [641, 379] on span "Добавить выбранный товар" at bounding box center [632, 375] width 116 height 9
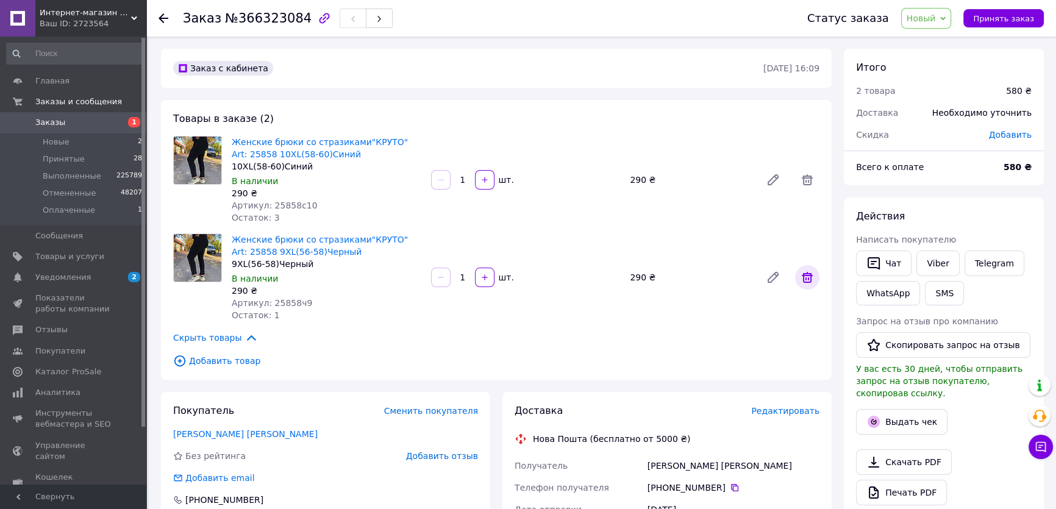
click at [815, 279] on span at bounding box center [807, 277] width 24 height 24
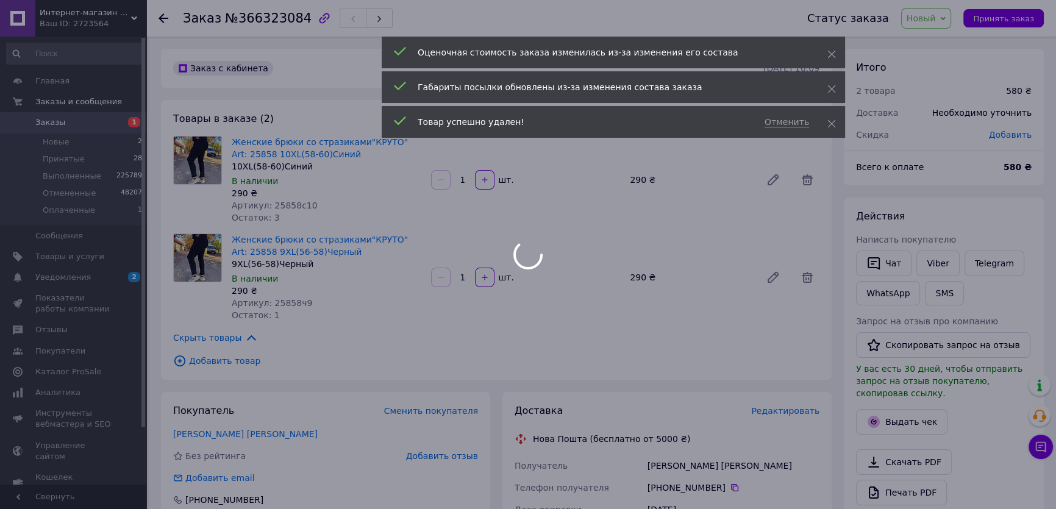
click at [1003, 23] on div at bounding box center [528, 254] width 1056 height 509
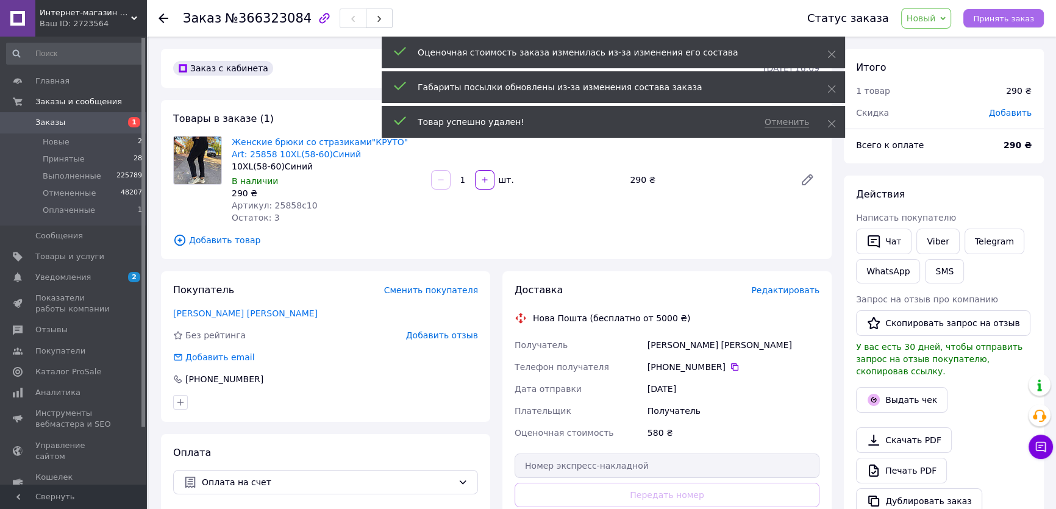
click at [1004, 20] on span "Принять заказ" at bounding box center [1003, 18] width 61 height 9
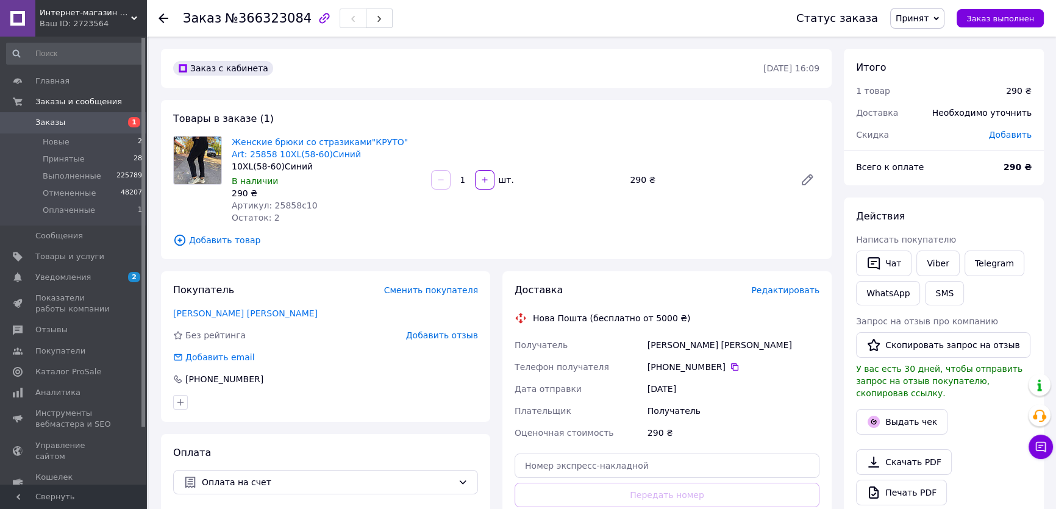
drag, startPoint x: 188, startPoint y: 197, endPoint x: 201, endPoint y: 199, distance: 13.6
click at [188, 197] on div at bounding box center [197, 180] width 59 height 88
click at [939, 268] on link "Viber" at bounding box center [938, 264] width 43 height 26
click at [939, 267] on link "Viber" at bounding box center [938, 264] width 43 height 26
click at [787, 290] on span "Редактировать" at bounding box center [785, 290] width 68 height 10
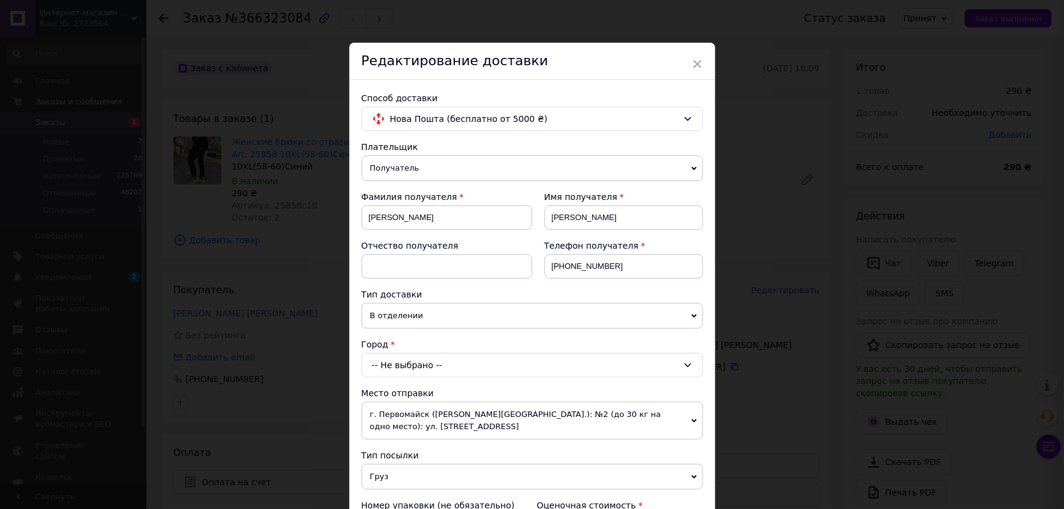
click at [398, 357] on div "-- Не выбрано --" at bounding box center [533, 365] width 342 height 24
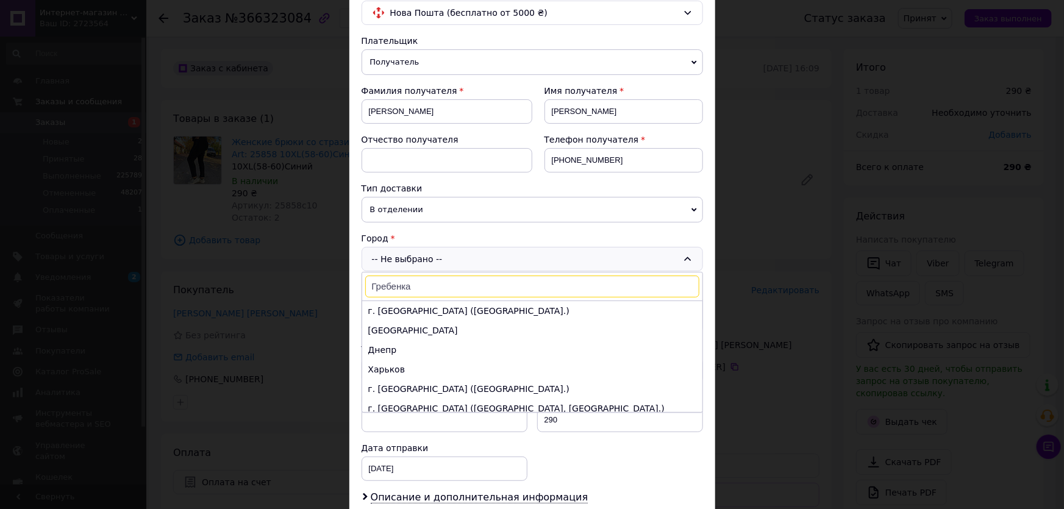
scroll to position [110, 0]
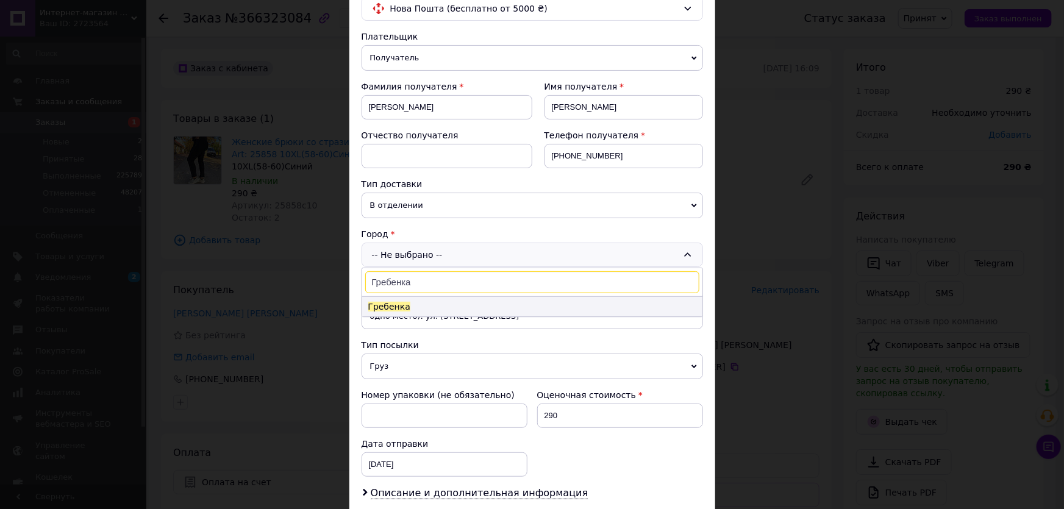
type input "Гребенка"
click at [396, 307] on span "Гребенка" at bounding box center [389, 307] width 42 height 10
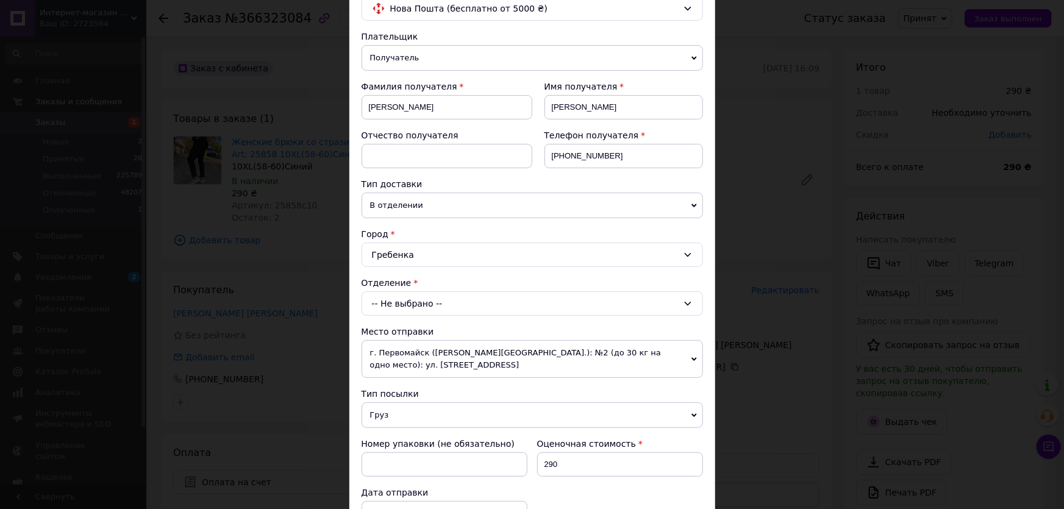
click at [411, 303] on div "-- Не выбрано --" at bounding box center [533, 304] width 342 height 24
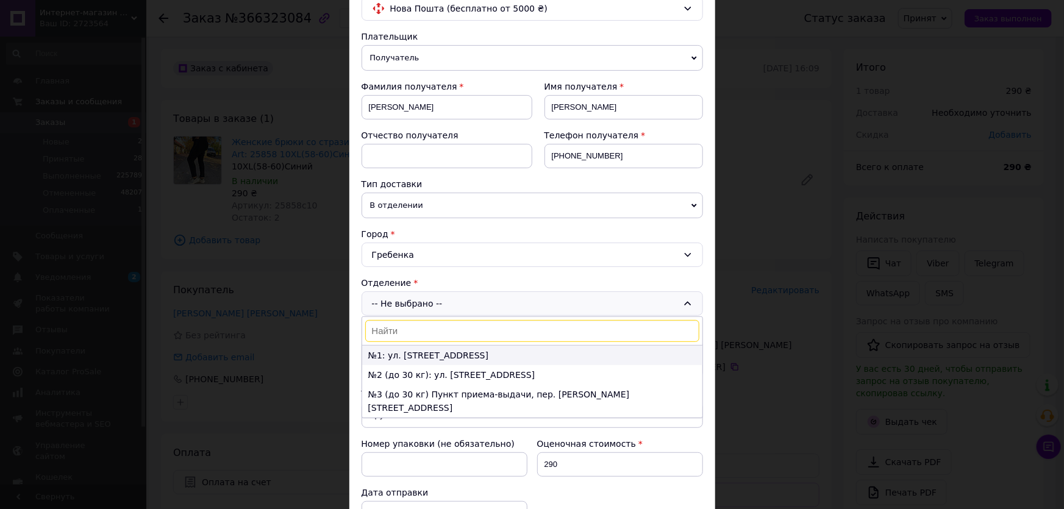
click at [398, 358] on li "№1: ул. Мира, 46" at bounding box center [532, 356] width 340 height 20
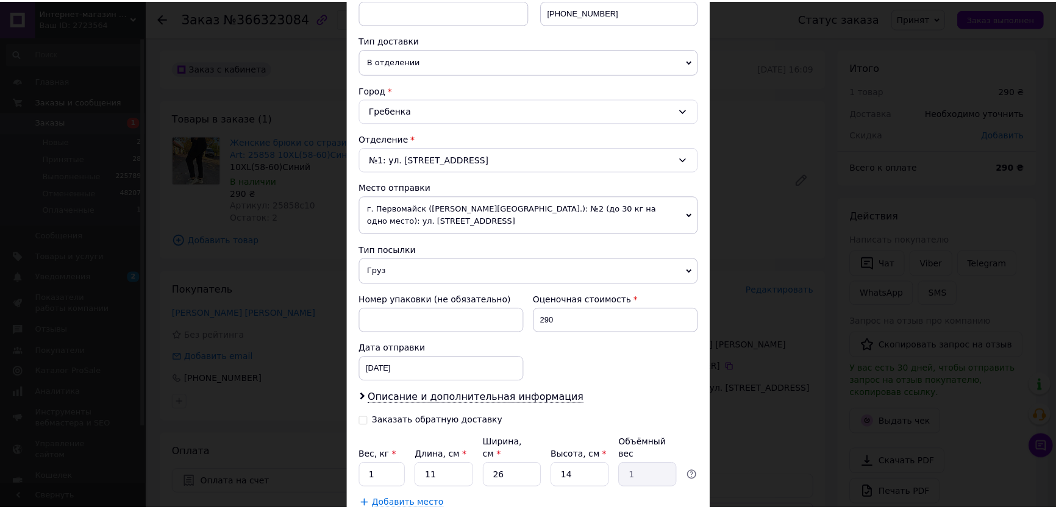
scroll to position [332, 0]
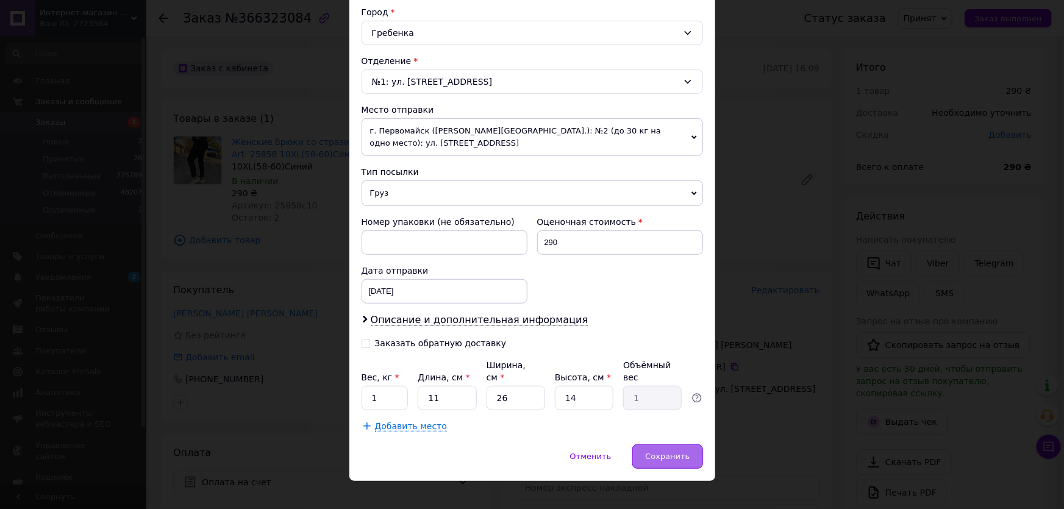
click at [646, 445] on div "Сохранить" at bounding box center [667, 457] width 70 height 24
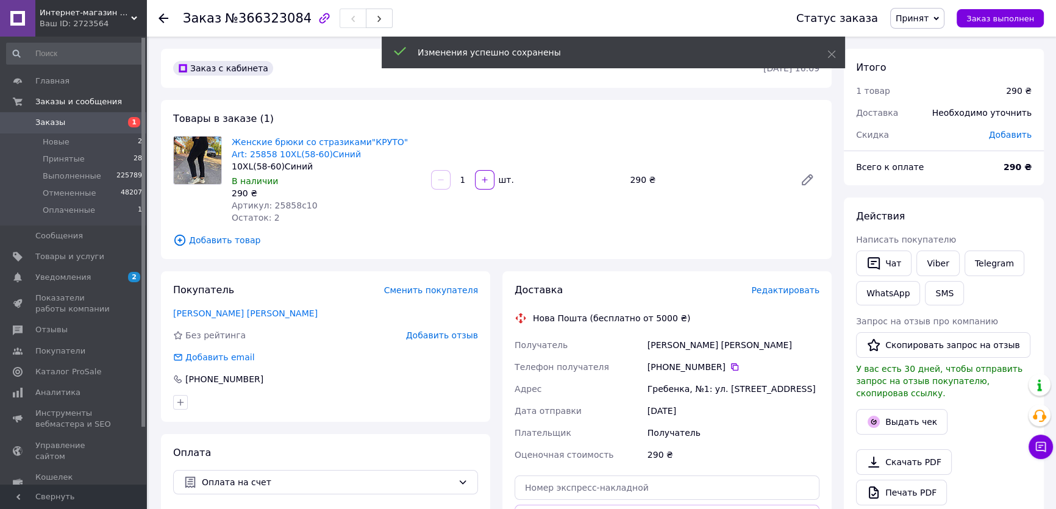
click at [933, 242] on span "Написать покупателю" at bounding box center [906, 240] width 100 height 10
drag, startPoint x: 933, startPoint y: 242, endPoint x: 933, endPoint y: 256, distance: 13.4
click at [933, 243] on span "Написать покупателю" at bounding box center [906, 240] width 100 height 10
click at [937, 264] on link "Viber" at bounding box center [938, 264] width 43 height 26
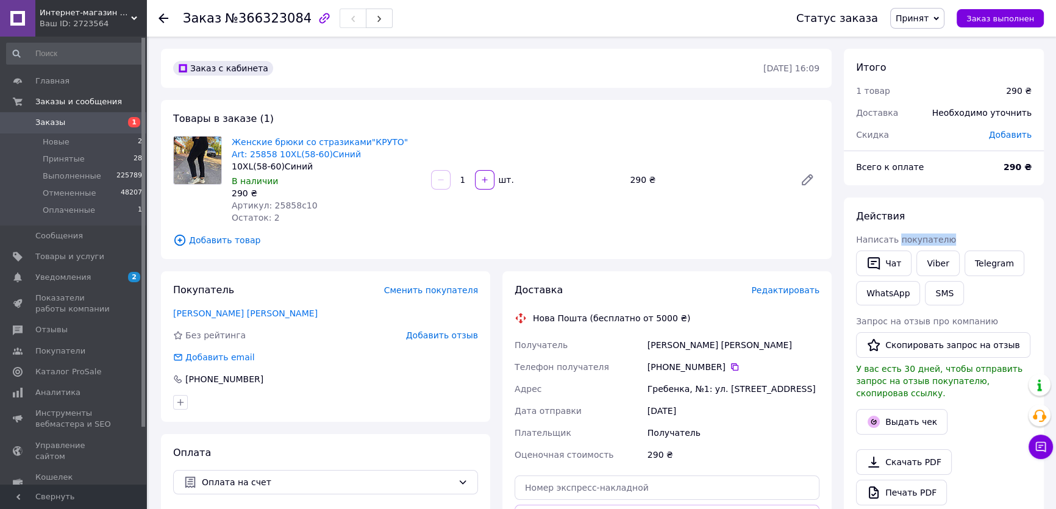
click at [999, 437] on div at bounding box center [944, 439] width 181 height 5
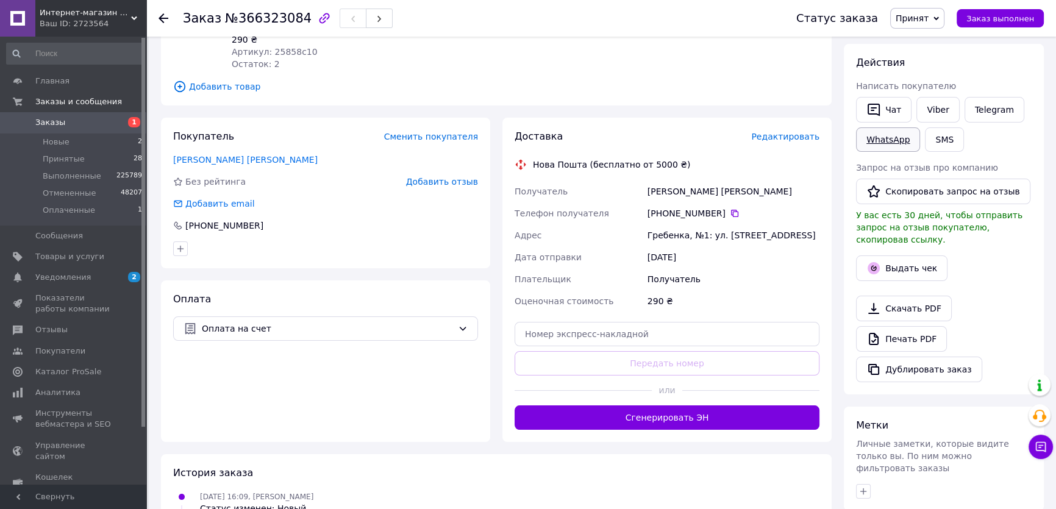
scroll to position [55, 0]
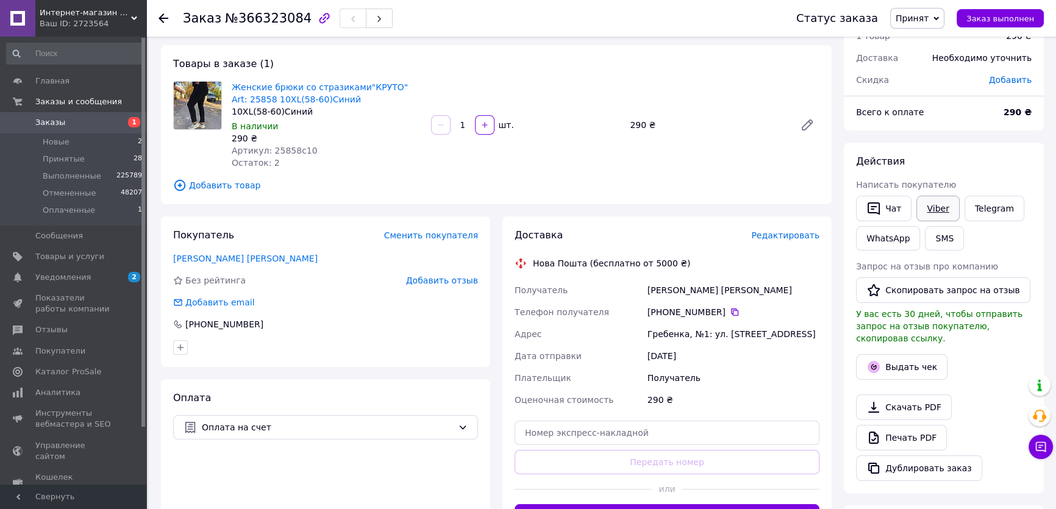
click at [933, 211] on link "Viber" at bounding box center [938, 209] width 43 height 26
click at [933, 210] on link "Viber" at bounding box center [938, 209] width 43 height 26
click at [988, 376] on div "Действия Написать покупателю   Чат Viber Telegram WhatsApp SMS Запрос на отзыв …" at bounding box center [944, 318] width 176 height 326
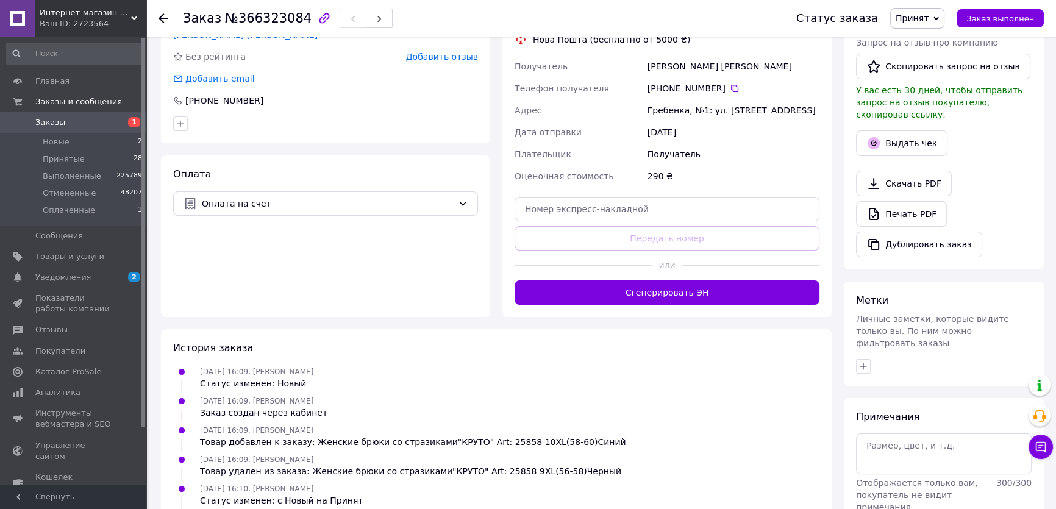
scroll to position [332, 0]
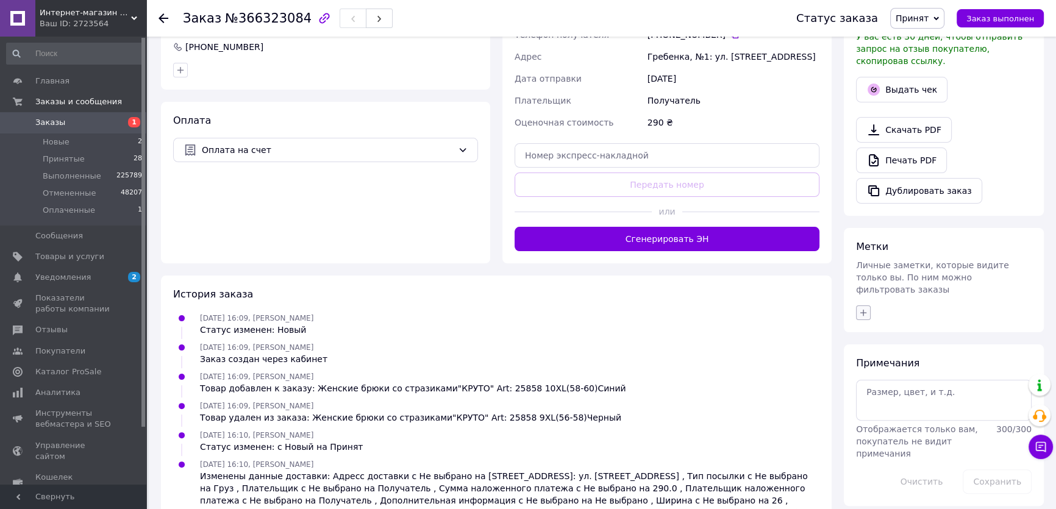
click at [861, 308] on icon "button" at bounding box center [864, 313] width 10 height 10
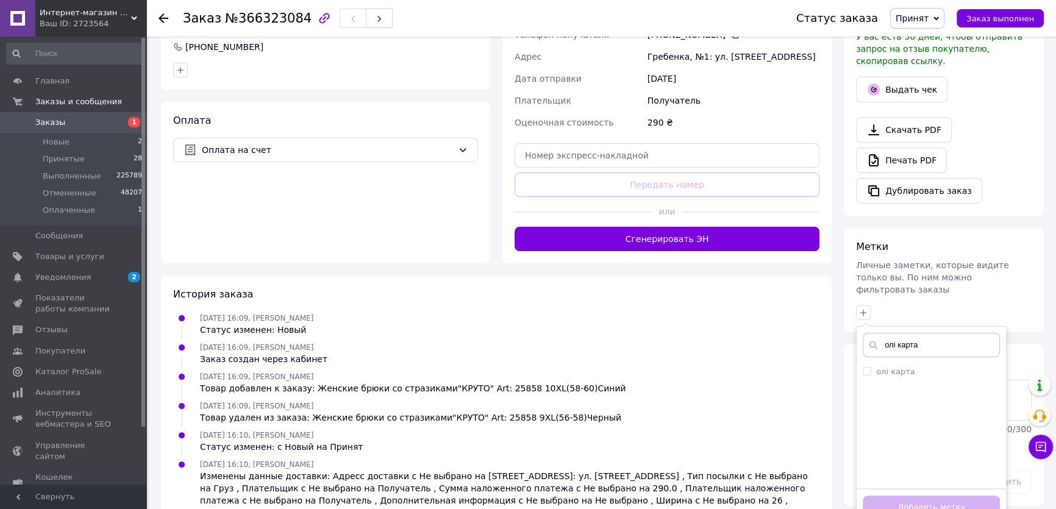
scroll to position [365, 0]
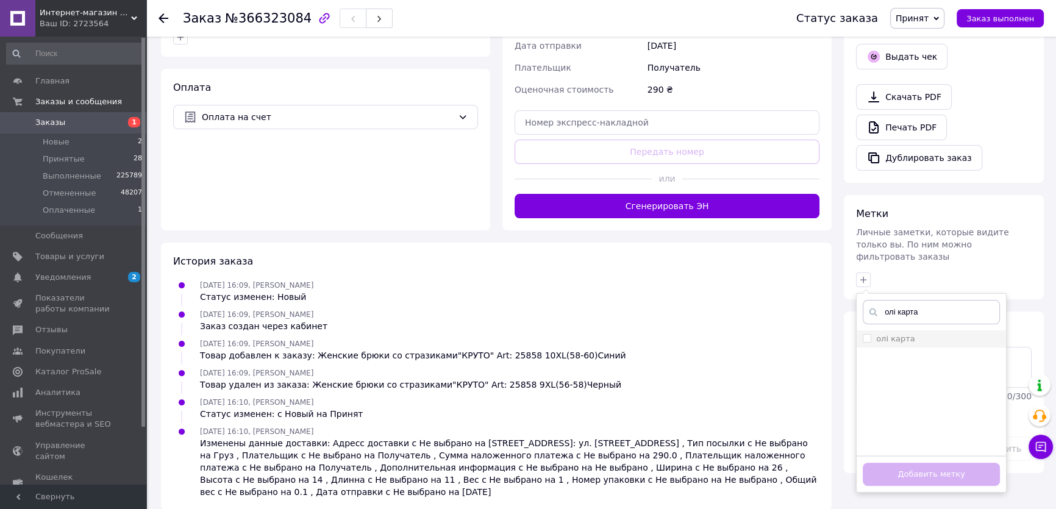
type input "олі карта"
click at [866, 334] on input "олі карта" at bounding box center [867, 338] width 8 height 8
checkbox input "true"
click at [913, 463] on button "Добавить метку" at bounding box center [931, 475] width 137 height 24
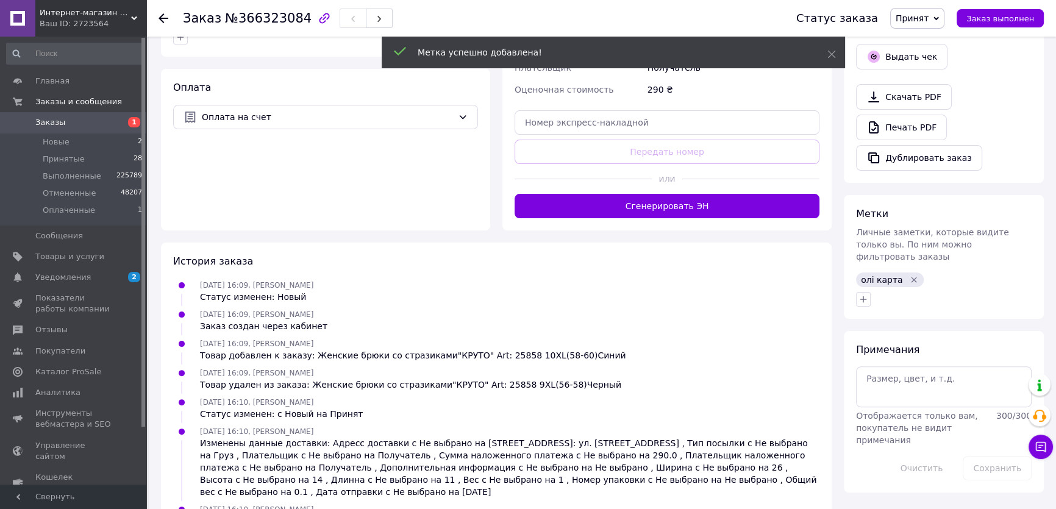
click at [864, 275] on span "олі карта" at bounding box center [882, 280] width 42 height 10
click at [863, 295] on icon "button" at bounding box center [864, 300] width 10 height 10
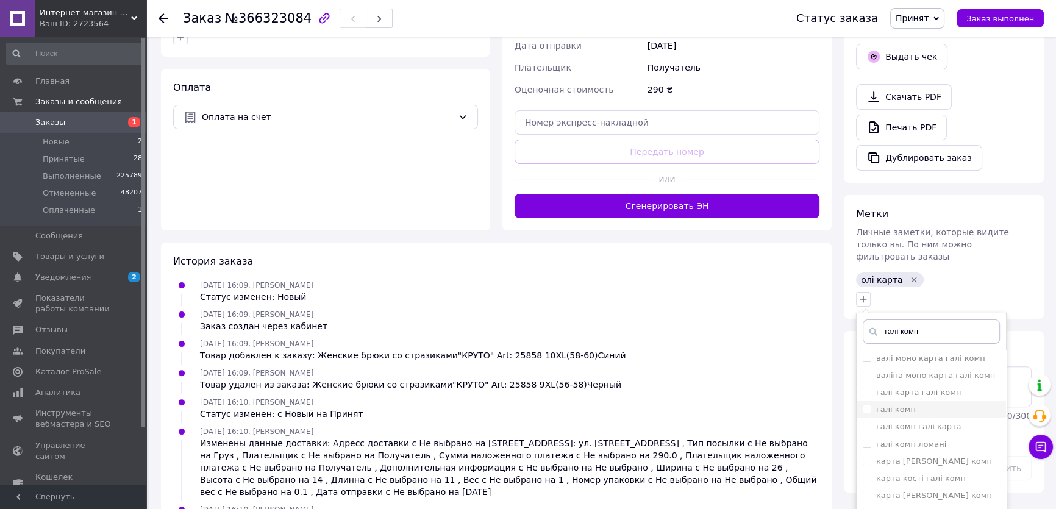
type input "галі комп"
click at [864, 405] on input "галі комп" at bounding box center [867, 409] width 8 height 8
checkbox input "true"
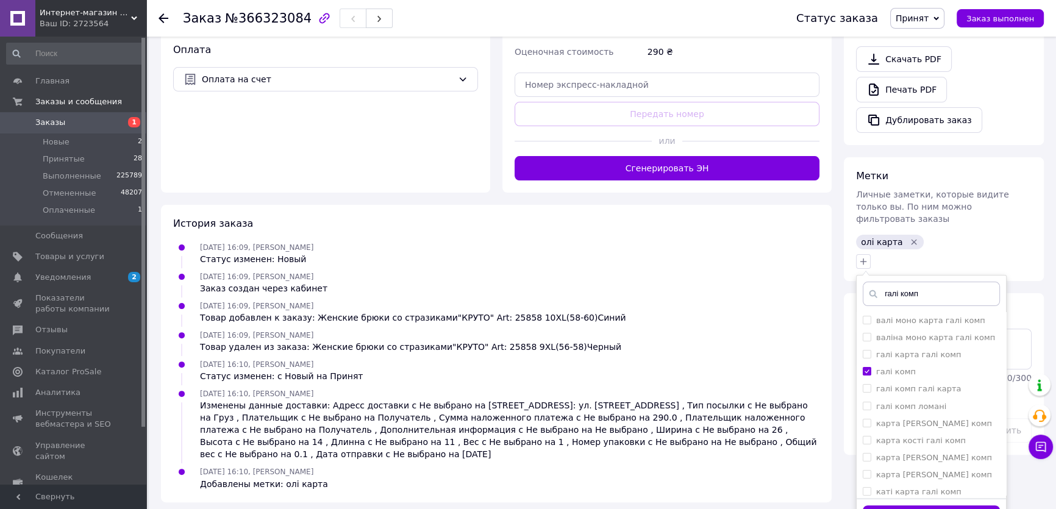
click at [919, 506] on button "Добавить метку" at bounding box center [931, 518] width 137 height 24
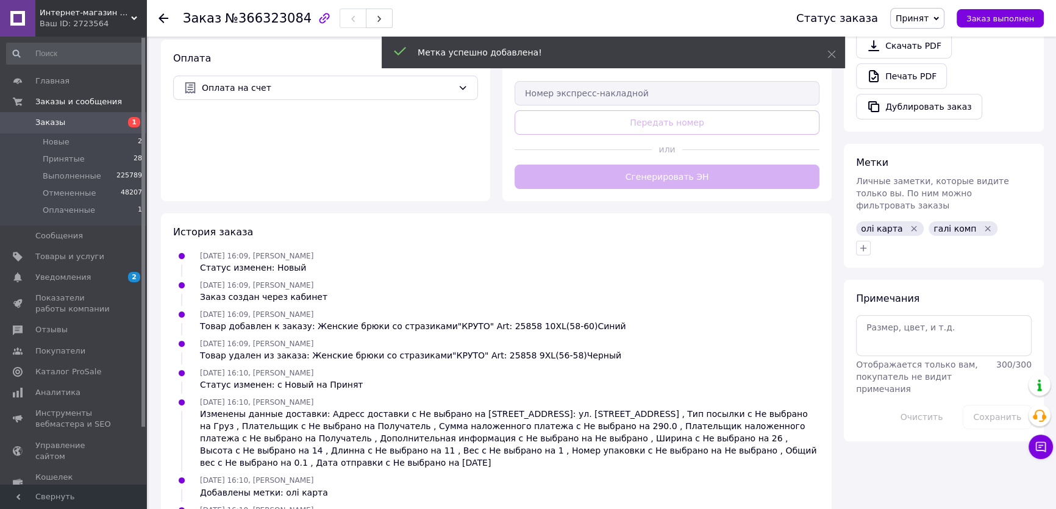
scroll to position [403, 0]
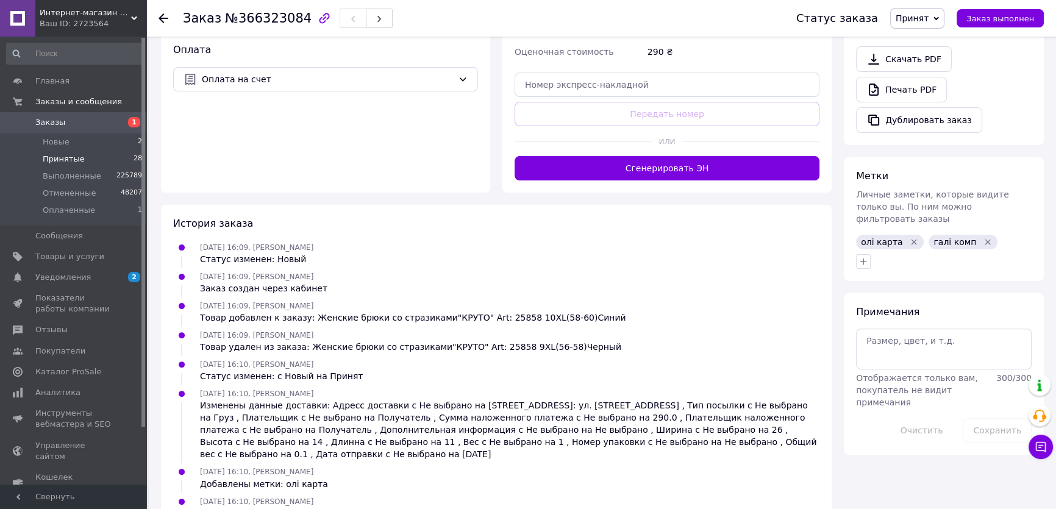
click at [40, 158] on li "Принятые 28" at bounding box center [74, 159] width 149 height 17
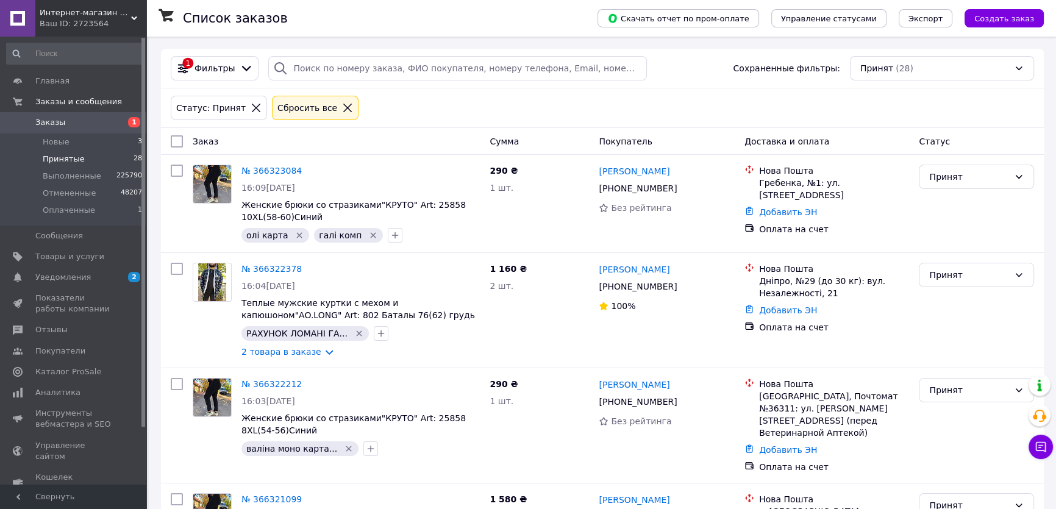
click at [61, 162] on span "Принятые" at bounding box center [64, 159] width 42 height 11
click at [263, 168] on link "№ 366323084" at bounding box center [272, 171] width 60 height 10
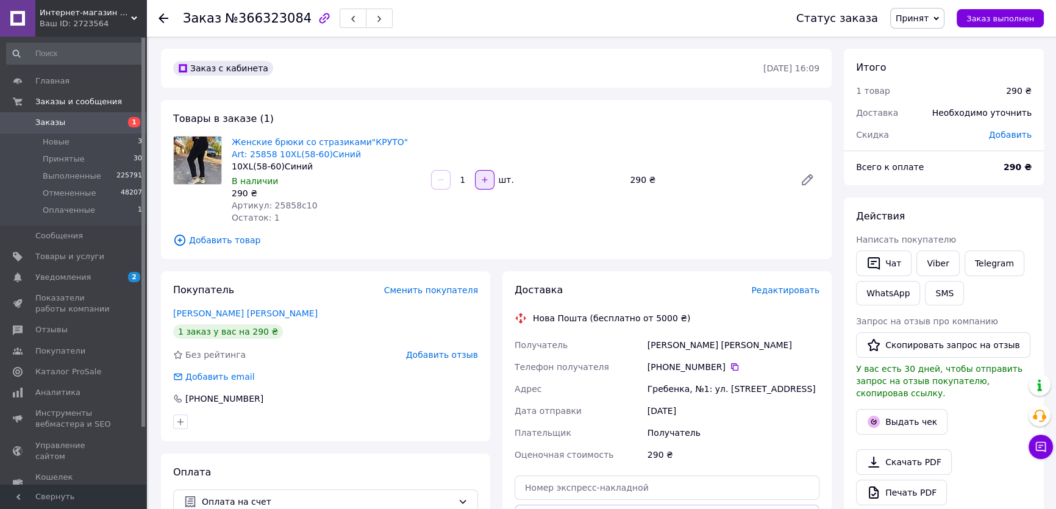
click at [483, 182] on icon "button" at bounding box center [485, 180] width 9 height 9
type input "2"
click at [86, 152] on li "Принятые 30" at bounding box center [74, 159] width 149 height 17
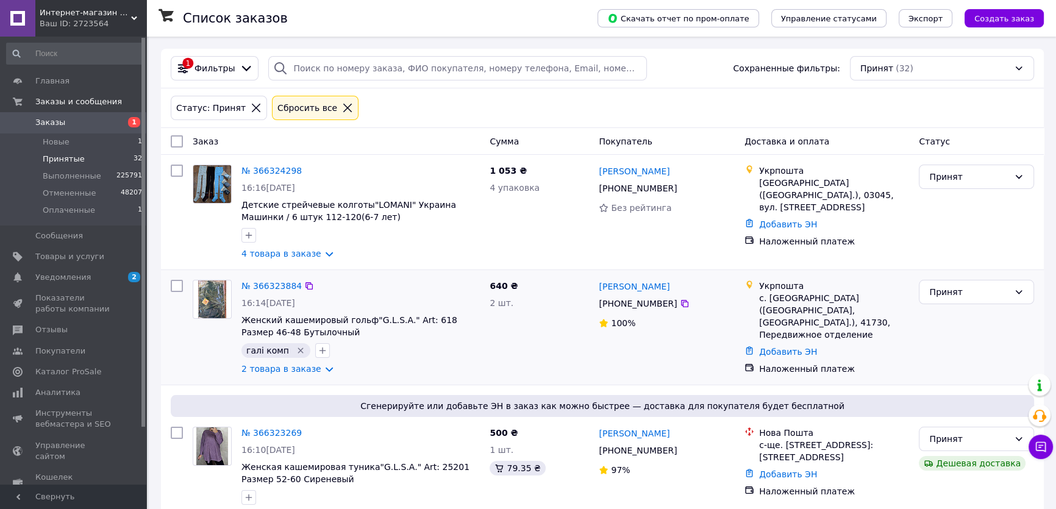
scroll to position [277, 0]
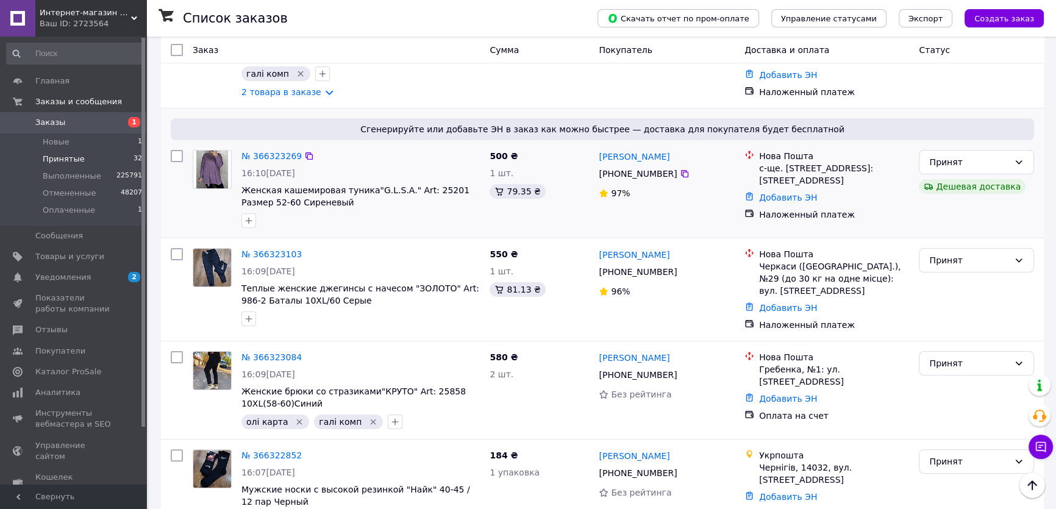
click at [263, 163] on div "№ 366323269" at bounding box center [271, 156] width 63 height 15
click at [252, 160] on link "№ 366323269" at bounding box center [272, 156] width 60 height 10
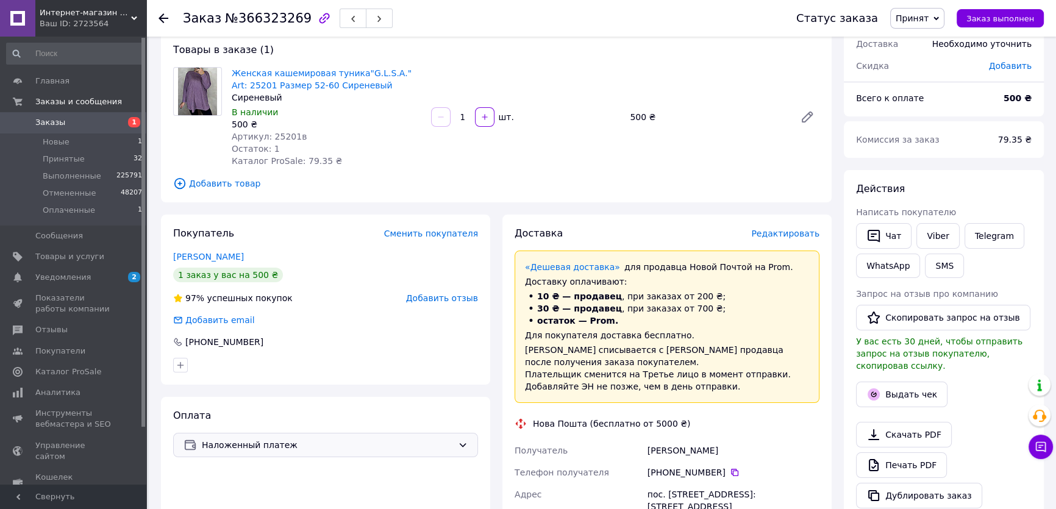
scroll to position [65, 0]
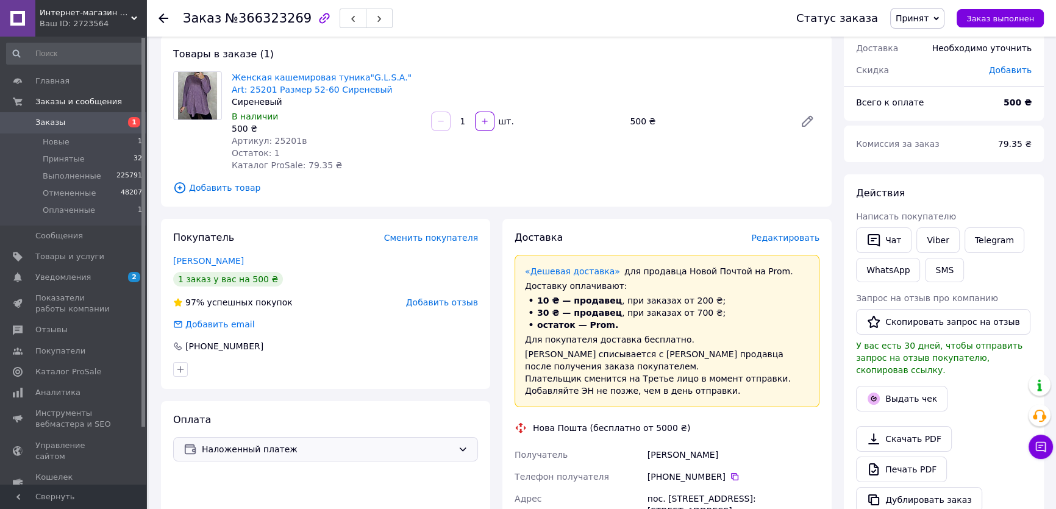
click at [293, 453] on span "Наложенный платеж" at bounding box center [327, 449] width 251 height 13
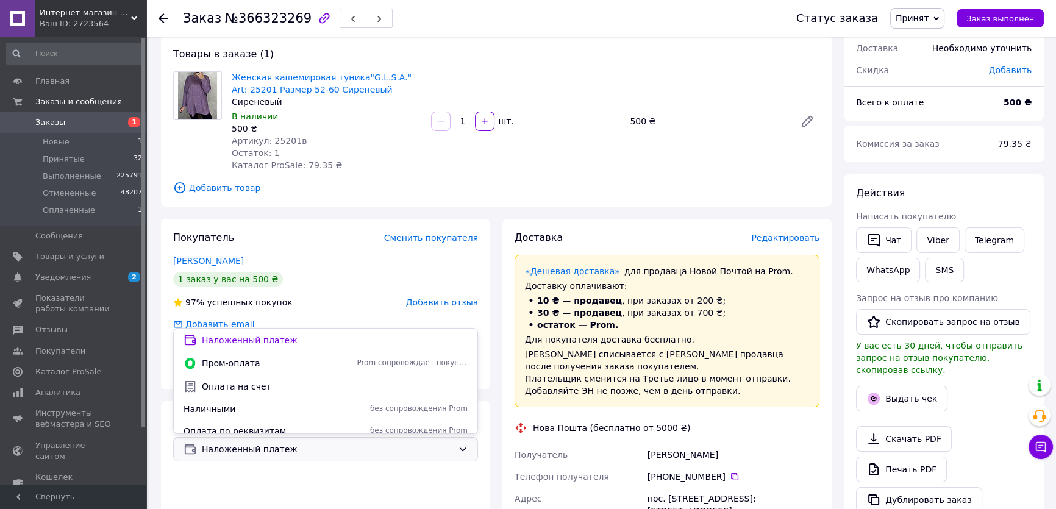
click at [273, 379] on div "Оплата на счет" at bounding box center [326, 386] width 304 height 23
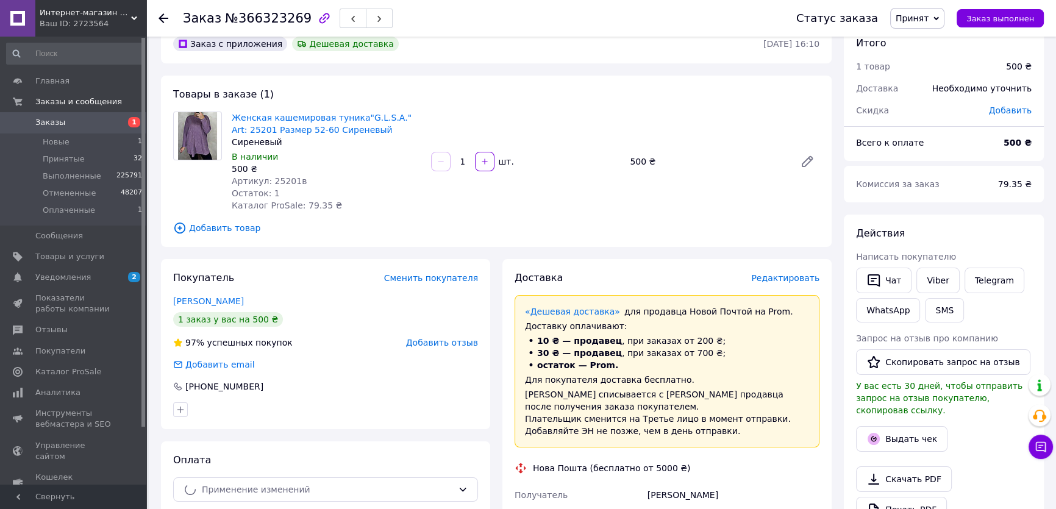
scroll to position [0, 0]
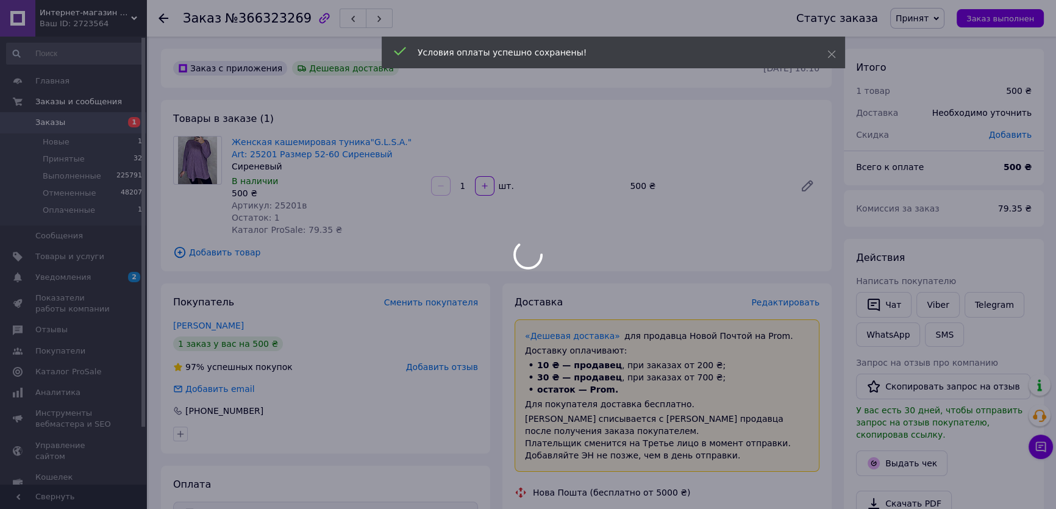
click at [937, 306] on div at bounding box center [528, 254] width 1056 height 509
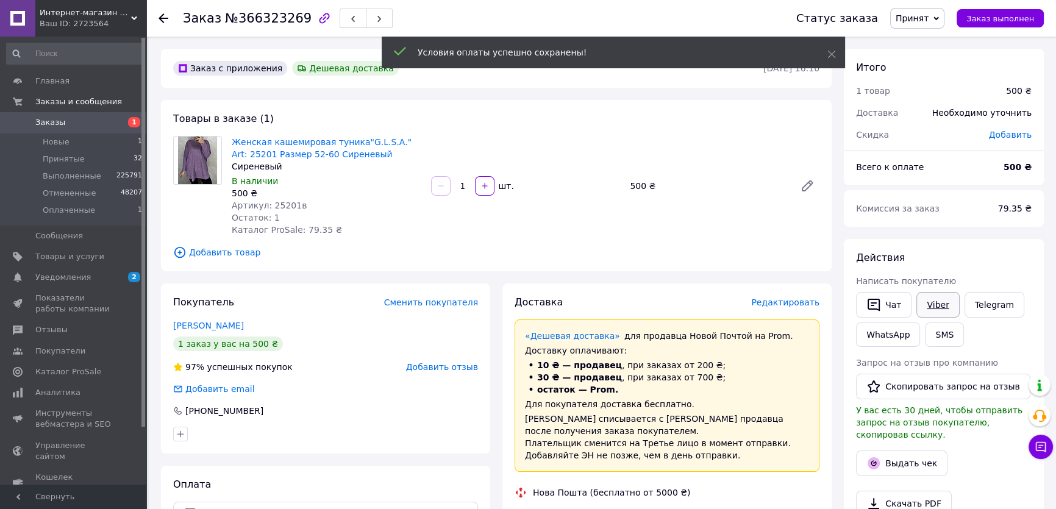
click at [934, 292] on link "Viber" at bounding box center [938, 305] width 43 height 26
click at [933, 293] on link "Viber" at bounding box center [938, 305] width 43 height 26
drag, startPoint x: 933, startPoint y: 293, endPoint x: 244, endPoint y: 439, distance: 704.4
click at [933, 293] on link "Viber" at bounding box center [938, 305] width 43 height 26
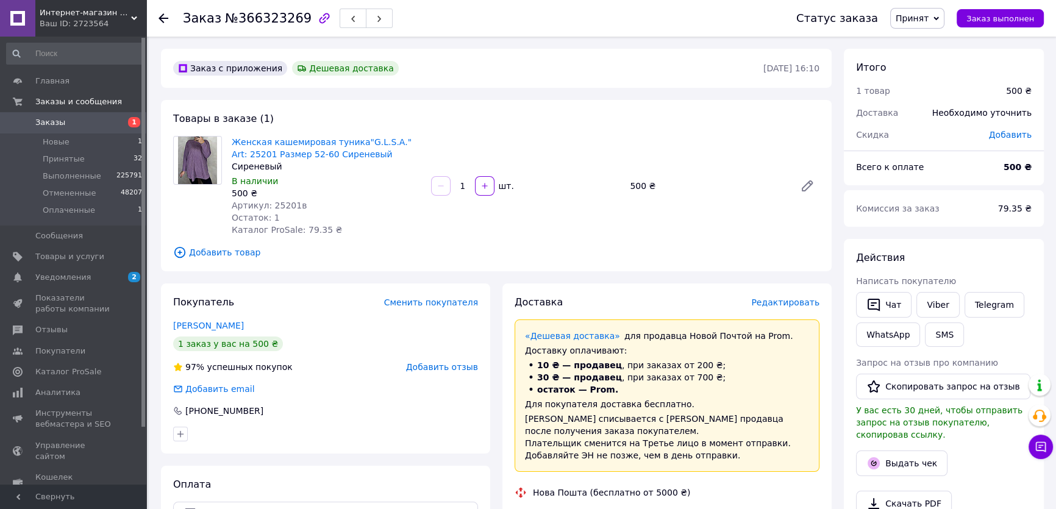
click at [945, 358] on span "Запрос на отзыв про компанию" at bounding box center [927, 363] width 142 height 10
click at [934, 307] on link "Viber" at bounding box center [938, 305] width 43 height 26
drag, startPoint x: 971, startPoint y: 457, endPoint x: 964, endPoint y: 453, distance: 8.0
click at [972, 457] on div "Выдать чек" at bounding box center [944, 463] width 181 height 30
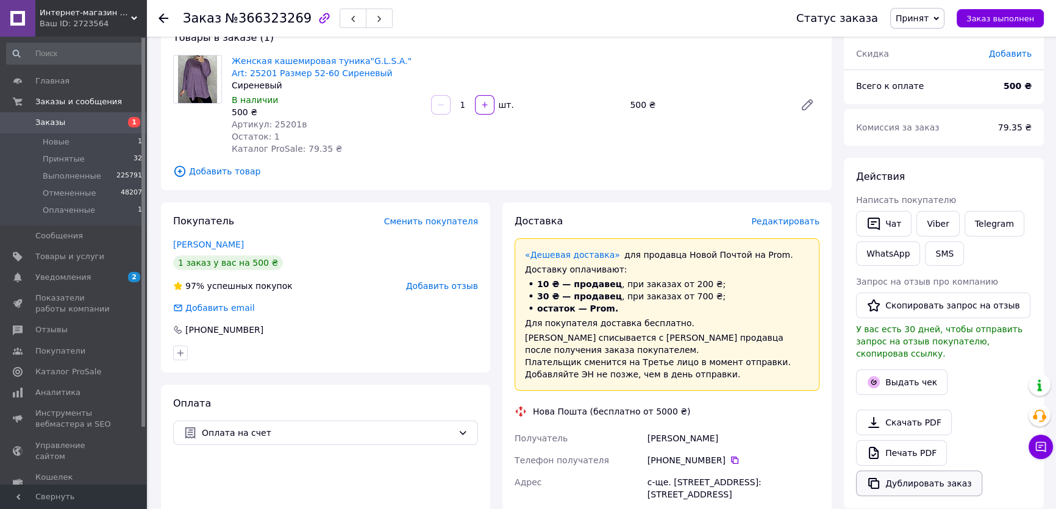
scroll to position [166, 0]
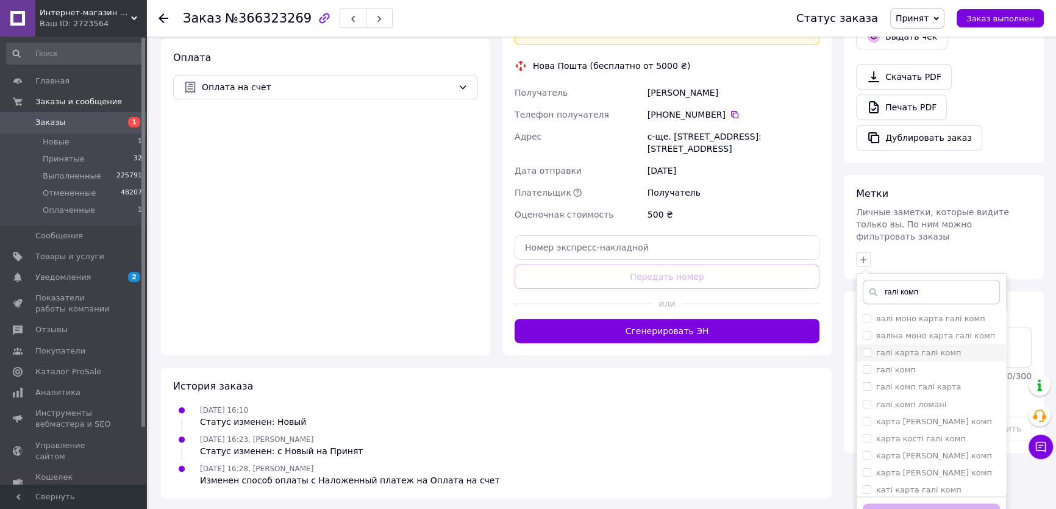
type input "галі комп"
click at [865, 348] on input "галі карта галі комп" at bounding box center [867, 352] width 8 height 8
checkbox input "true"
click at [907, 504] on button "Добавить метку" at bounding box center [931, 516] width 137 height 24
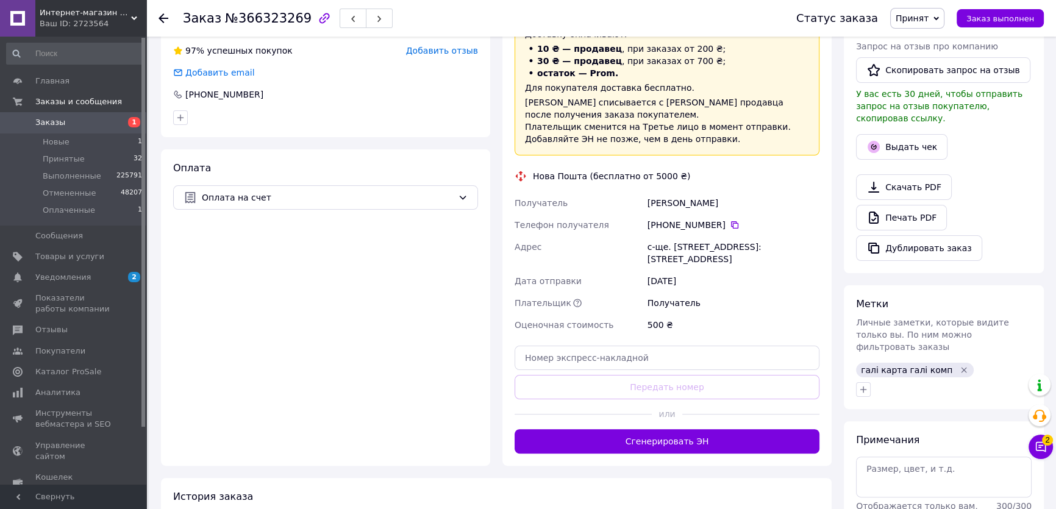
scroll to position [206, 0]
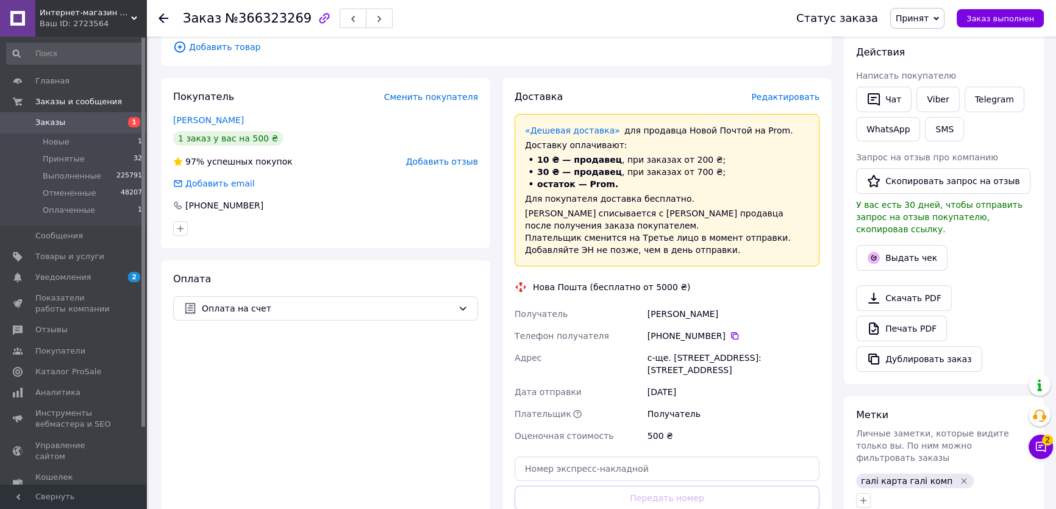
click at [787, 93] on span "Редактировать" at bounding box center [785, 97] width 68 height 10
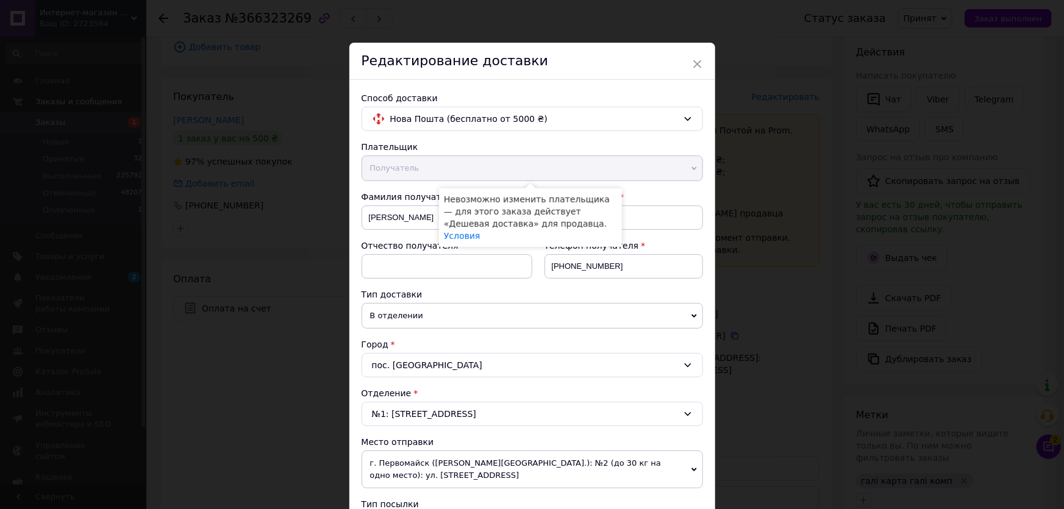
click at [301, 215] on div "× Редактирование доставки Способ доставки Нова Пошта (бесплатно от 5000 ₴) Плат…" at bounding box center [532, 254] width 1064 height 509
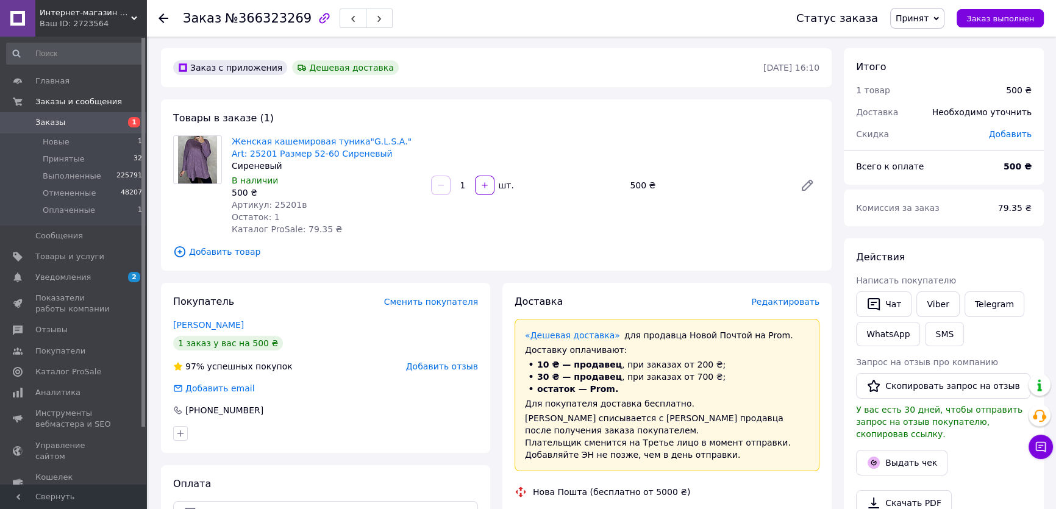
scroll to position [0, 0]
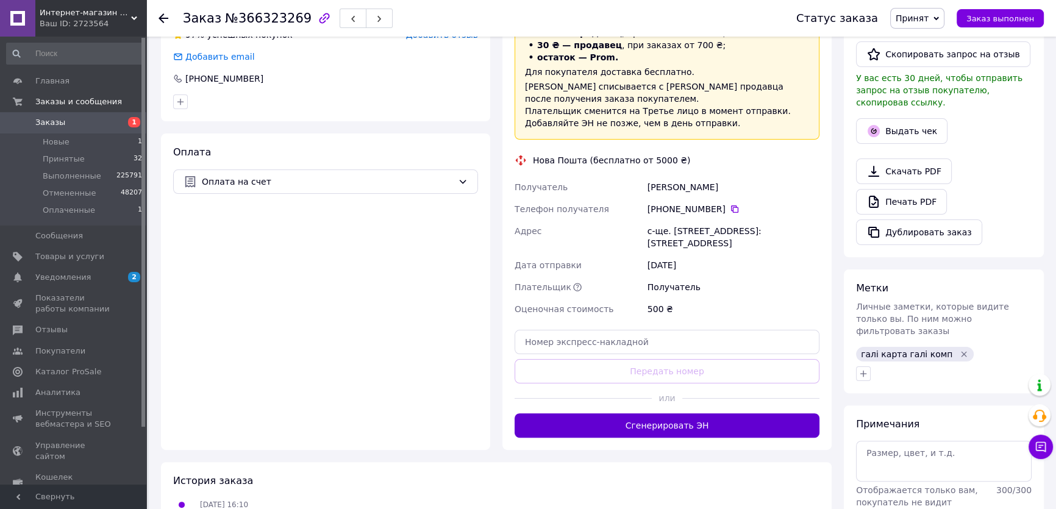
click at [621, 420] on button "Сгенерировать ЭН" at bounding box center [667, 426] width 305 height 24
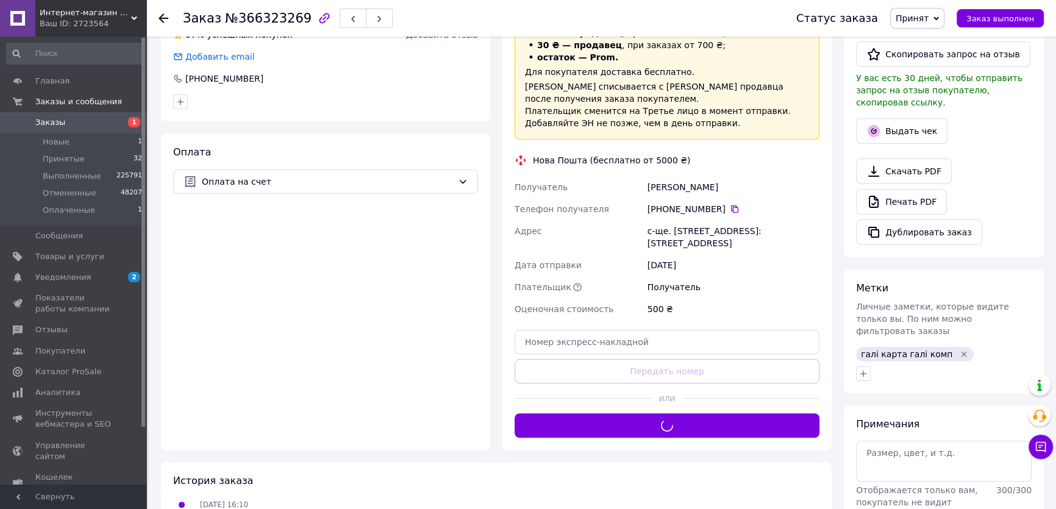
scroll to position [277, 0]
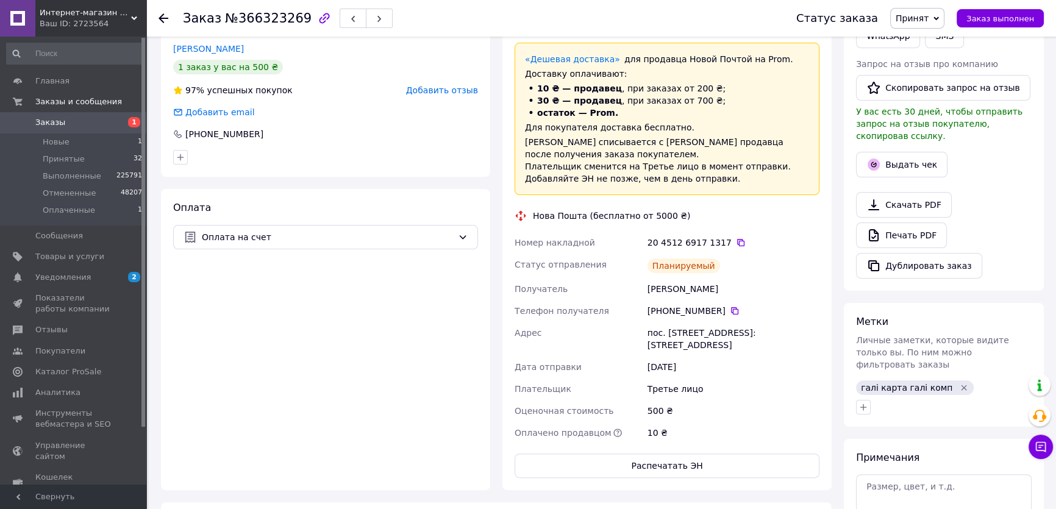
drag, startPoint x: 591, startPoint y: 264, endPoint x: 714, endPoint y: 287, distance: 124.6
click at [718, 292] on div "Номер накладной 20 4512 6917 1317   Статус отправления Планируемый Получатель З…" at bounding box center [667, 338] width 310 height 212
click at [631, 240] on div "Номер накладной" at bounding box center [578, 243] width 133 height 22
drag, startPoint x: 536, startPoint y: 244, endPoint x: 707, endPoint y: 263, distance: 171.8
click at [707, 263] on div "Номер накладной 20 4512 6917 1317   Статус отправления Планируемый Получатель З…" at bounding box center [667, 338] width 310 height 212
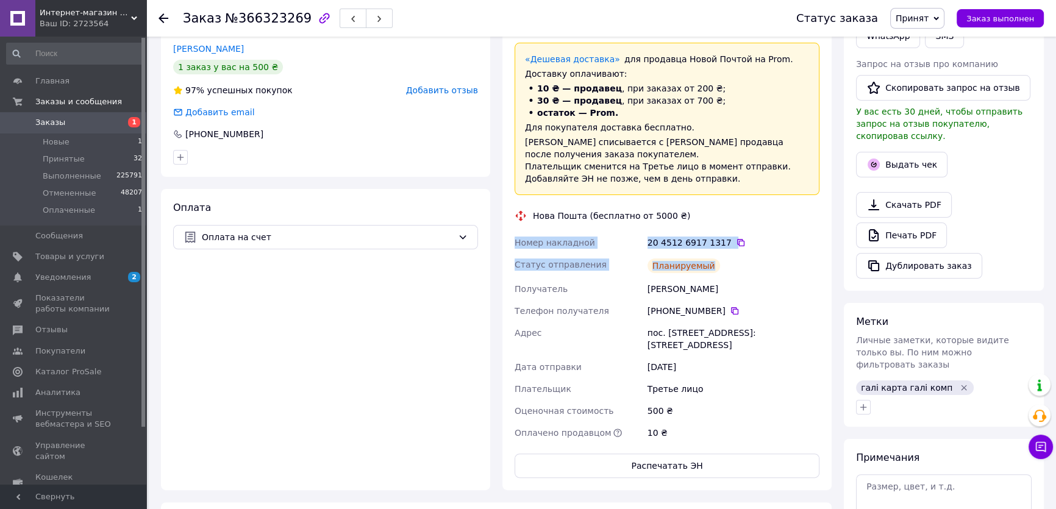
copy div "Номер накладной 20 4512 6917 1317   Статус отправления Планируемый"
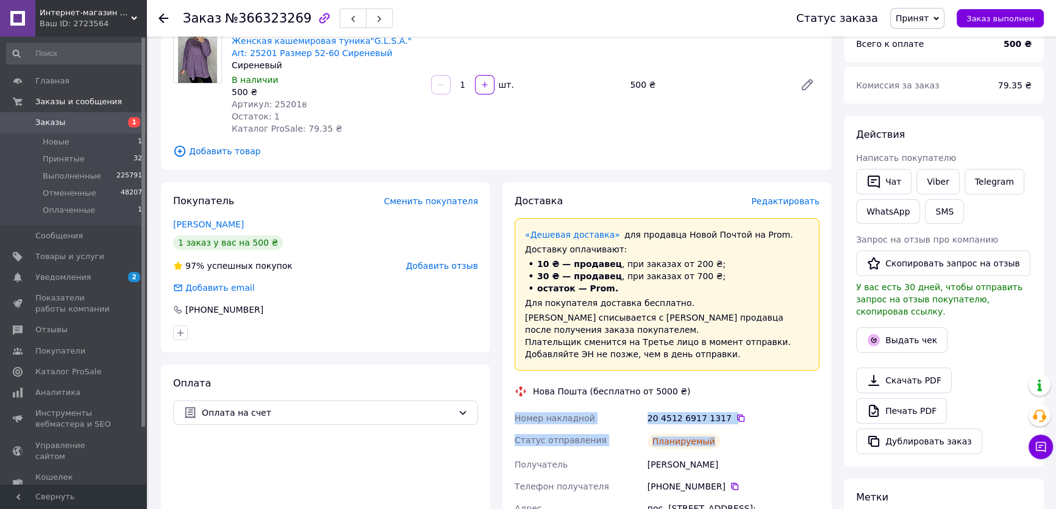
scroll to position [0, 0]
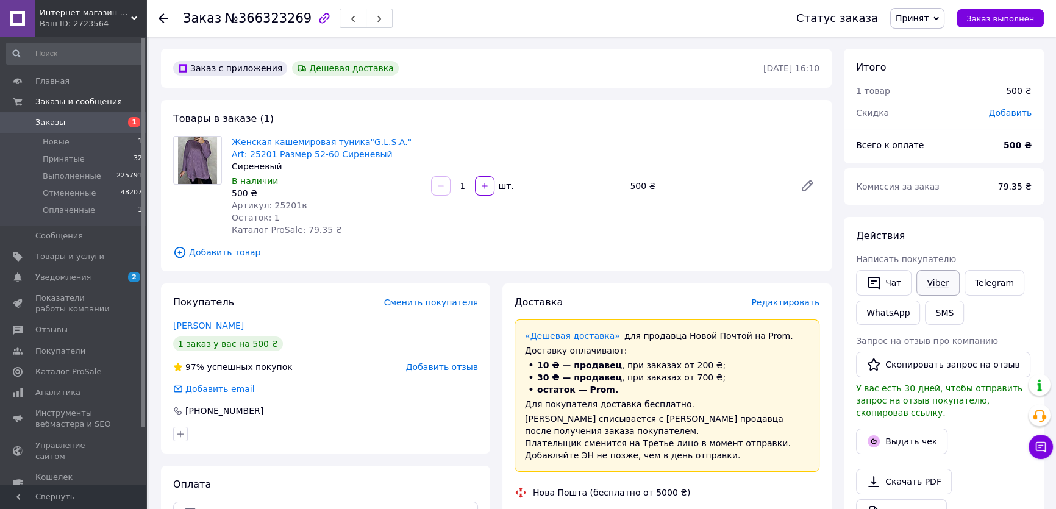
click at [927, 284] on link "Viber" at bounding box center [938, 283] width 43 height 26
click at [1008, 21] on span "Заказ выполнен" at bounding box center [1001, 18] width 68 height 9
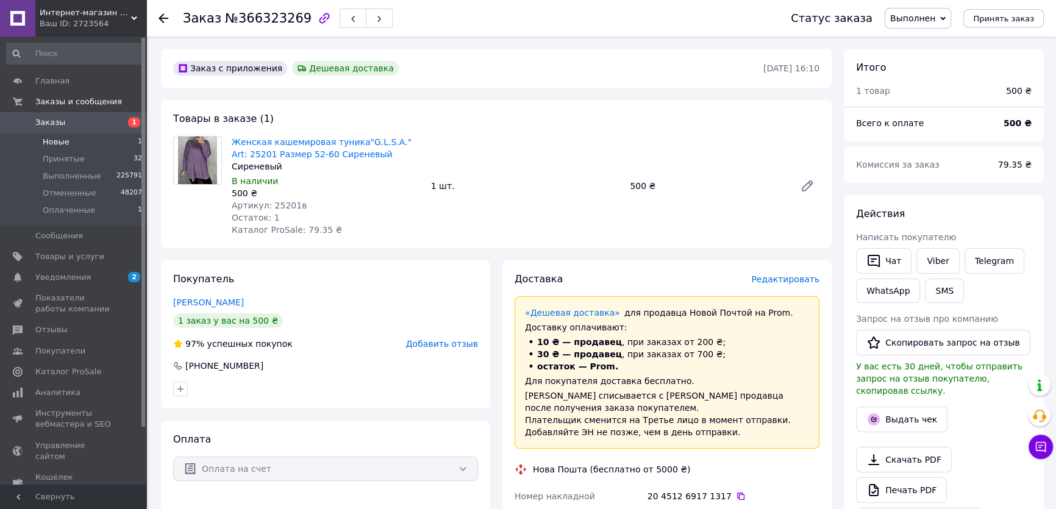
click at [53, 139] on span "Новые" at bounding box center [56, 142] width 27 height 11
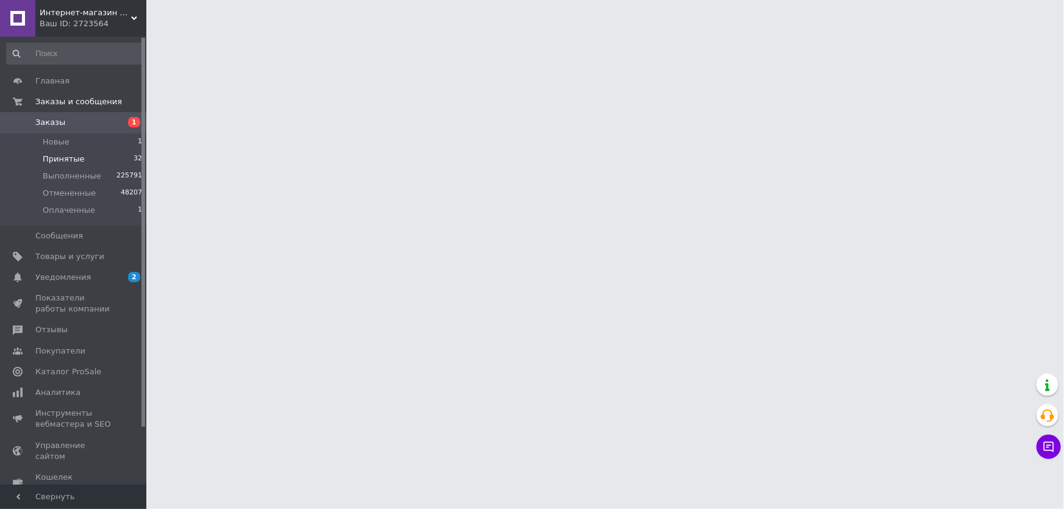
click at [66, 159] on span "Принятые" at bounding box center [64, 159] width 42 height 11
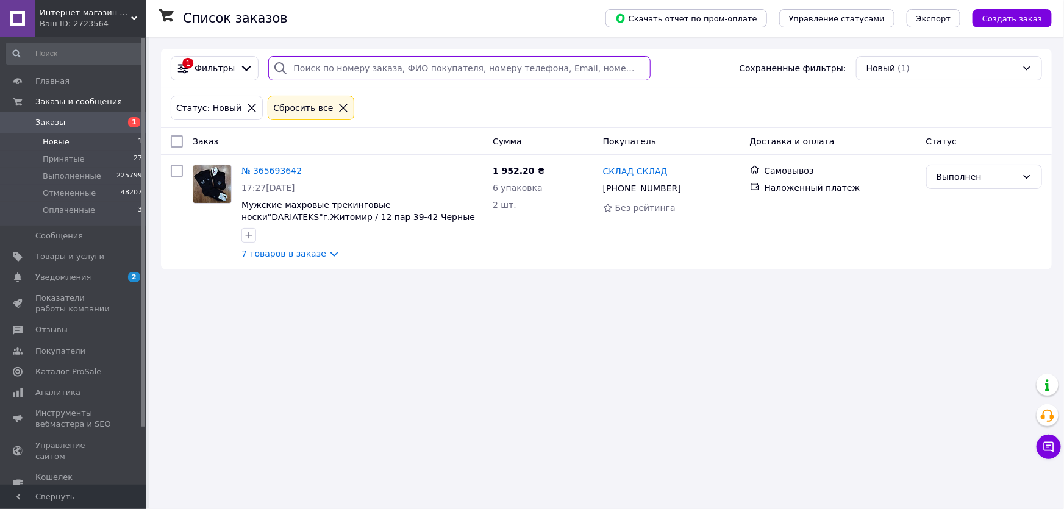
drag, startPoint x: 318, startPoint y: 57, endPoint x: 314, endPoint y: 69, distance: 12.9
click at [318, 59] on input "search" at bounding box center [459, 68] width 382 height 24
paste input "+380977832470"
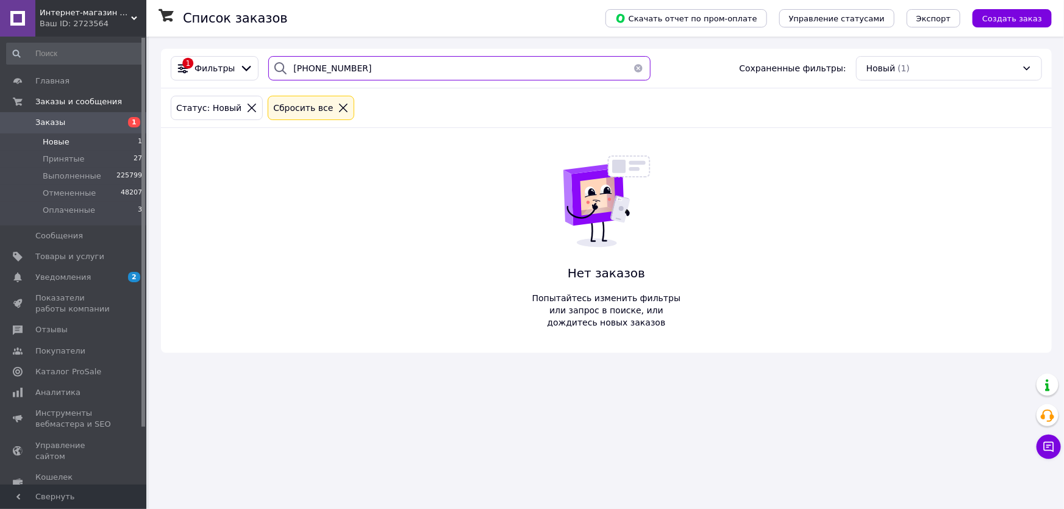
type input "+380977832470"
click at [309, 115] on div "Сбросить все" at bounding box center [303, 107] width 65 height 13
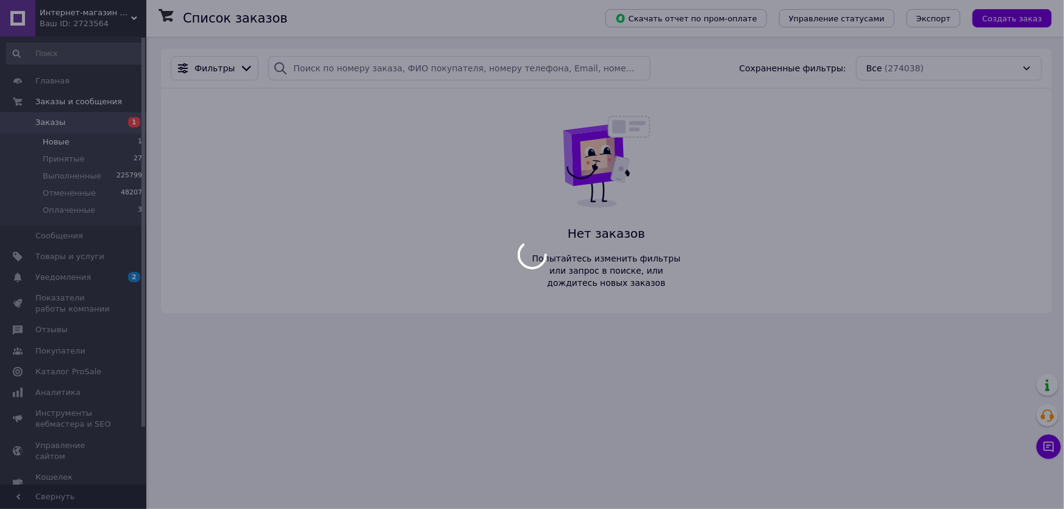
click at [308, 62] on body "Интернет-магазин "ЭВРИКА" Ваш ID: 2723564 Сайт Интернет-магазин "ЭВРИКА" Кабине…" at bounding box center [532, 254] width 1064 height 509
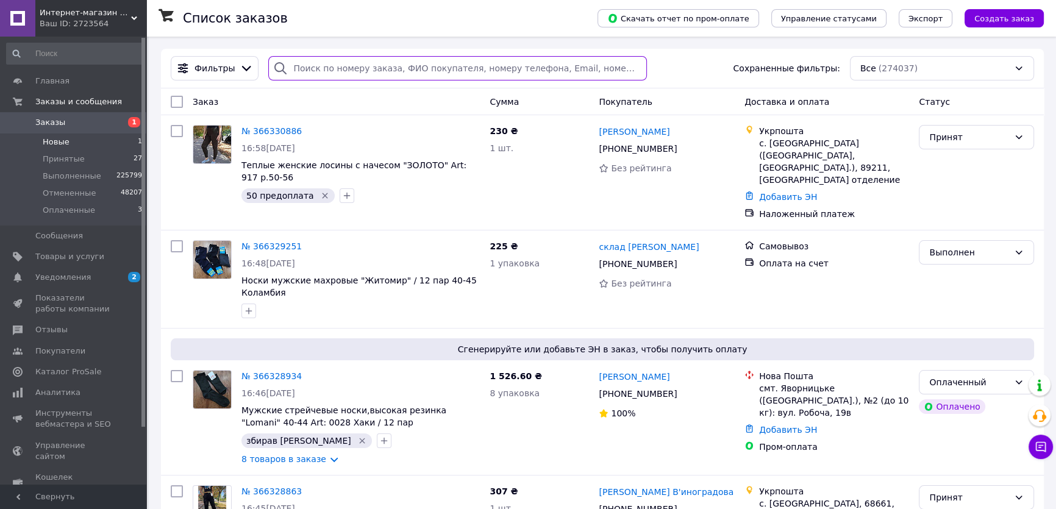
paste input "+380977832470"
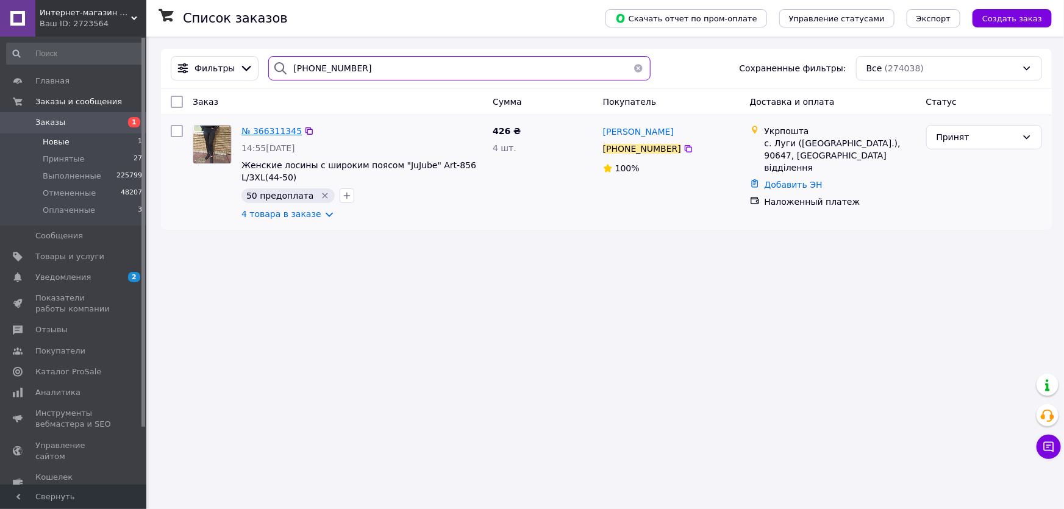
type input "+380977832470"
click at [274, 136] on span "№ 366311345" at bounding box center [272, 131] width 60 height 10
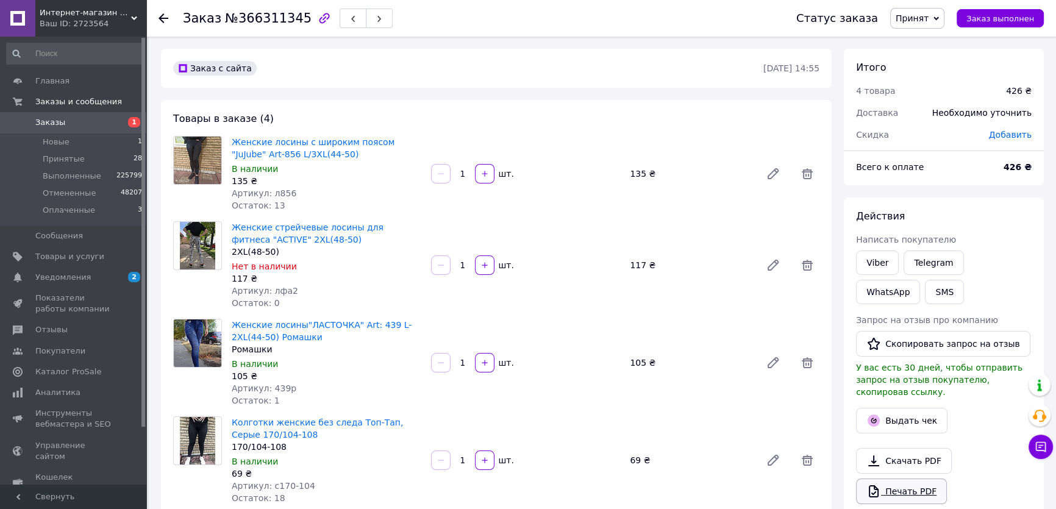
click at [893, 479] on link "Печать PDF" at bounding box center [901, 492] width 91 height 26
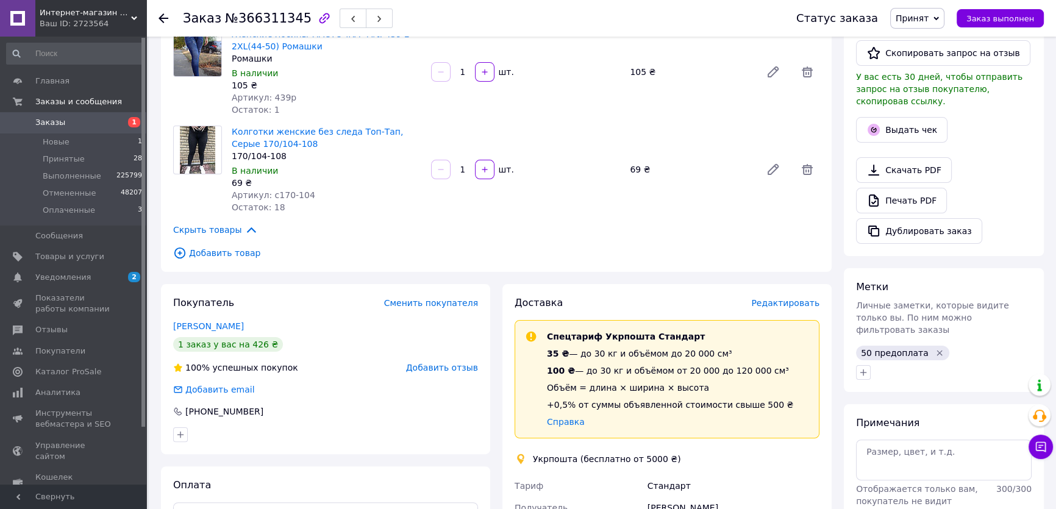
scroll to position [443, 0]
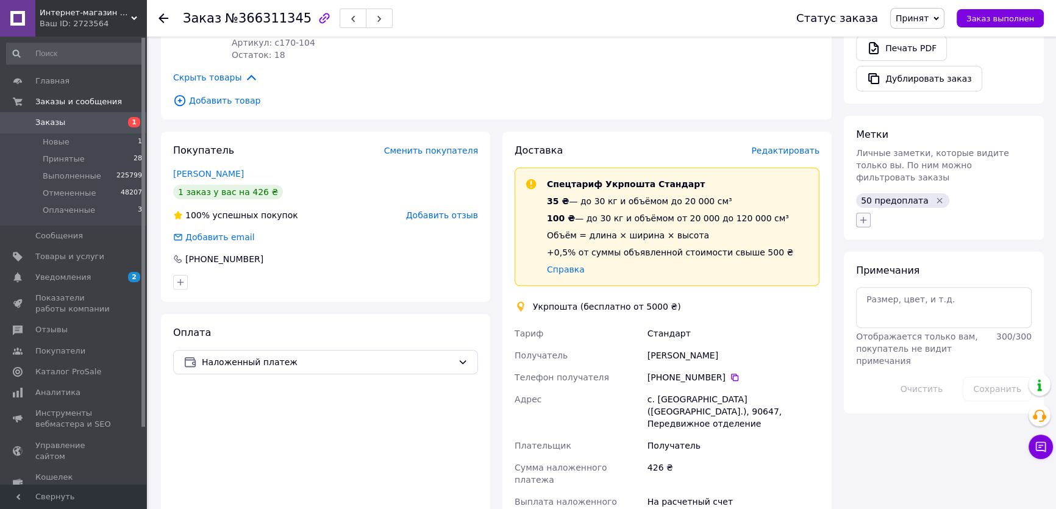
click at [868, 213] on button "button" at bounding box center [863, 220] width 15 height 15
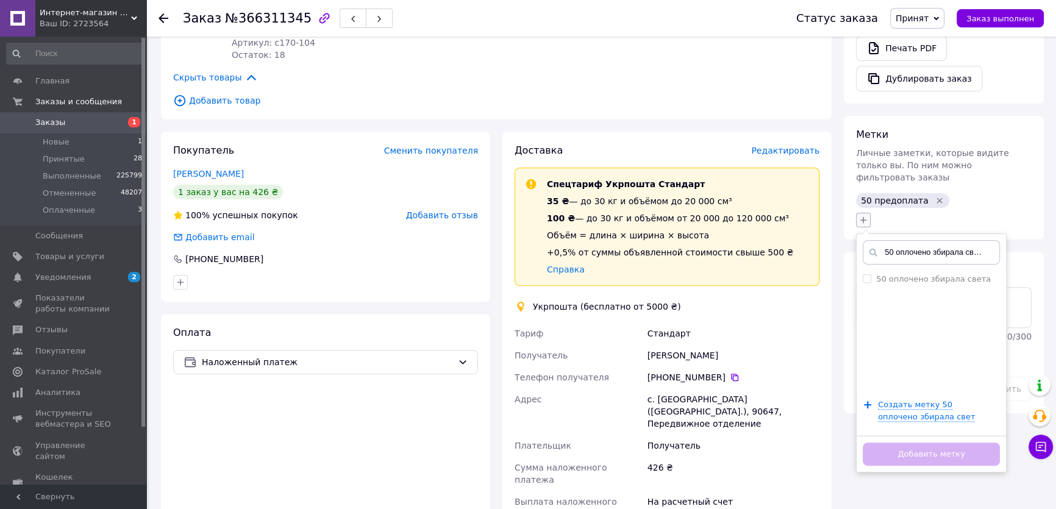
scroll to position [0, 1]
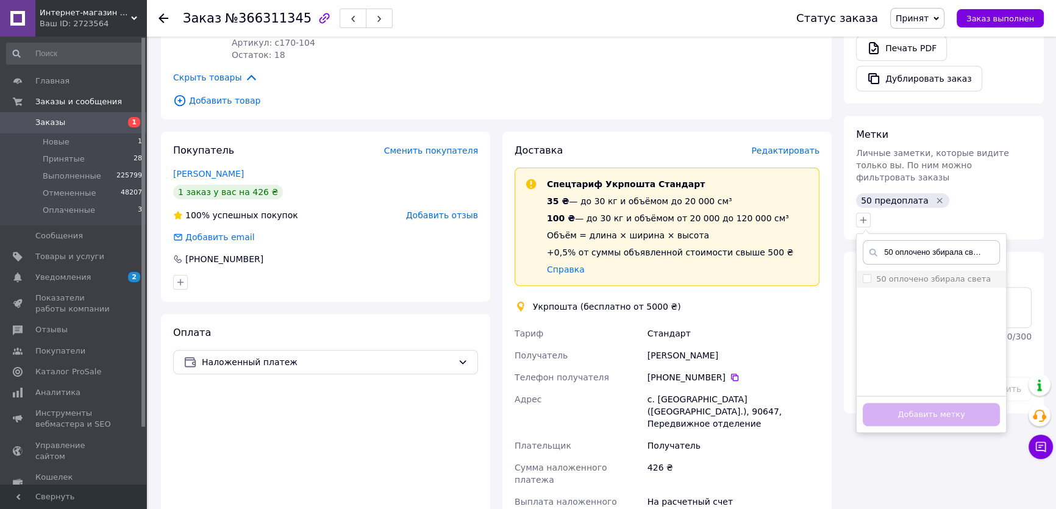
type input "50 оплочено збирала света"
click at [868, 271] on li "50 оплочено збирала света" at bounding box center [931, 279] width 149 height 17
checkbox input "true"
click at [899, 403] on button "Добавить метку" at bounding box center [931, 415] width 137 height 24
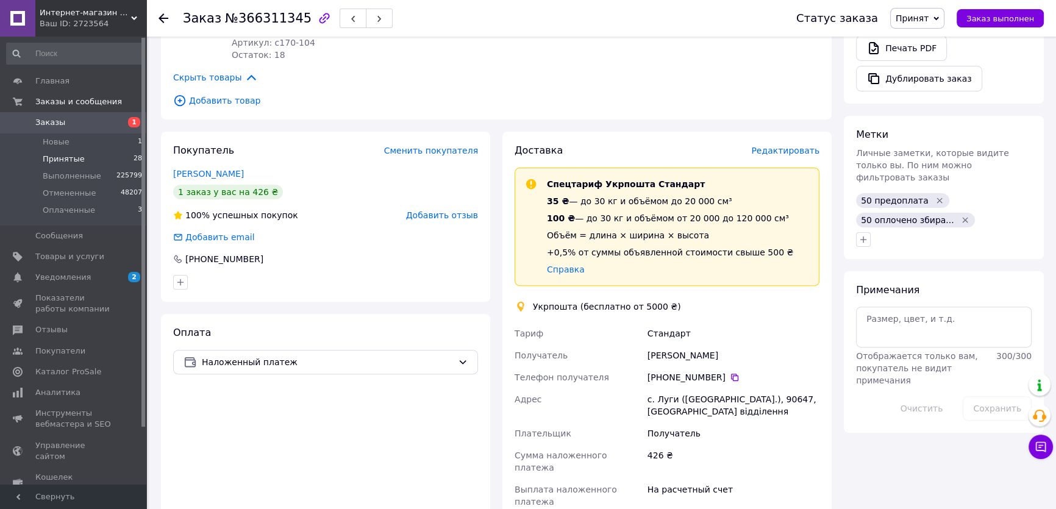
click at [48, 159] on span "Принятые" at bounding box center [64, 159] width 42 height 11
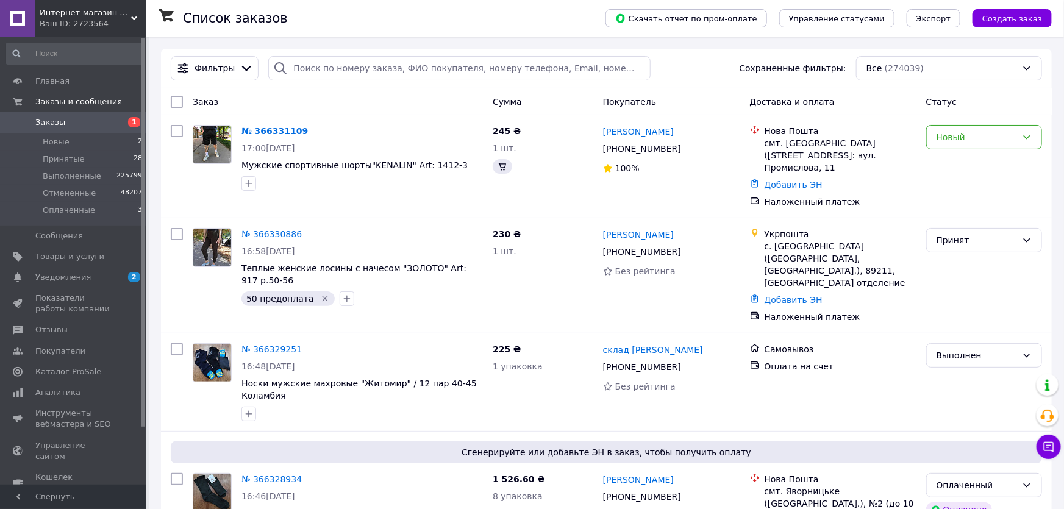
click at [1004, 20] on span "Создать заказ" at bounding box center [1013, 18] width 60 height 9
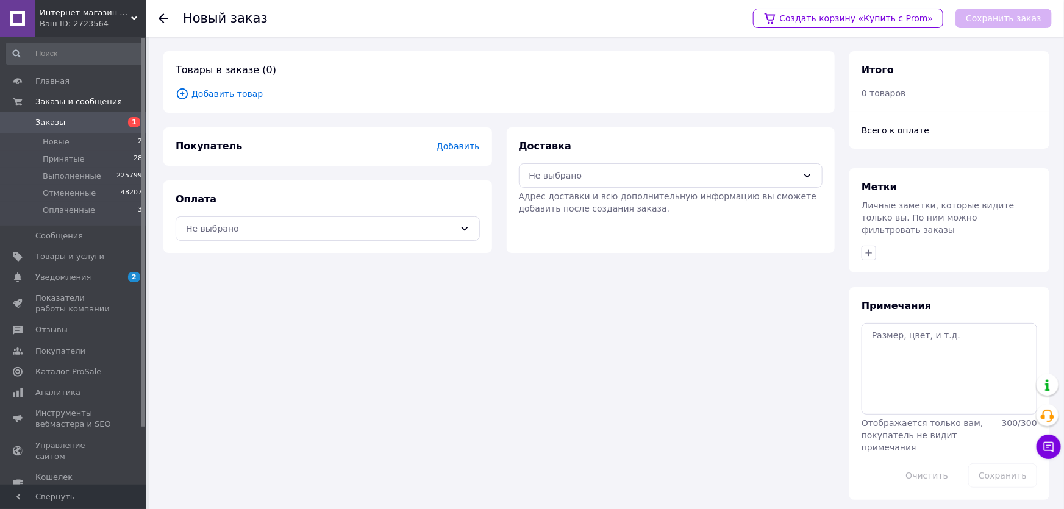
click at [207, 99] on span "Добавить товар" at bounding box center [499, 93] width 647 height 13
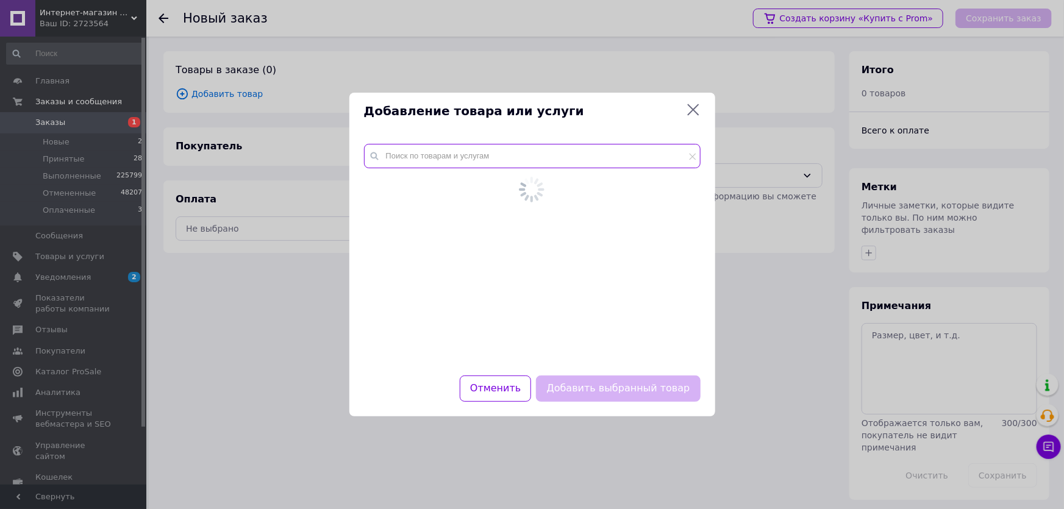
click at [392, 157] on input "text" at bounding box center [532, 156] width 337 height 24
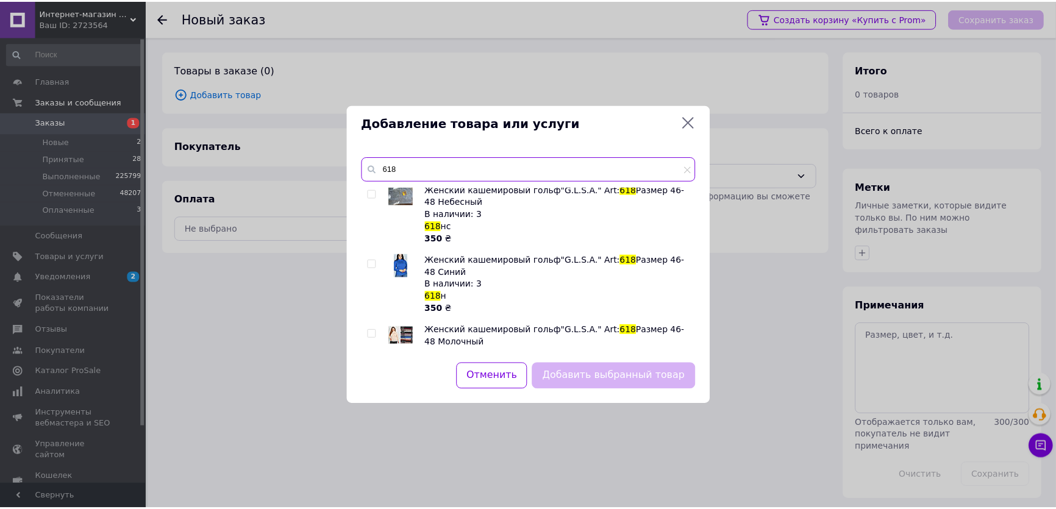
scroll to position [610, 0]
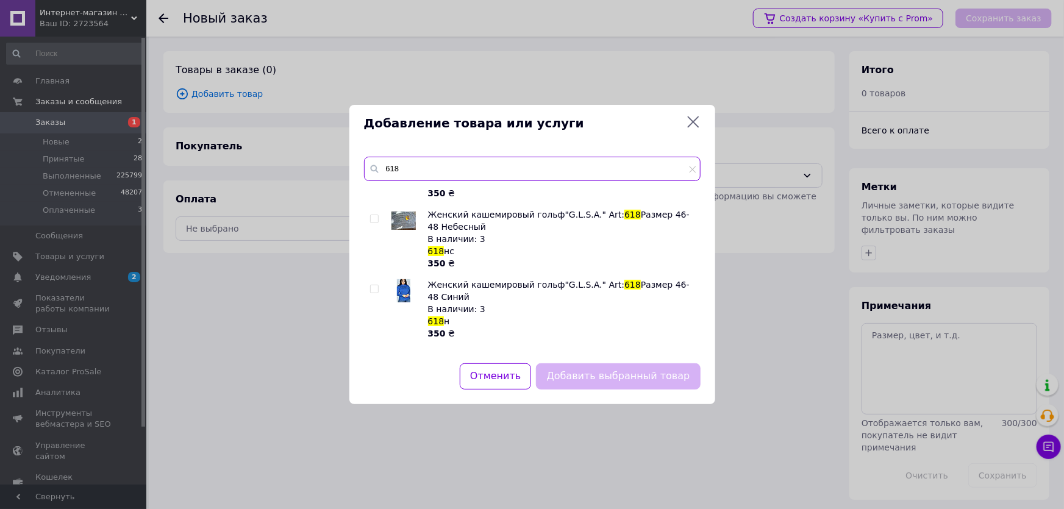
type input "618"
click at [378, 215] on input "checkbox" at bounding box center [374, 219] width 8 height 8
checkbox input "true"
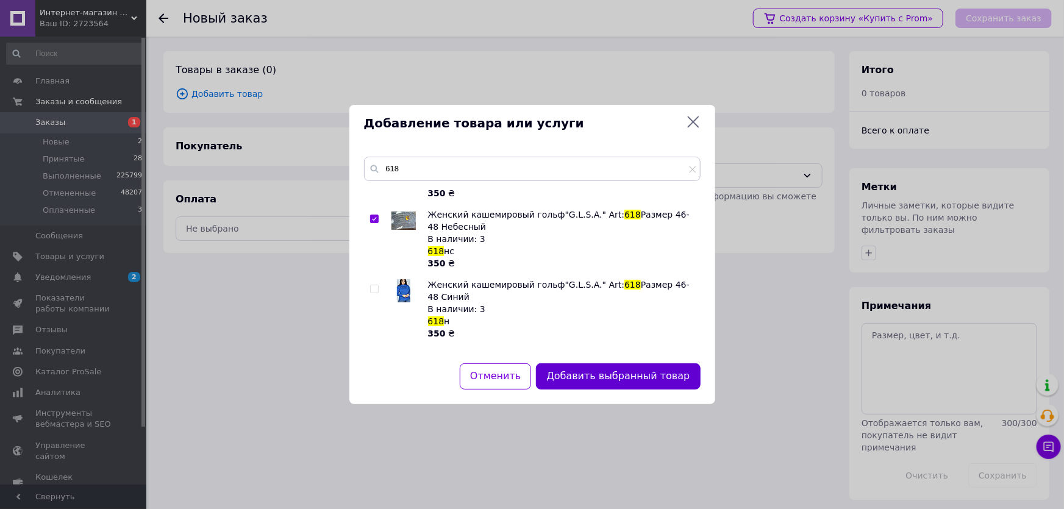
click at [595, 372] on button "Добавить выбранный товар" at bounding box center [618, 376] width 164 height 26
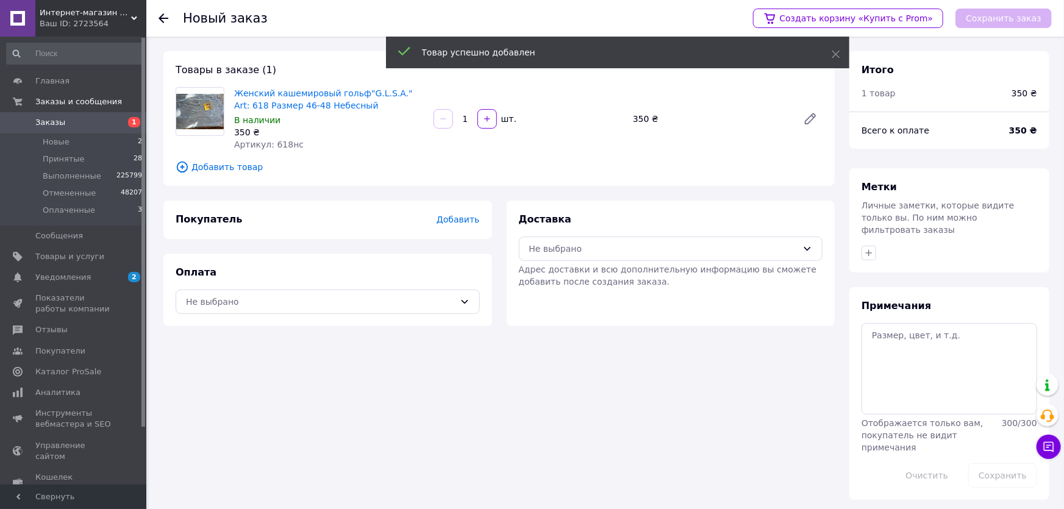
click at [467, 226] on div "Добавить" at bounding box center [458, 219] width 43 height 12
click at [465, 221] on span "Добавить" at bounding box center [458, 220] width 43 height 10
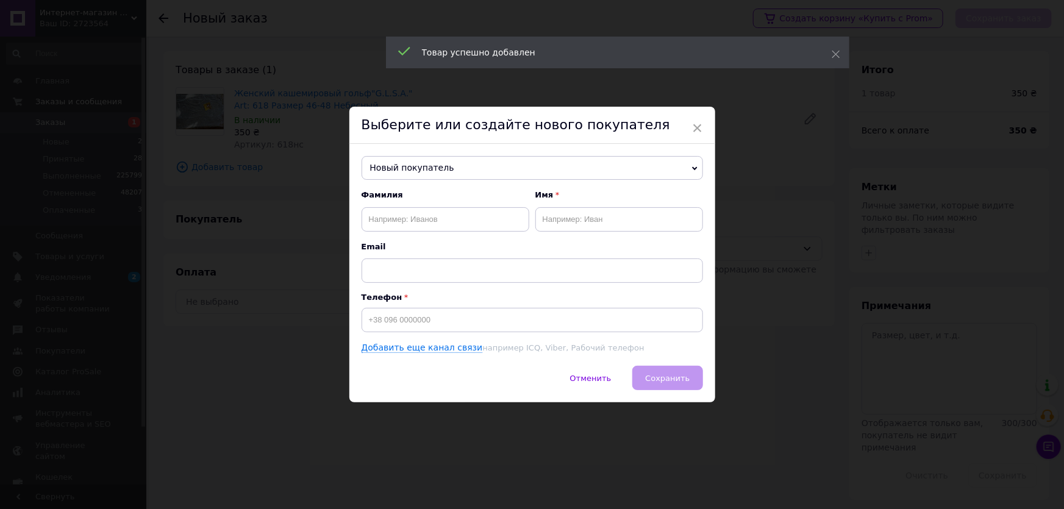
click at [426, 163] on span "Новый покупатель" at bounding box center [533, 168] width 342 height 24
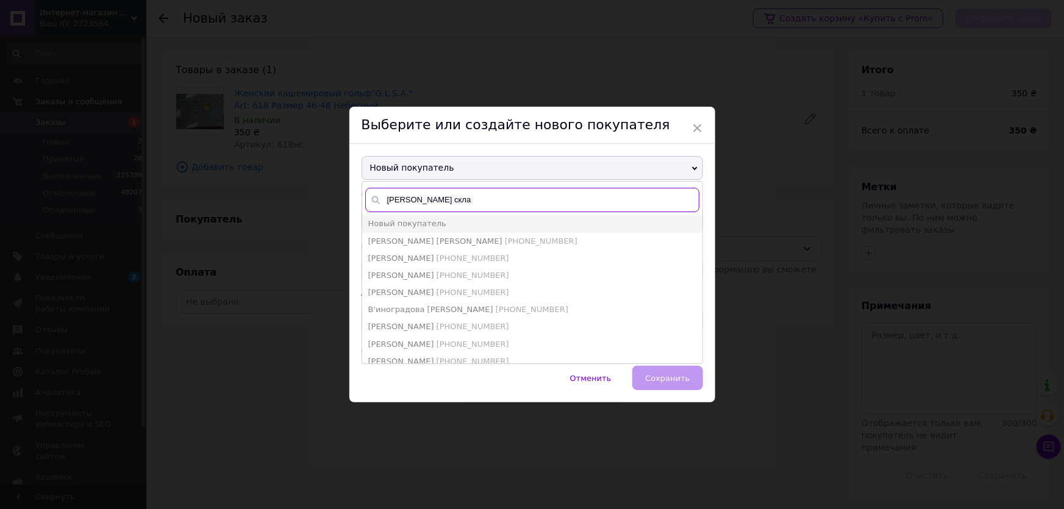
type input "катя склад"
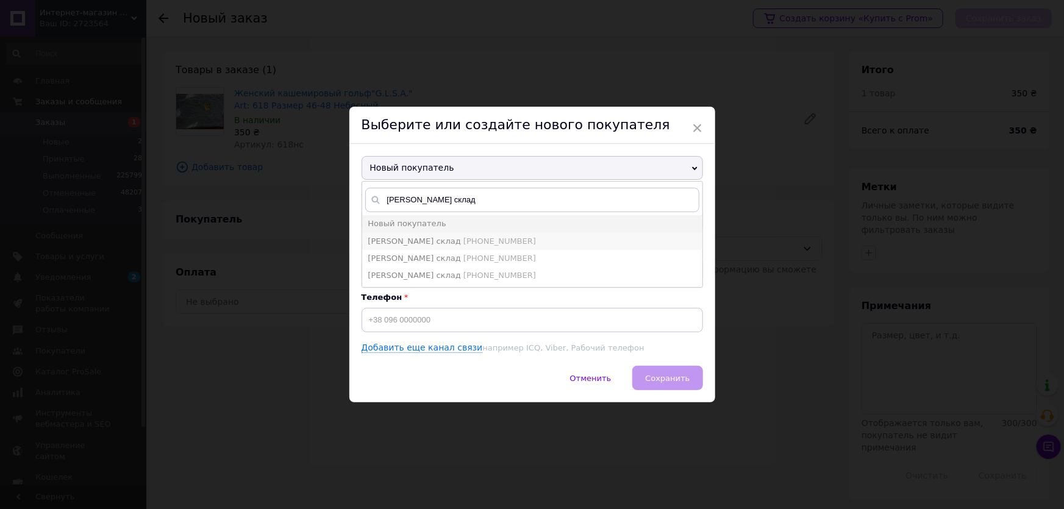
click at [464, 242] on span "+380961105241" at bounding box center [500, 241] width 73 height 9
type input "катя склад"
type input "+380961105241"
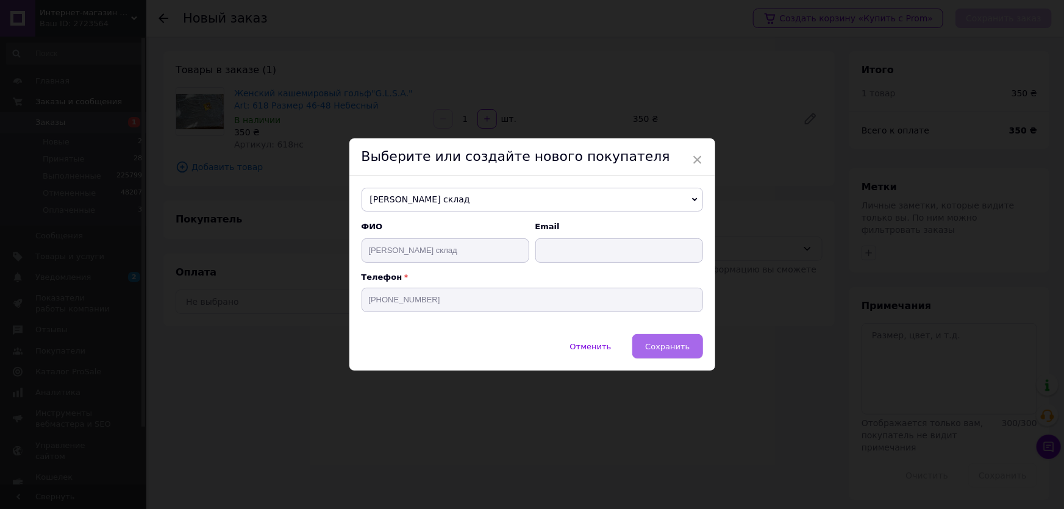
click at [668, 347] on span "Сохранить" at bounding box center [667, 346] width 45 height 9
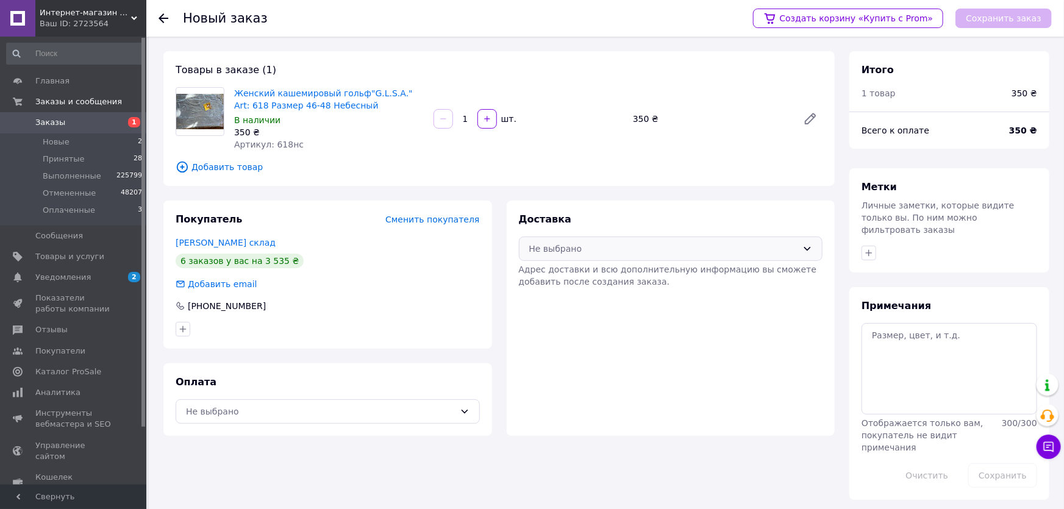
click at [557, 249] on div "Не выбрано" at bounding box center [663, 248] width 269 height 13
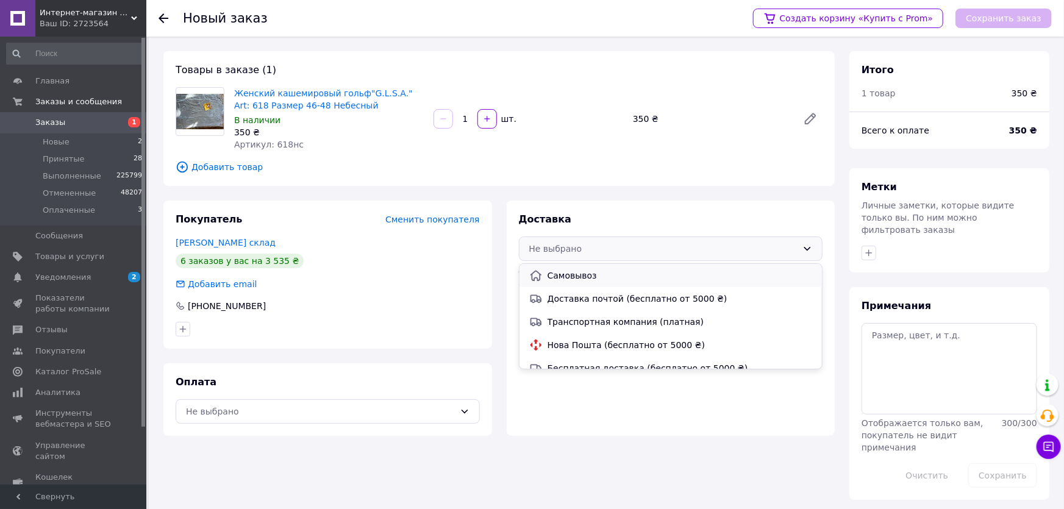
click at [580, 277] on span "Самовывоз" at bounding box center [680, 276] width 265 height 12
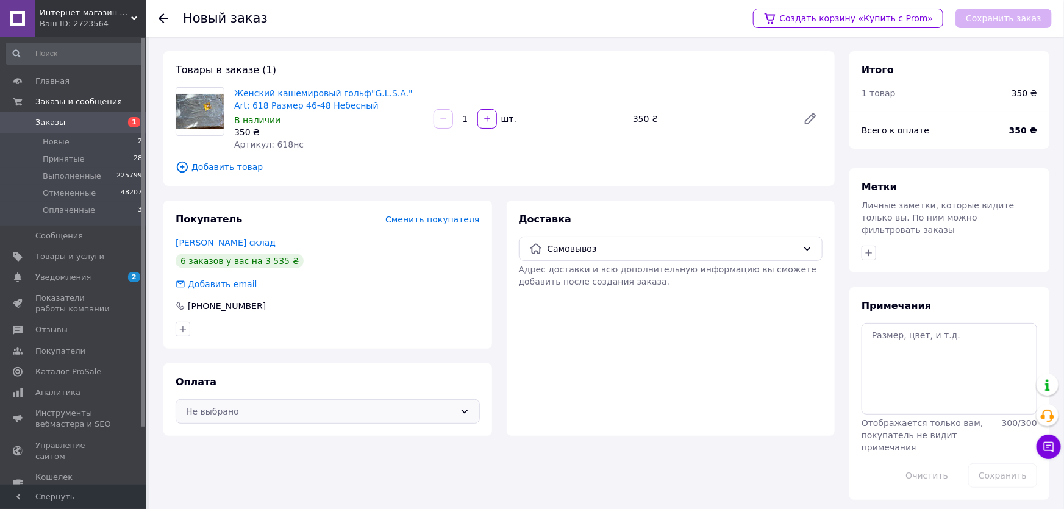
click at [212, 408] on div "Не выбрано" at bounding box center [320, 411] width 269 height 13
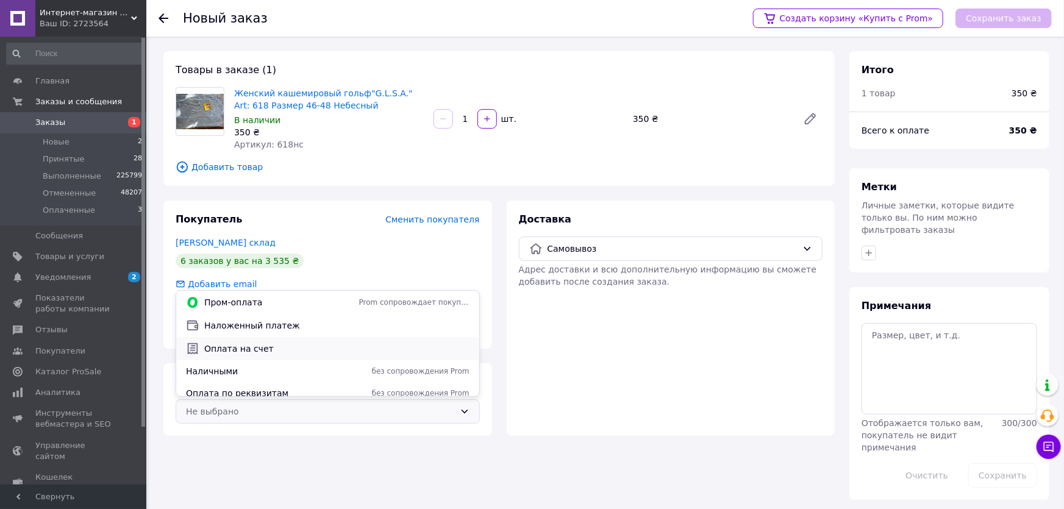
click at [249, 351] on span "Оплата на счет" at bounding box center [336, 349] width 265 height 12
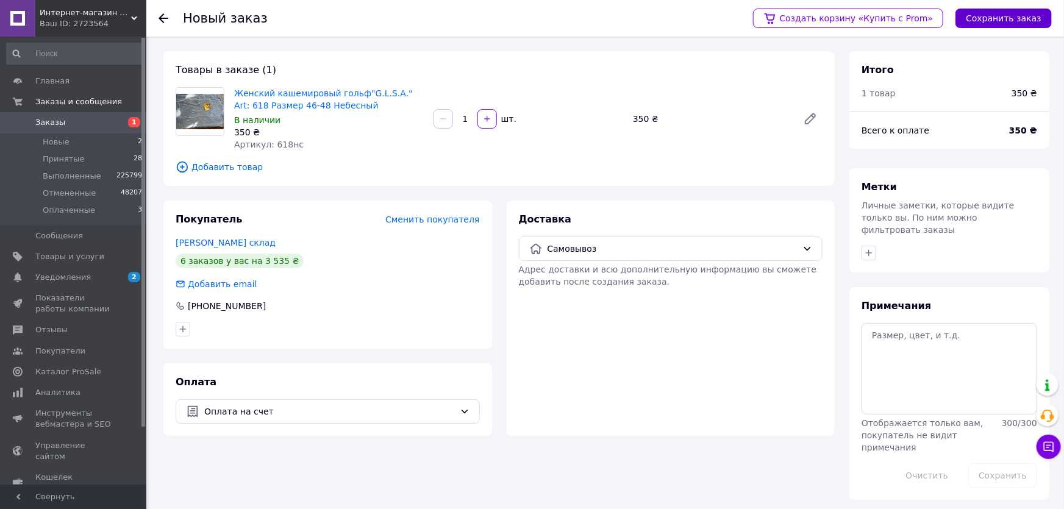
click at [1001, 21] on button "Сохранить заказ" at bounding box center [1004, 19] width 96 height 20
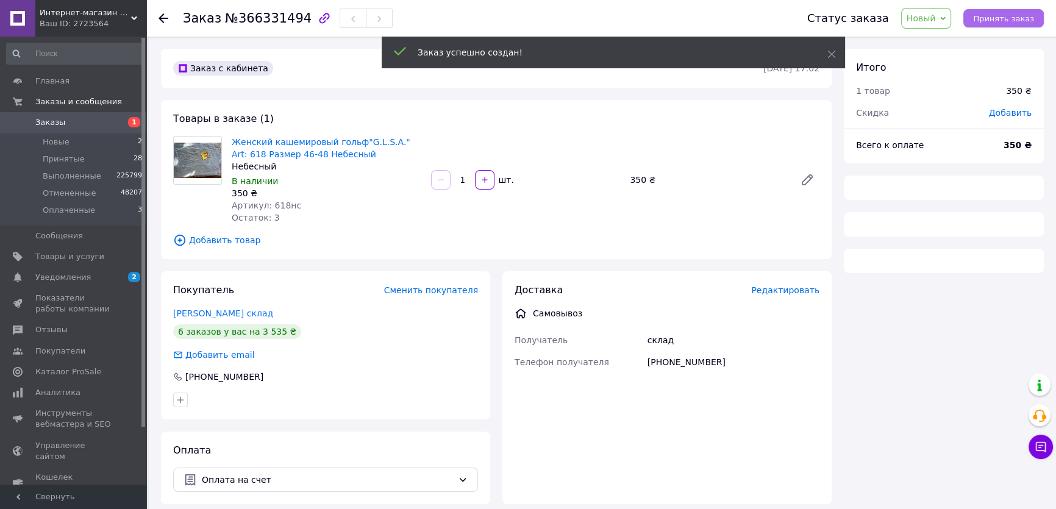
click at [997, 16] on span "Принять заказ" at bounding box center [1003, 18] width 61 height 9
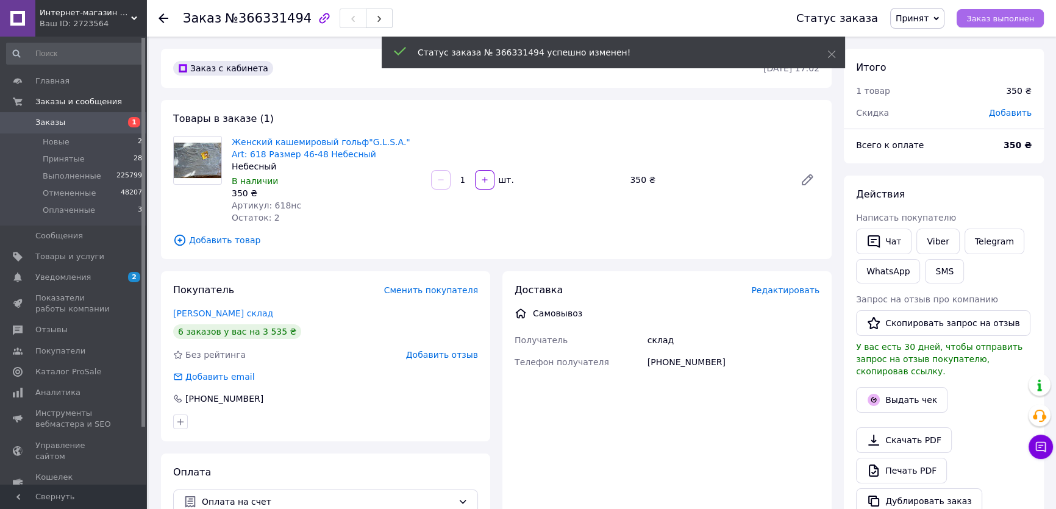
click at [996, 21] on span "Заказ выполнен" at bounding box center [1001, 18] width 68 height 9
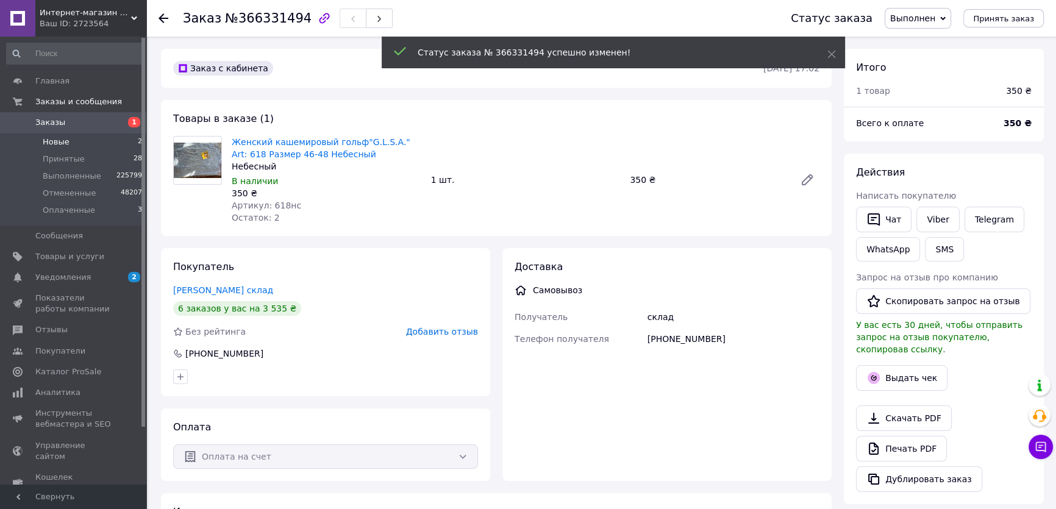
click at [65, 143] on span "Новые" at bounding box center [56, 142] width 27 height 11
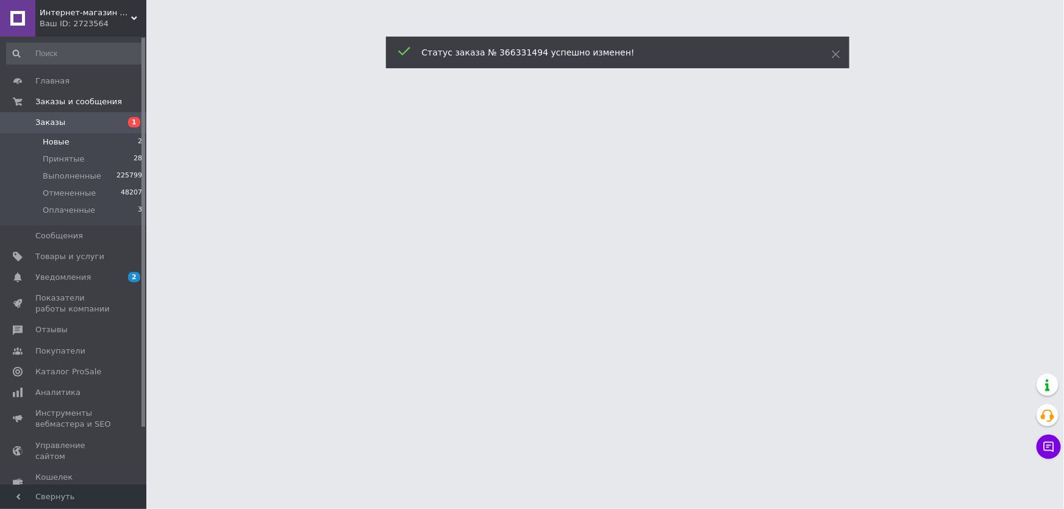
click at [66, 140] on span "Новые" at bounding box center [56, 142] width 27 height 11
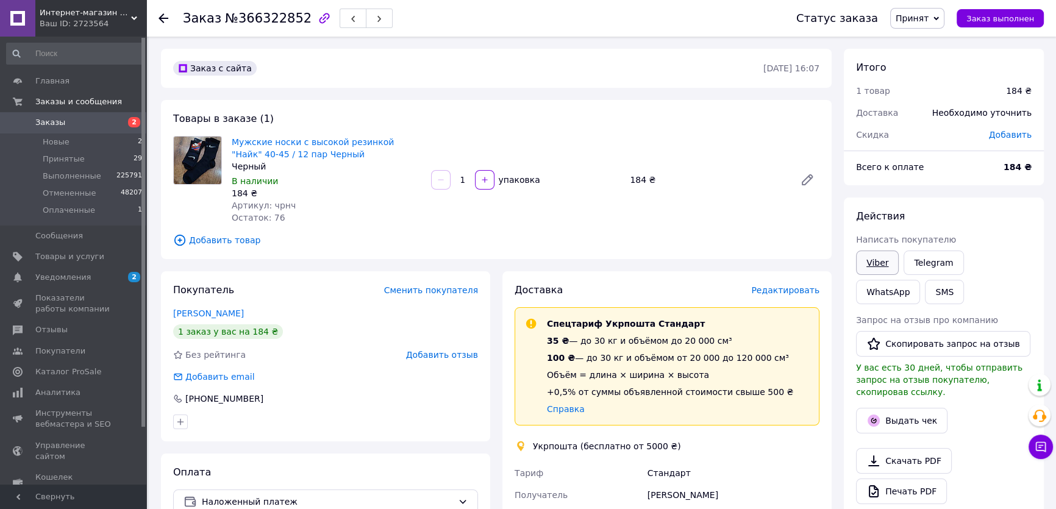
click at [878, 258] on link "Viber" at bounding box center [877, 263] width 43 height 24
click at [984, 436] on div at bounding box center [944, 438] width 181 height 5
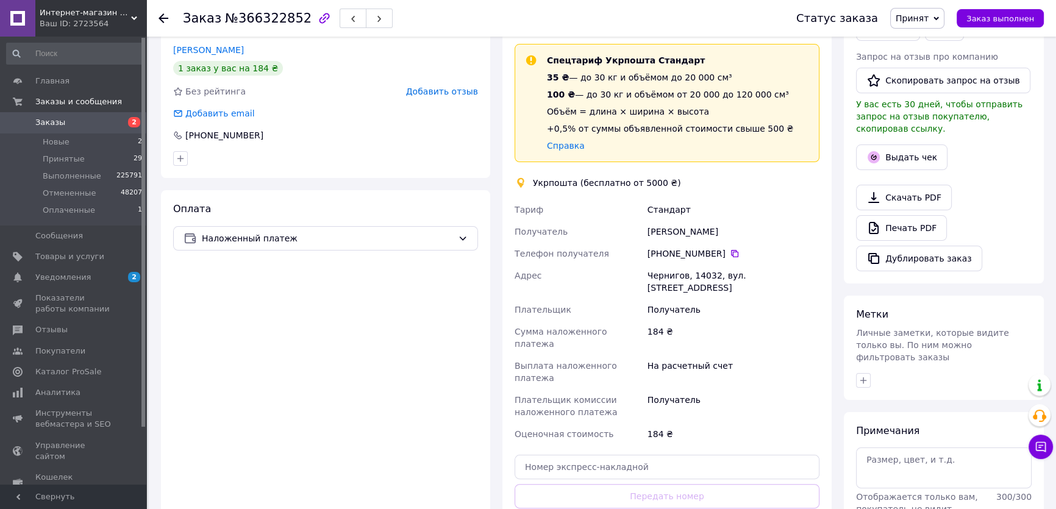
scroll to position [277, 0]
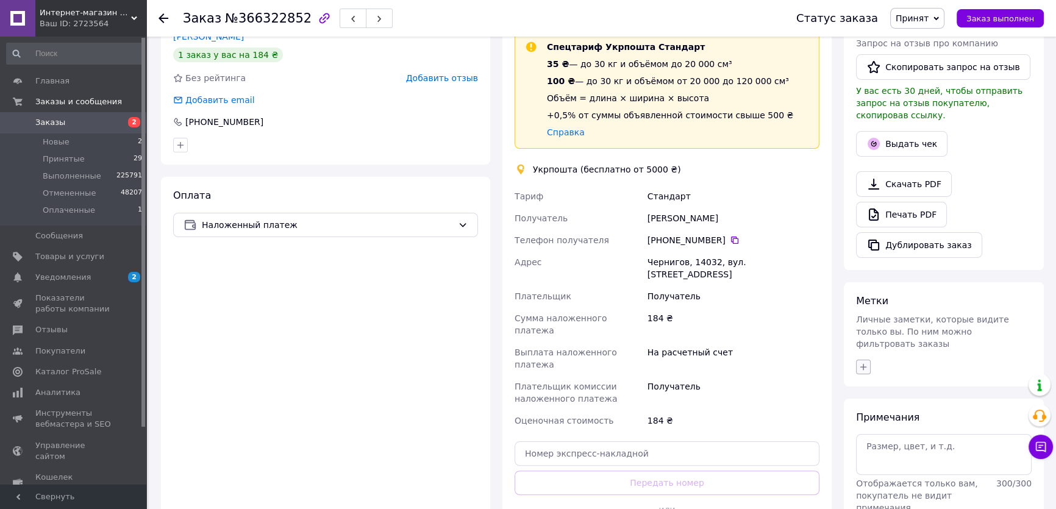
click at [861, 363] on icon "button" at bounding box center [864, 366] width 7 height 7
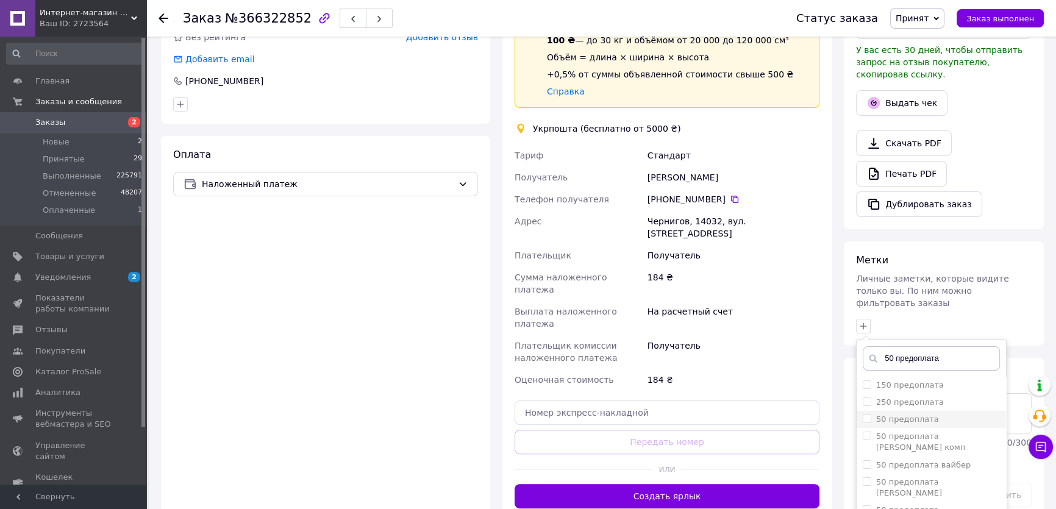
scroll to position [388, 0]
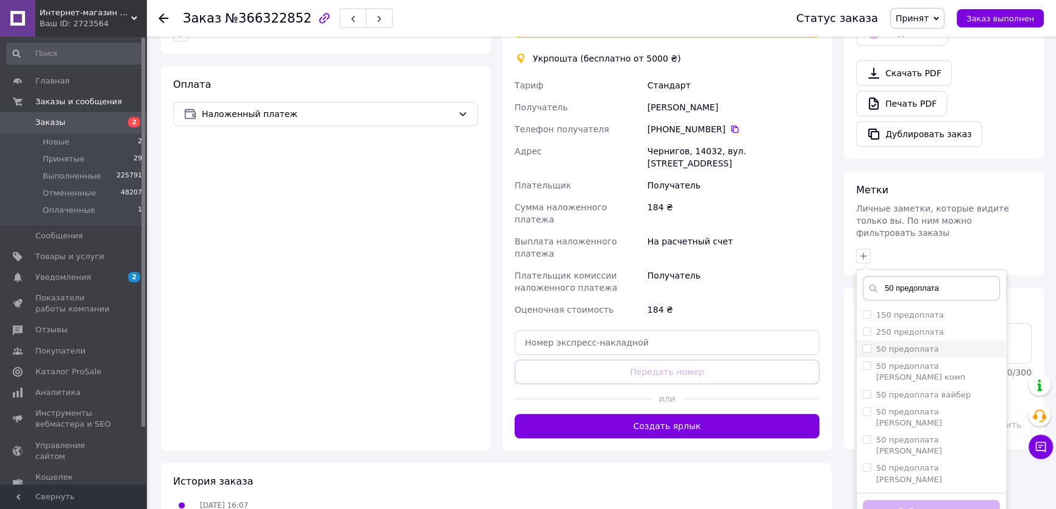
type input "50 предоплата"
click at [867, 345] on input "50 предоплата" at bounding box center [867, 349] width 8 height 8
checkbox input "true"
click at [903, 500] on button "Добавить метку" at bounding box center [931, 512] width 137 height 24
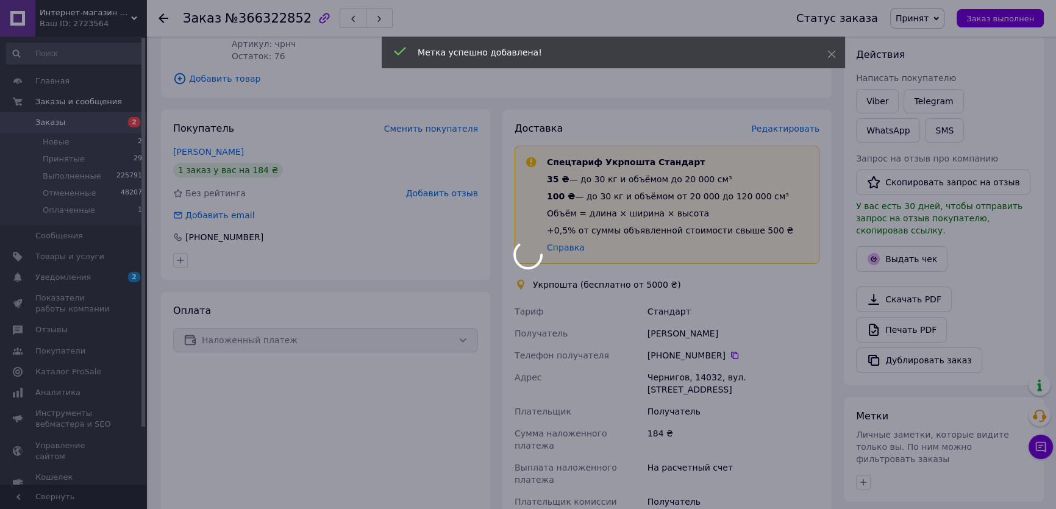
scroll to position [55, 0]
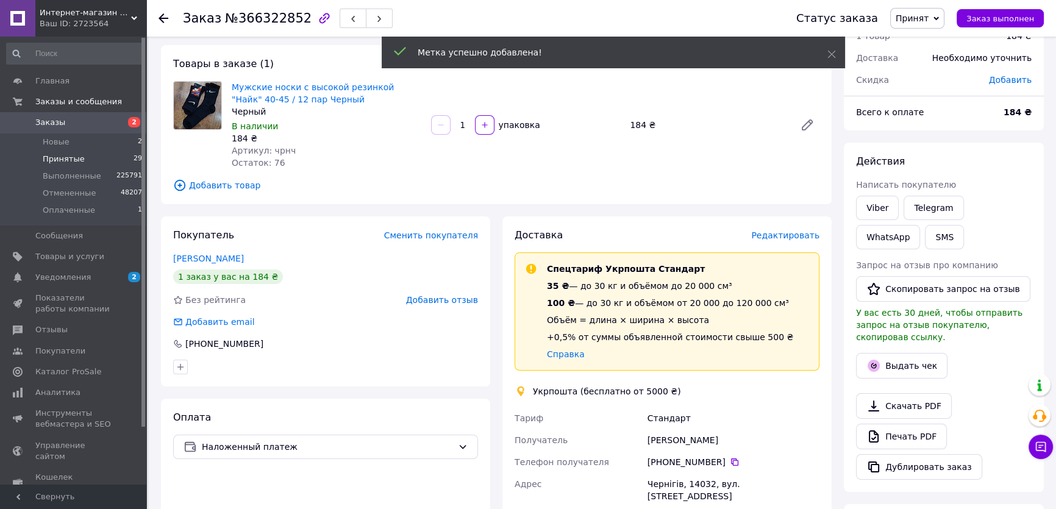
drag, startPoint x: 77, startPoint y: 160, endPoint x: 76, endPoint y: 356, distance: 195.8
click at [77, 159] on span "Принятые" at bounding box center [64, 159] width 42 height 11
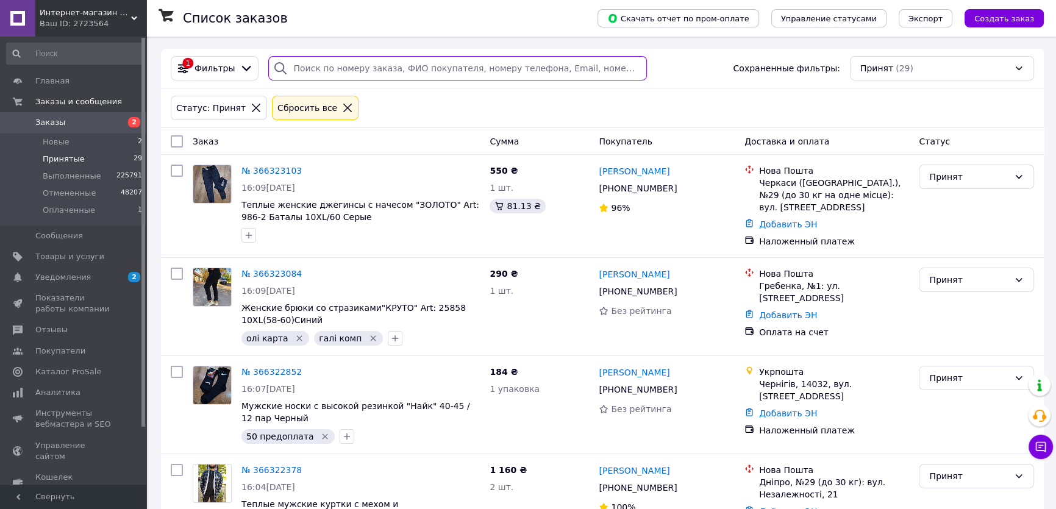
click at [328, 61] on input "search" at bounding box center [457, 68] width 378 height 24
paste input "[PHONE_NUMBER]"
type input "[PHONE_NUMBER]"
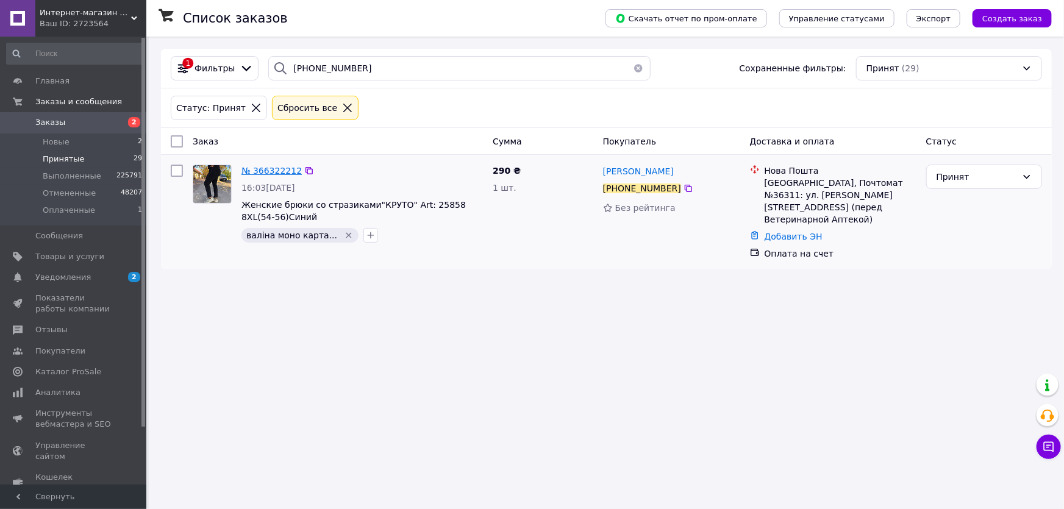
click at [272, 166] on span "№ 366322212" at bounding box center [272, 171] width 60 height 10
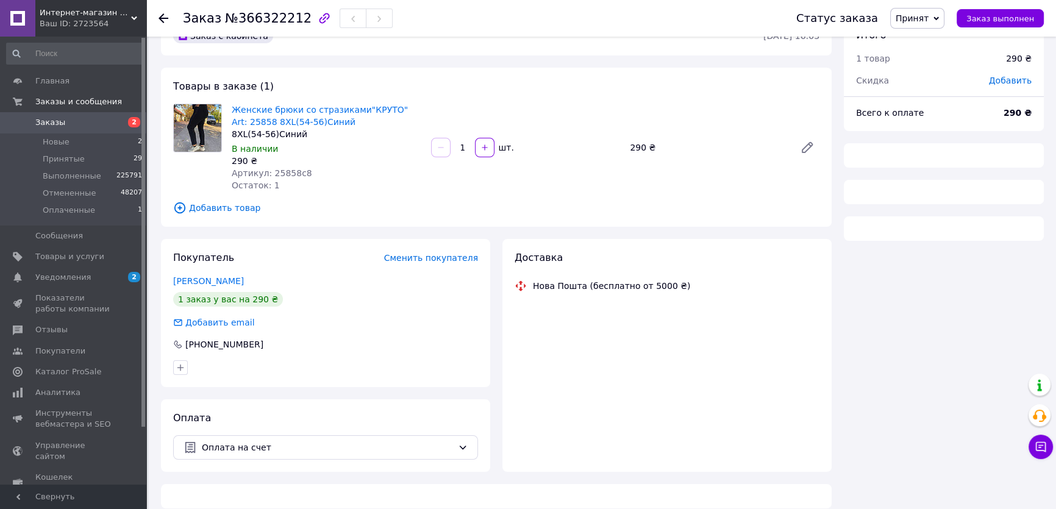
scroll to position [43, 0]
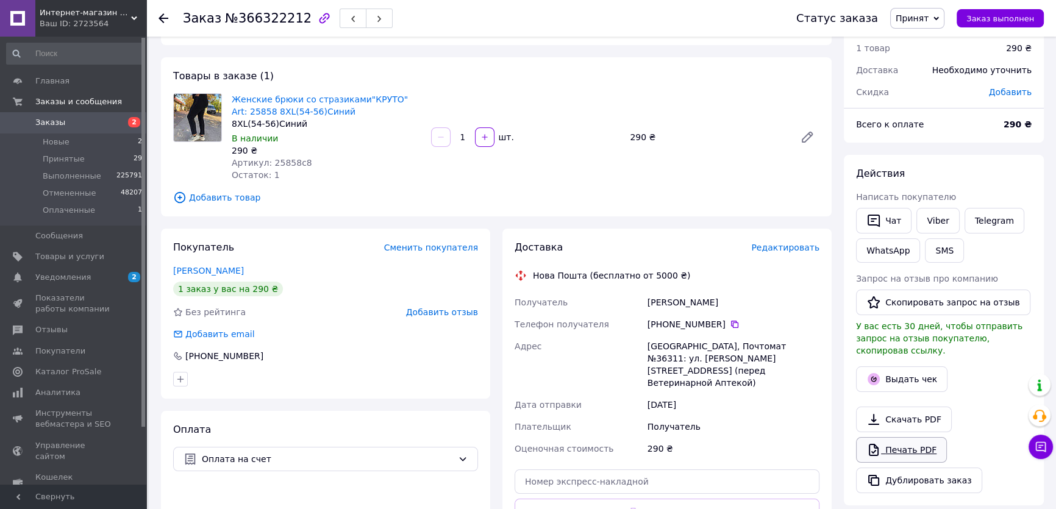
click at [898, 437] on link "Печать PDF" at bounding box center [901, 450] width 91 height 26
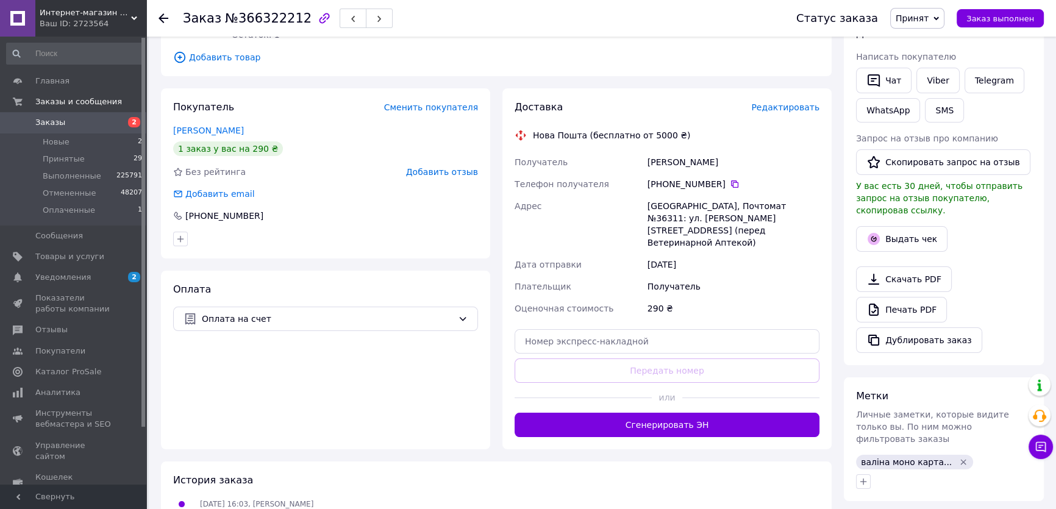
scroll to position [265, 0]
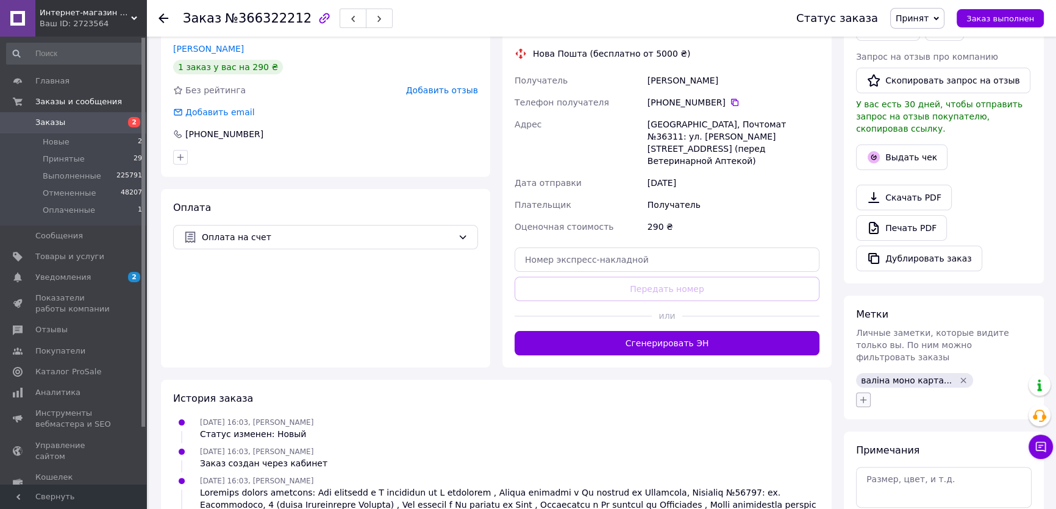
click at [869, 393] on button "button" at bounding box center [863, 400] width 15 height 15
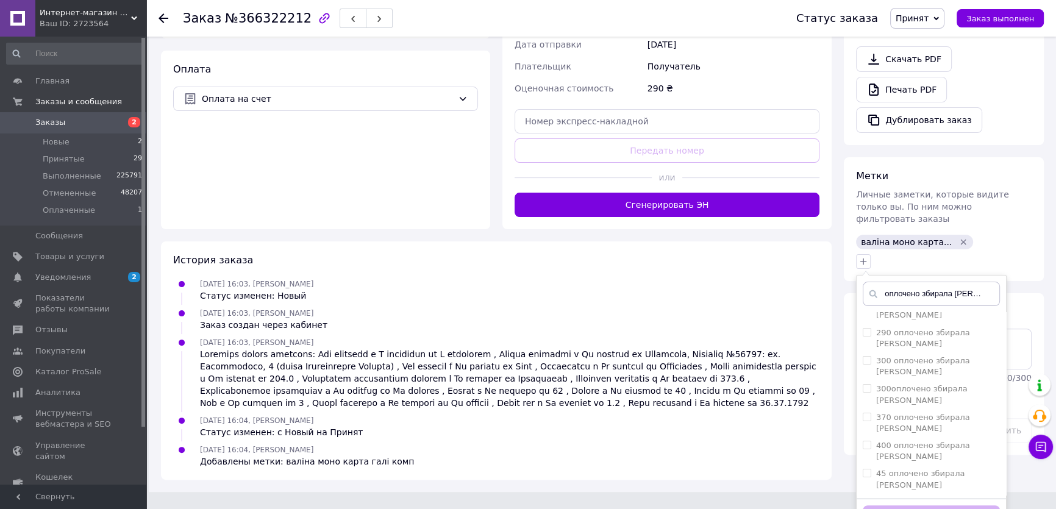
scroll to position [499, 0]
type input "оплочено збирала [PERSON_NAME]"
checkbox input "true"
click at [892, 506] on button "Добавить метку" at bounding box center [931, 518] width 137 height 24
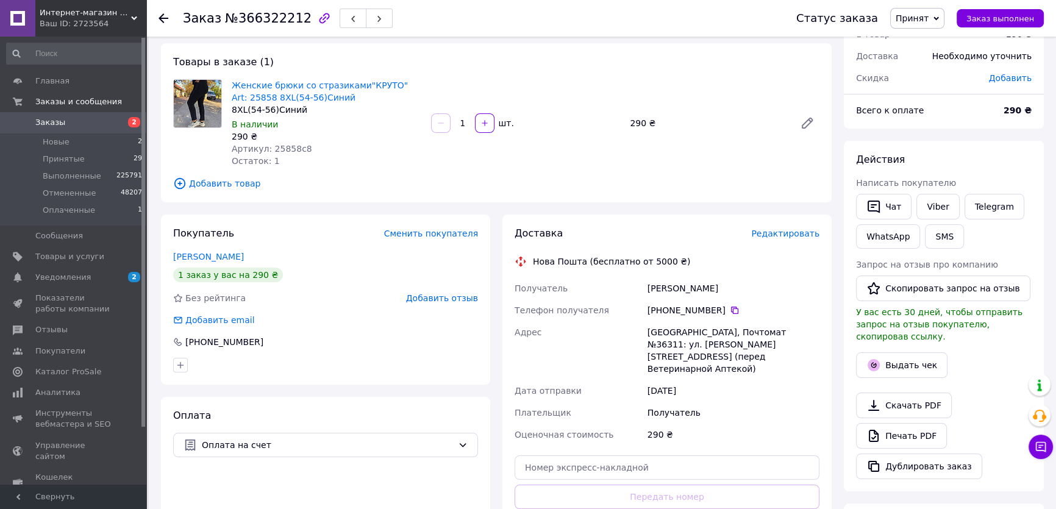
scroll to position [110, 0]
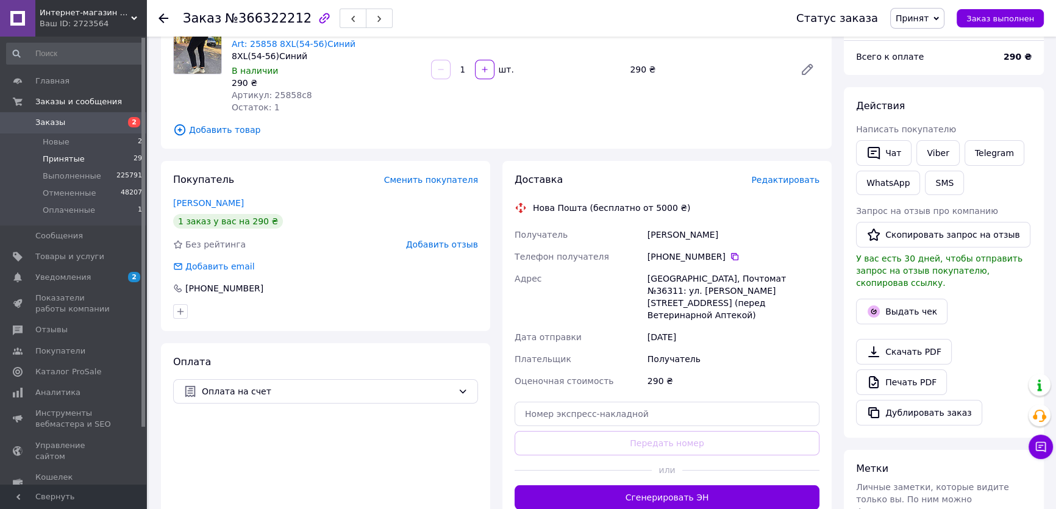
click at [70, 160] on span "Принятые" at bounding box center [64, 159] width 42 height 11
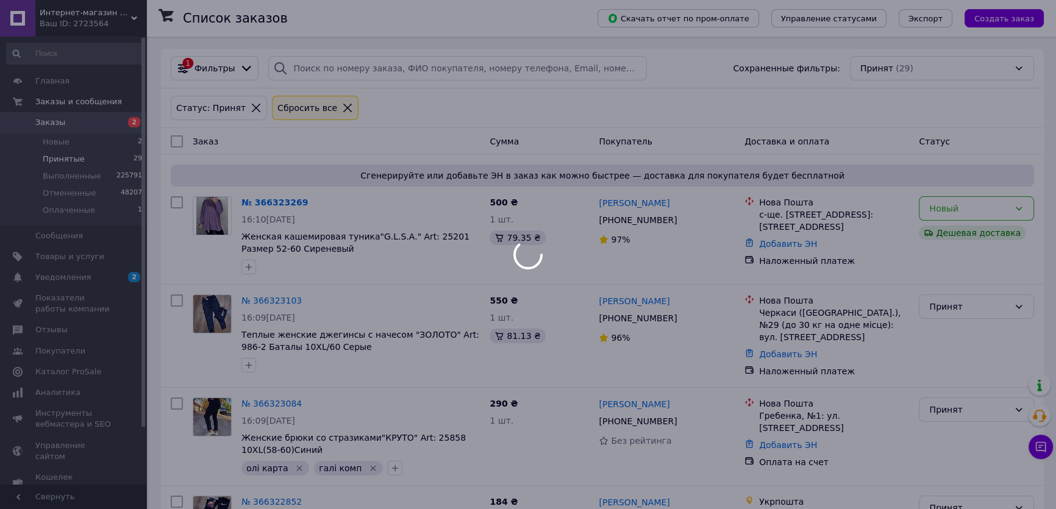
click at [315, 66] on div at bounding box center [528, 254] width 1056 height 509
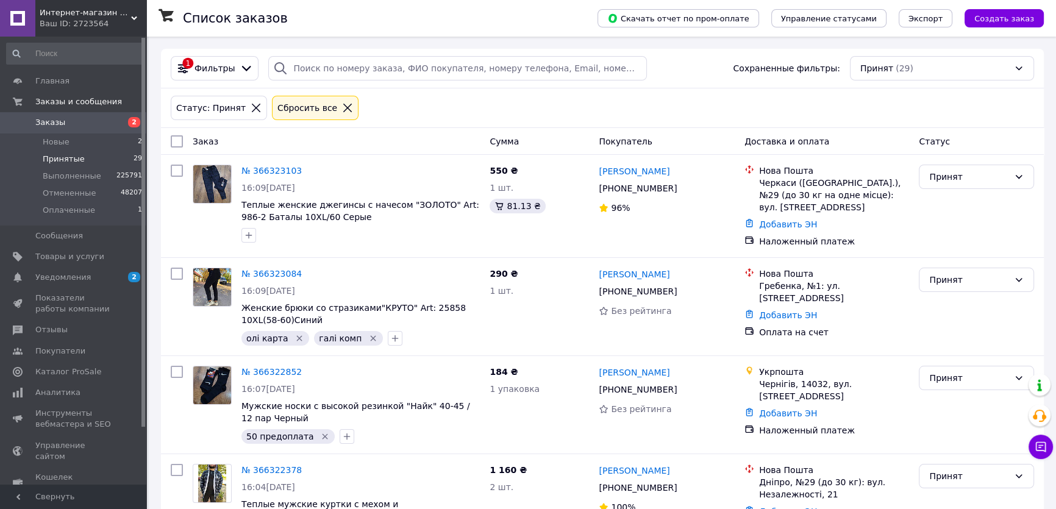
click at [340, 109] on div at bounding box center [348, 107] width 16 height 11
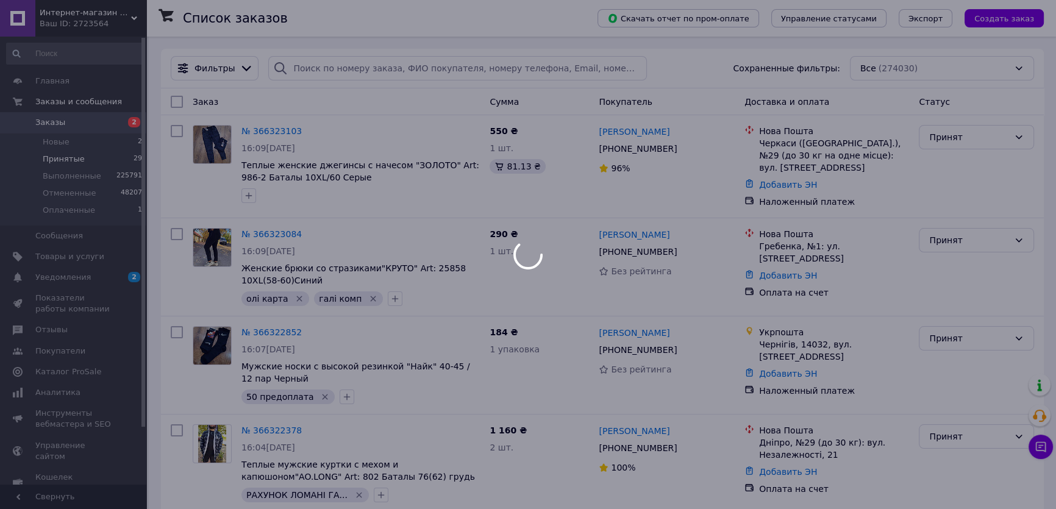
click at [292, 62] on div at bounding box center [528, 254] width 1056 height 509
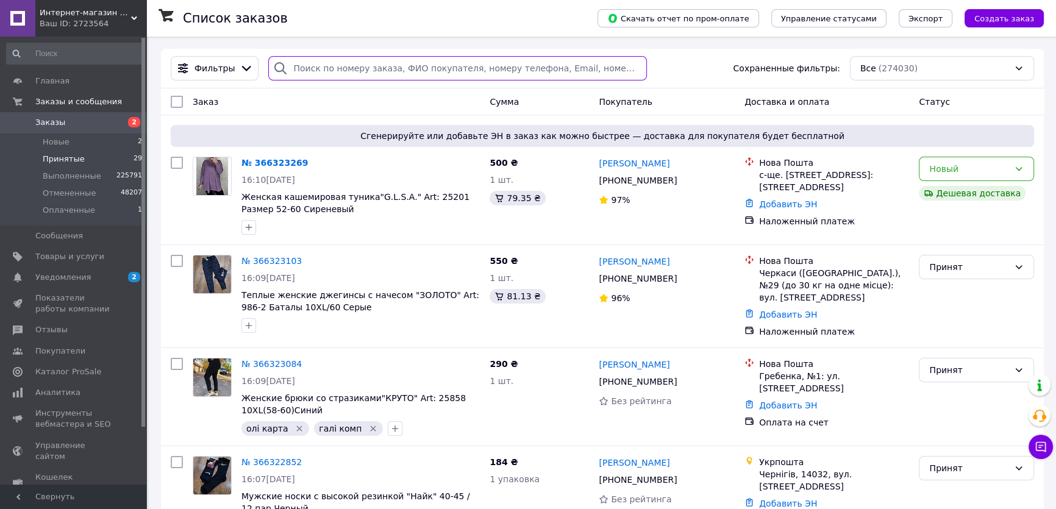
paste input "+380957859860"
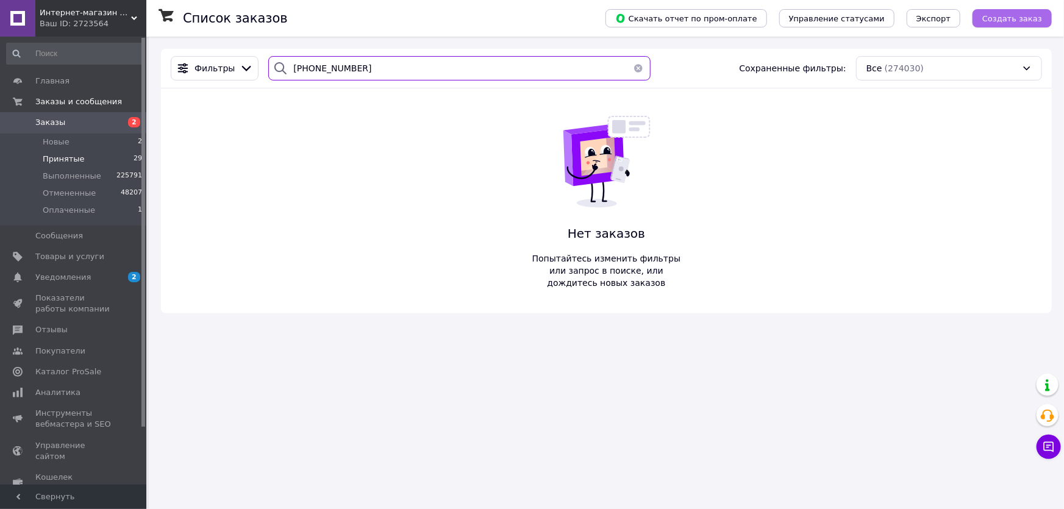
type input "+380957859860"
click at [1010, 15] on span "Создать заказ" at bounding box center [1013, 18] width 60 height 9
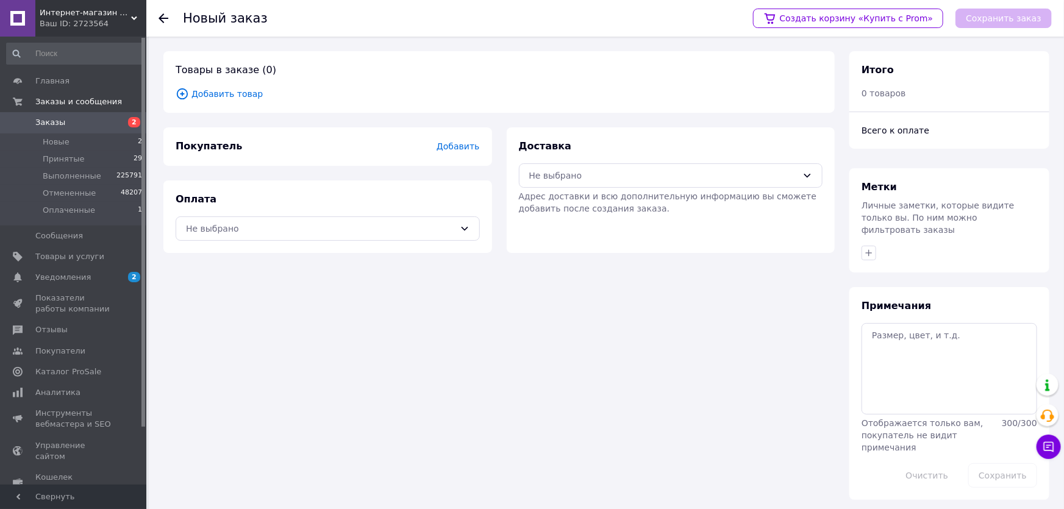
click at [447, 151] on span "Добавить" at bounding box center [458, 146] width 43 height 10
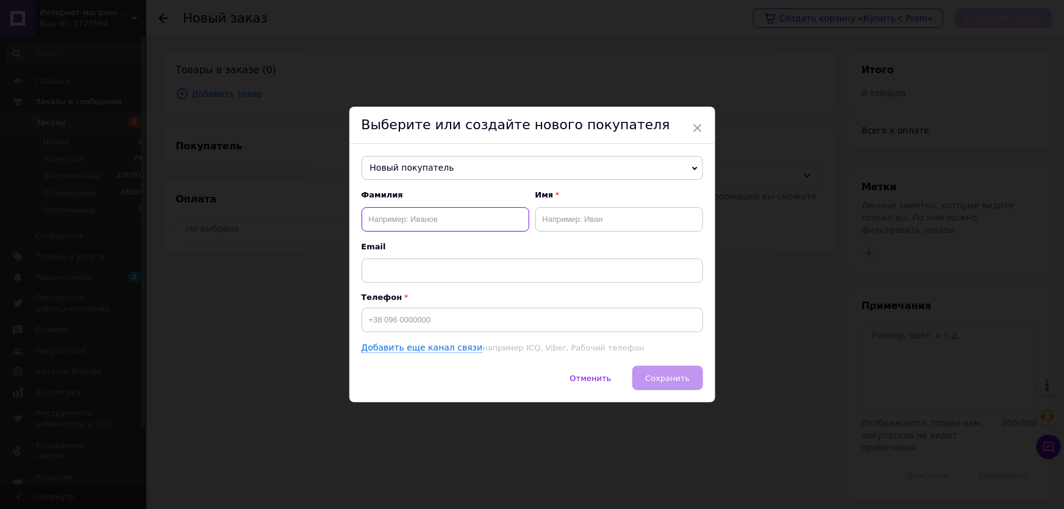
click at [439, 213] on input "text" at bounding box center [446, 219] width 168 height 24
type input "Борсук"
click at [577, 219] on input "text" at bounding box center [619, 219] width 168 height 24
type input "Галина"
click at [383, 322] on input at bounding box center [533, 320] width 342 height 24
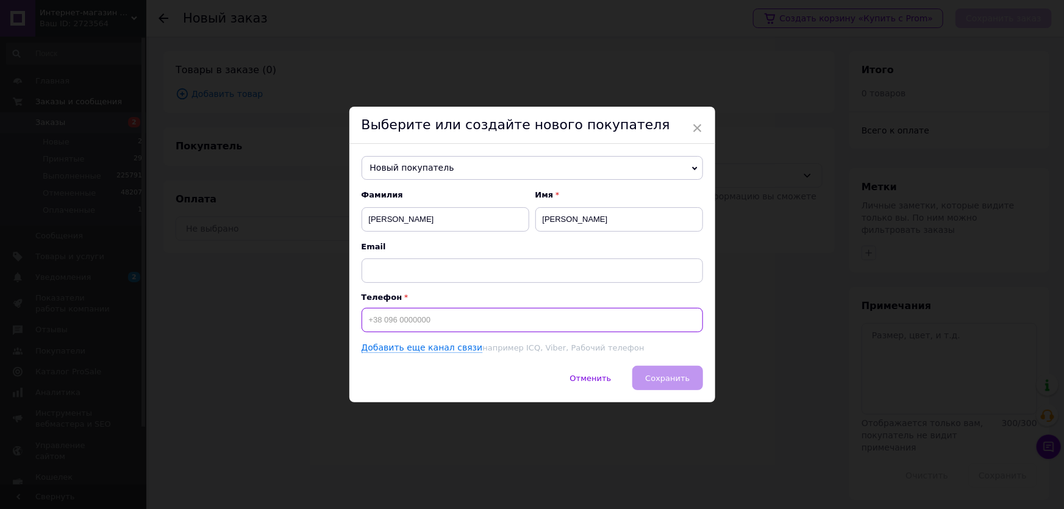
paste input "+380957859860"
type input "+380957859860"
click at [682, 387] on button "Сохранить" at bounding box center [667, 378] width 70 height 24
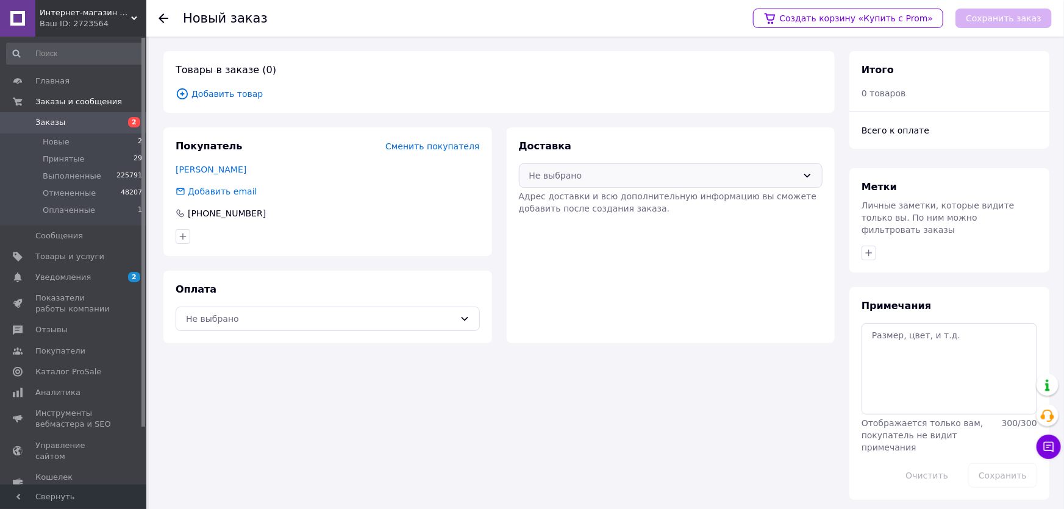
click at [560, 174] on div "Не выбрано" at bounding box center [663, 175] width 269 height 13
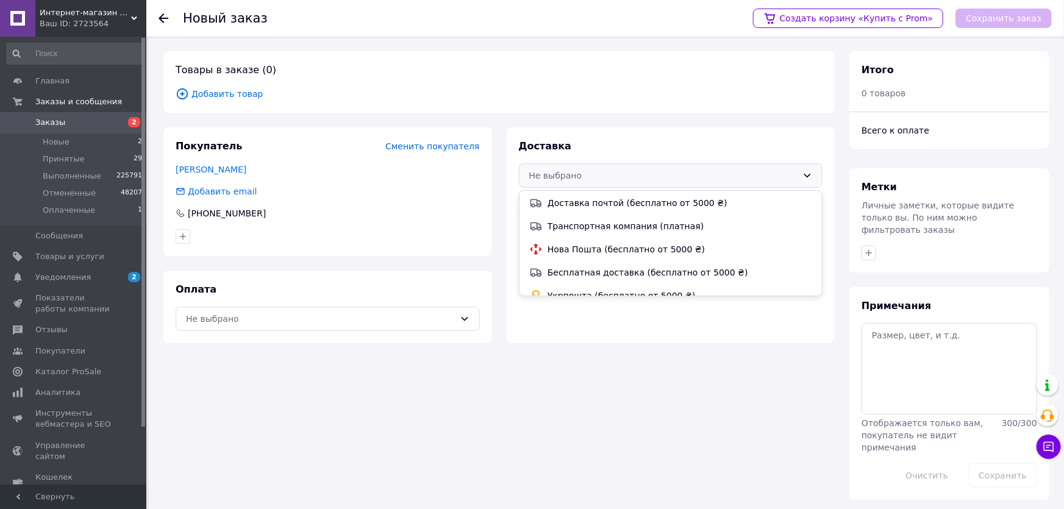
scroll to position [34, 0]
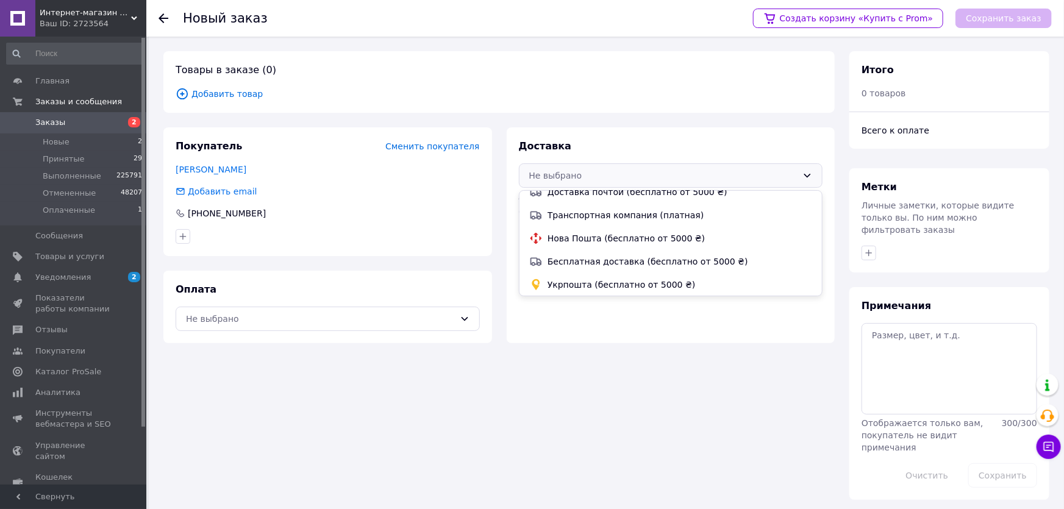
click at [563, 281] on span "Укрпошта (бесплатно от 5000 ₴)" at bounding box center [680, 285] width 265 height 12
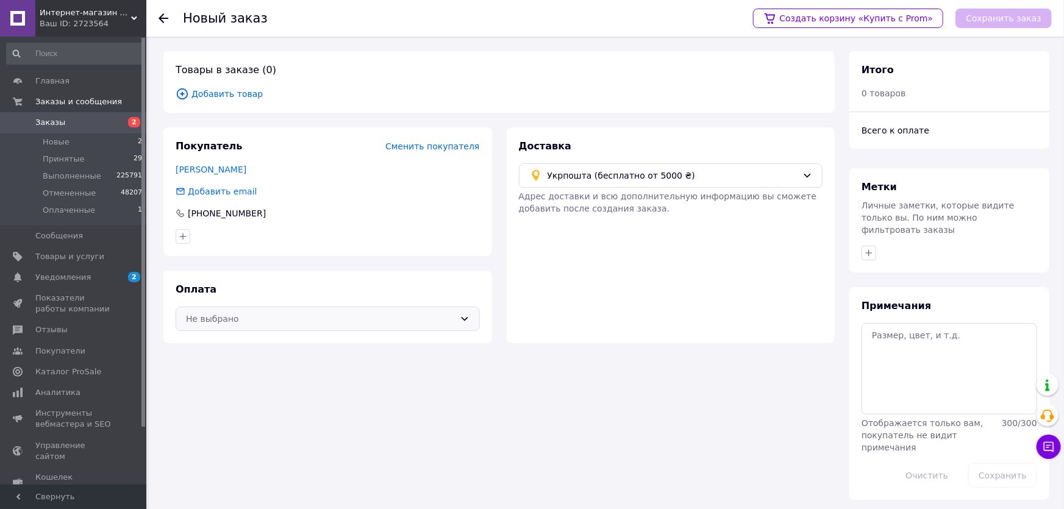
click at [213, 317] on div "Не выбрано" at bounding box center [320, 318] width 269 height 13
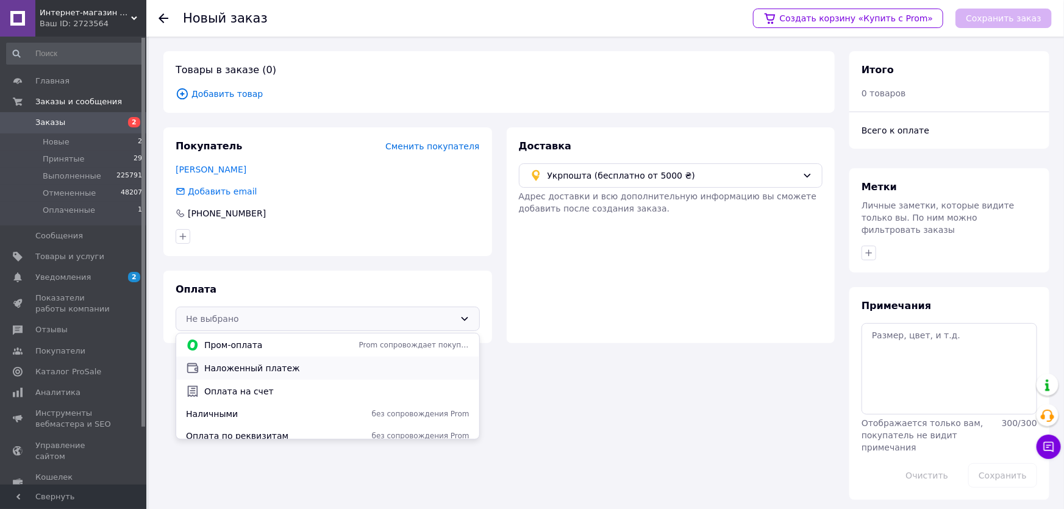
click at [232, 369] on span "Наложенный платеж" at bounding box center [336, 368] width 265 height 12
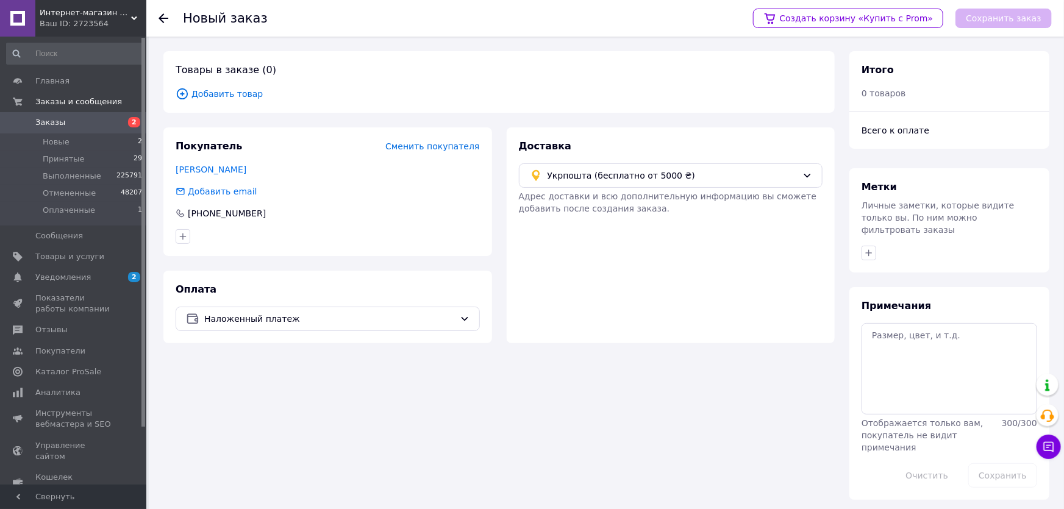
click at [241, 92] on span "Добавить товар" at bounding box center [499, 93] width 647 height 13
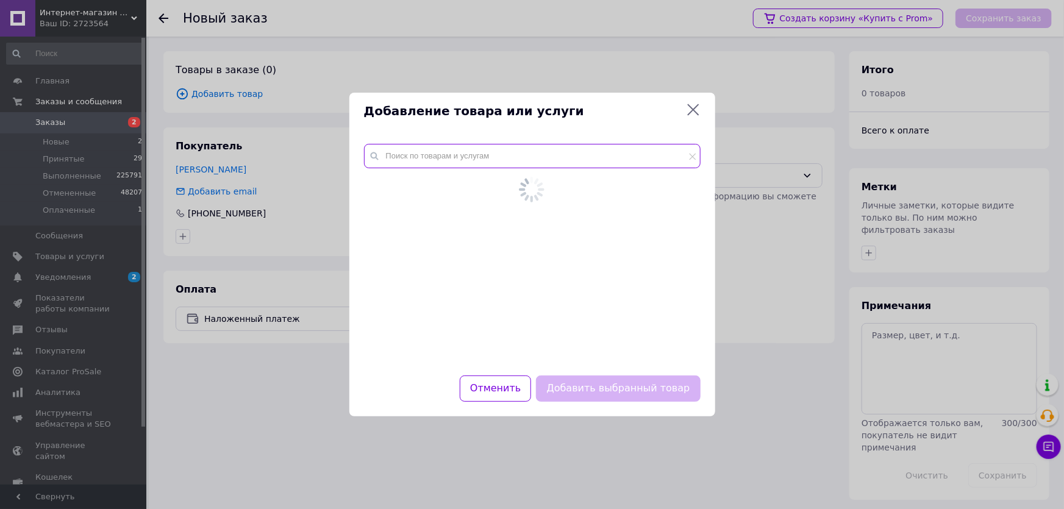
click at [442, 164] on input "text" at bounding box center [532, 156] width 337 height 24
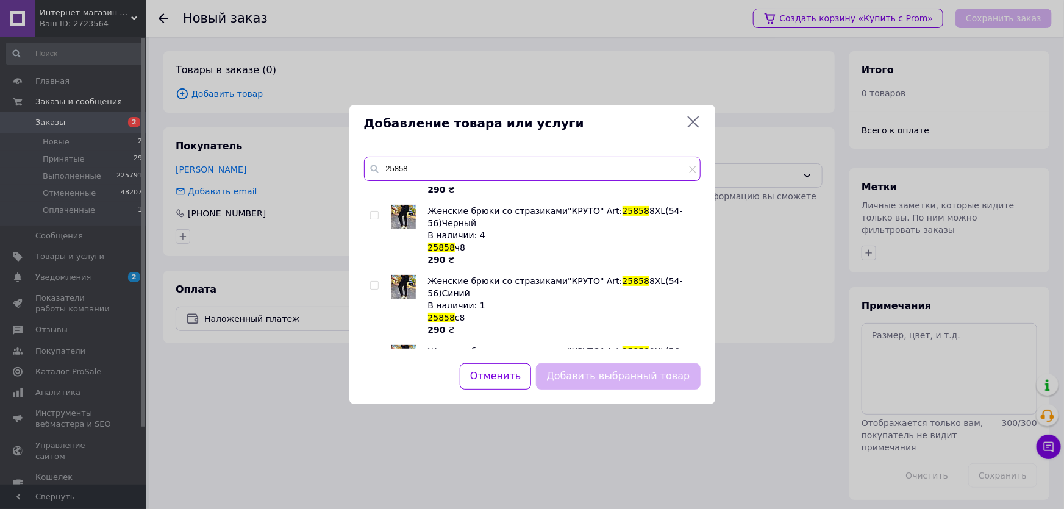
scroll to position [166, 0]
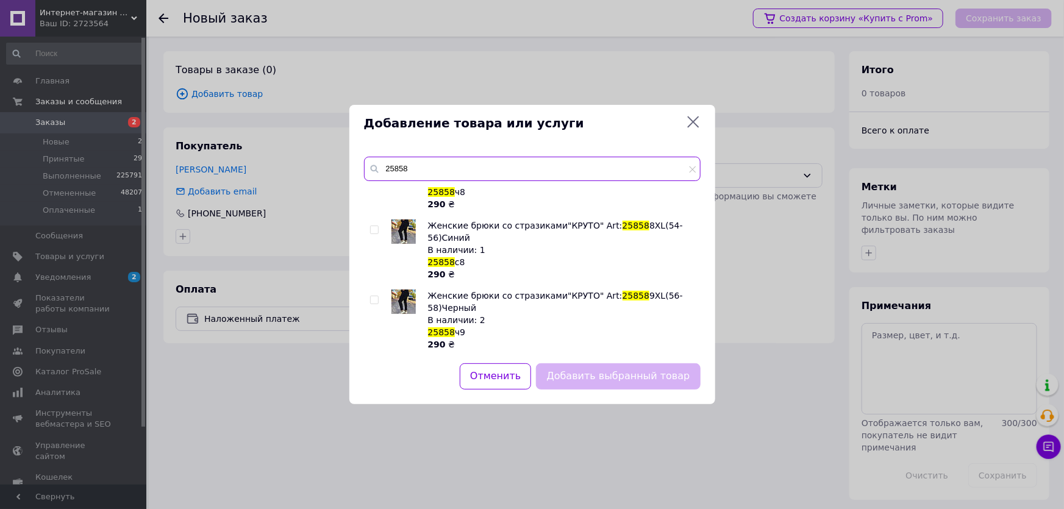
type input "25858"
click at [370, 296] on input "checkbox" at bounding box center [374, 300] width 8 height 8
checkbox input "true"
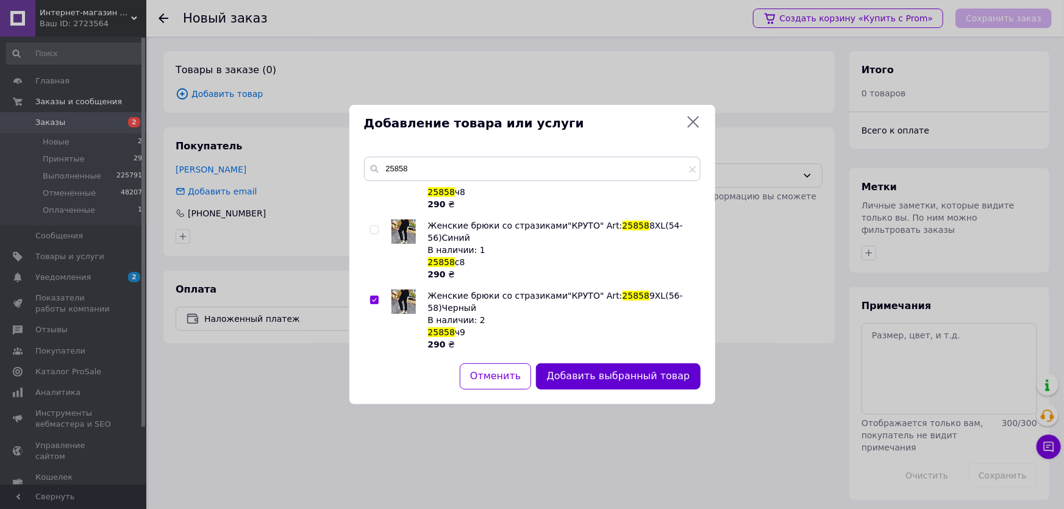
click at [591, 376] on button "Добавить выбранный товар" at bounding box center [618, 376] width 164 height 26
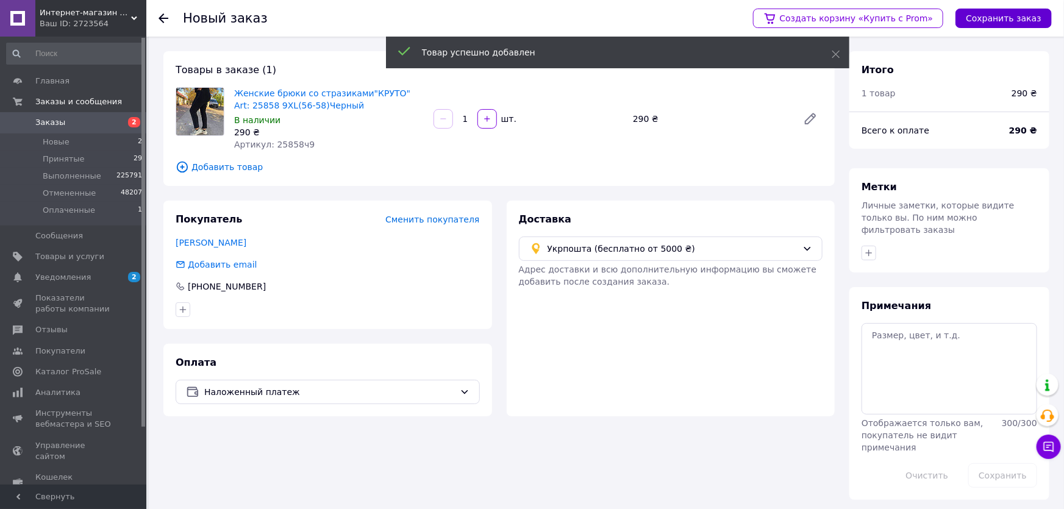
drag, startPoint x: 1000, startPoint y: 16, endPoint x: 851, endPoint y: 198, distance: 235.4
click at [1000, 15] on button "Сохранить заказ" at bounding box center [1004, 19] width 96 height 20
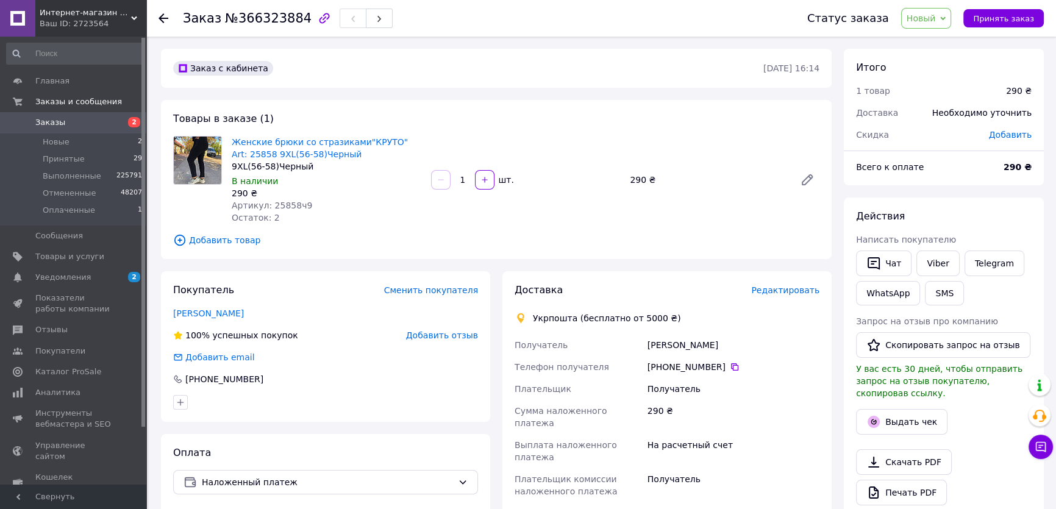
click at [212, 243] on span "Добавить товар" at bounding box center [496, 240] width 646 height 13
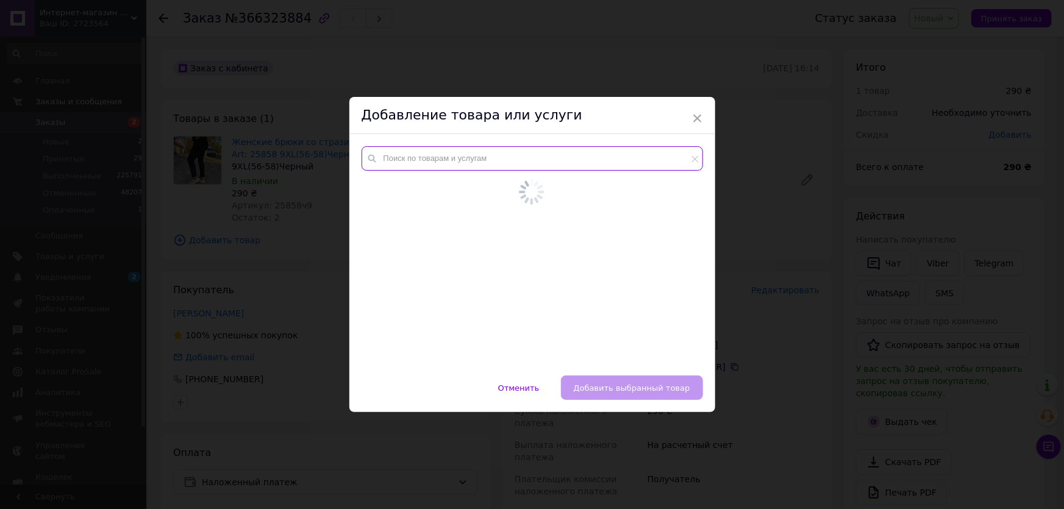
drag, startPoint x: 445, startPoint y: 160, endPoint x: 439, endPoint y: 163, distance: 7.4
click at [445, 160] on input "text" at bounding box center [533, 158] width 342 height 24
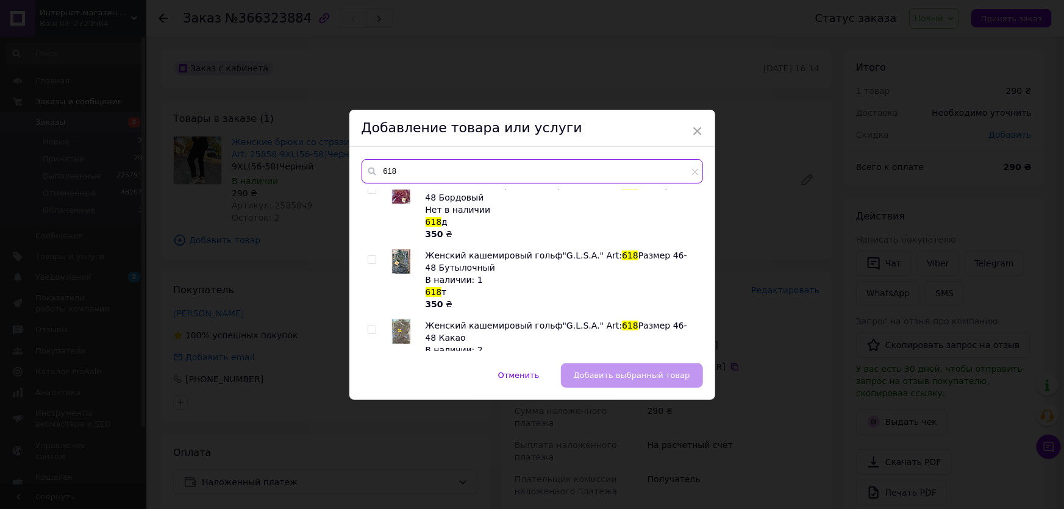
scroll to position [221, 0]
type input "618"
click at [368, 256] on input "checkbox" at bounding box center [372, 260] width 8 height 8
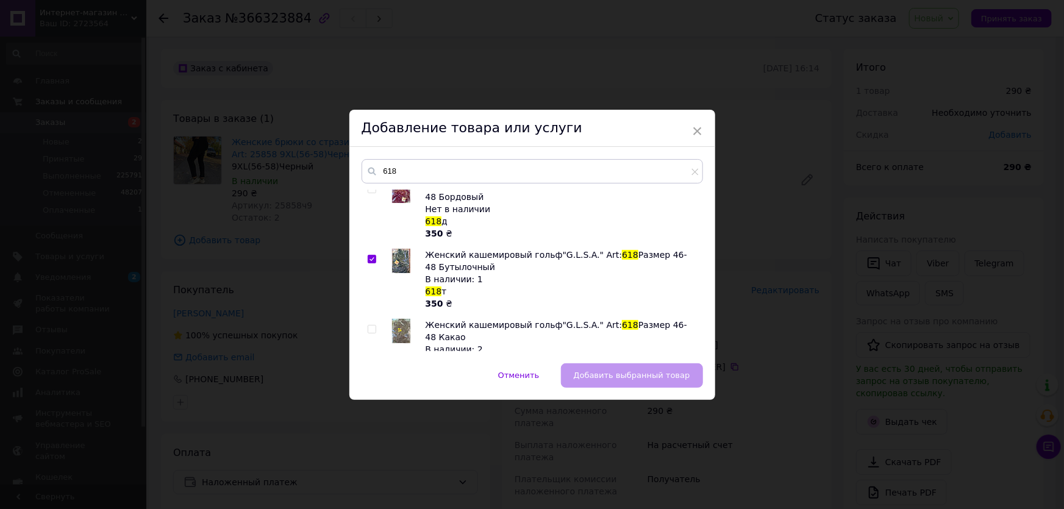
checkbox input "true"
click at [616, 378] on span "Добавить выбранный товар" at bounding box center [632, 375] width 116 height 9
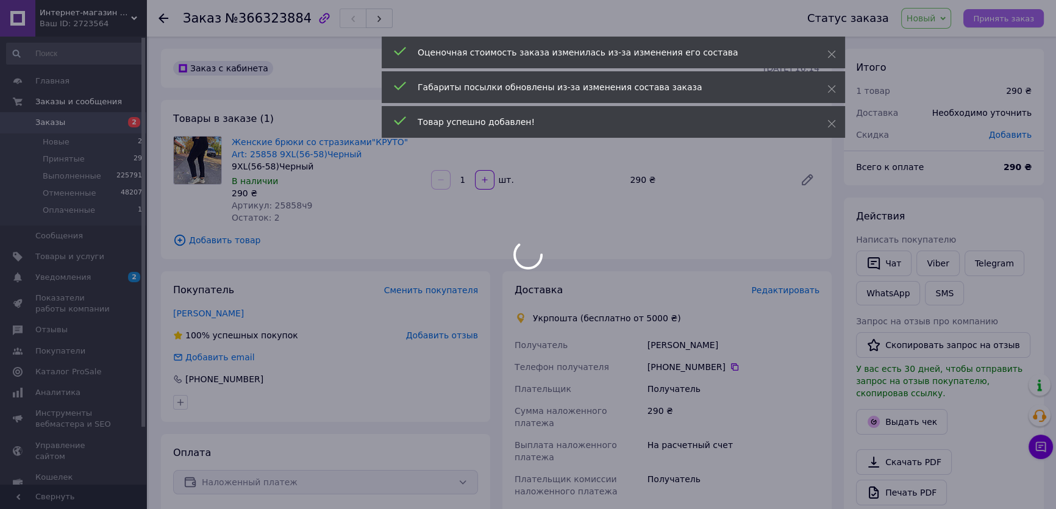
click at [1005, 17] on div at bounding box center [528, 254] width 1056 height 509
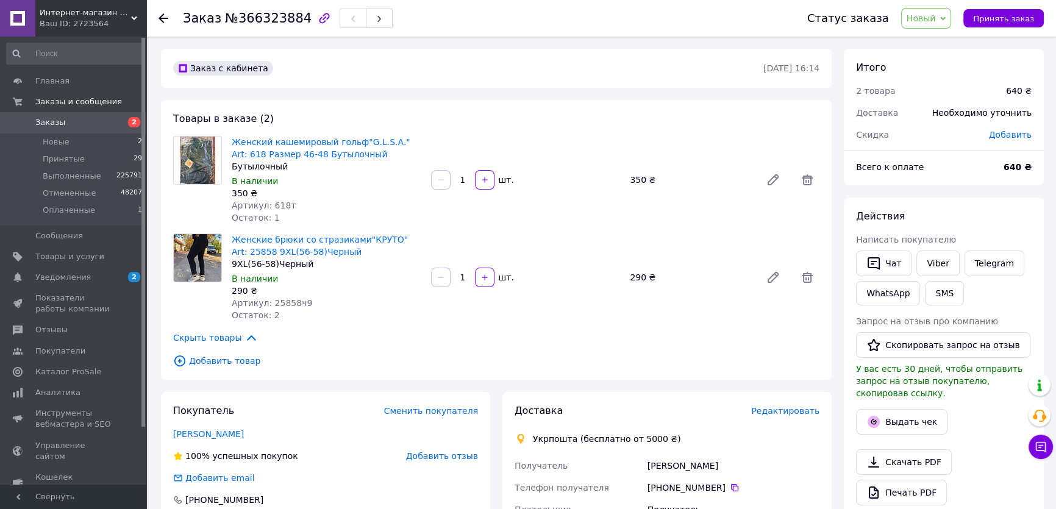
click at [795, 410] on span "Редактировать" at bounding box center [785, 411] width 68 height 10
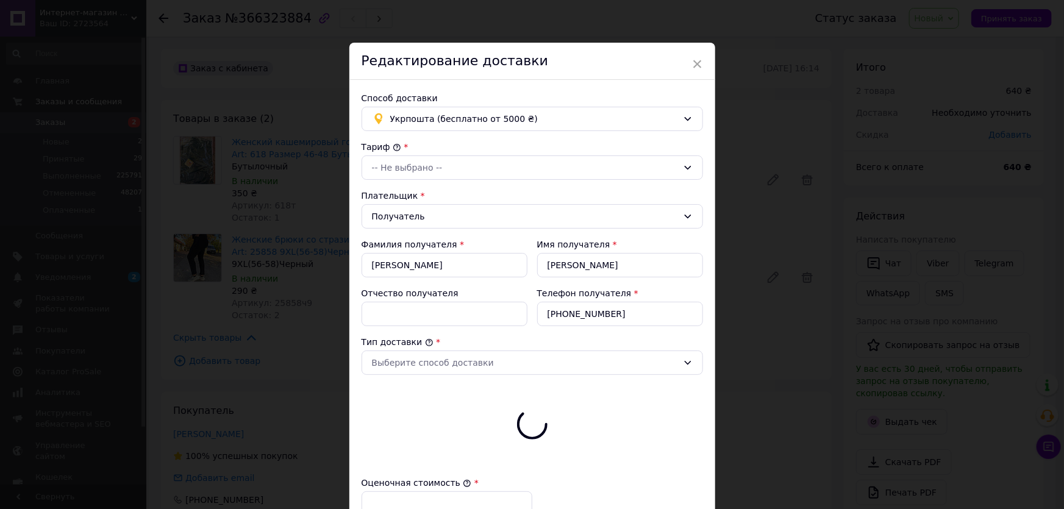
type input "640"
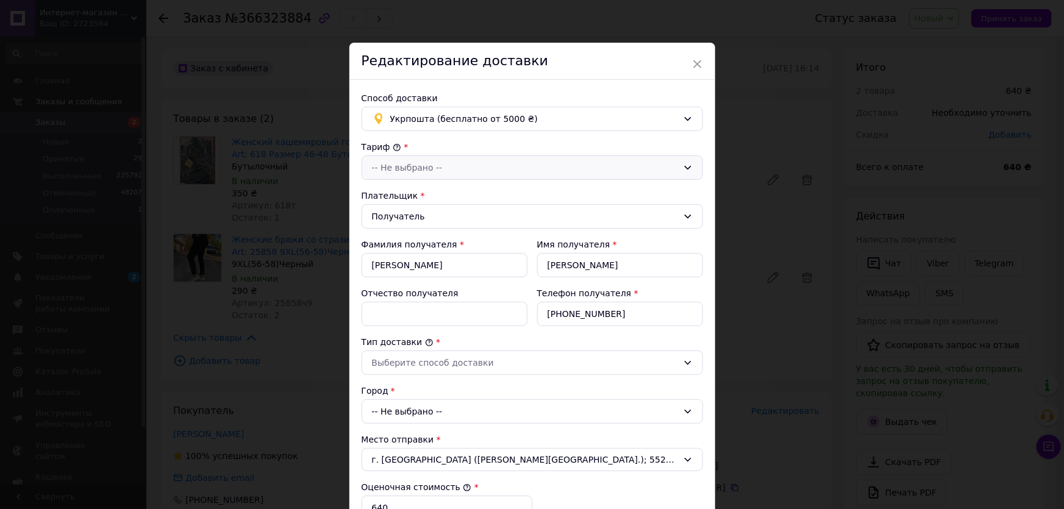
click at [396, 170] on div "-- Не выбрано --" at bounding box center [525, 167] width 306 height 13
click at [399, 185] on li "Стандарт" at bounding box center [530, 194] width 340 height 22
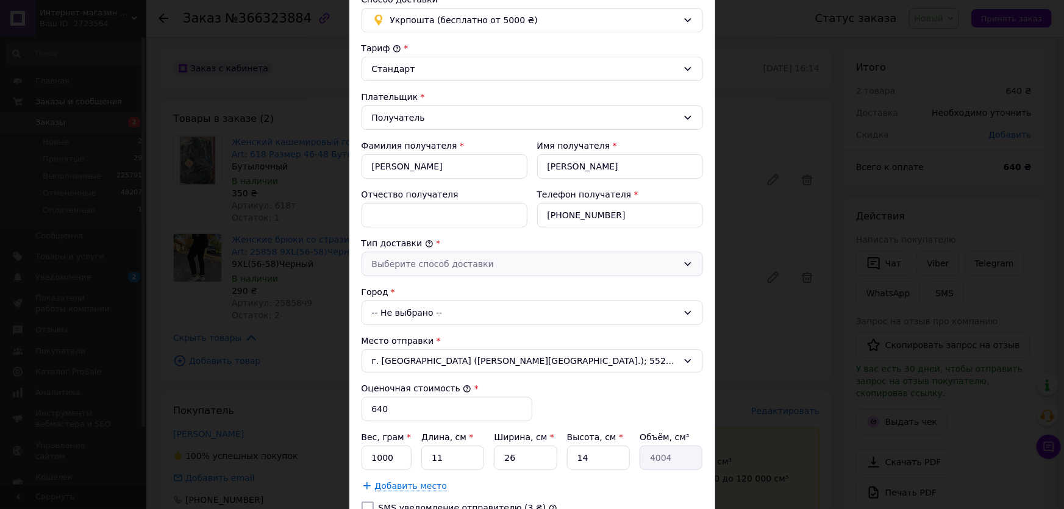
scroll to position [110, 0]
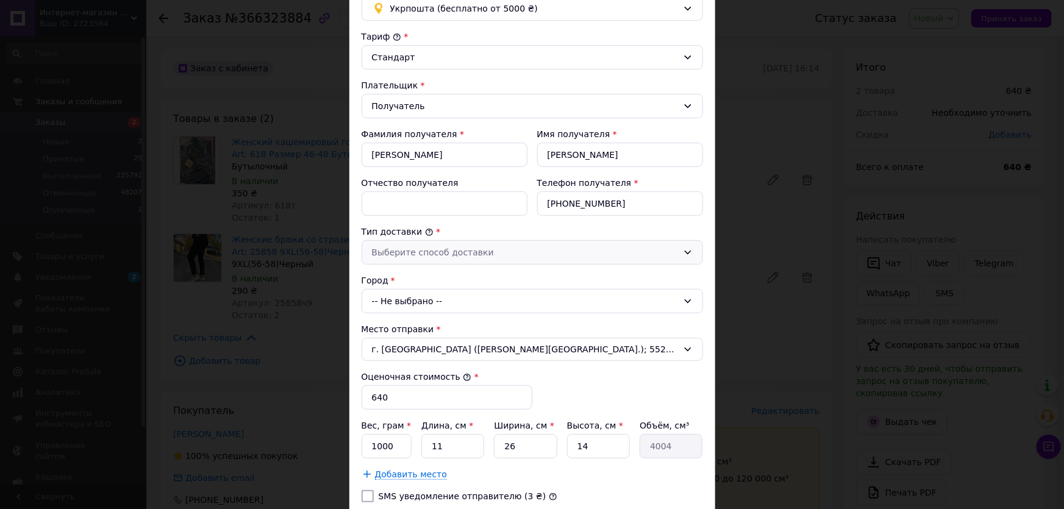
click at [397, 240] on div "Выберите способ доставки" at bounding box center [533, 252] width 342 height 24
click at [398, 276] on li "Склад - склад" at bounding box center [530, 278] width 340 height 22
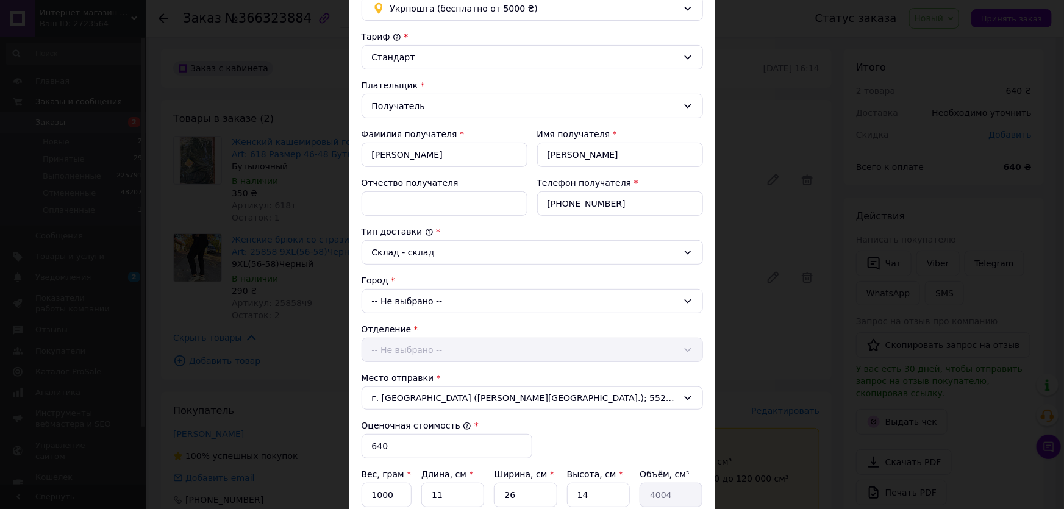
drag, startPoint x: 389, startPoint y: 299, endPoint x: 390, endPoint y: 312, distance: 12.9
click at [389, 298] on div "-- Не выбрано --" at bounding box center [533, 301] width 342 height 24
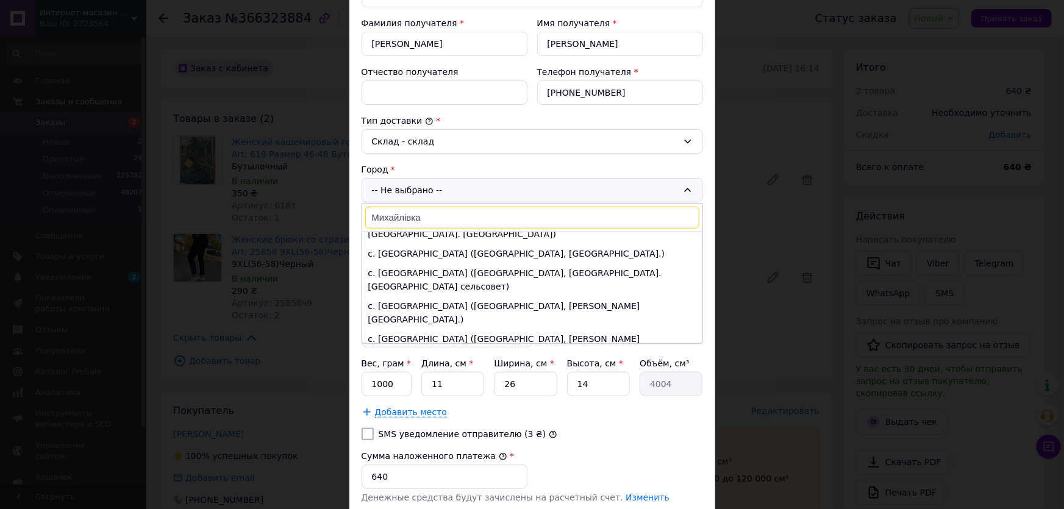
scroll to position [1109, 0]
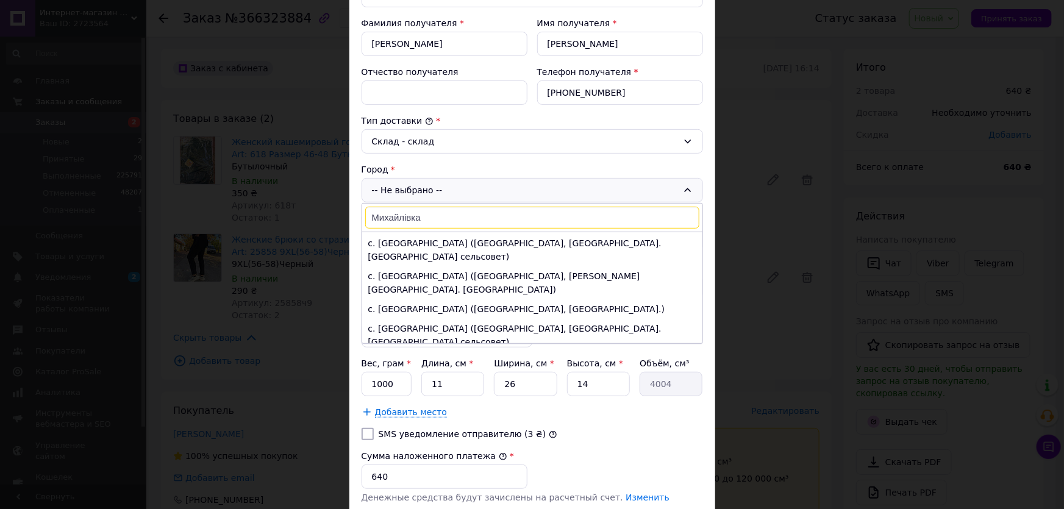
type input "Михайлівка"
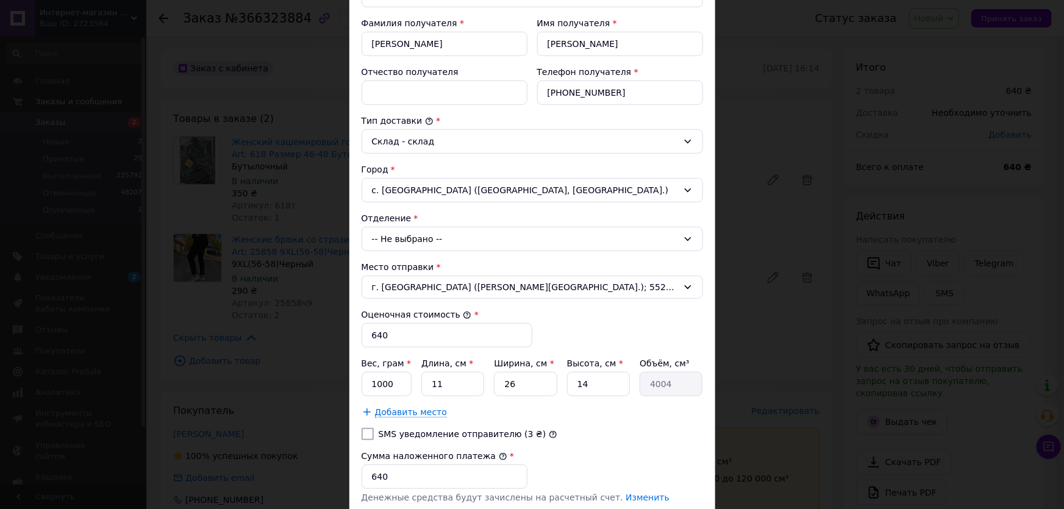
click at [392, 238] on div "-- Не выбрано --" at bounding box center [533, 239] width 342 height 24
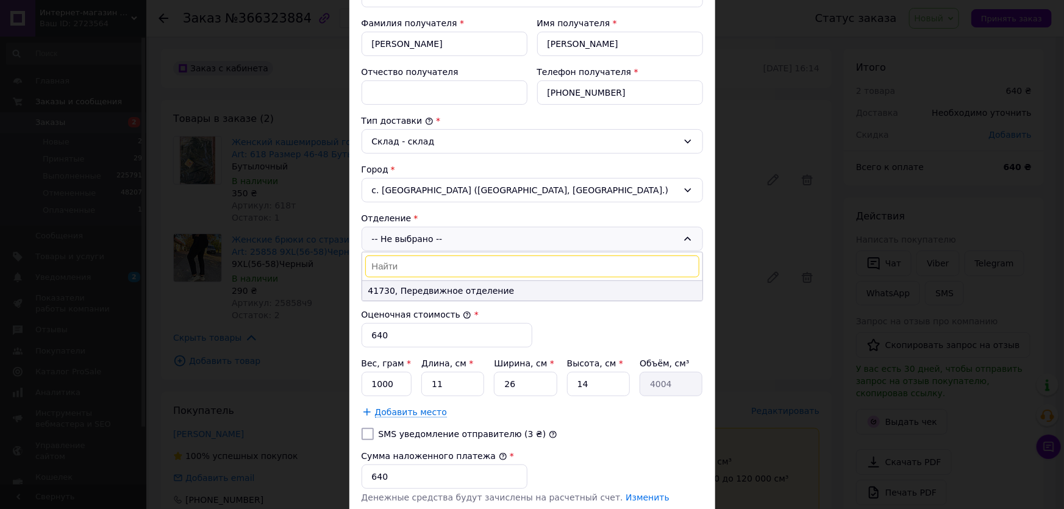
click at [395, 285] on li "41730, Передвижное отделение" at bounding box center [532, 291] width 340 height 20
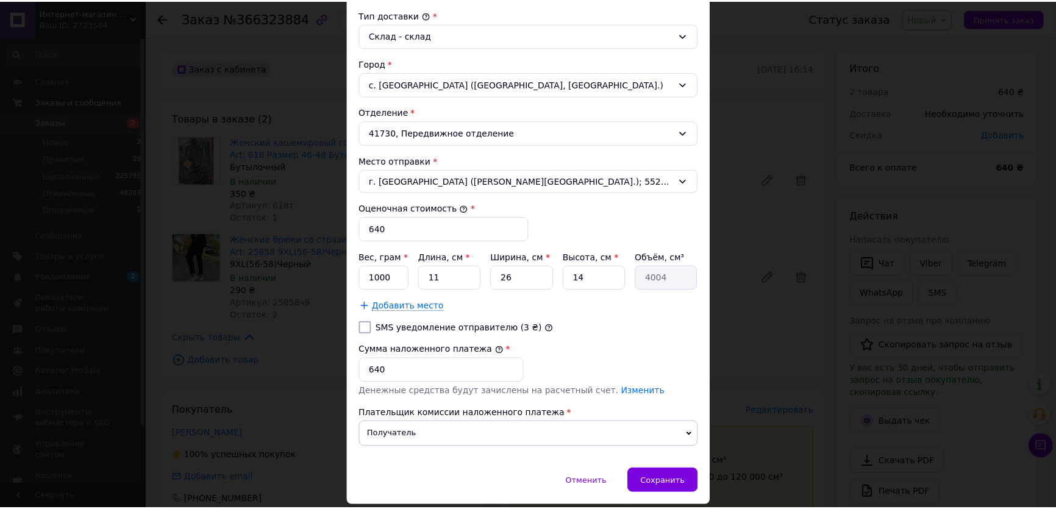
scroll to position [365, 0]
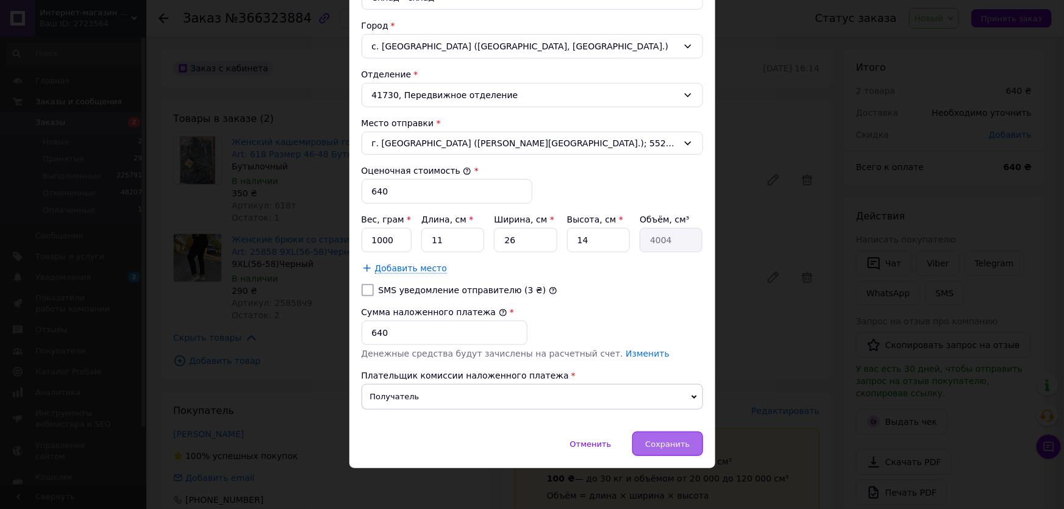
drag, startPoint x: 679, startPoint y: 456, endPoint x: 674, endPoint y: 445, distance: 12.0
click at [679, 455] on div "Отменить   Сохранить" at bounding box center [532, 450] width 366 height 37
click at [674, 443] on span "Сохранить" at bounding box center [667, 444] width 45 height 9
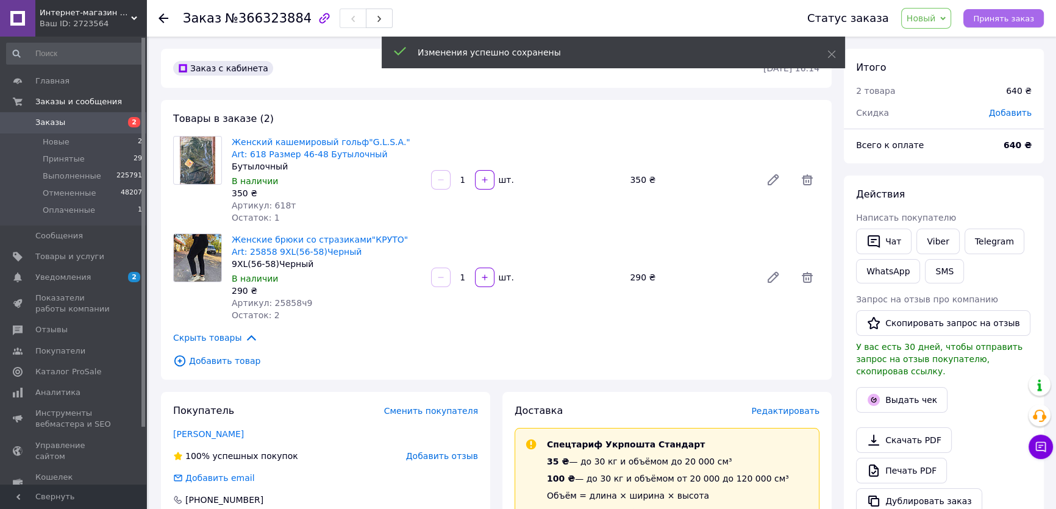
click at [1006, 18] on span "Принять заказ" at bounding box center [1003, 18] width 61 height 9
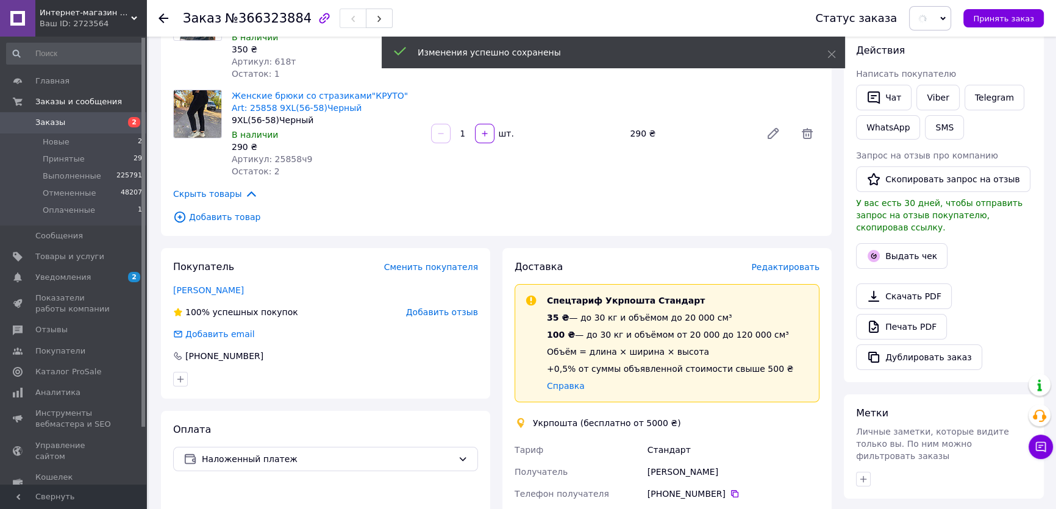
scroll to position [221, 0]
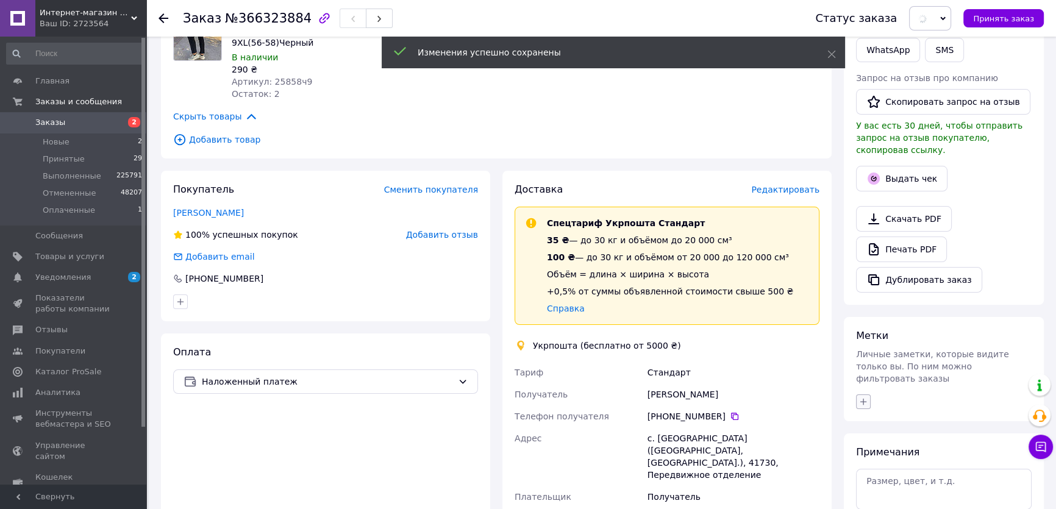
click at [861, 397] on icon "button" at bounding box center [864, 402] width 10 height 10
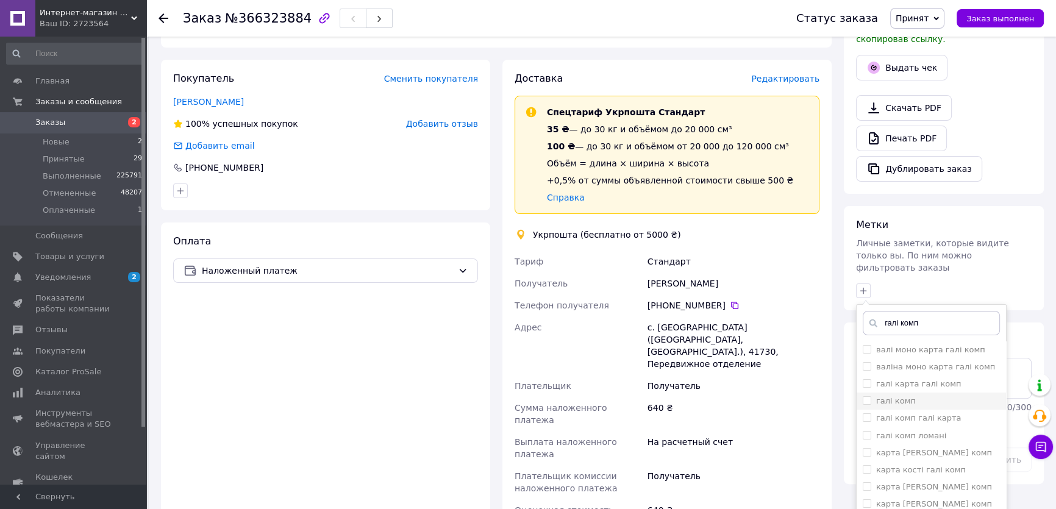
type input "галі комп"
click at [863, 396] on input "галі комп" at bounding box center [867, 400] width 8 height 8
checkbox input "true"
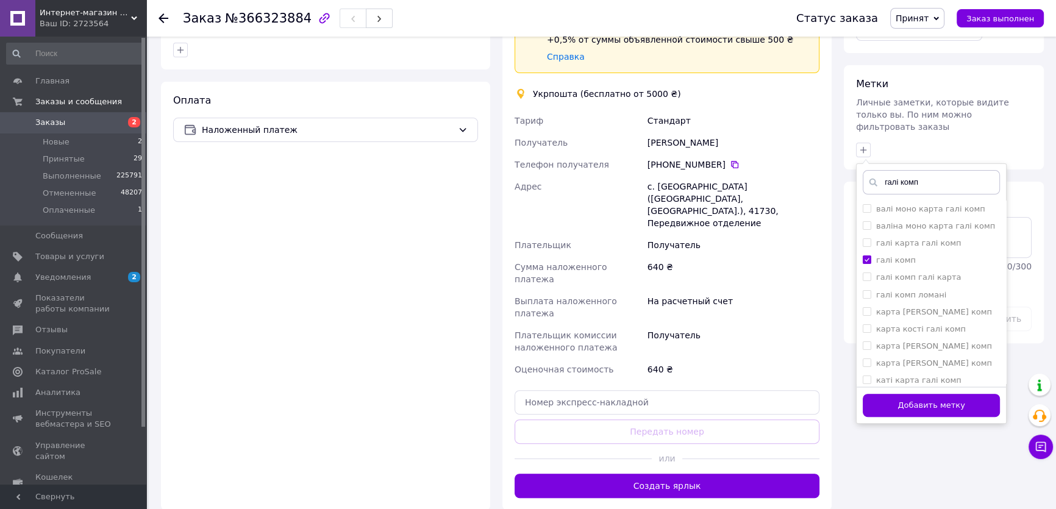
scroll to position [554, 0]
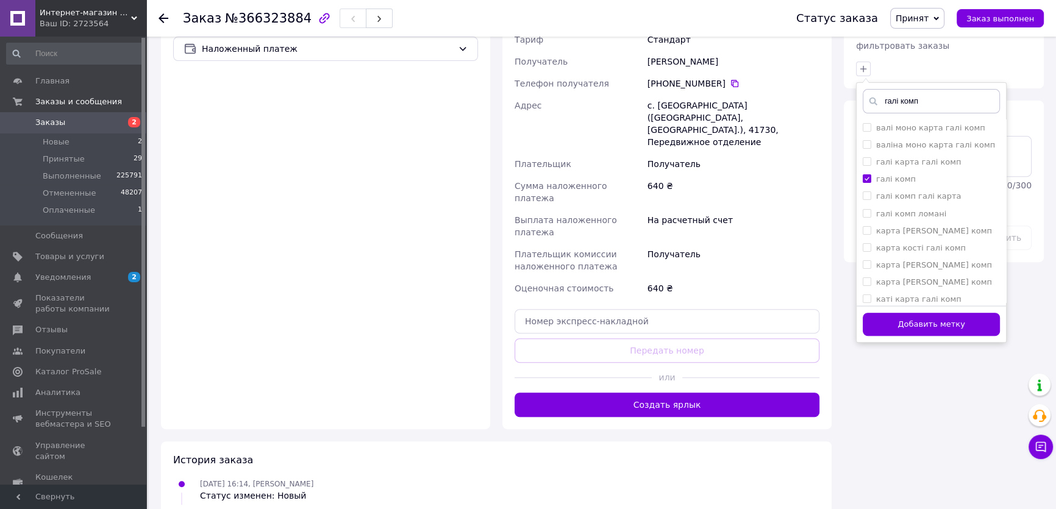
drag, startPoint x: 890, startPoint y: 301, endPoint x: 867, endPoint y: 298, distance: 24.0
click at [890, 313] on button "Добавить метку" at bounding box center [931, 325] width 137 height 24
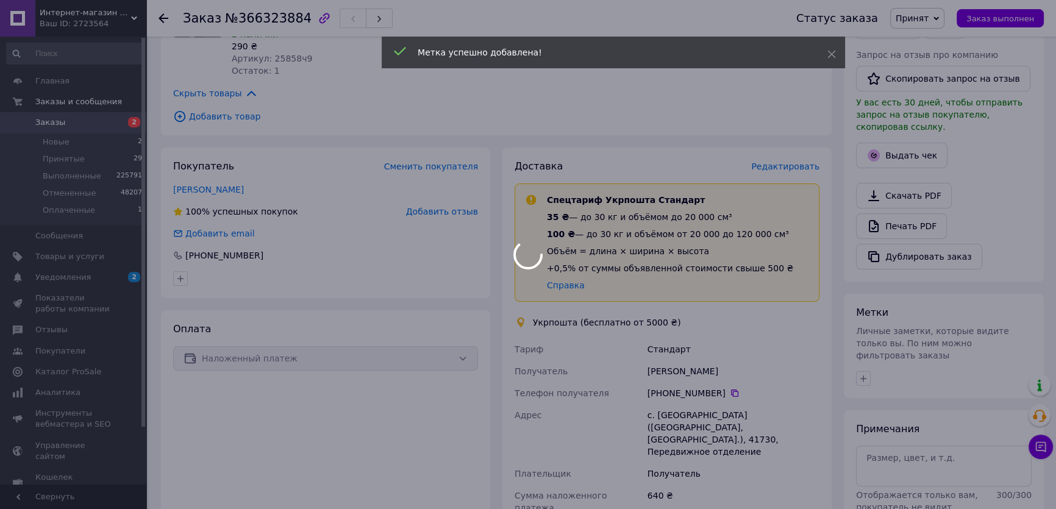
scroll to position [0, 0]
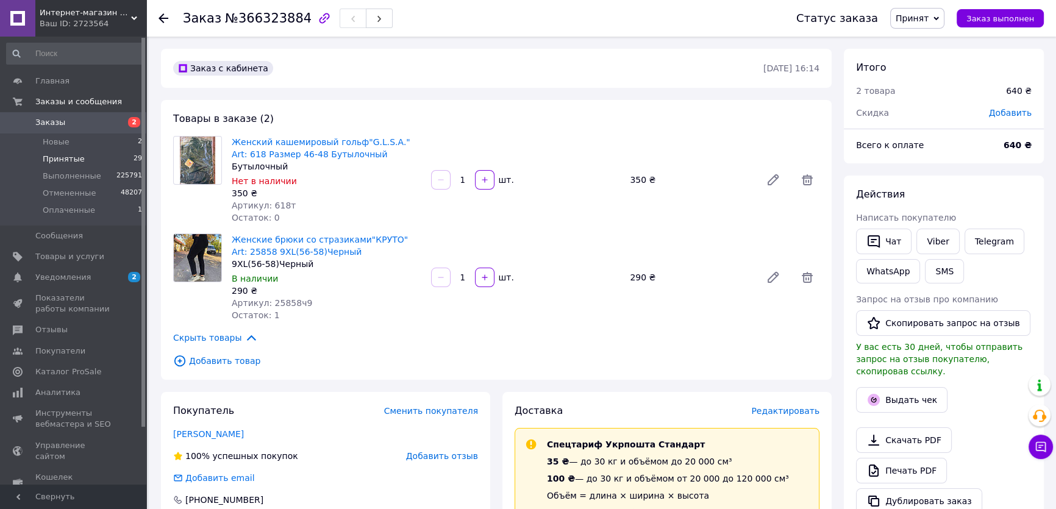
click at [68, 157] on span "Принятые" at bounding box center [64, 159] width 42 height 11
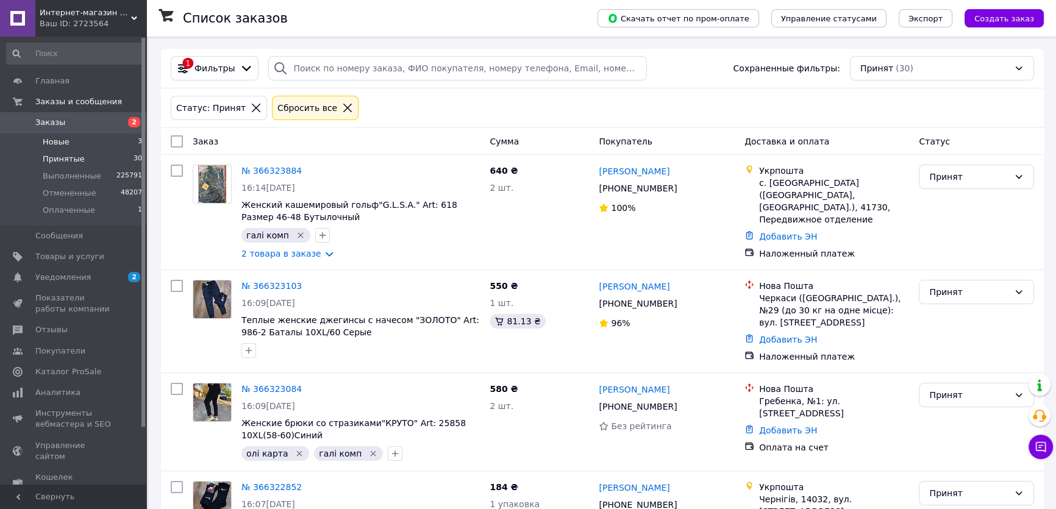
click at [106, 141] on li "Новые 3" at bounding box center [74, 142] width 149 height 17
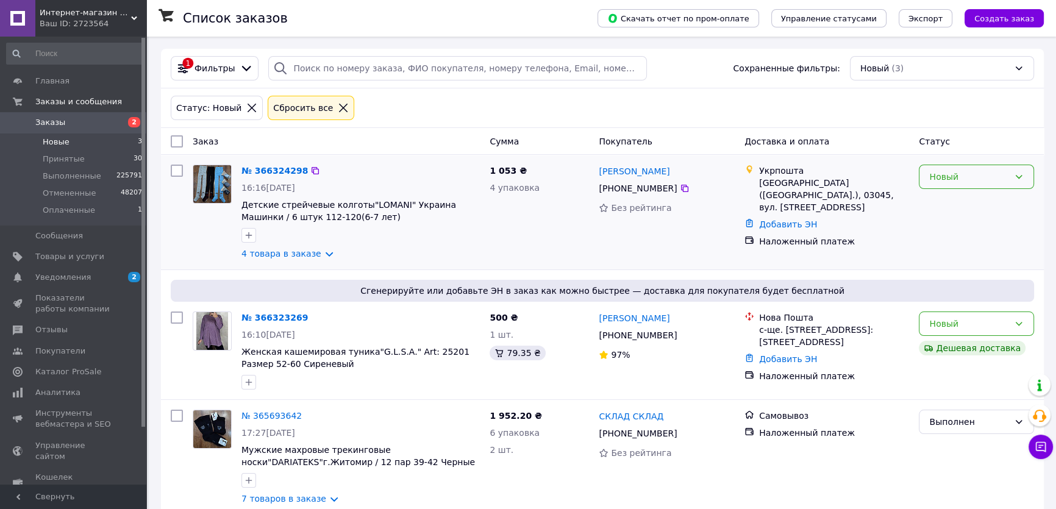
click at [945, 182] on div "Новый" at bounding box center [969, 176] width 80 height 13
click at [943, 207] on li "Принят" at bounding box center [977, 203] width 114 height 22
click at [950, 331] on div "Новый" at bounding box center [976, 324] width 115 height 24
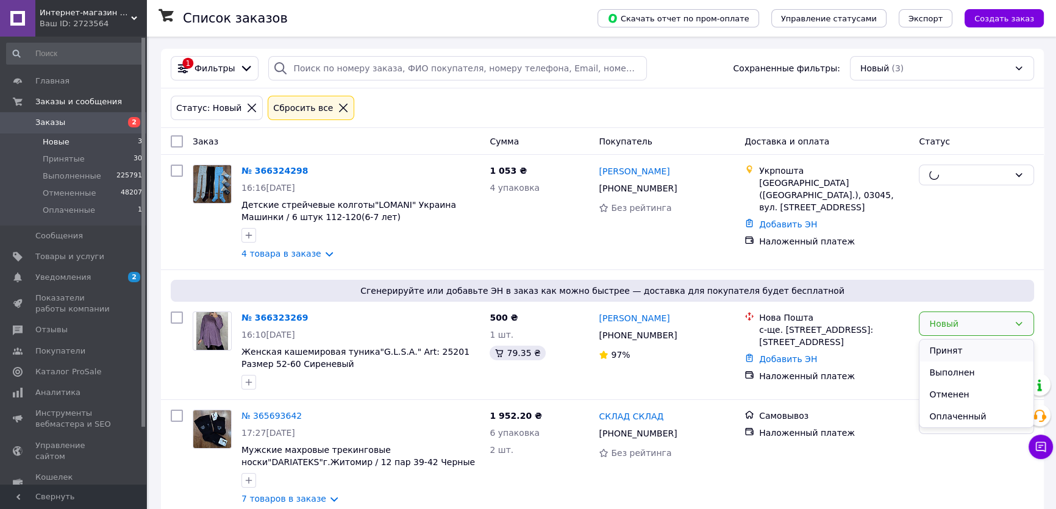
click at [945, 353] on li "Принят" at bounding box center [977, 351] width 114 height 22
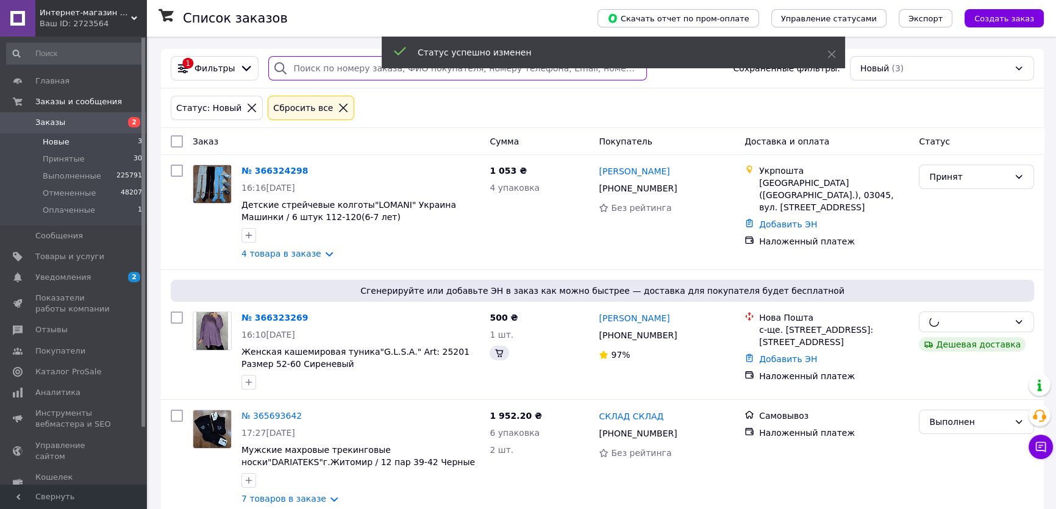
click at [310, 66] on input "search" at bounding box center [457, 68] width 378 height 24
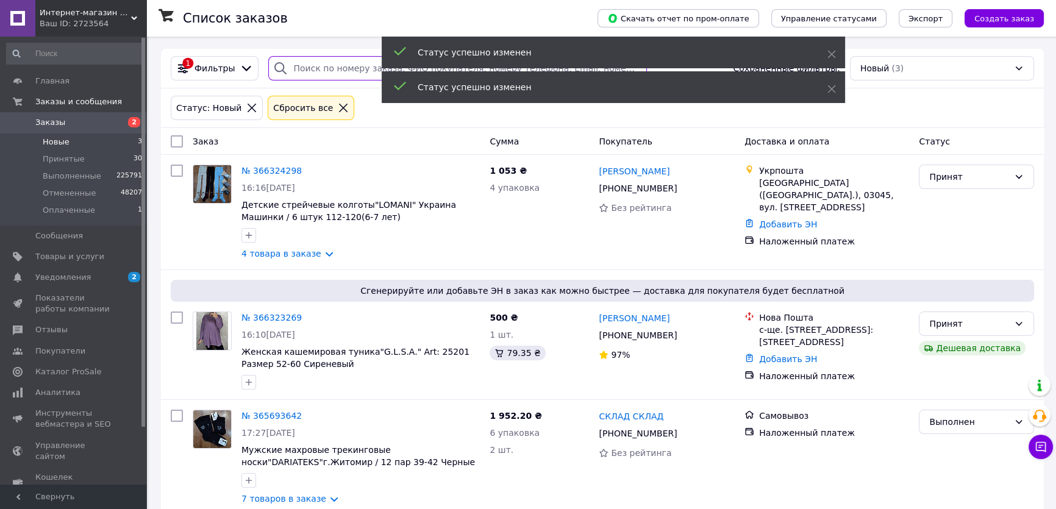
drag, startPoint x: 309, startPoint y: 66, endPoint x: 298, endPoint y: 73, distance: 13.1
click at [298, 73] on input "search" at bounding box center [457, 68] width 378 height 24
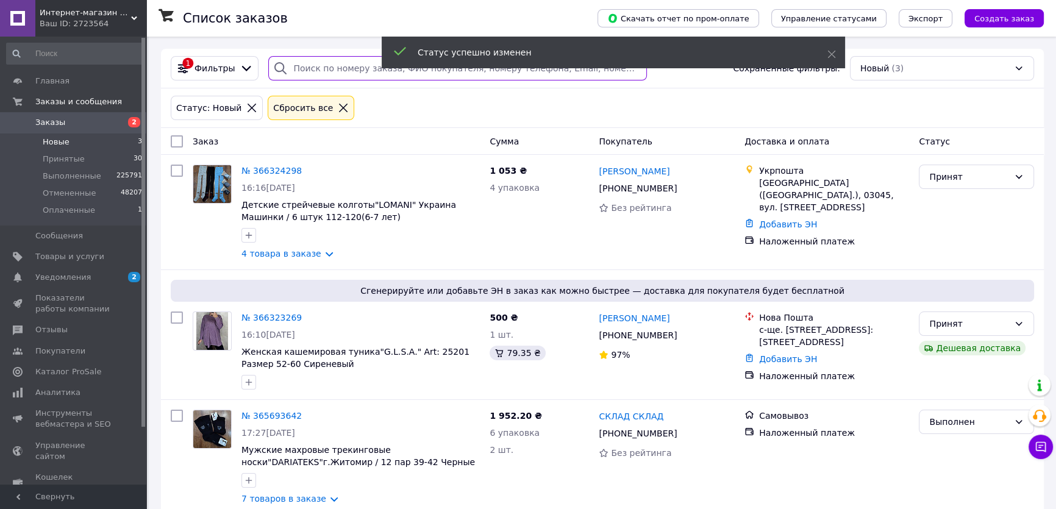
paste input "+380961340383"
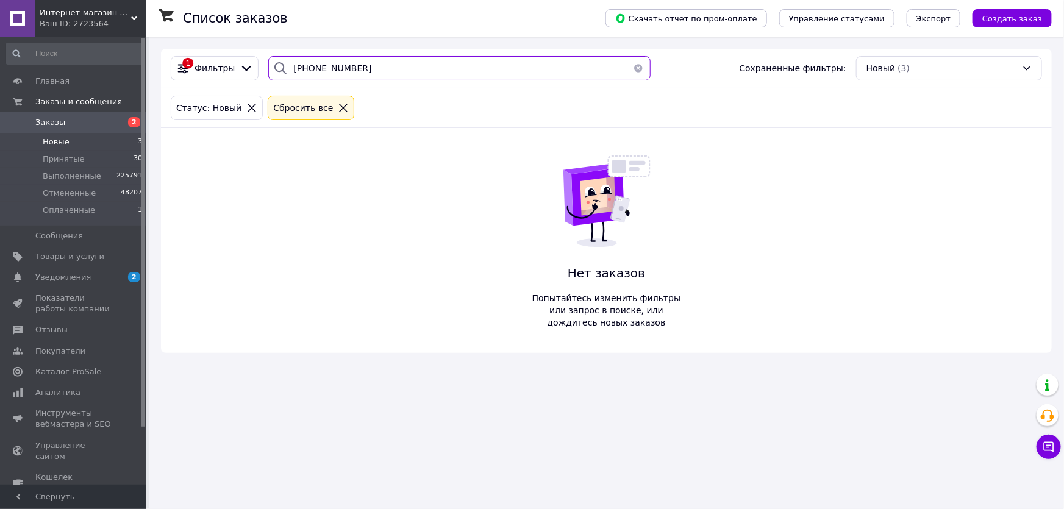
type input "+380961340383"
click at [304, 110] on div "Сбросить все" at bounding box center [303, 107] width 65 height 13
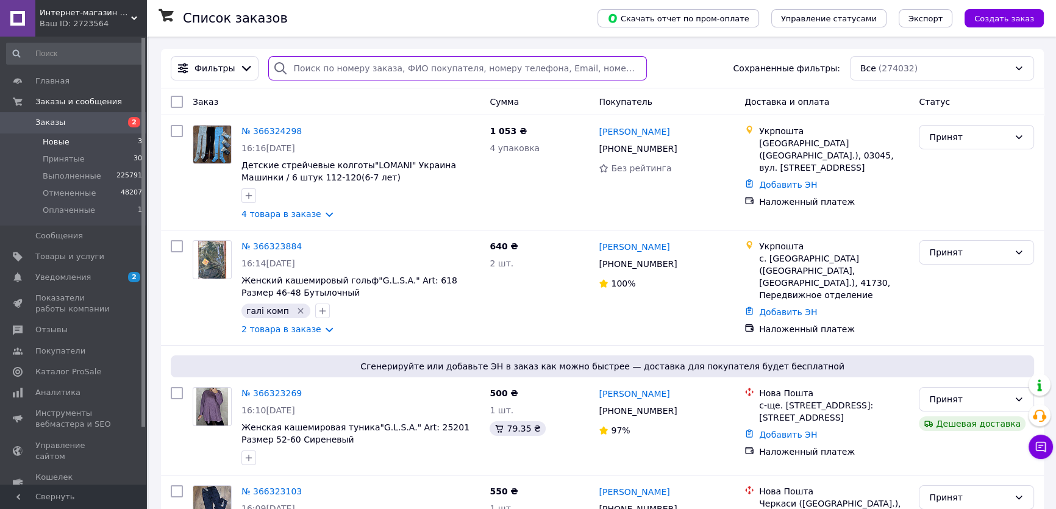
paste input "+380961340383"
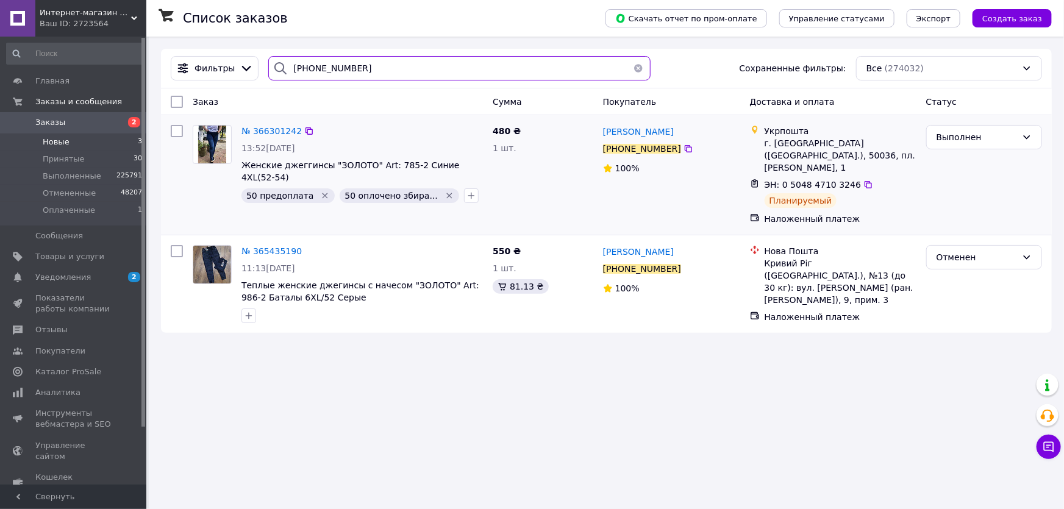
type input "+380961340383"
drag, startPoint x: 786, startPoint y: 186, endPoint x: 848, endPoint y: 200, distance: 63.8
click at [848, 200] on div "ЭН: 0 5048 4710 3246 Планируемый" at bounding box center [840, 193] width 157 height 34
click at [953, 337] on div "Список заказов Скачать отчет по пром-оплате Управление статусами Экспорт Создат…" at bounding box center [606, 191] width 915 height 309
drag, startPoint x: 348, startPoint y: 71, endPoint x: 276, endPoint y: 67, distance: 72.1
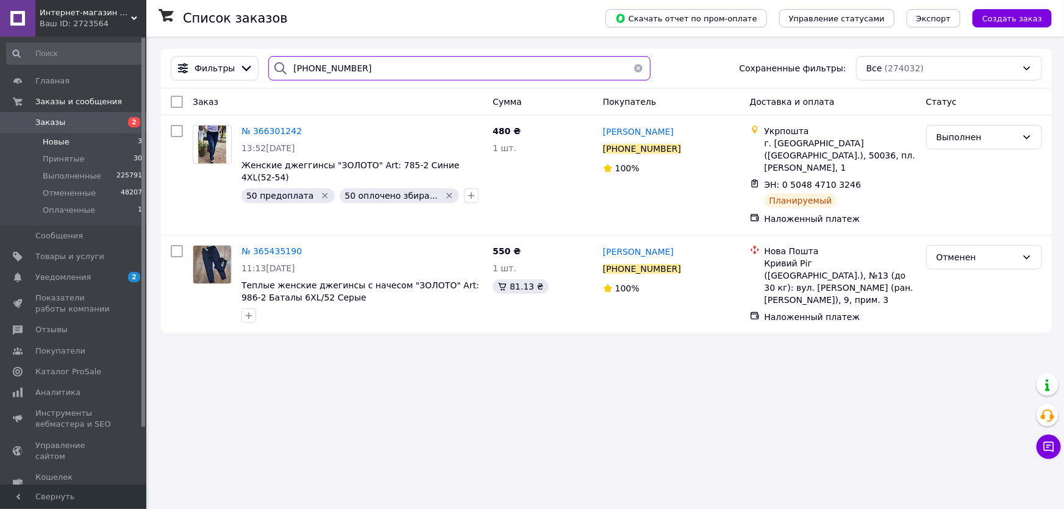
click at [289, 68] on input "+380961340383" at bounding box center [459, 68] width 382 height 24
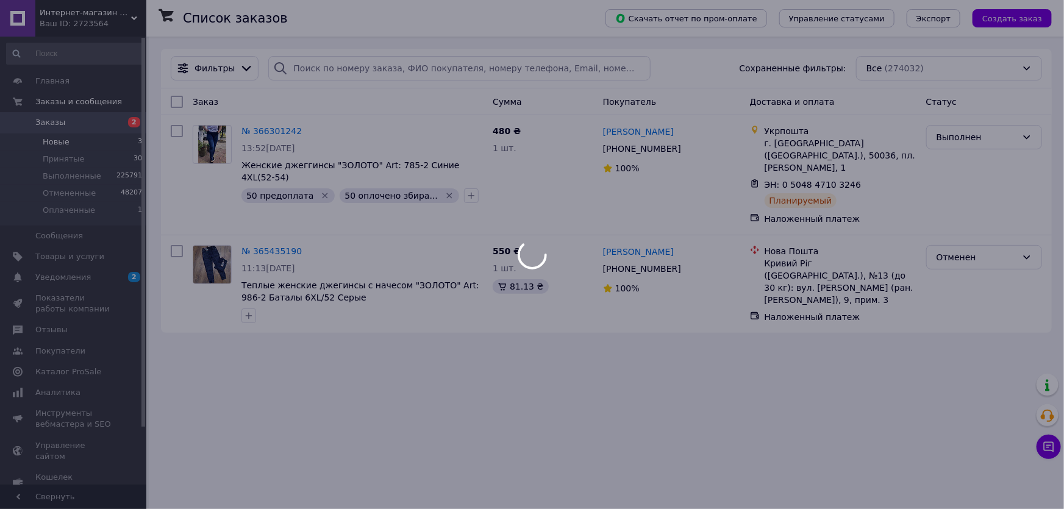
drag, startPoint x: 304, startPoint y: 64, endPoint x: 295, endPoint y: 76, distance: 14.9
click at [295, 77] on div at bounding box center [532, 254] width 1064 height 509
click at [289, 68] on input "search" at bounding box center [459, 68] width 382 height 24
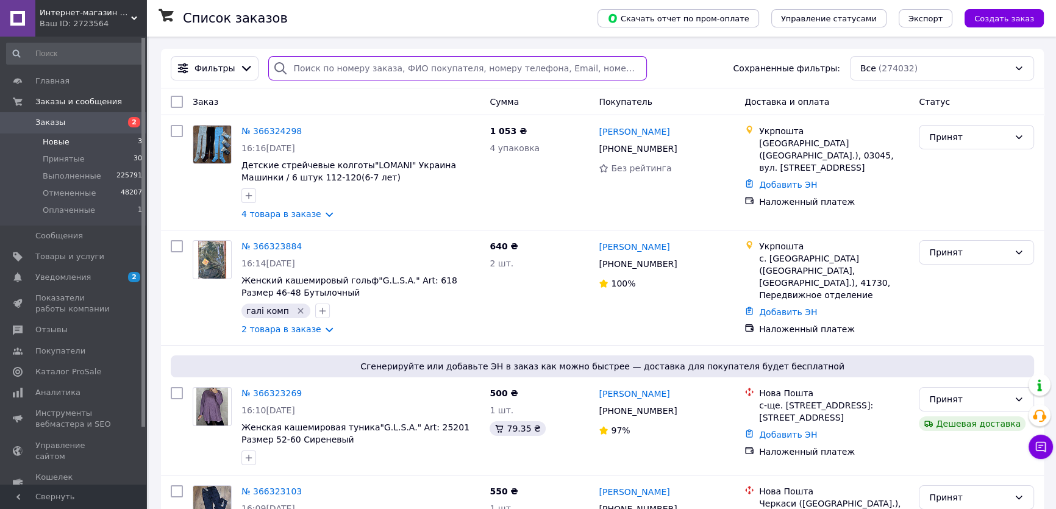
paste input "+380503203964"
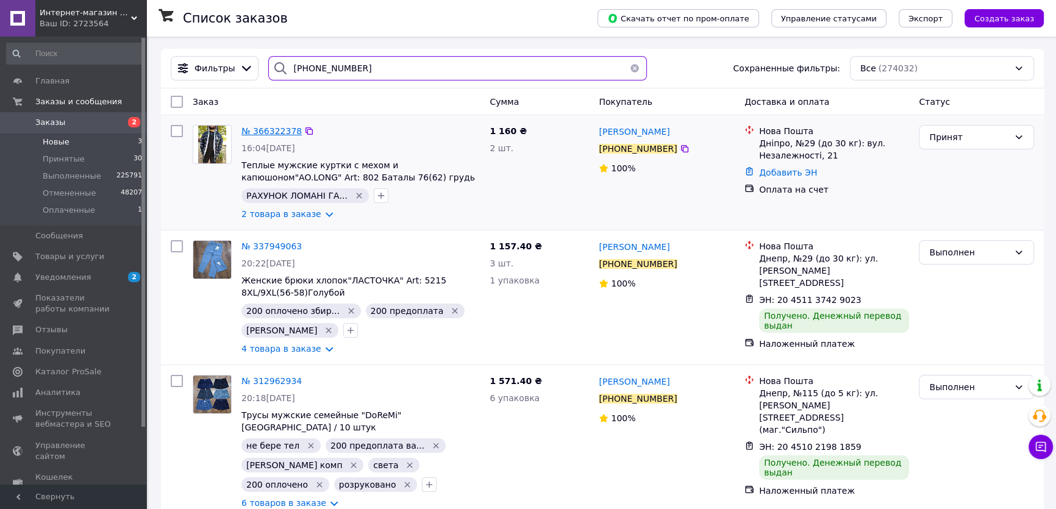
type input "+380503203964"
click at [264, 133] on span "№ 366322378" at bounding box center [272, 131] width 60 height 10
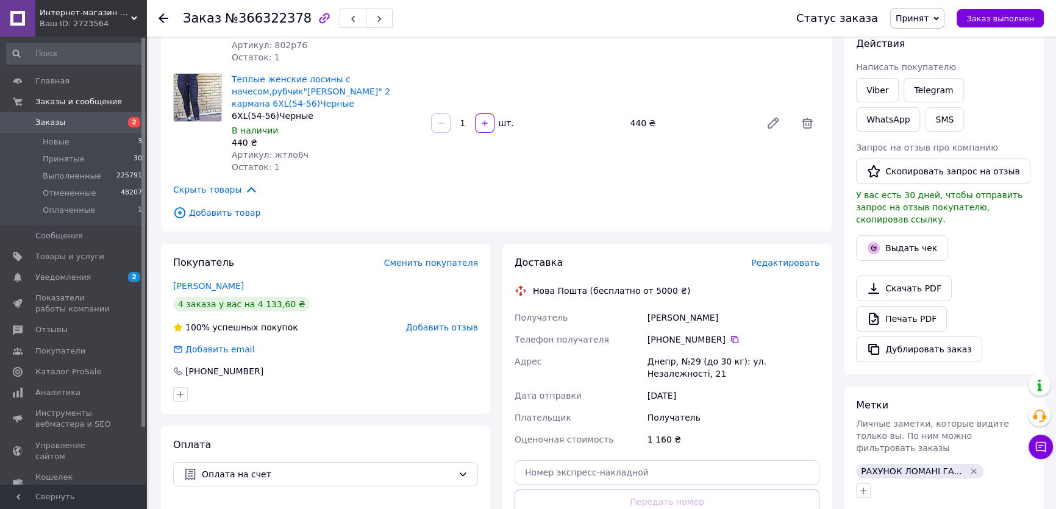
scroll to position [166, 0]
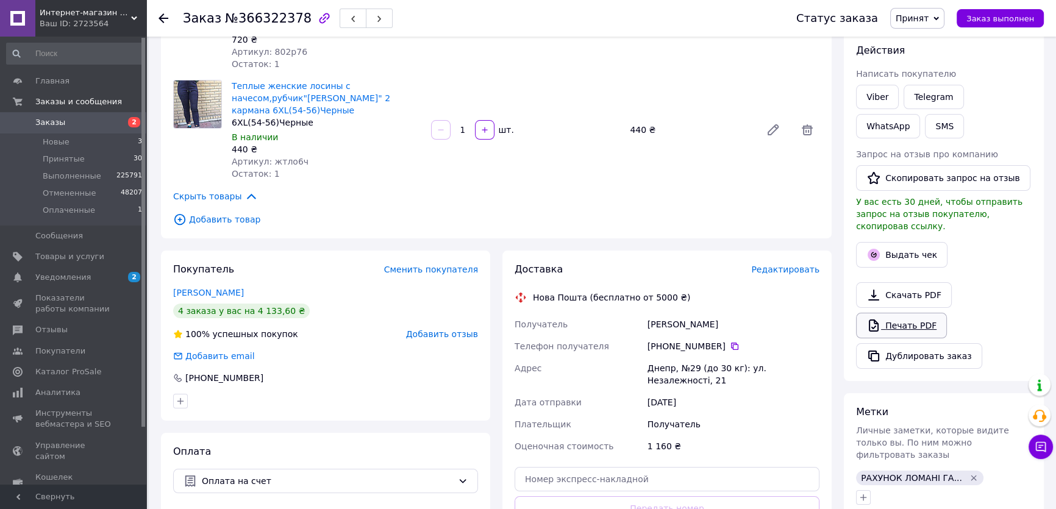
click at [892, 313] on link "Печать PDF" at bounding box center [901, 326] width 91 height 26
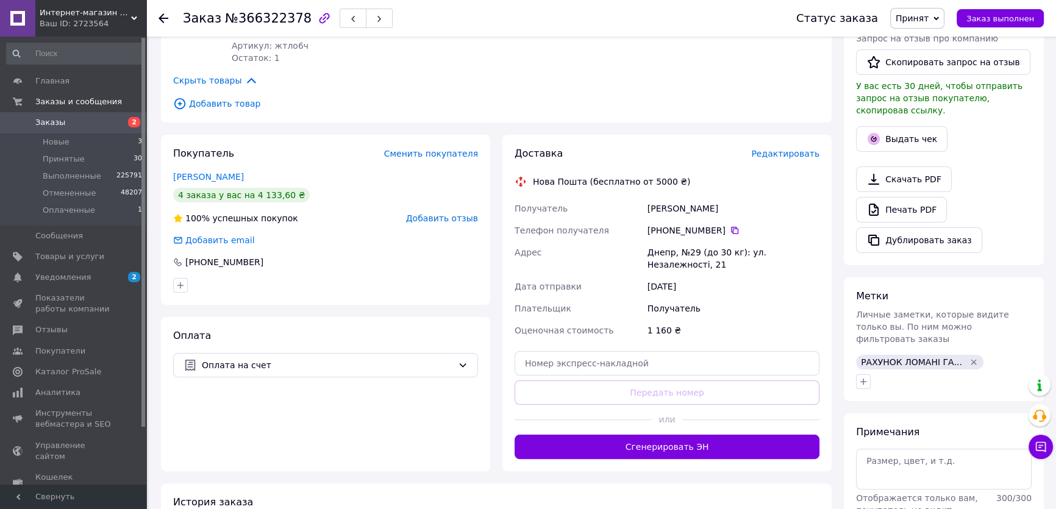
scroll to position [388, 0]
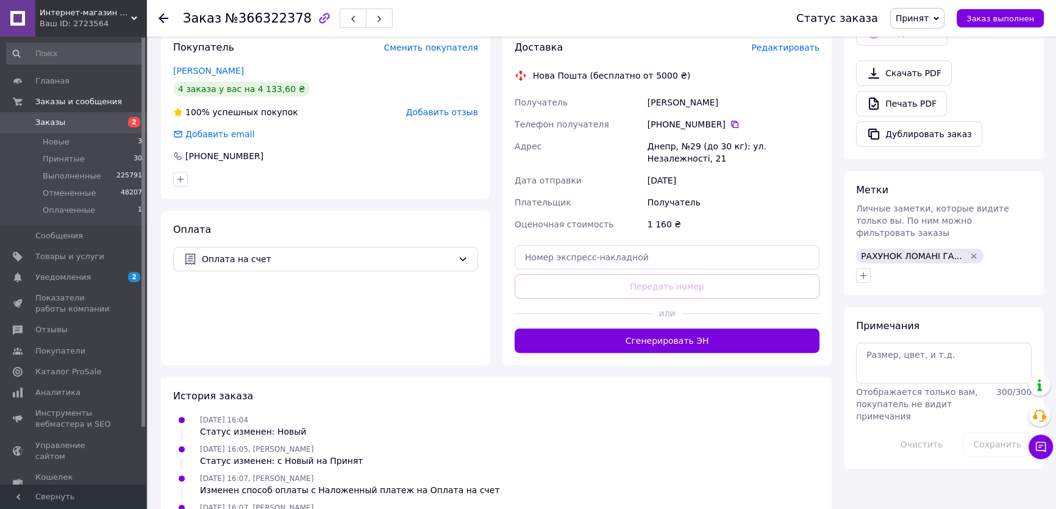
click at [943, 260] on div "Метки Личные заметки, которые видите только вы. По ним можно фильтровать заказы…" at bounding box center [944, 233] width 200 height 124
click at [863, 271] on icon "button" at bounding box center [864, 276] width 10 height 10
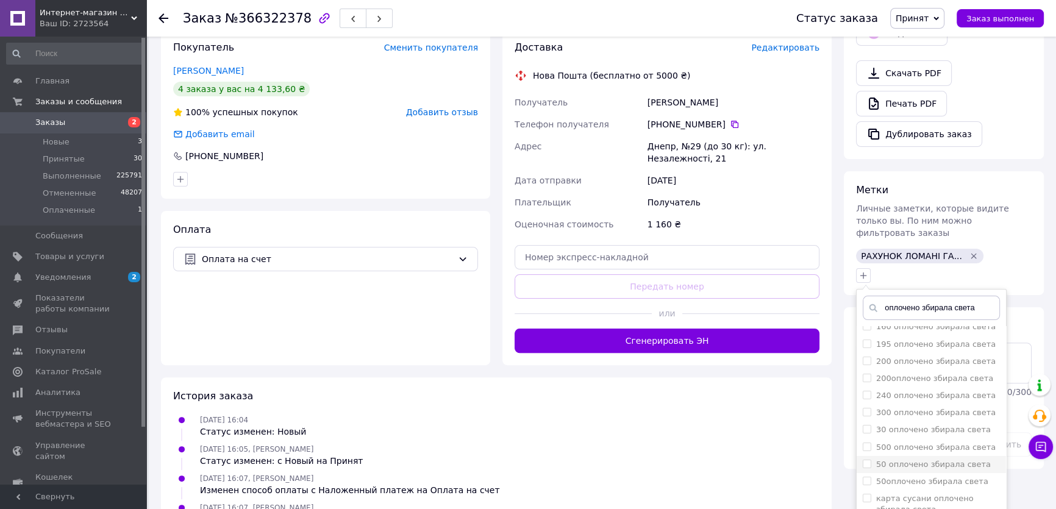
scroll to position [120, 0]
type input "оплочено збирала света"
click at [863, 479] on input "оплочено збирала света" at bounding box center [867, 483] width 8 height 8
checkbox input "true"
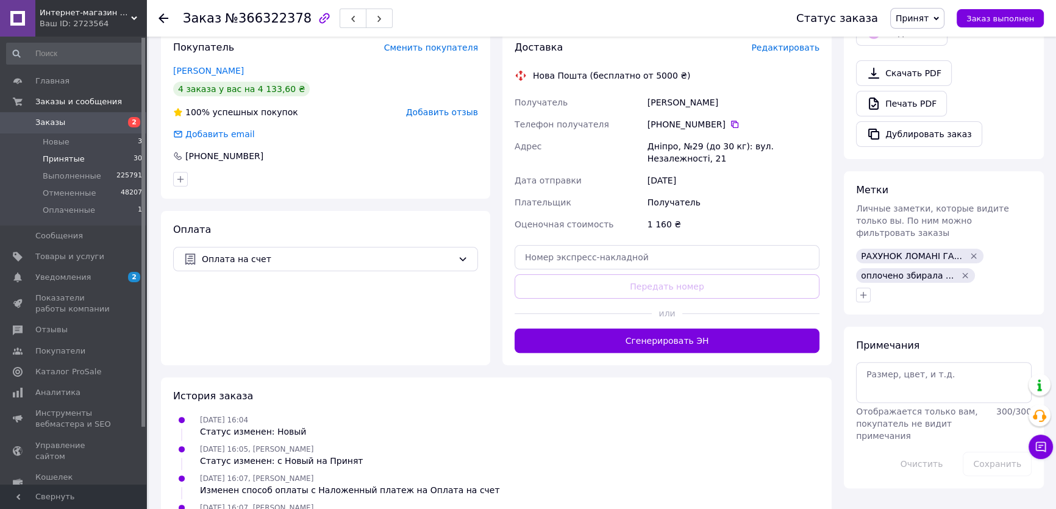
click at [68, 152] on li "Принятые 30" at bounding box center [74, 159] width 149 height 17
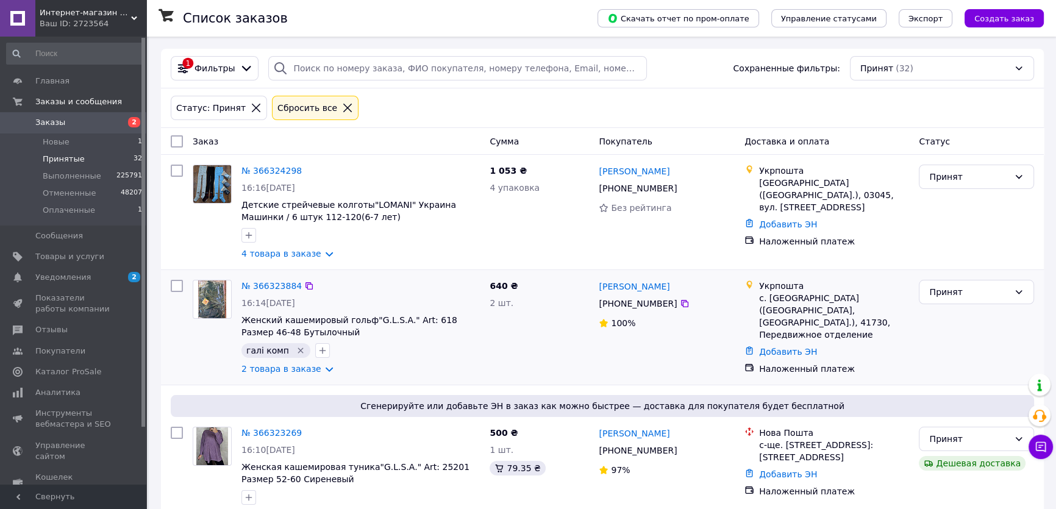
click at [915, 331] on div "Принят" at bounding box center [976, 327] width 125 height 105
click at [398, 77] on input "search" at bounding box center [457, 68] width 378 height 24
paste input "[PHONE_NUMBER]"
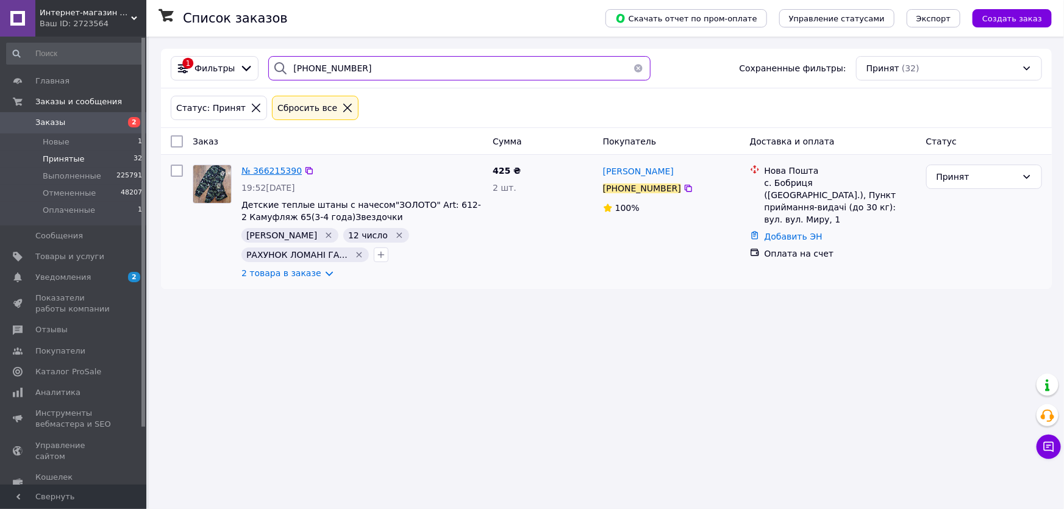
type input "[PHONE_NUMBER]"
click at [276, 166] on span "№ 366215390" at bounding box center [272, 171] width 60 height 10
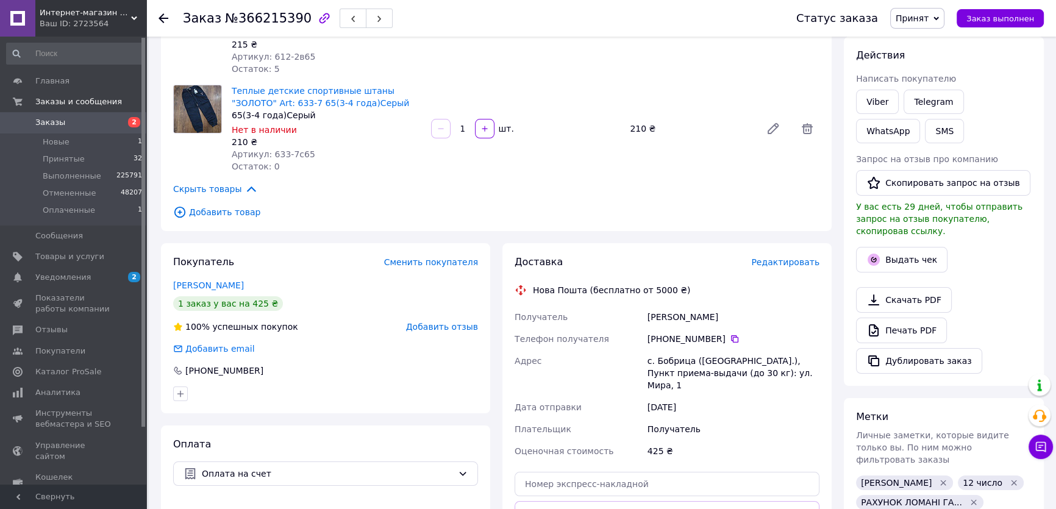
scroll to position [166, 0]
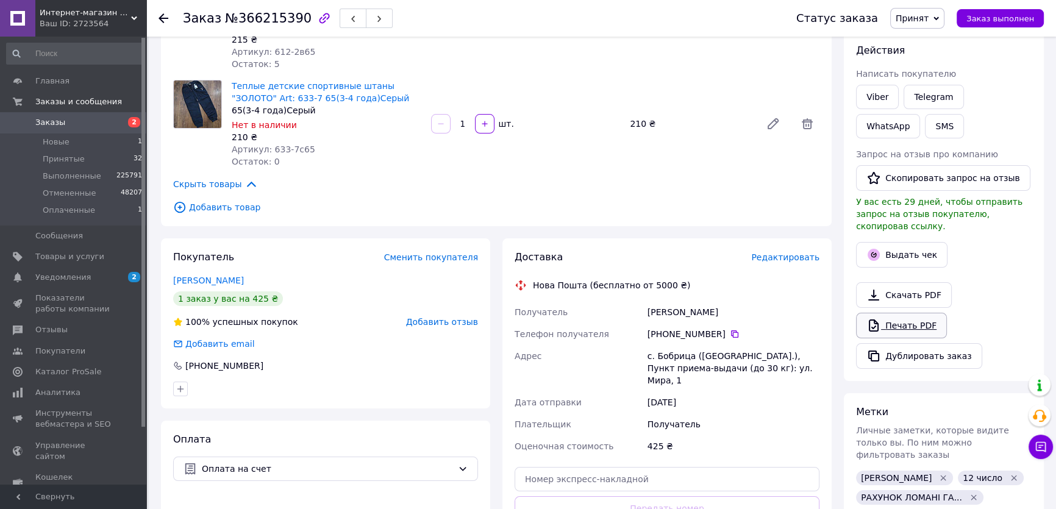
click at [889, 313] on link "Печать PDF" at bounding box center [901, 326] width 91 height 26
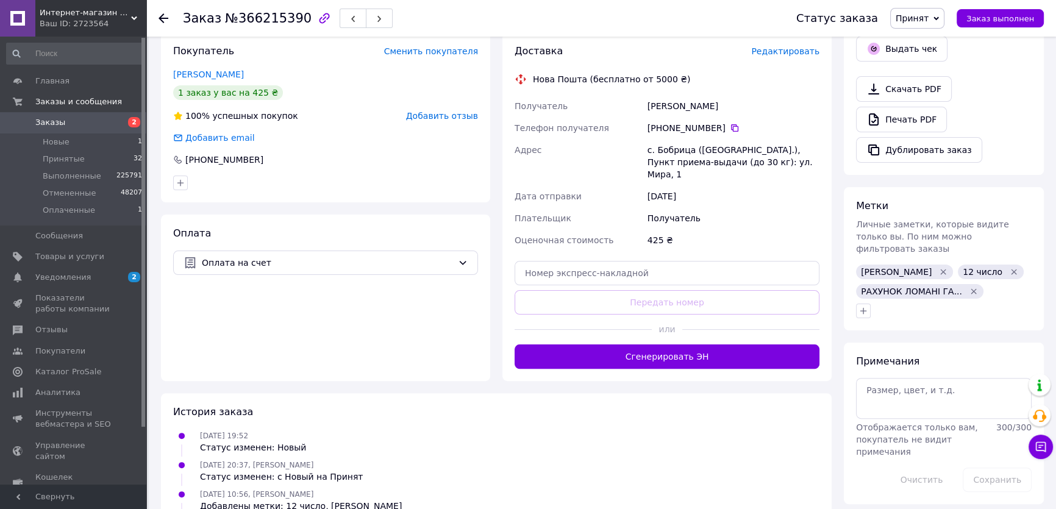
scroll to position [388, 0]
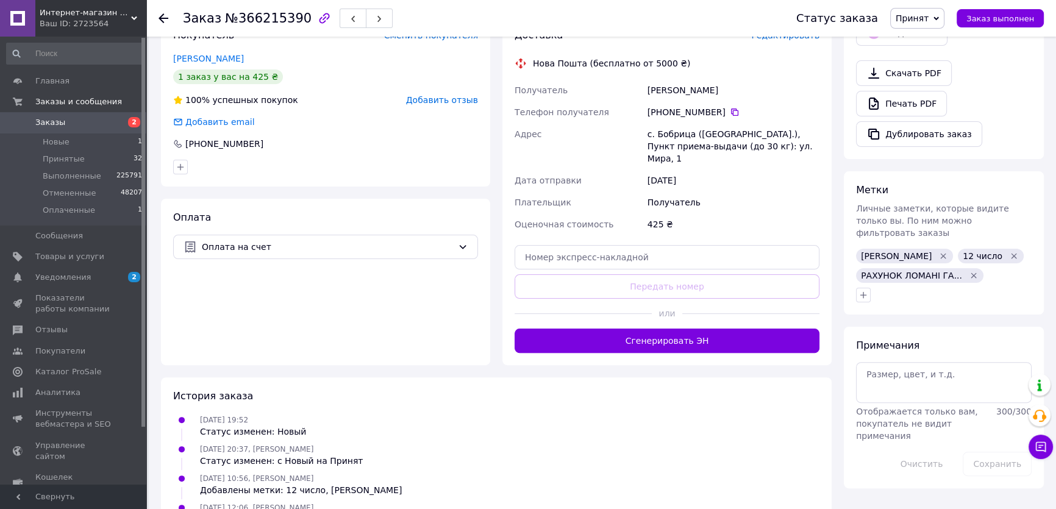
drag, startPoint x: 864, startPoint y: 292, endPoint x: 865, endPoint y: 282, distance: 9.8
click at [865, 292] on div "Итого 2 товара 425 ₴ Доставка Необходимо уточнить Скидка Добавить Всего к оплат…" at bounding box center [944, 75] width 200 height 828
click at [864, 292] on icon "button" at bounding box center [864, 295] width 7 height 7
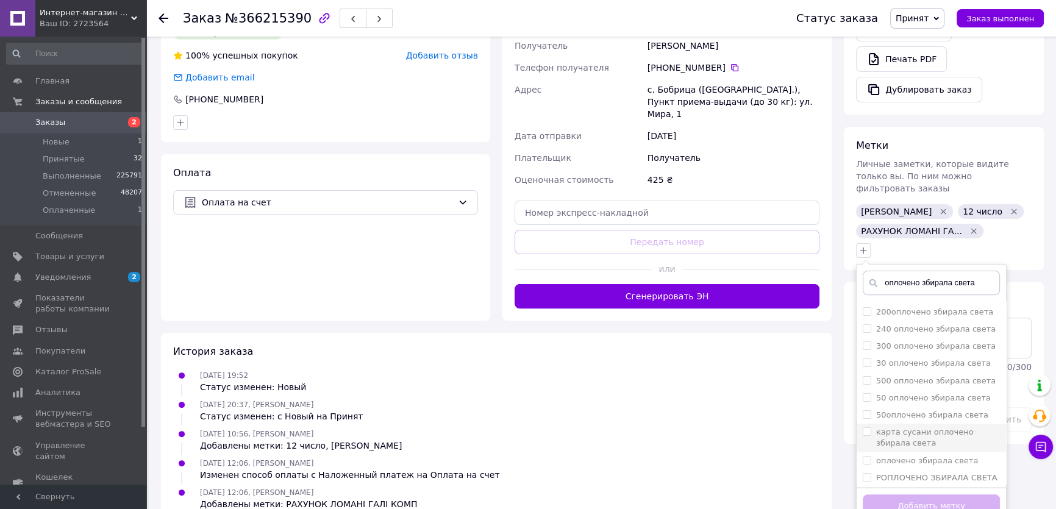
scroll to position [120, 0]
type input "оплочено збирала света"
click at [861, 450] on li "оплочено збирала света" at bounding box center [931, 458] width 149 height 17
checkbox input "true"
click at [902, 495] on button "Добавить метку" at bounding box center [931, 507] width 137 height 24
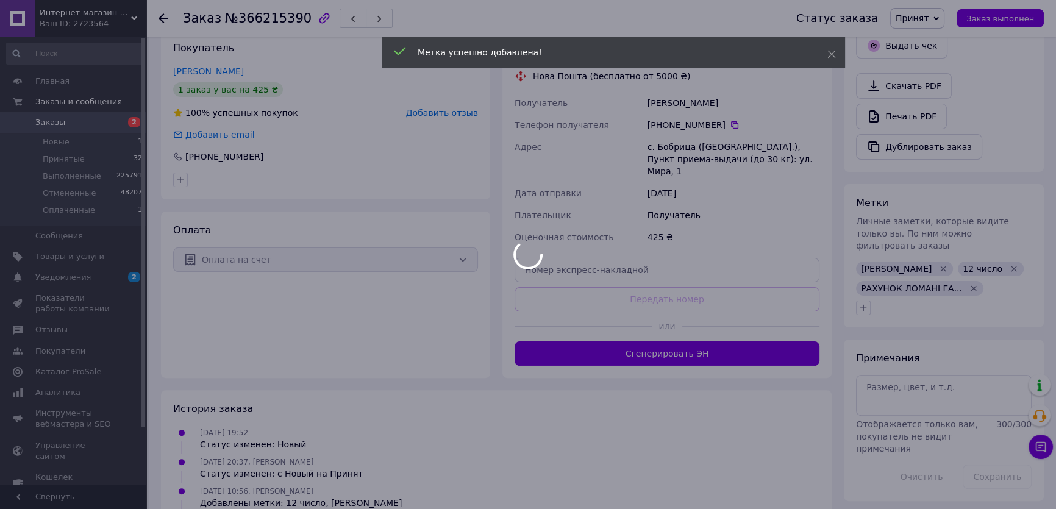
scroll to position [321, 0]
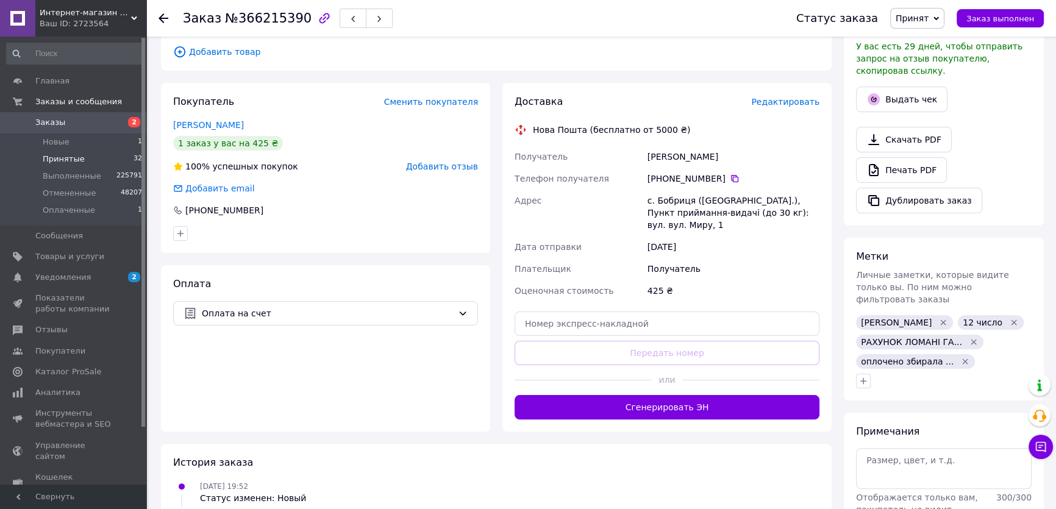
click at [73, 156] on span "Принятые" at bounding box center [64, 159] width 42 height 11
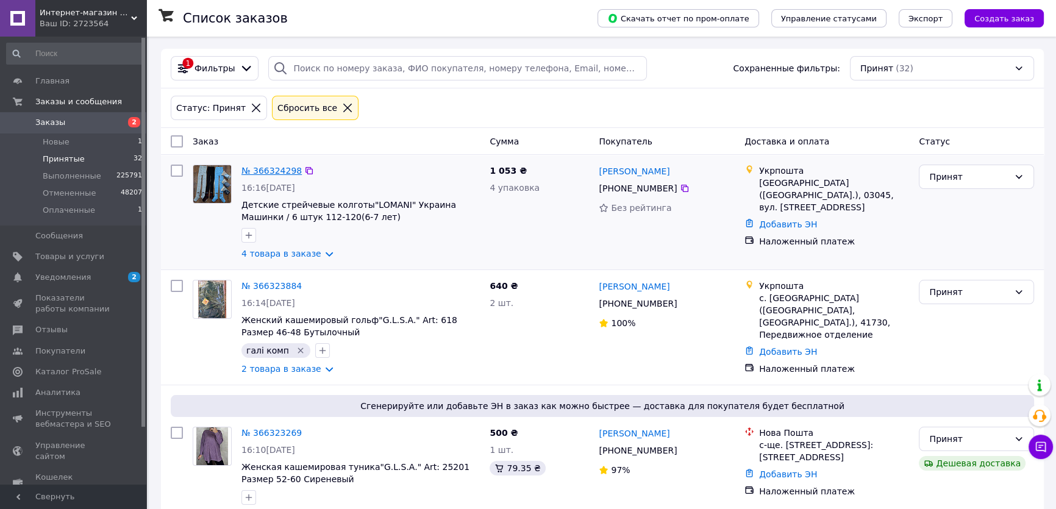
click at [270, 167] on link "№ 366324298" at bounding box center [272, 171] width 60 height 10
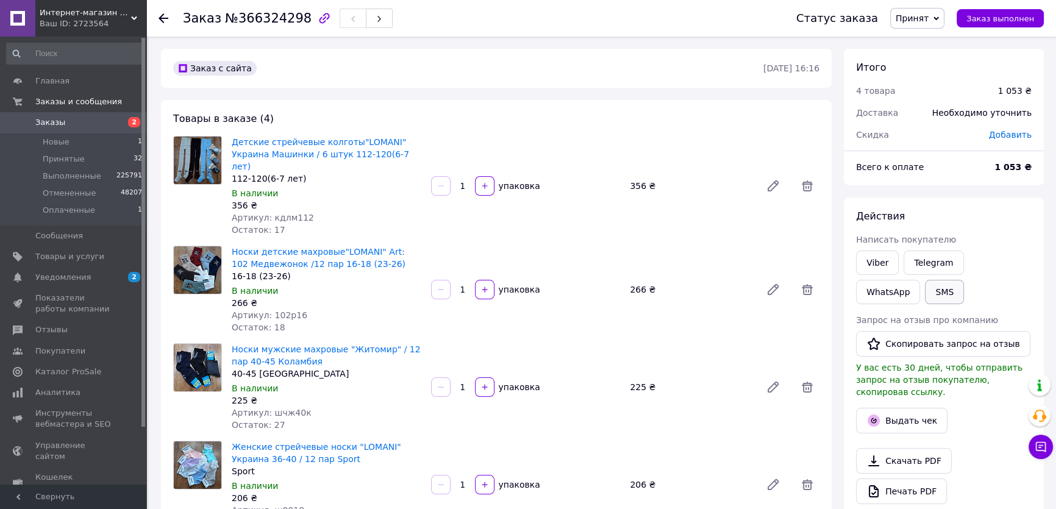
click at [925, 292] on button "SMS" at bounding box center [944, 292] width 39 height 24
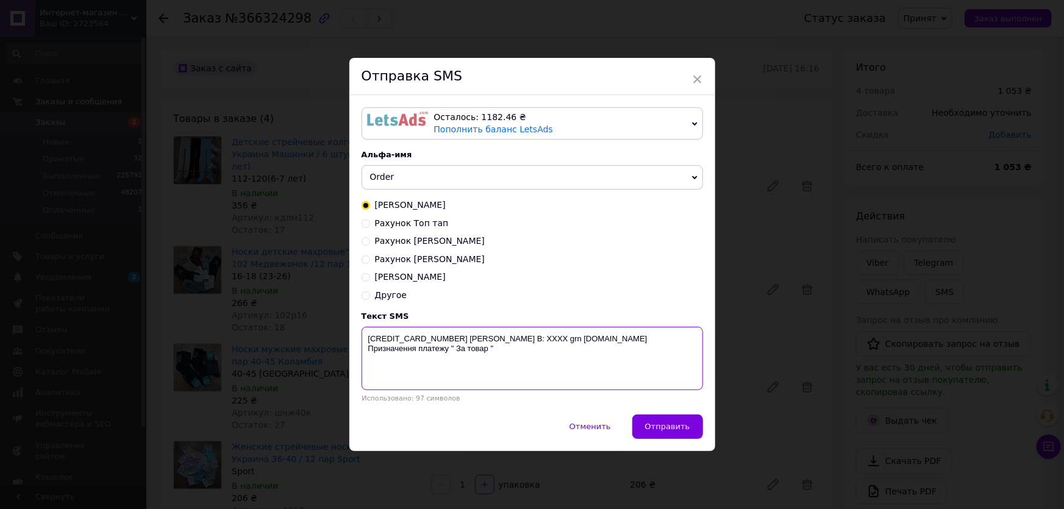
drag, startPoint x: 366, startPoint y: 338, endPoint x: 425, endPoint y: 342, distance: 59.3
click at [478, 357] on textarea "4441114400713291 Воронова В: ХХХХ grn 0932553341noskioptom.in.ua Призначення пл…" at bounding box center [533, 358] width 342 height 63
click at [1018, 445] on div "× Отправка SMS Осталось: 1182.46 ₴ Пополнить баланс LetsAds Подключить SMSClub …" at bounding box center [532, 254] width 1064 height 509
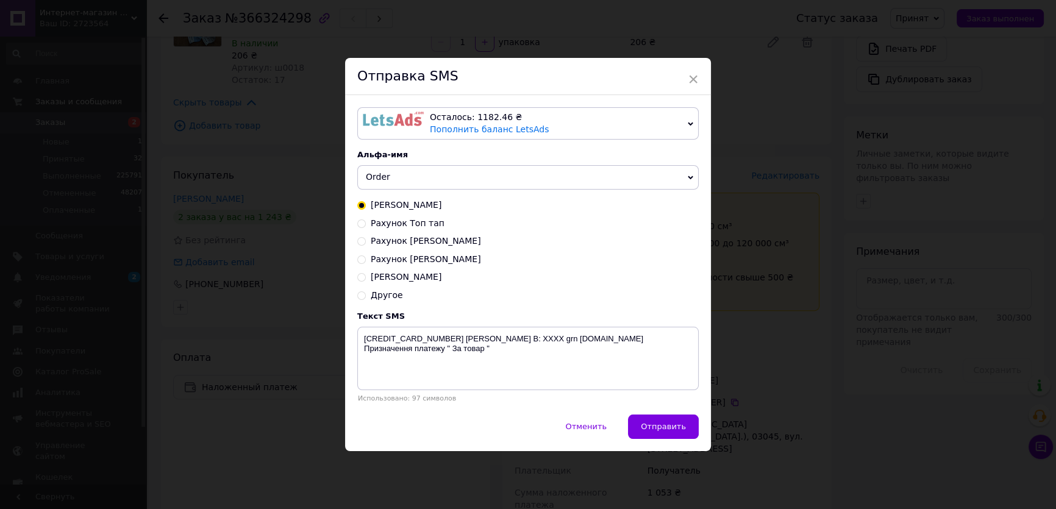
scroll to position [554, 0]
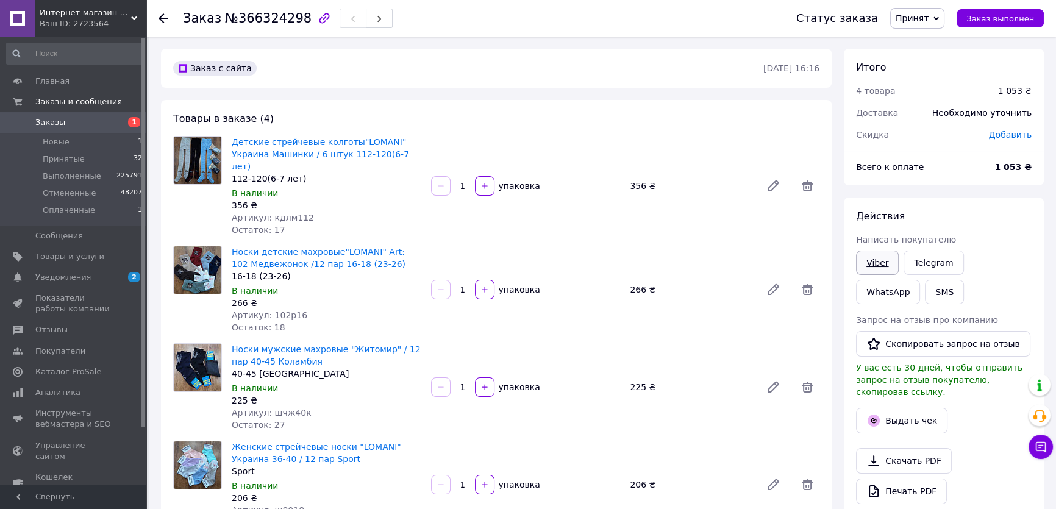
click at [875, 262] on link "Viber" at bounding box center [877, 263] width 43 height 24
click at [976, 417] on div "Выдать чек" at bounding box center [944, 421] width 181 height 30
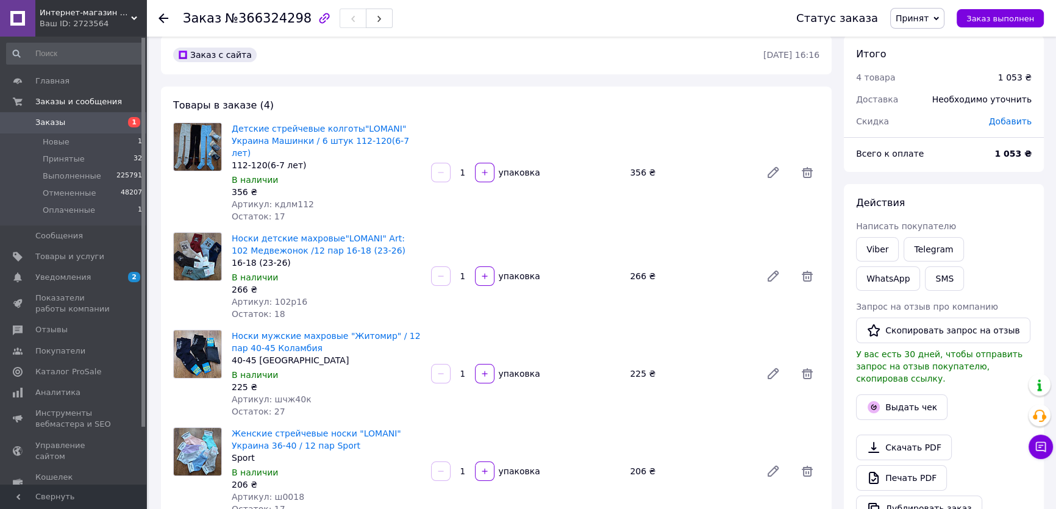
scroll to position [221, 0]
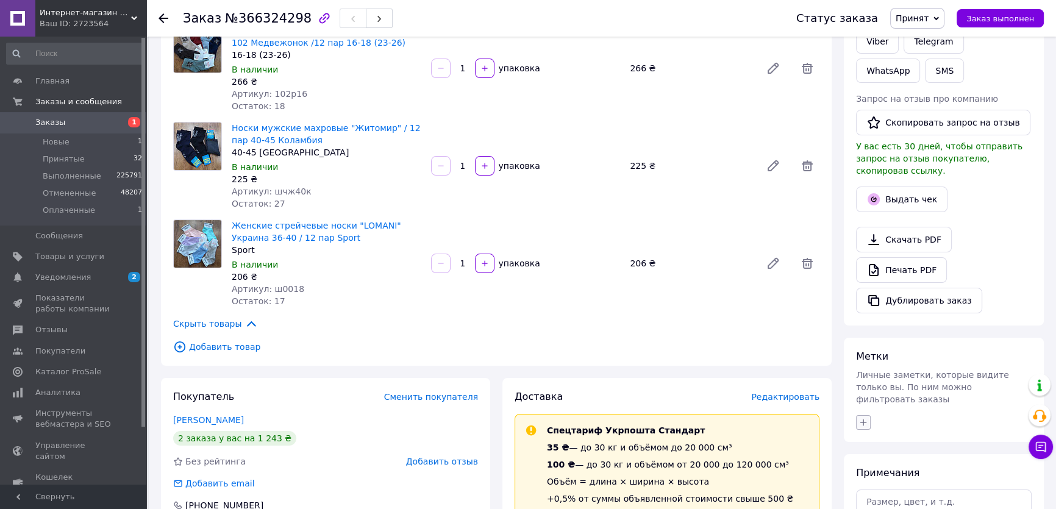
click at [866, 418] on icon "button" at bounding box center [864, 423] width 10 height 10
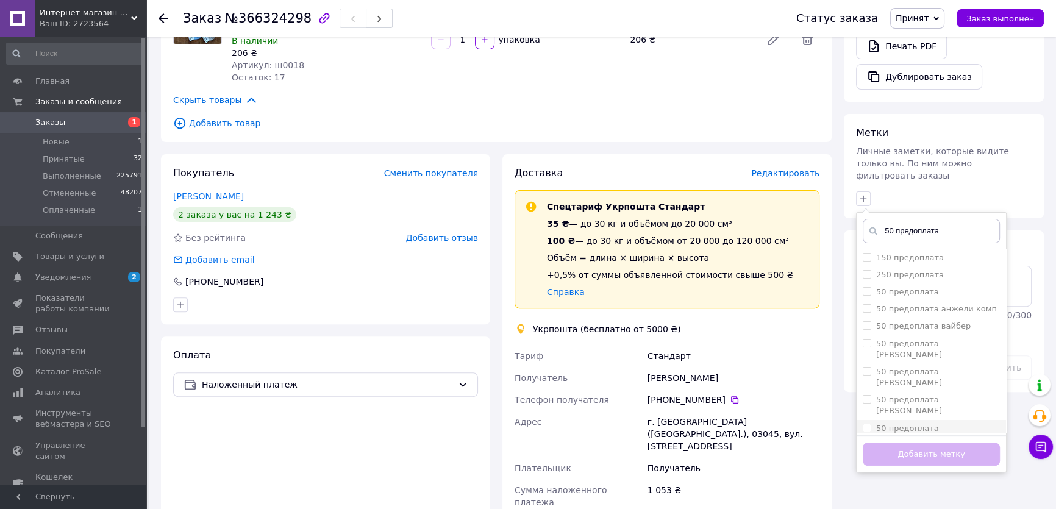
scroll to position [499, 0]
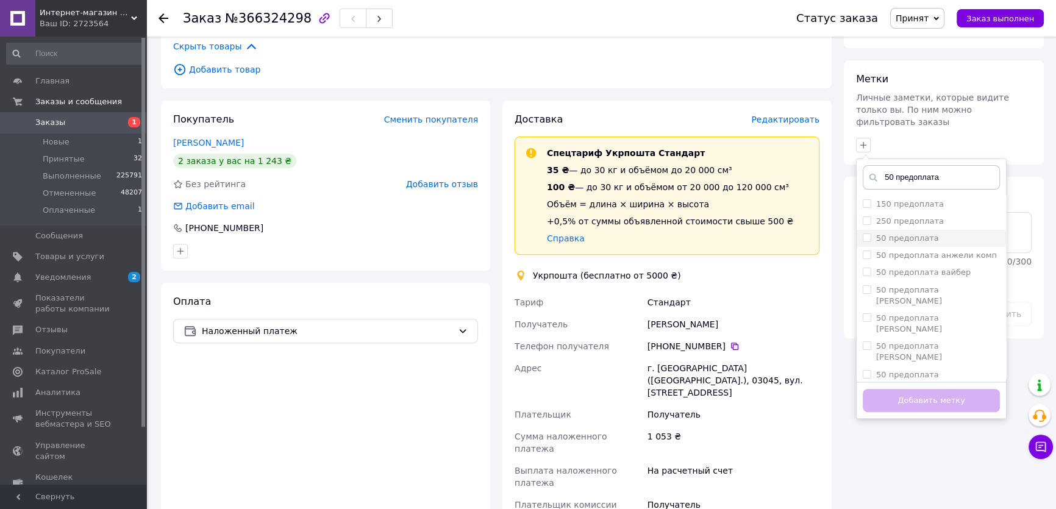
type input "50 предоплата"
click at [868, 234] on input "50 предоплата" at bounding box center [867, 238] width 8 height 8
checkbox input "true"
click at [881, 389] on button "Добавить метку" at bounding box center [931, 401] width 137 height 24
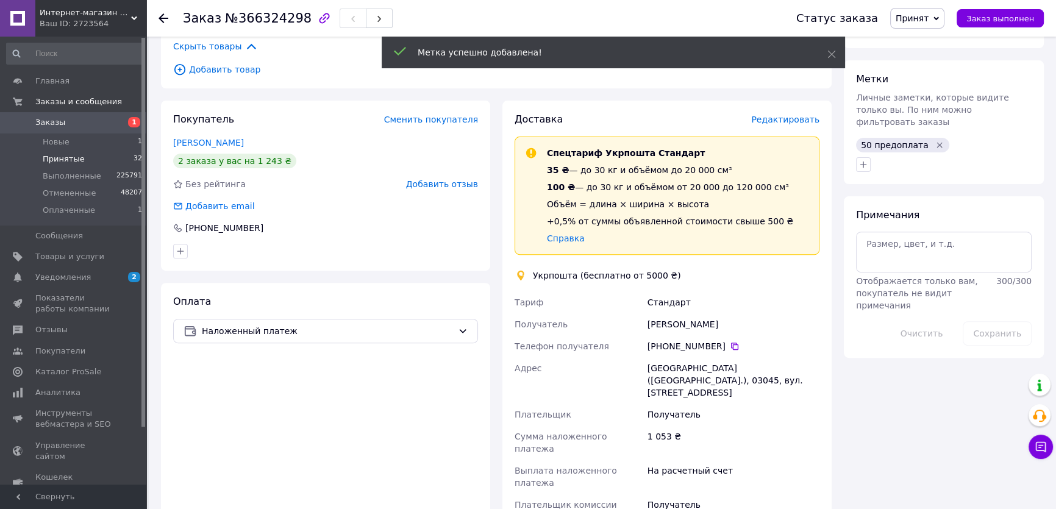
drag, startPoint x: 56, startPoint y: 163, endPoint x: 60, endPoint y: 151, distance: 13.7
click at [56, 163] on span "Принятые" at bounding box center [64, 159] width 42 height 11
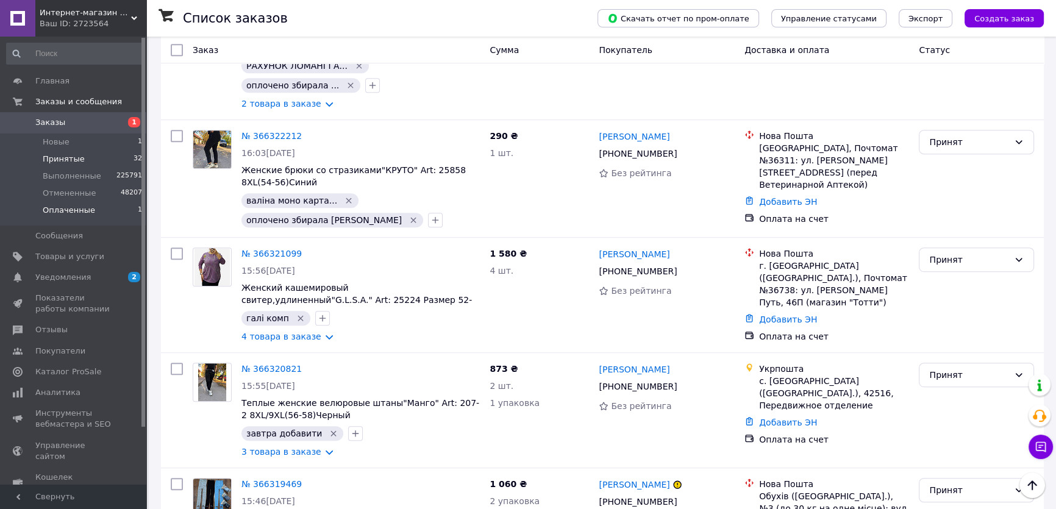
scroll to position [831, 0]
click at [52, 157] on span "Принятые" at bounding box center [64, 159] width 42 height 11
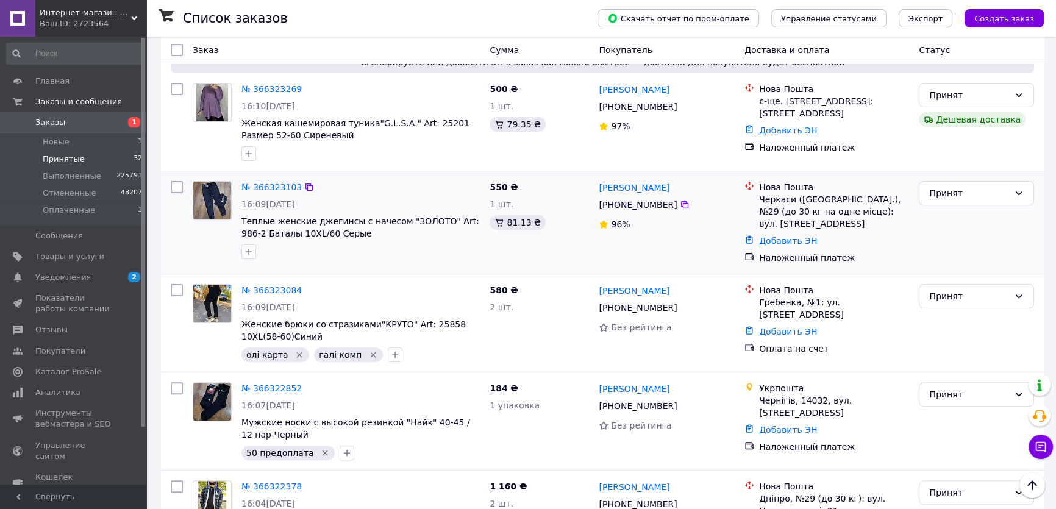
scroll to position [388, 0]
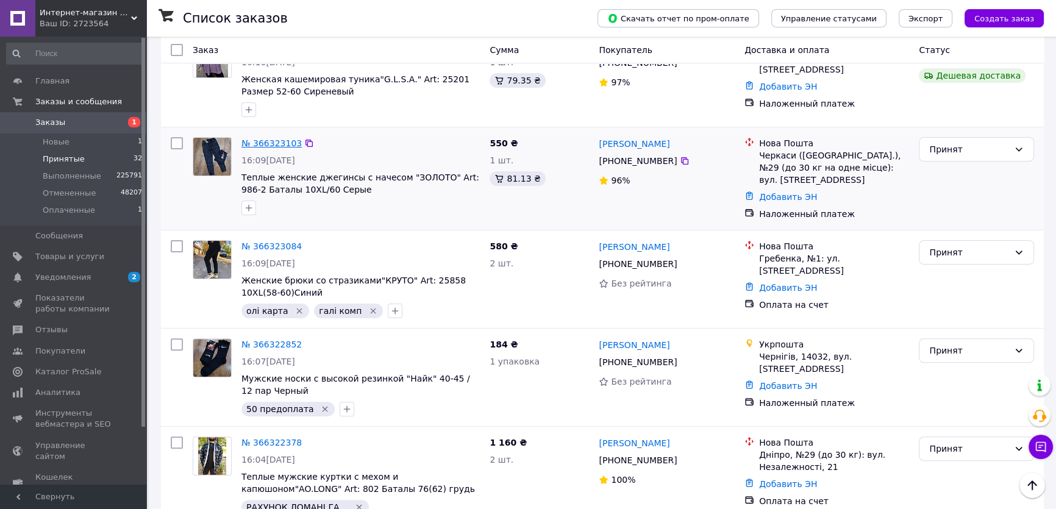
click at [255, 142] on link "№ 366323103" at bounding box center [272, 143] width 60 height 10
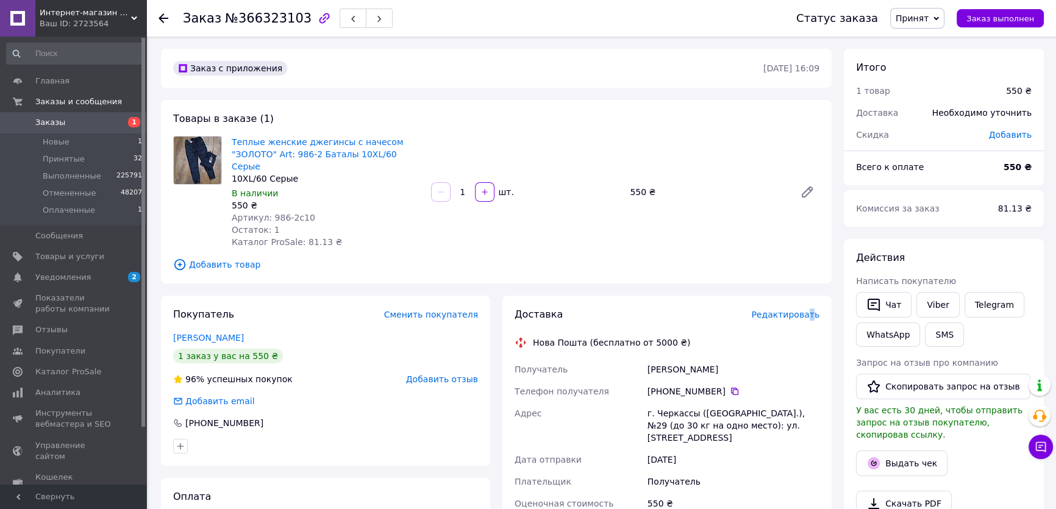
click at [811, 310] on span "Редактировать" at bounding box center [785, 315] width 68 height 10
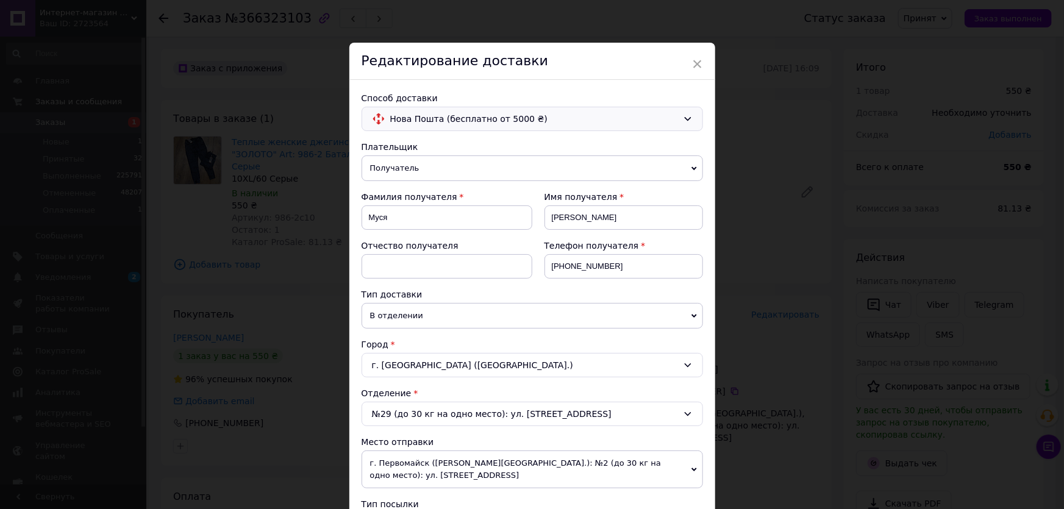
click at [438, 123] on span "Нова Пошта (бесплатно от 5000 ₴)" at bounding box center [534, 118] width 288 height 13
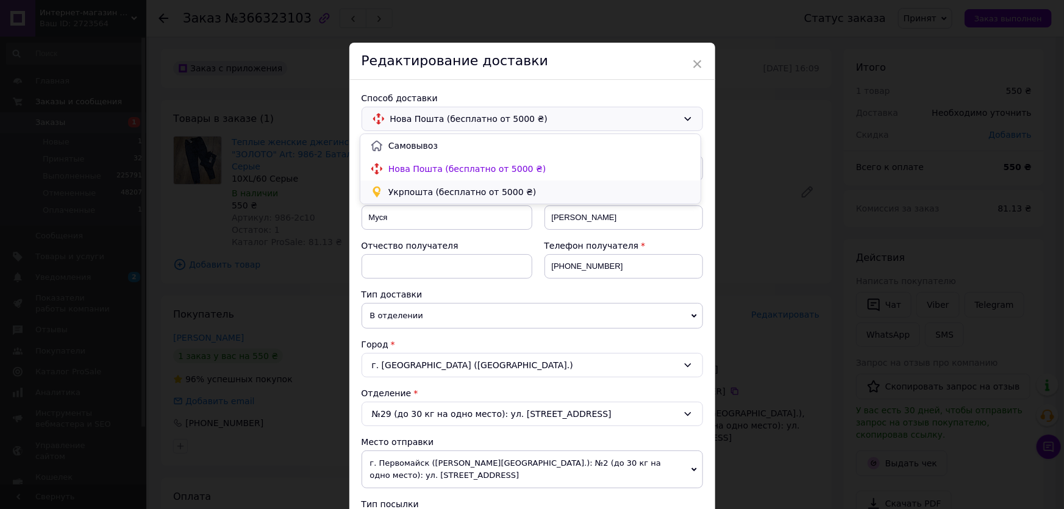
click at [434, 193] on span "Укрпошта (бесплатно от 5000 ₴)" at bounding box center [540, 192] width 303 height 12
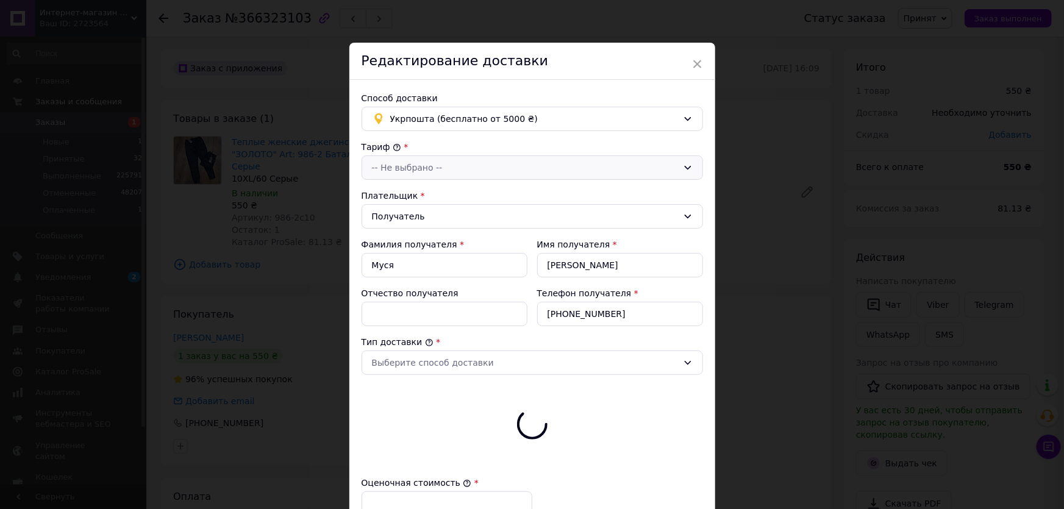
type input "550"
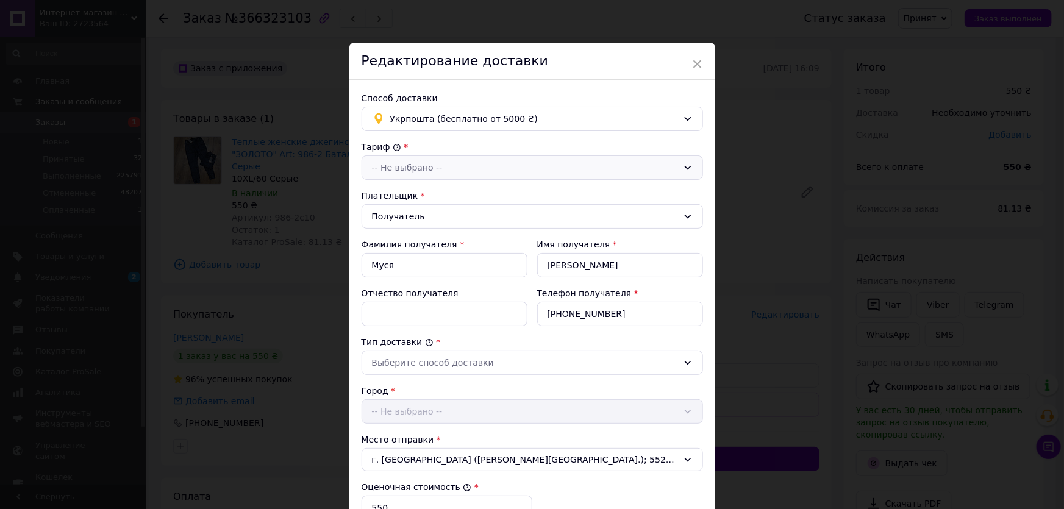
click at [400, 172] on div "-- Не выбрано --" at bounding box center [525, 167] width 306 height 13
click at [403, 190] on li "Стандарт" at bounding box center [530, 194] width 340 height 22
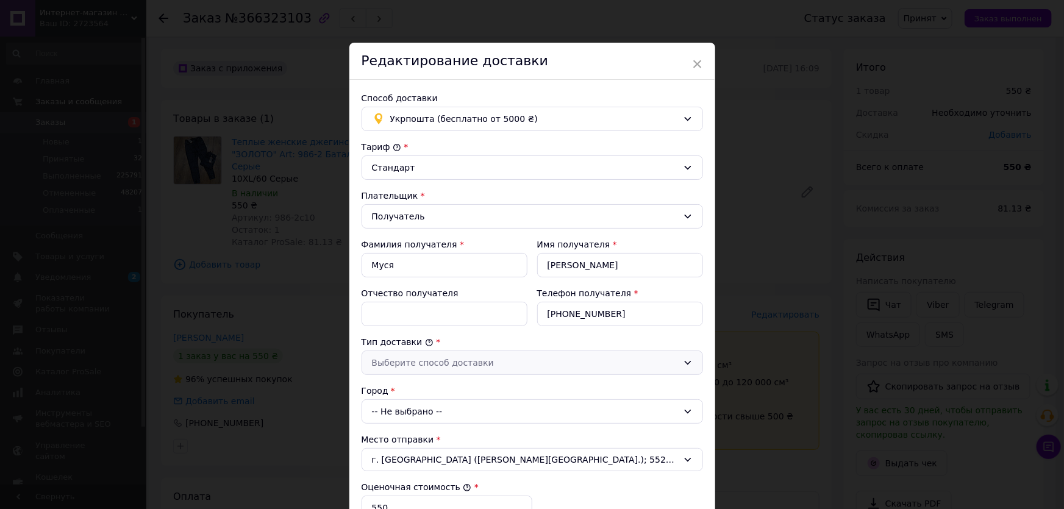
click at [404, 360] on div "Выберите способ доставки" at bounding box center [525, 362] width 306 height 13
click at [407, 384] on li "Склад - склад" at bounding box center [530, 389] width 340 height 22
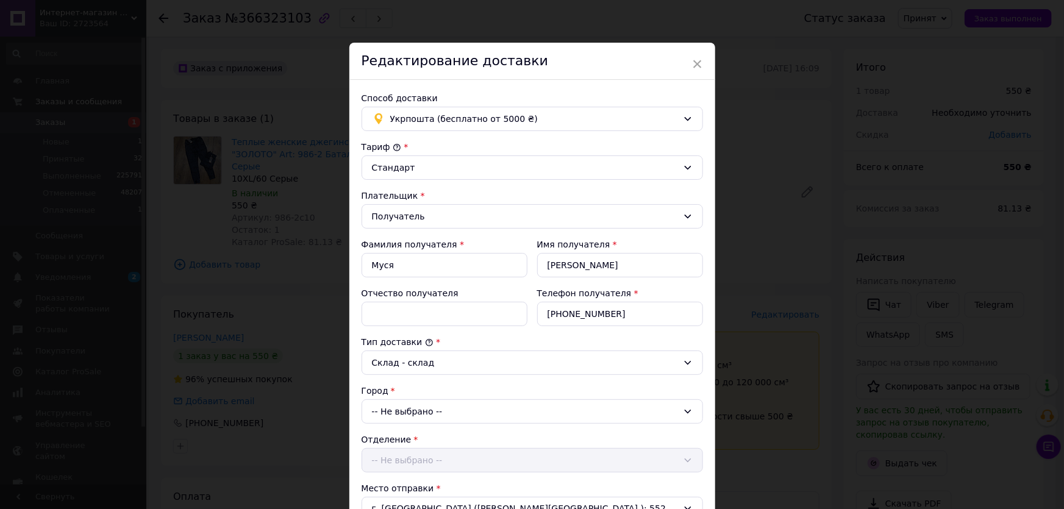
click at [409, 413] on div "-- Не выбрано --" at bounding box center [533, 411] width 342 height 24
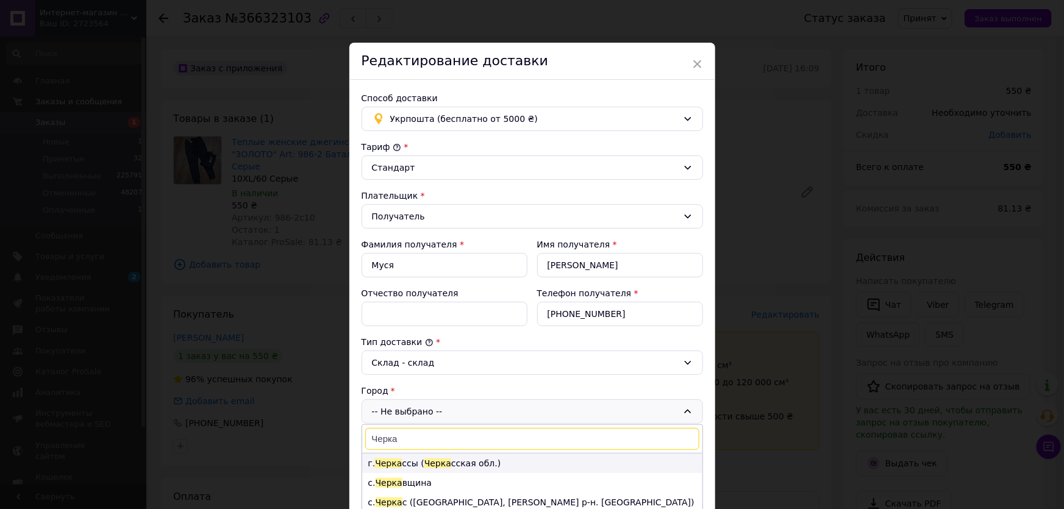
type input "Черка"
click at [424, 464] on span "Черка" at bounding box center [437, 464] width 27 height 10
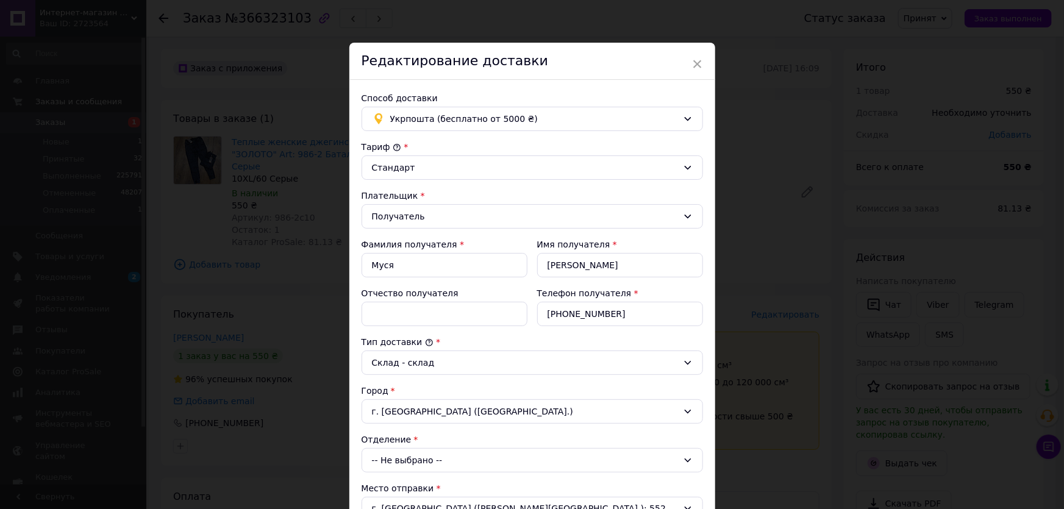
scroll to position [166, 0]
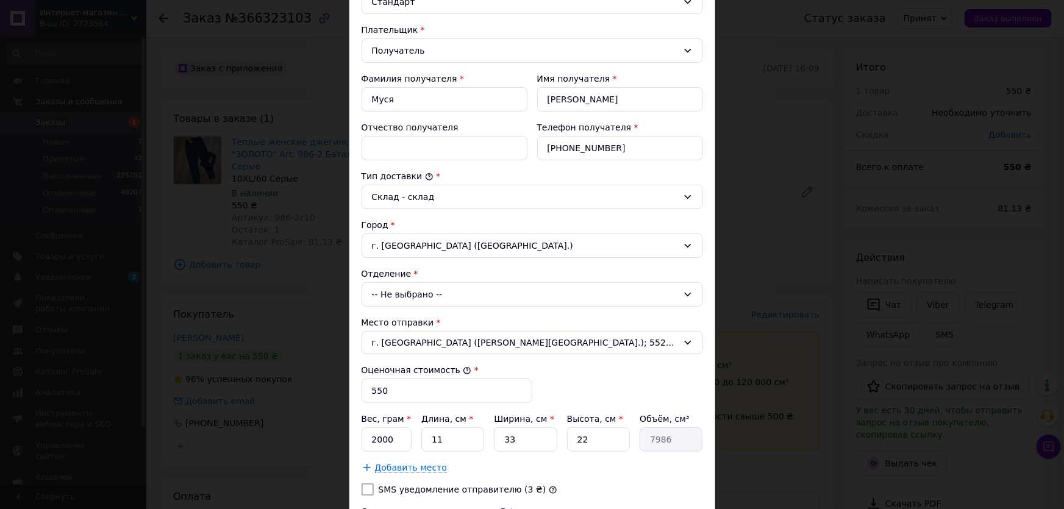
click at [399, 300] on div "-- Не выбрано --" at bounding box center [533, 294] width 342 height 24
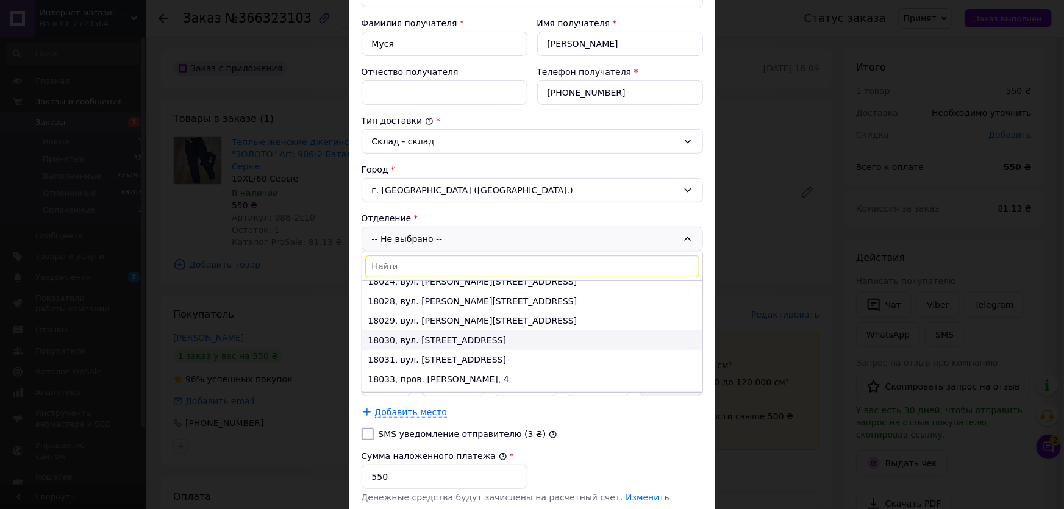
scroll to position [246, 0]
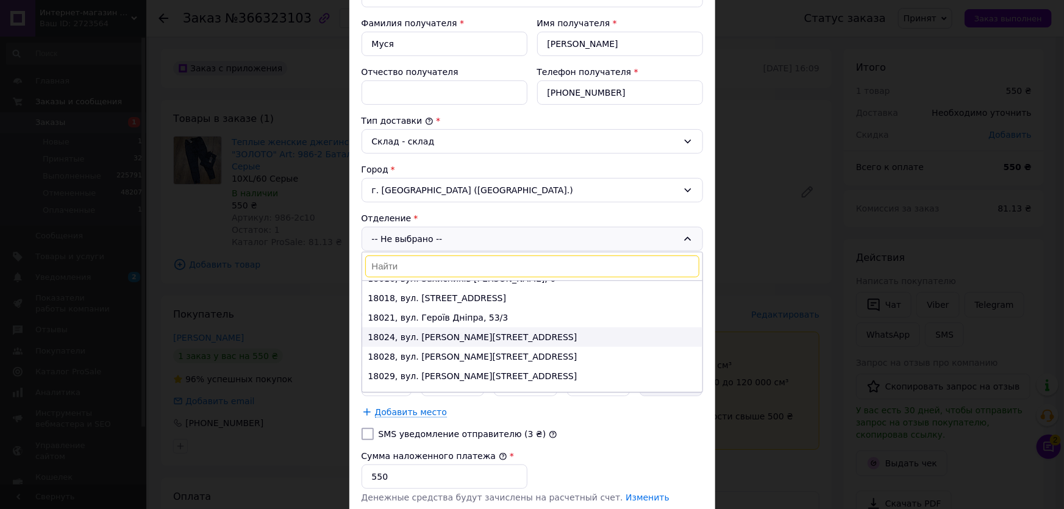
click at [454, 334] on li "18024, вул. [PERSON_NAME][STREET_ADDRESS]" at bounding box center [532, 338] width 340 height 20
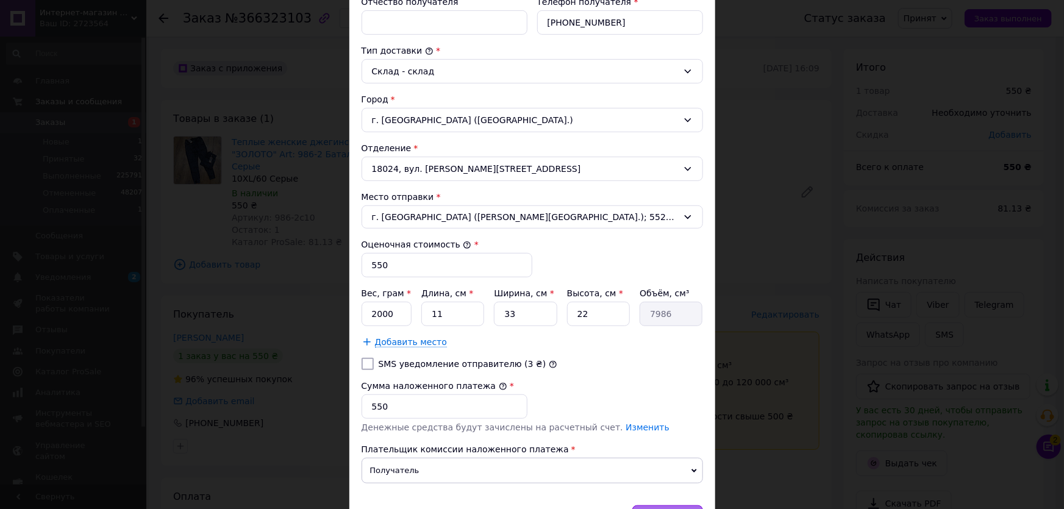
scroll to position [365, 0]
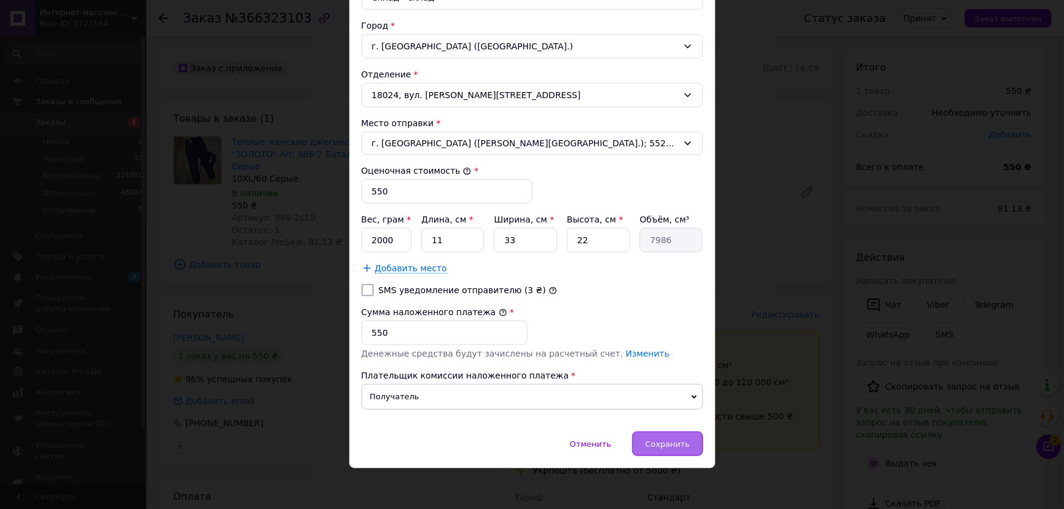
click at [664, 436] on div "Сохранить" at bounding box center [667, 444] width 70 height 24
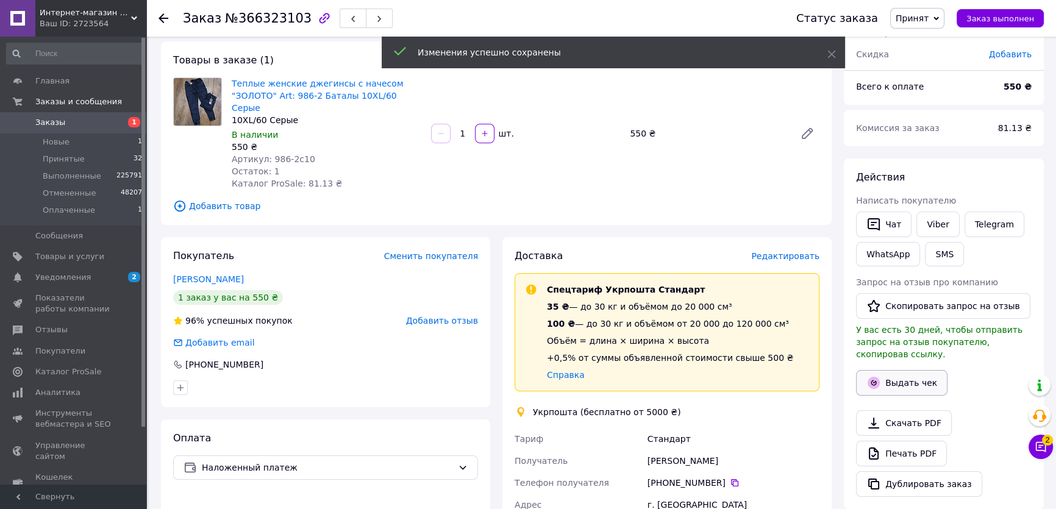
scroll to position [110, 0]
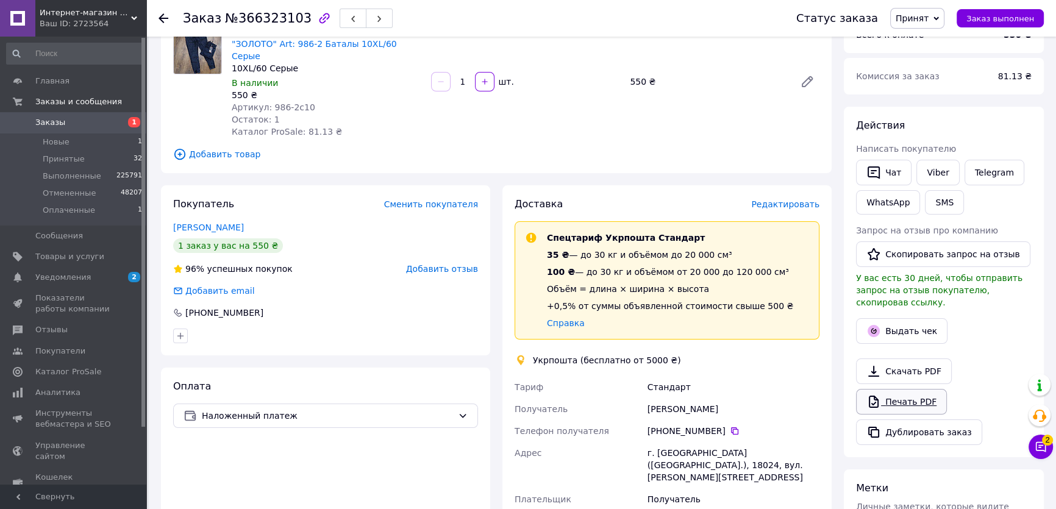
click at [904, 389] on link "Печать PDF" at bounding box center [901, 402] width 91 height 26
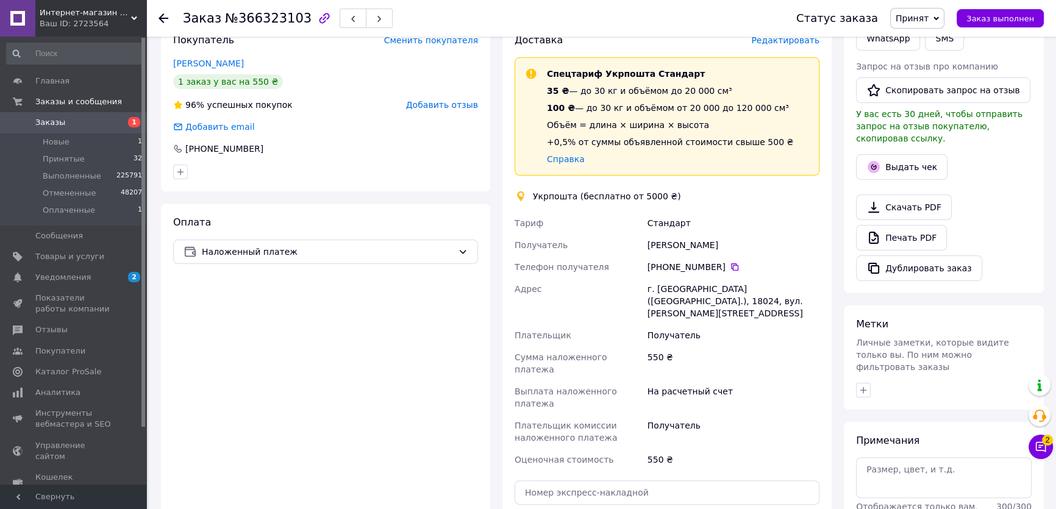
scroll to position [277, 0]
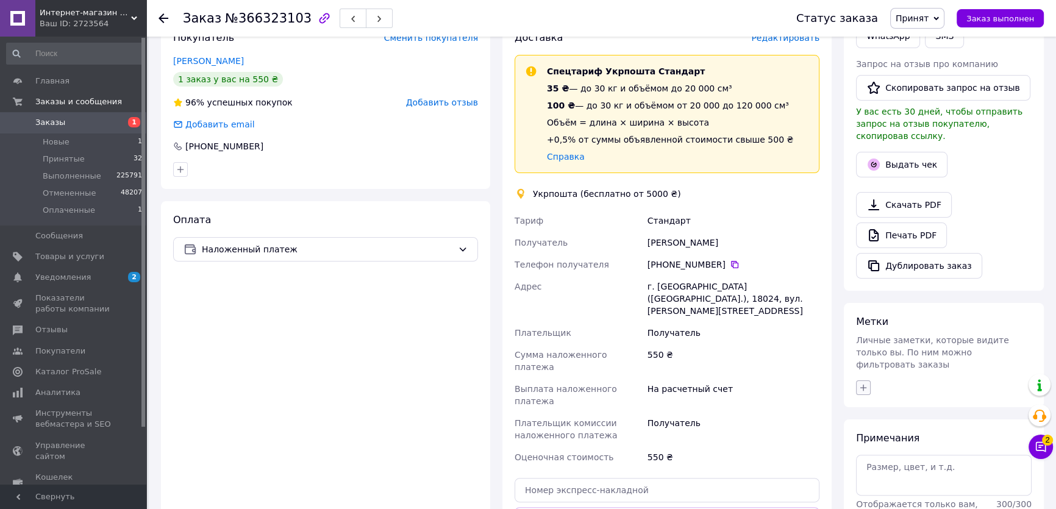
click at [869, 381] on button "button" at bounding box center [863, 388] width 15 height 15
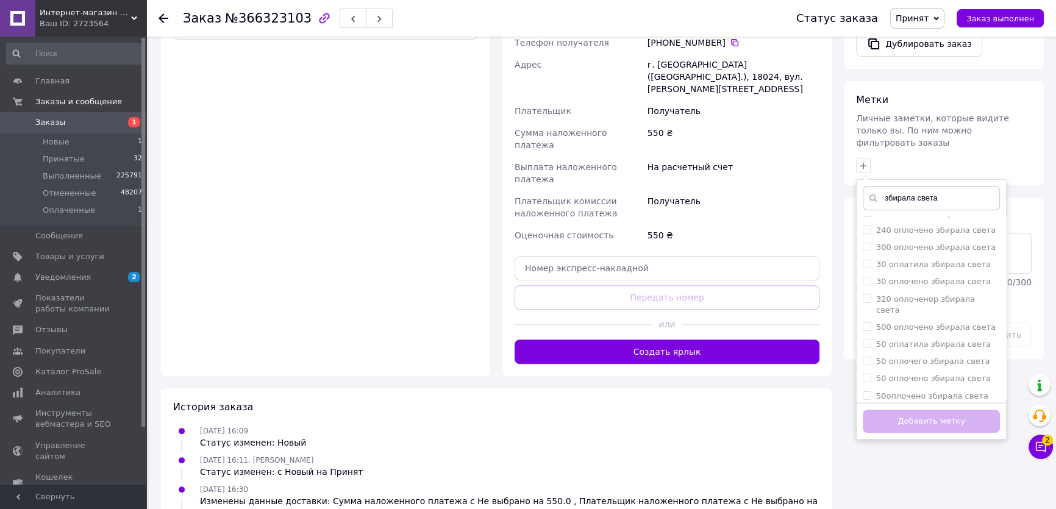
scroll to position [388, 0]
type input "збирала света"
click at [864, 301] on input "збирала света" at bounding box center [867, 305] width 8 height 8
checkbox input "true"
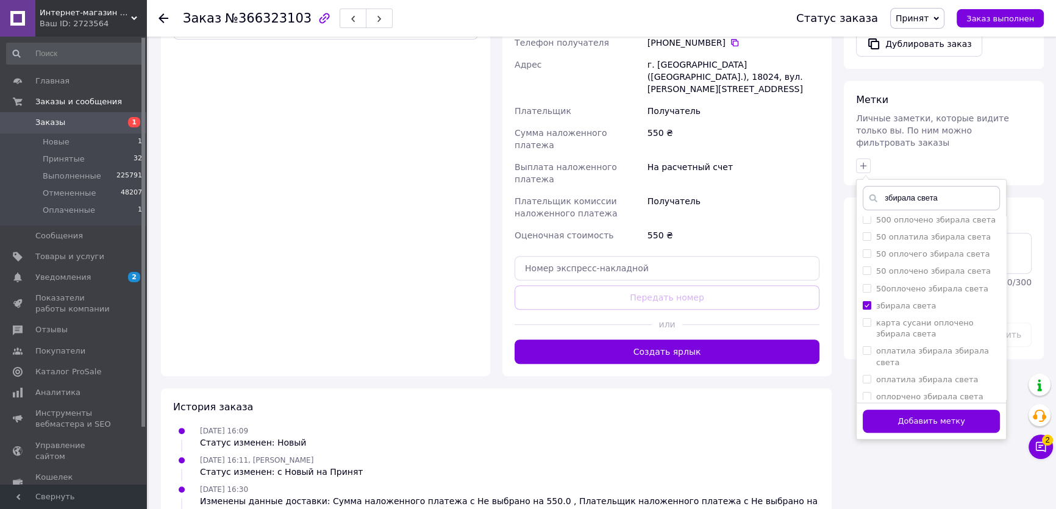
drag, startPoint x: 909, startPoint y: 401, endPoint x: 971, endPoint y: 417, distance: 63.6
click at [910, 410] on button "Добавить метку" at bounding box center [931, 422] width 137 height 24
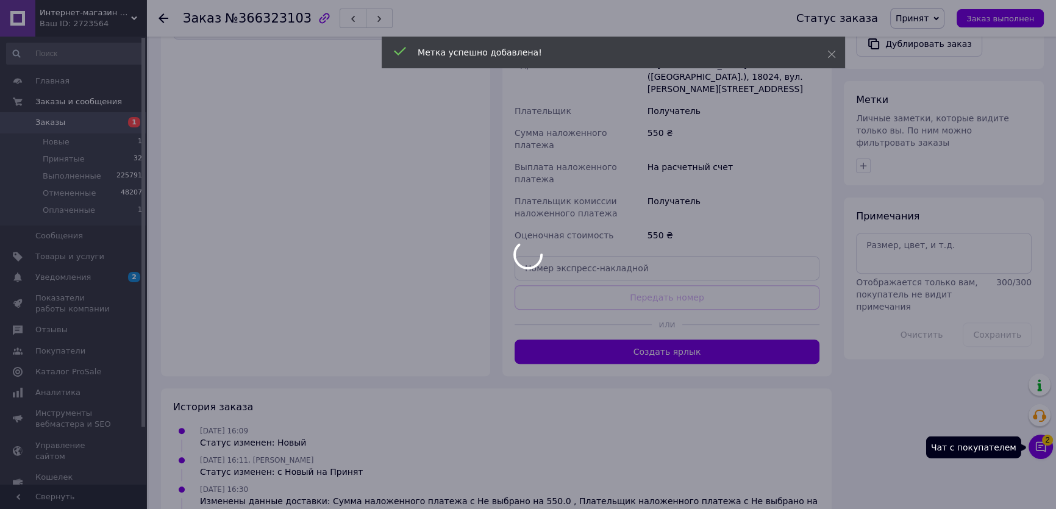
drag, startPoint x: 1039, startPoint y: 445, endPoint x: 1039, endPoint y: 431, distance: 14.6
click at [1040, 445] on div at bounding box center [528, 254] width 1056 height 509
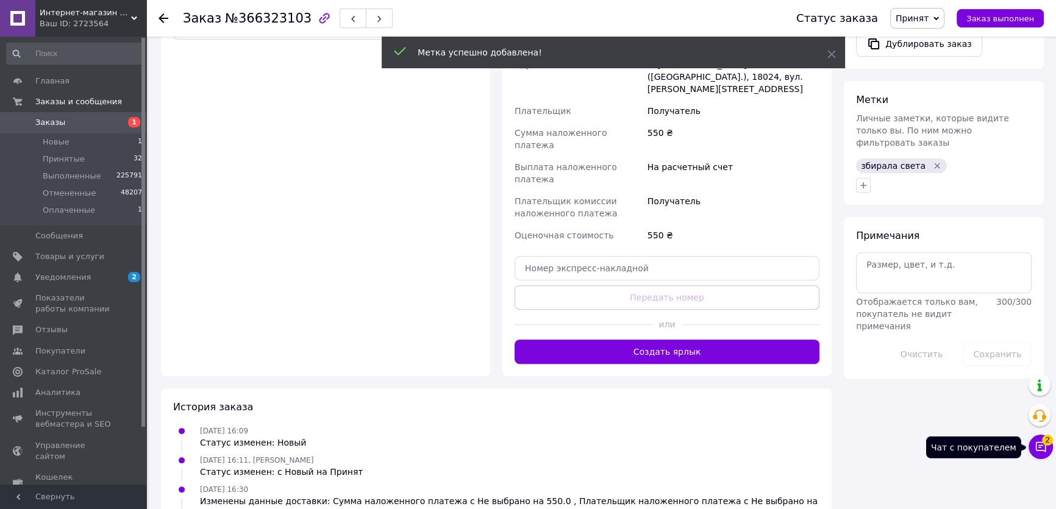
click at [1042, 445] on icon at bounding box center [1041, 447] width 12 height 12
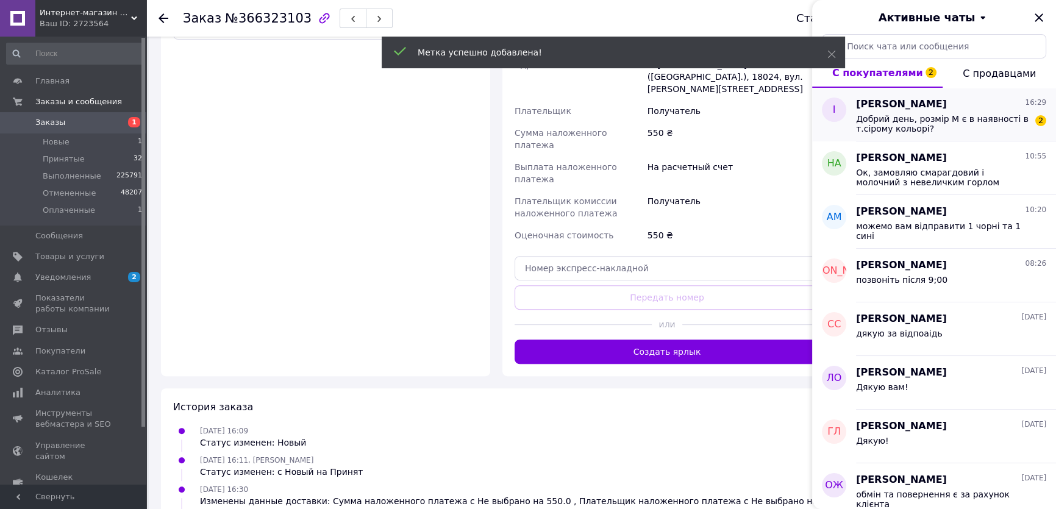
click at [937, 120] on span "Добрий день, розмір М є в наявності в т.сірому кольорі?" at bounding box center [942, 124] width 173 height 20
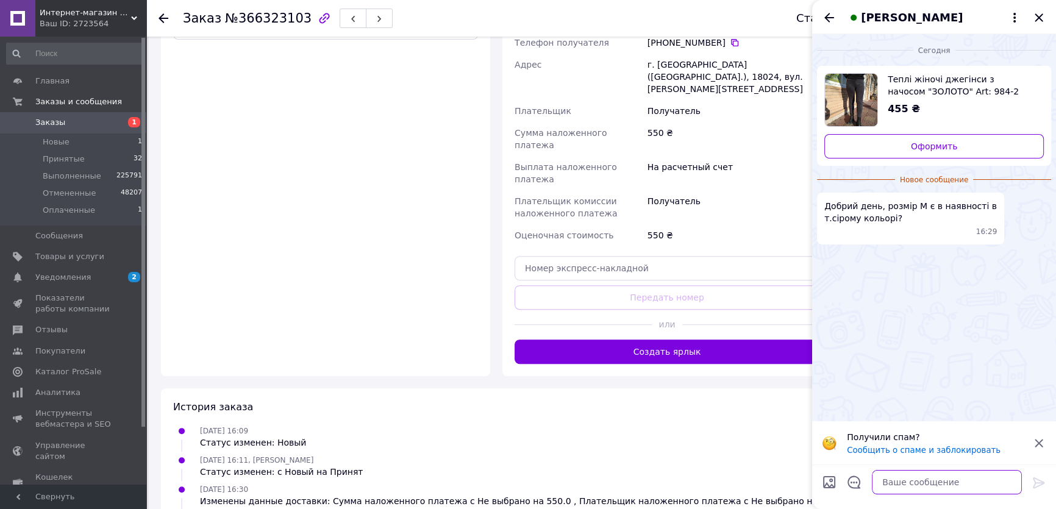
click at [906, 482] on textarea at bounding box center [947, 482] width 150 height 24
type textarea "Доброго дня"
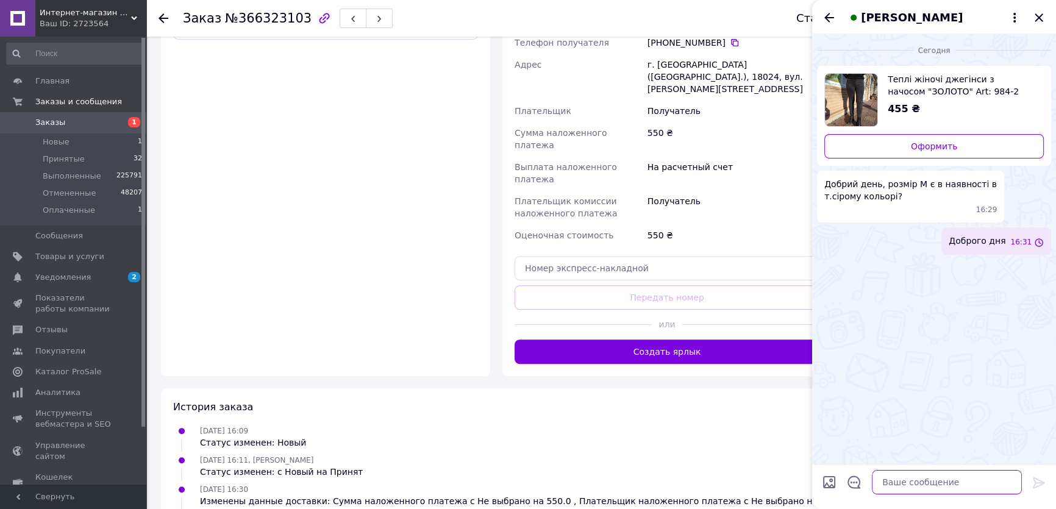
type textarea "ь"
type textarea "так є лише в сірому кольорі"
click at [1037, 20] on icon "Закрыть" at bounding box center [1039, 17] width 15 height 15
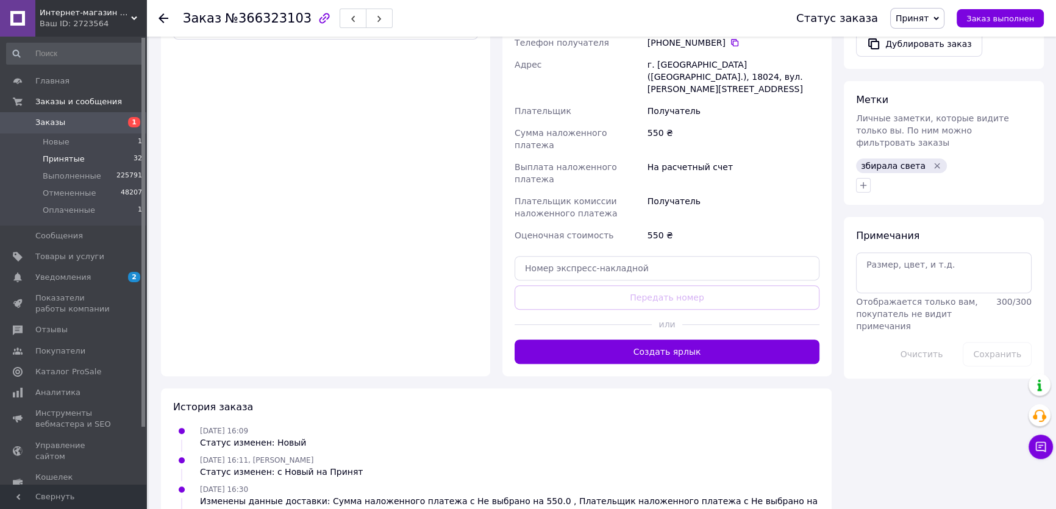
click at [45, 159] on span "Принятые" at bounding box center [64, 159] width 42 height 11
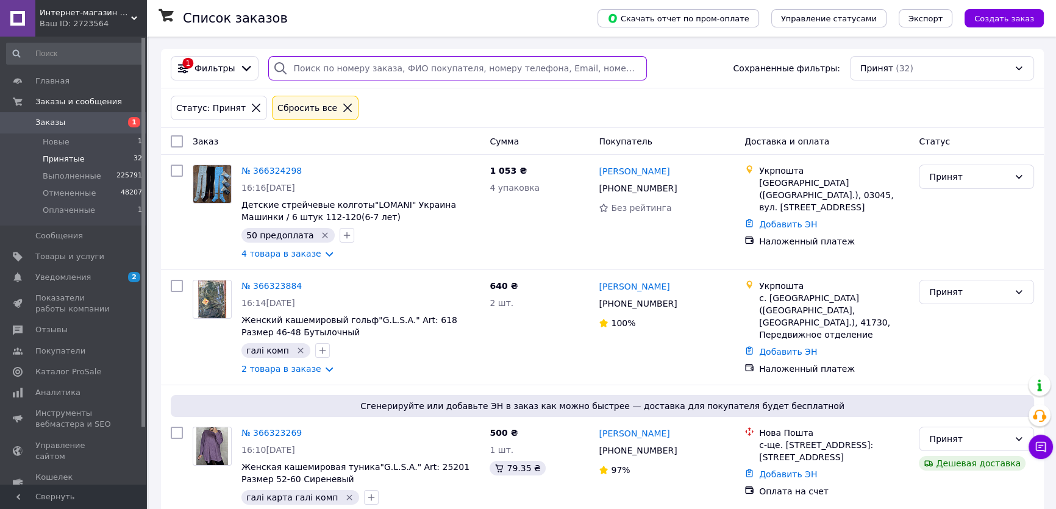
click at [314, 66] on input "search" at bounding box center [457, 68] width 378 height 24
paste input "[PHONE_NUMBER]"
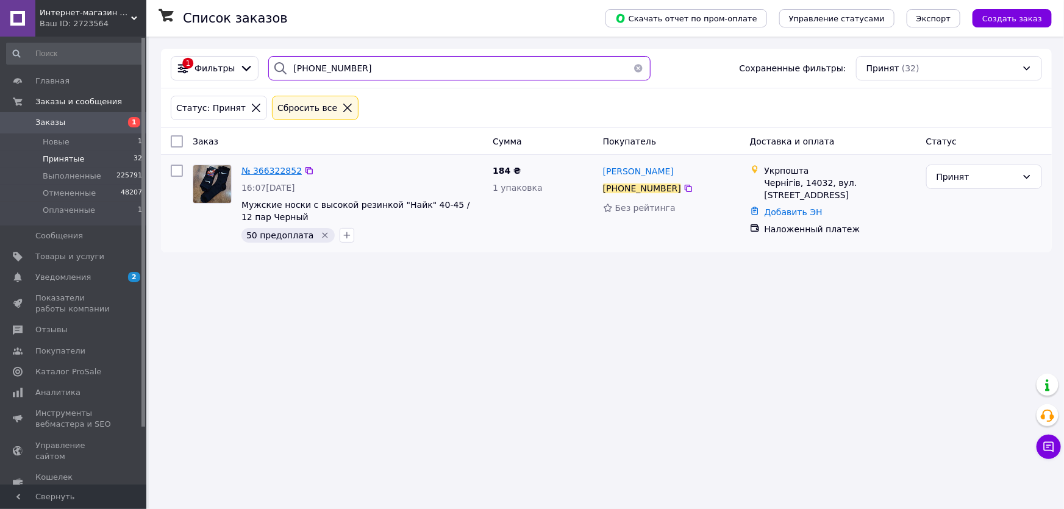
type input "[PHONE_NUMBER]"
click at [270, 170] on span "№ 366322852" at bounding box center [272, 171] width 60 height 10
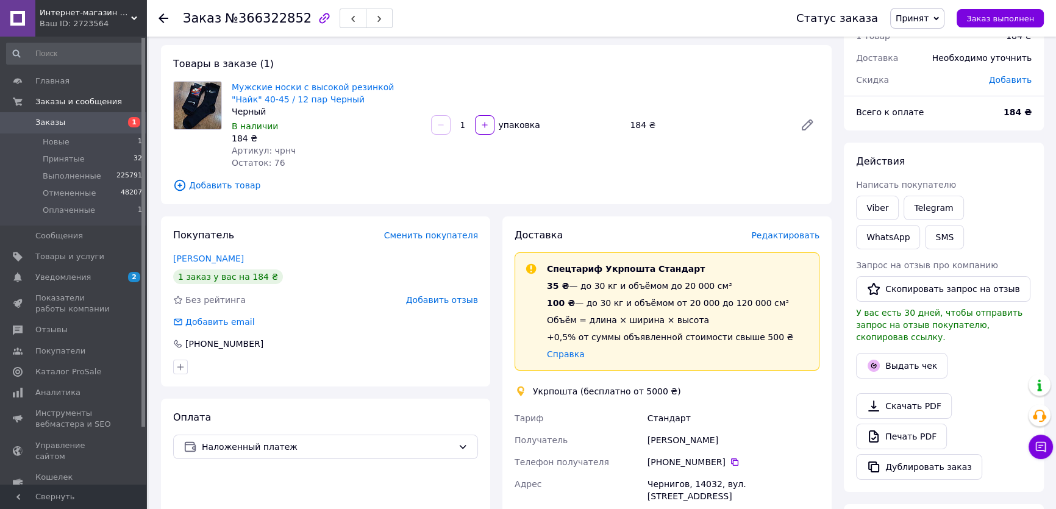
scroll to position [221, 0]
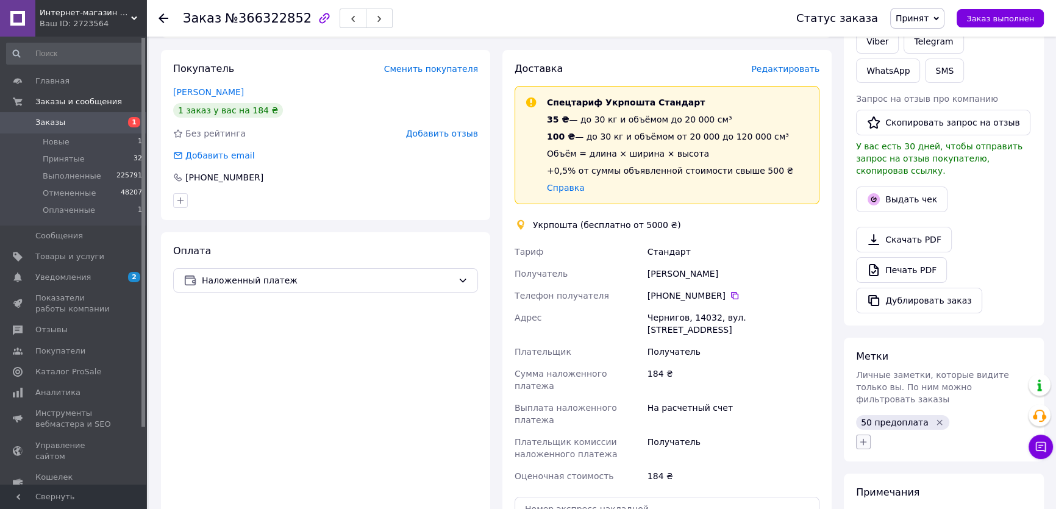
click at [866, 437] on icon "button" at bounding box center [864, 442] width 10 height 10
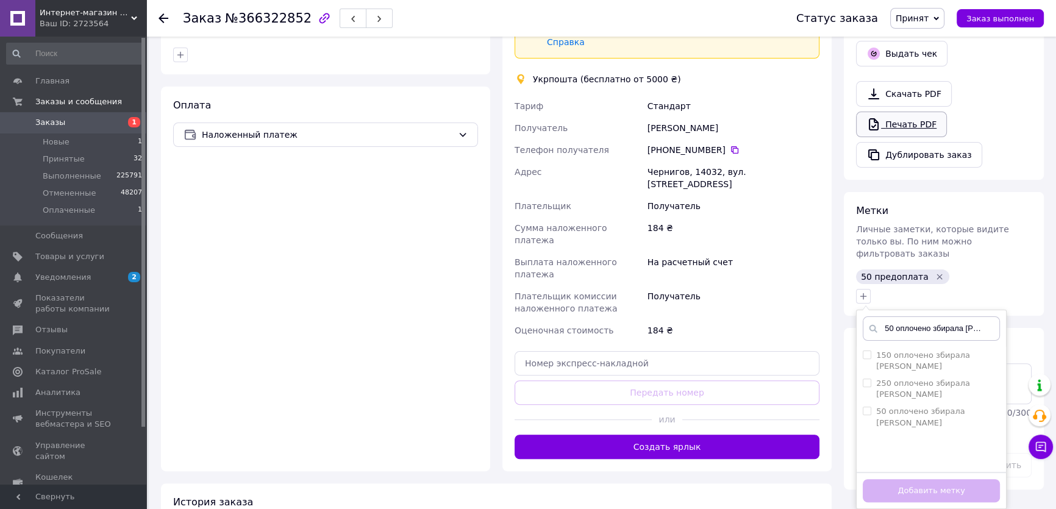
scroll to position [446, 0]
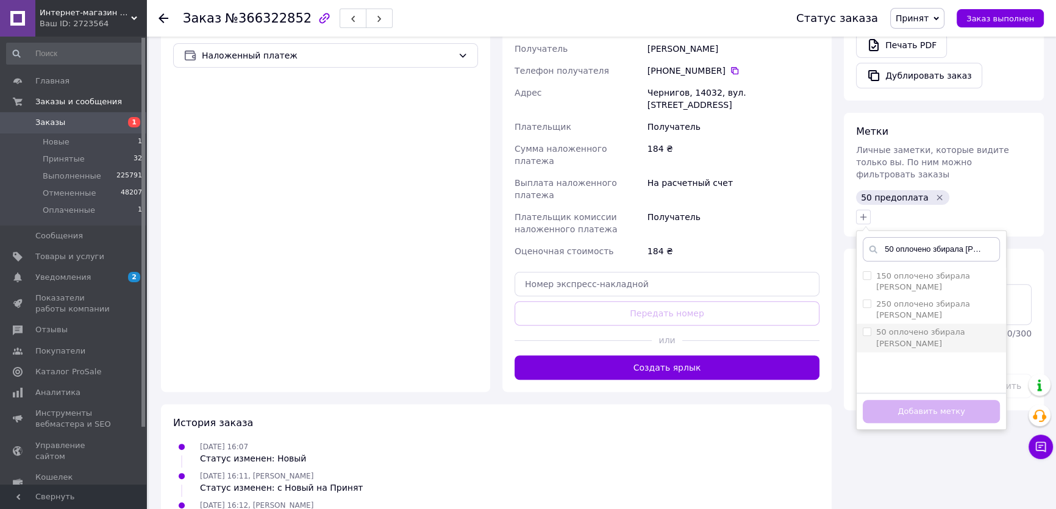
type input "50 оплочено збирала [PERSON_NAME]"
click at [866, 328] on input "50 оплочено збирала [PERSON_NAME]" at bounding box center [867, 332] width 8 height 8
checkbox input "true"
click at [901, 400] on button "Добавить метку" at bounding box center [931, 412] width 137 height 24
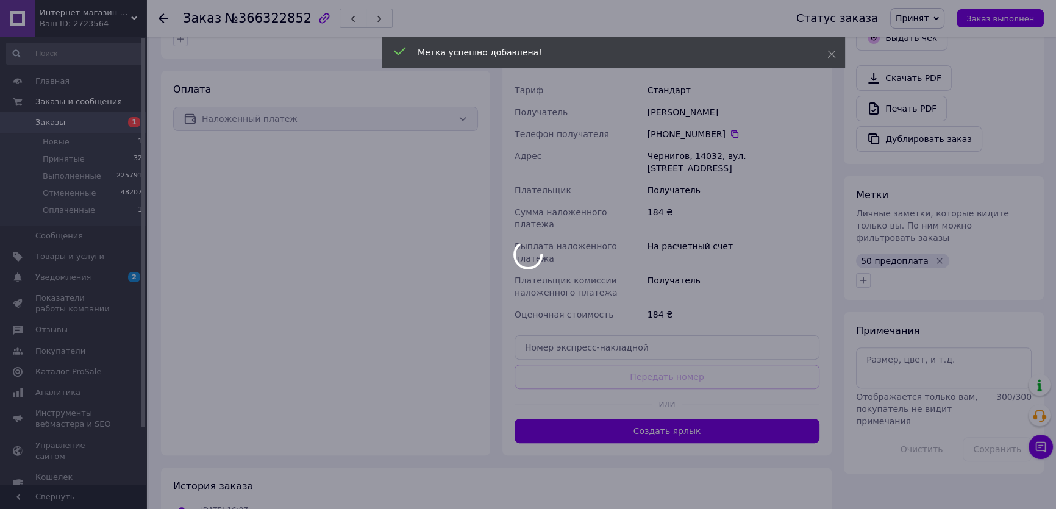
scroll to position [335, 0]
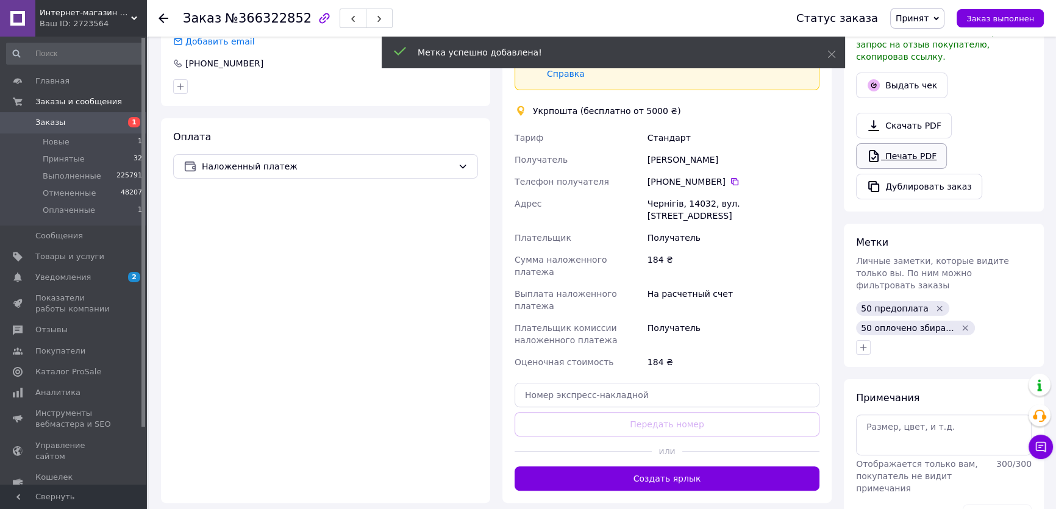
click at [887, 147] on link "Печать PDF" at bounding box center [901, 156] width 91 height 26
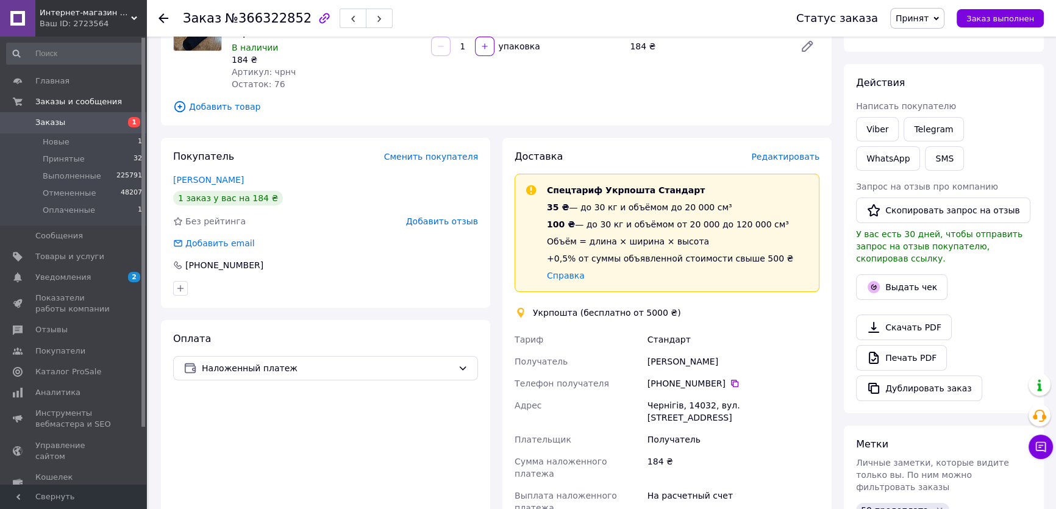
scroll to position [114, 0]
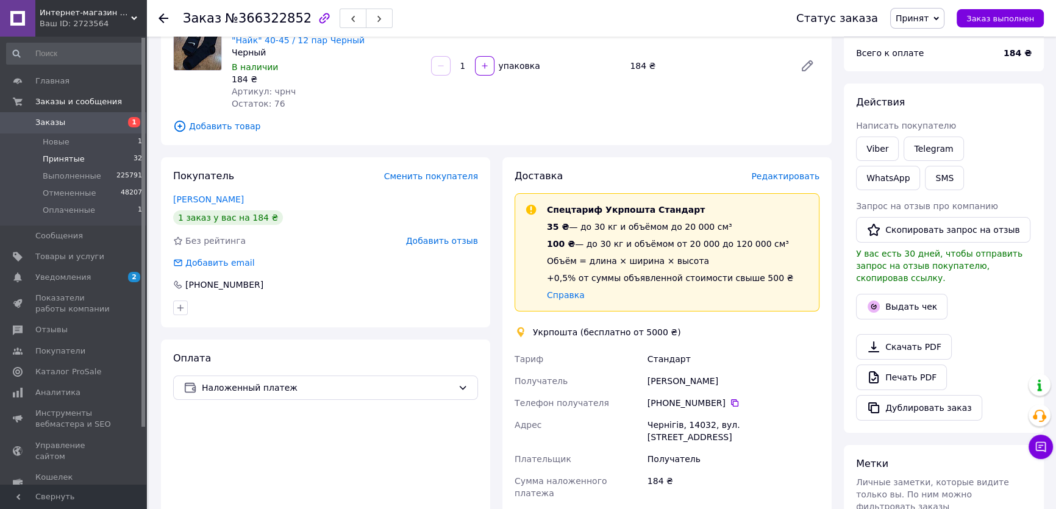
click at [68, 155] on span "Принятые" at bounding box center [64, 159] width 42 height 11
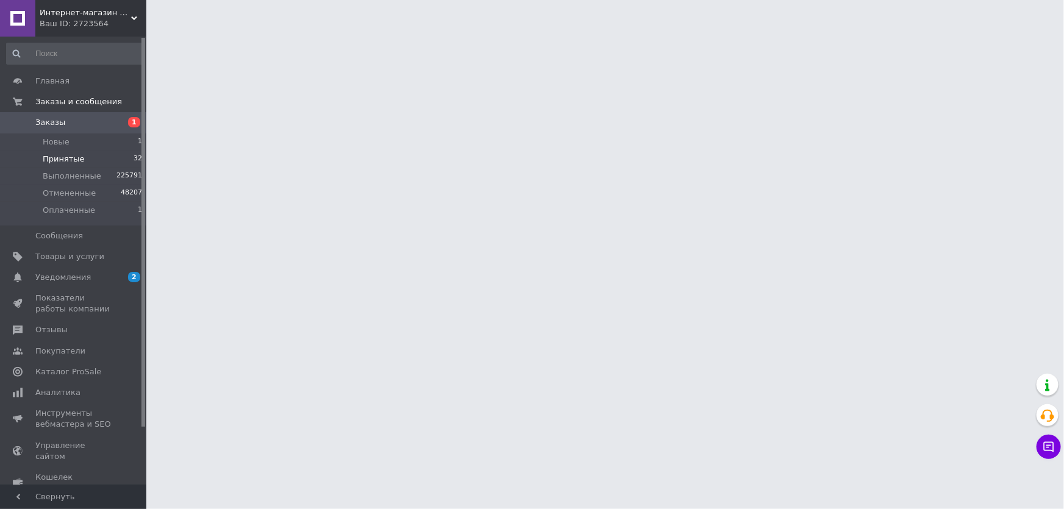
click at [54, 157] on span "Принятые" at bounding box center [64, 159] width 42 height 11
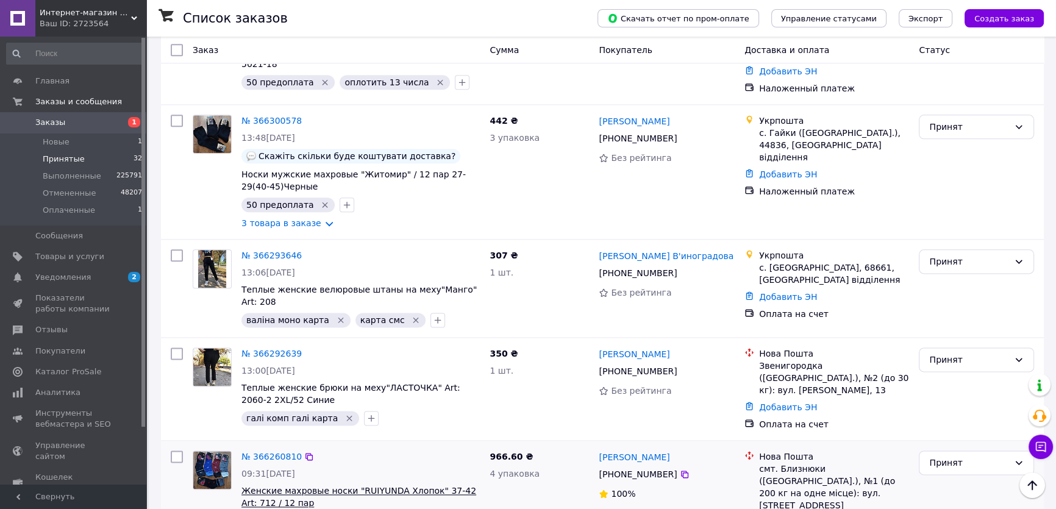
scroll to position [1909, 0]
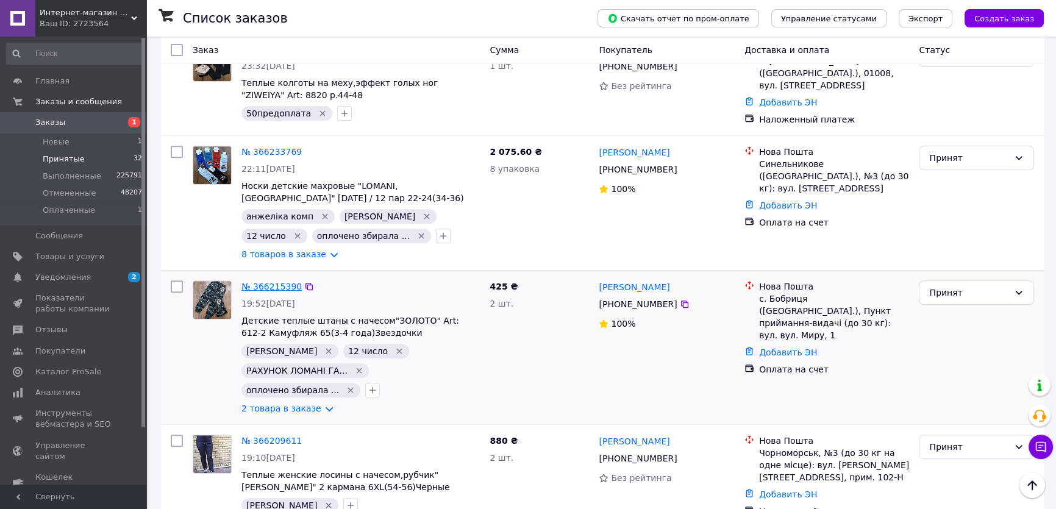
click at [258, 282] on link "№ 366215390" at bounding box center [272, 287] width 60 height 10
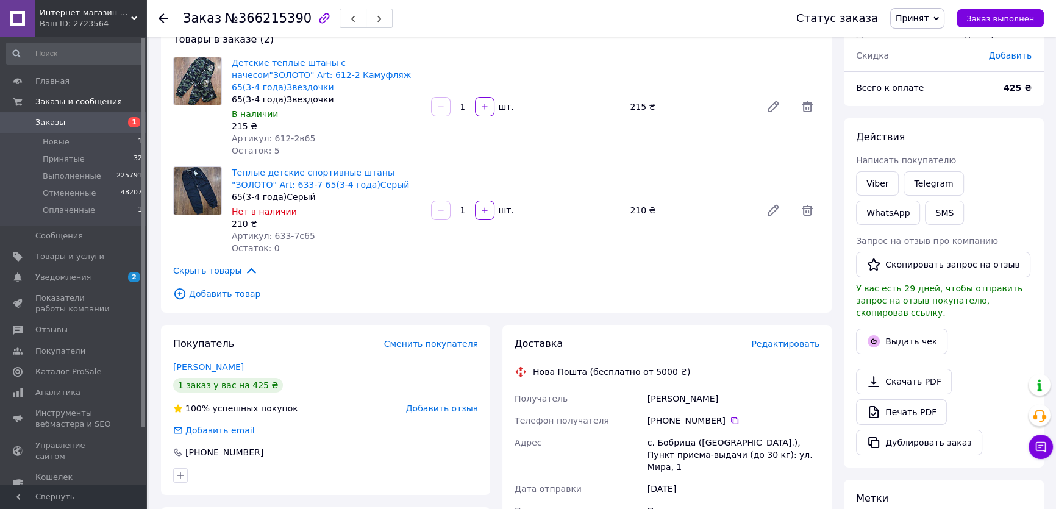
scroll to position [166, 0]
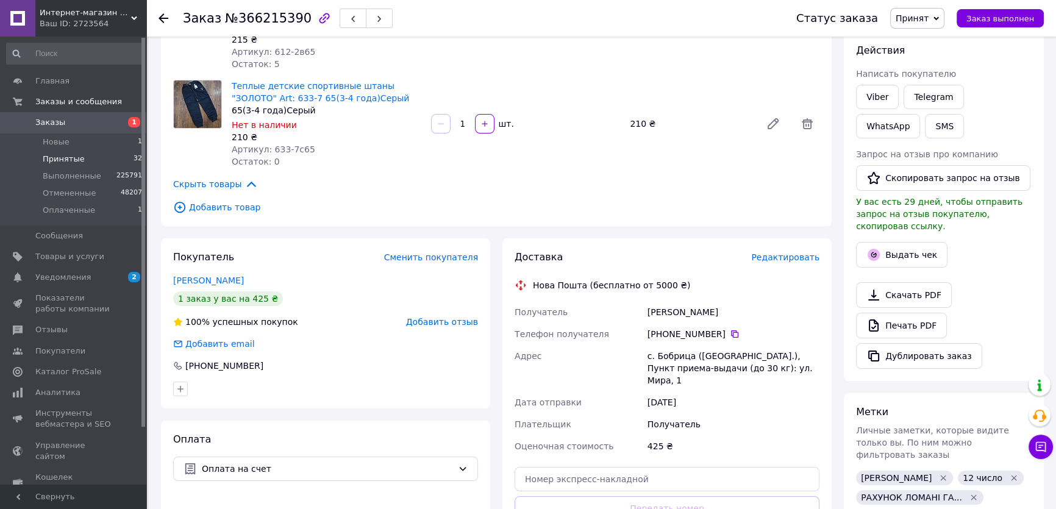
click at [57, 162] on span "Принятые" at bounding box center [64, 159] width 42 height 11
